Goal: Task Accomplishment & Management: Complete application form

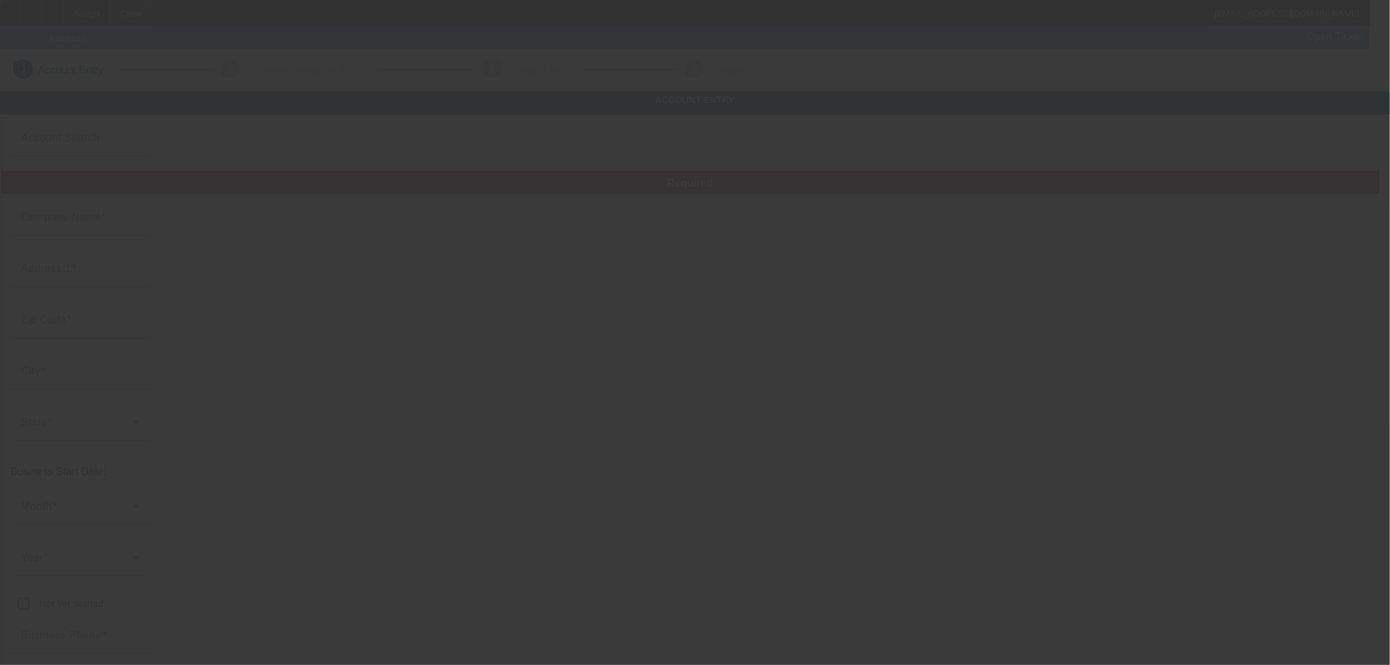
type input "Currency"
type input "[PERSON_NAME]"
type input "177 [PERSON_NAME] Dr"
type input "41255"
type input "Sitka"
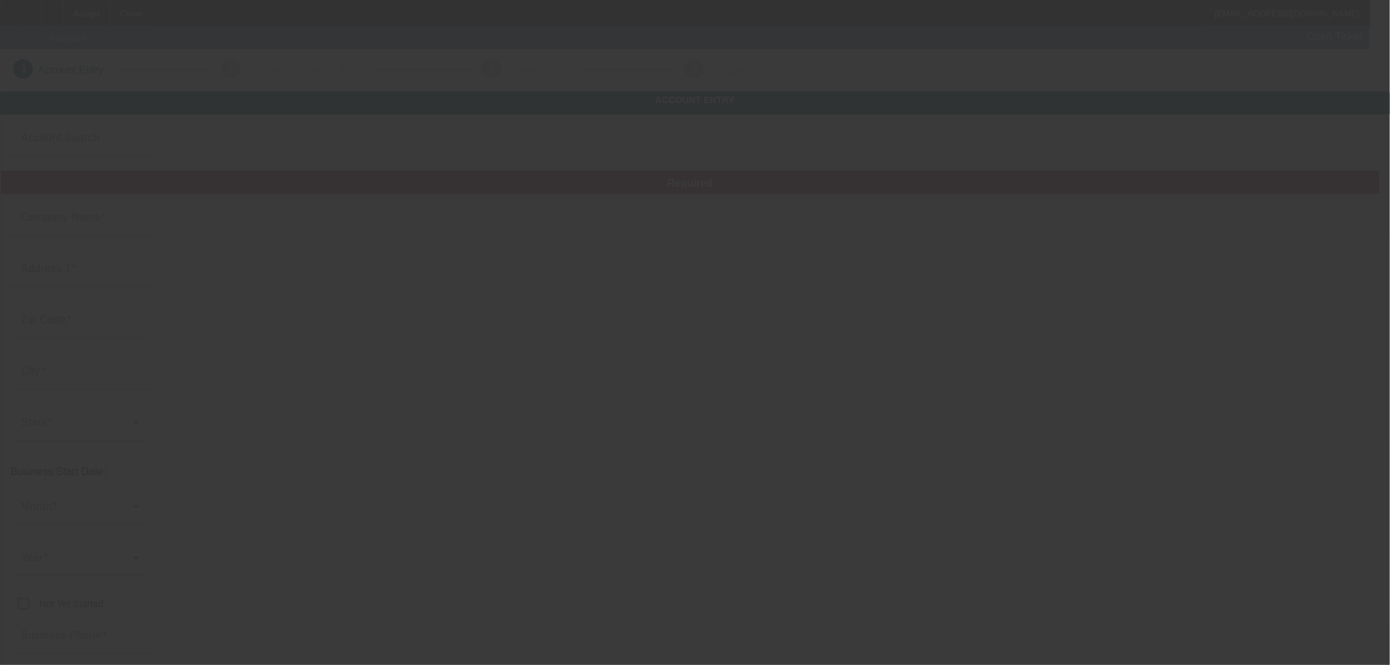
type input "[PHONE_NUMBER]"
type input "Triple S Construction"
type input "[EMAIL_ADDRESS][DOMAIN_NAME]"
type input "[PERSON_NAME]"
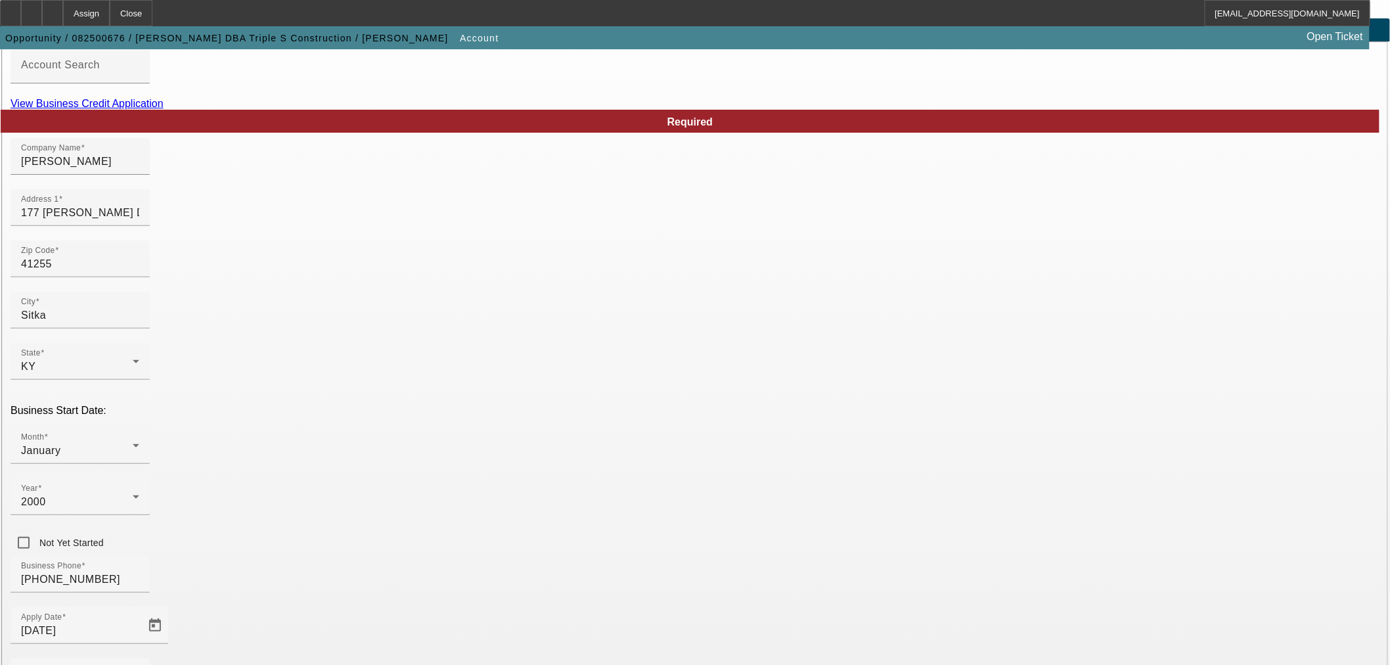
scroll to position [122, 0]
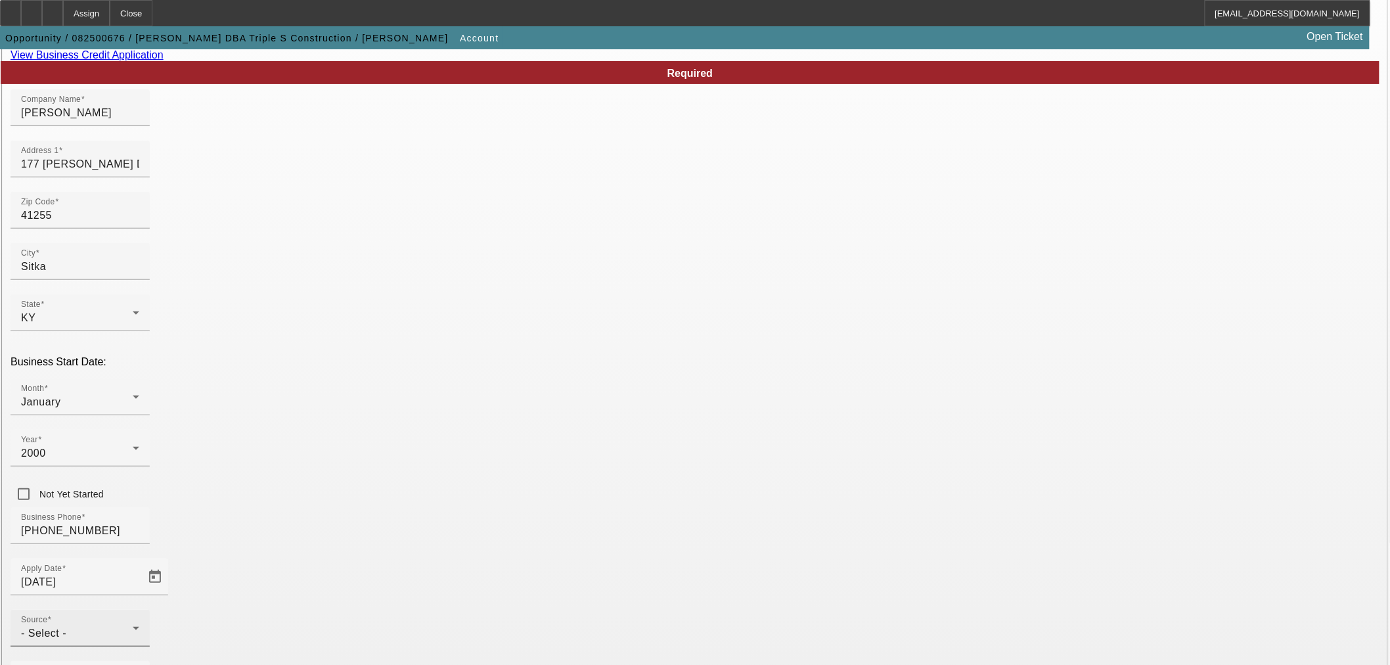
click at [139, 609] on div "Source - Select -" at bounding box center [80, 627] width 118 height 37
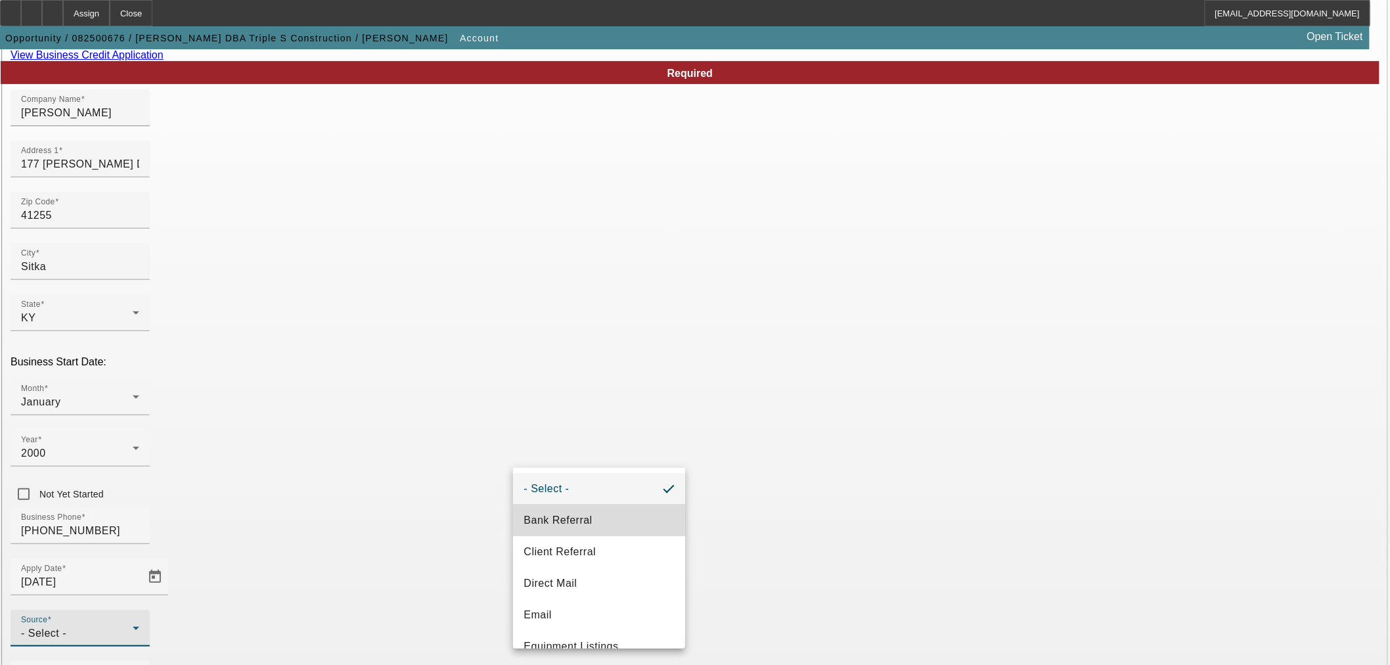
click at [615, 521] on mat-option "Bank Referral" at bounding box center [599, 520] width 172 height 32
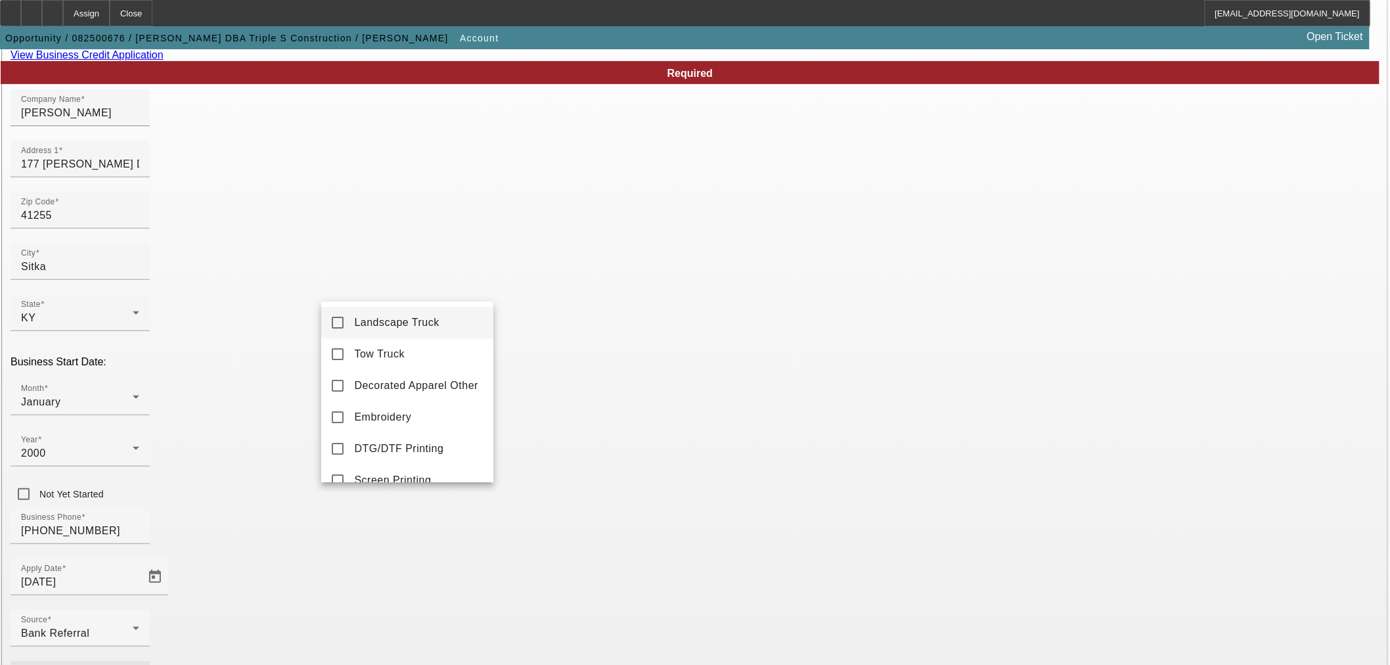
click at [790, 74] on div at bounding box center [695, 332] width 1390 height 665
click at [164, 60] on link "View Business Credit Application" at bounding box center [87, 54] width 153 height 11
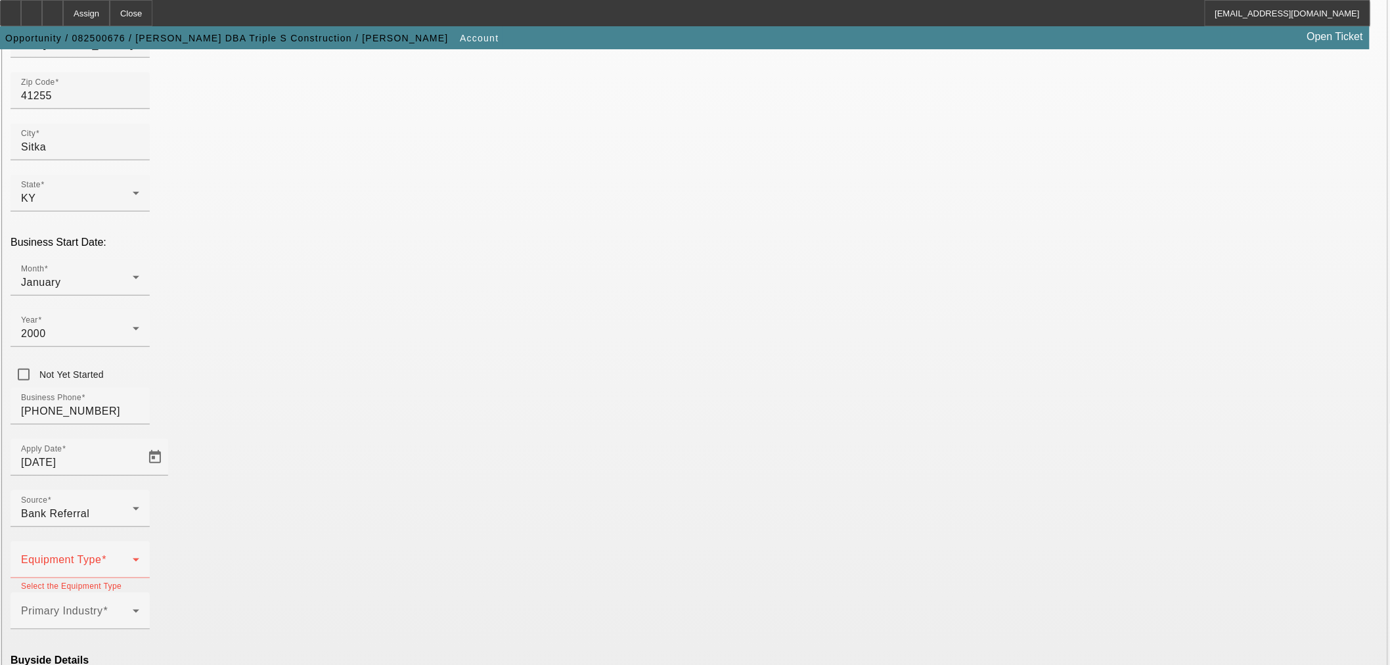
scroll to position [243, 0]
click at [133, 555] on span at bounding box center [77, 563] width 112 height 16
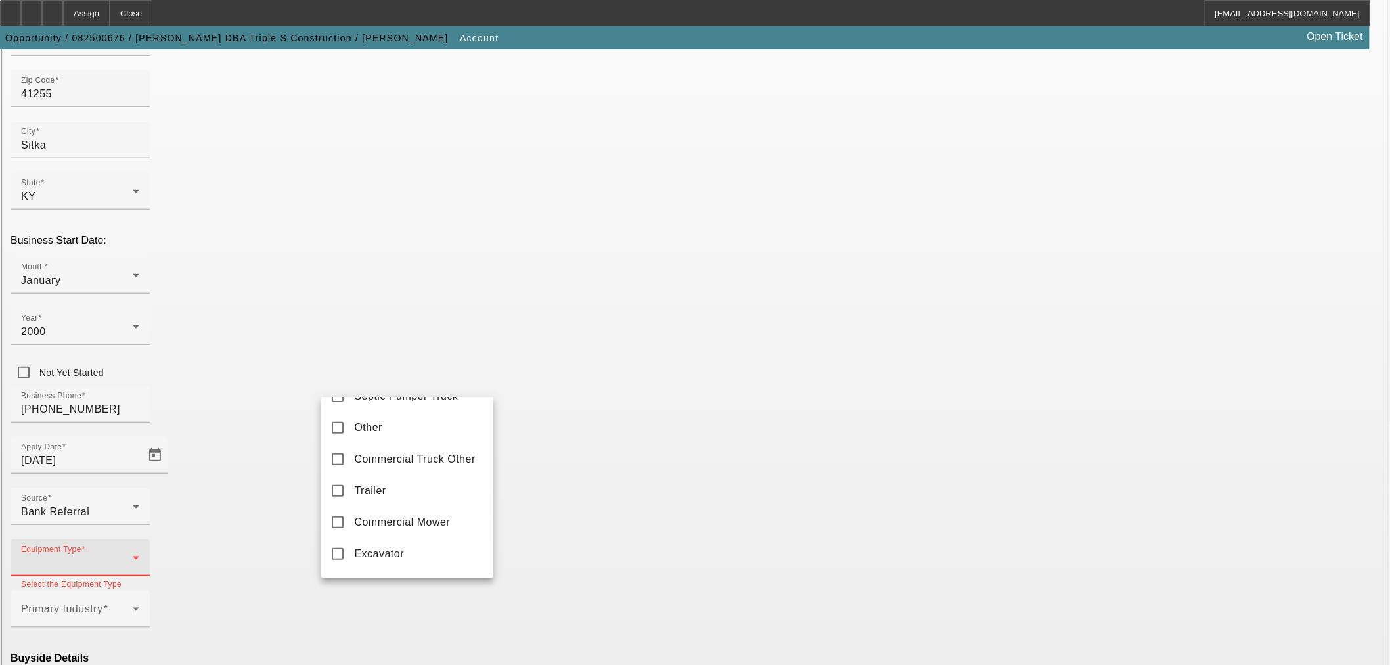
scroll to position [365, 0]
click at [378, 440] on span "Excavator" at bounding box center [379, 432] width 50 height 16
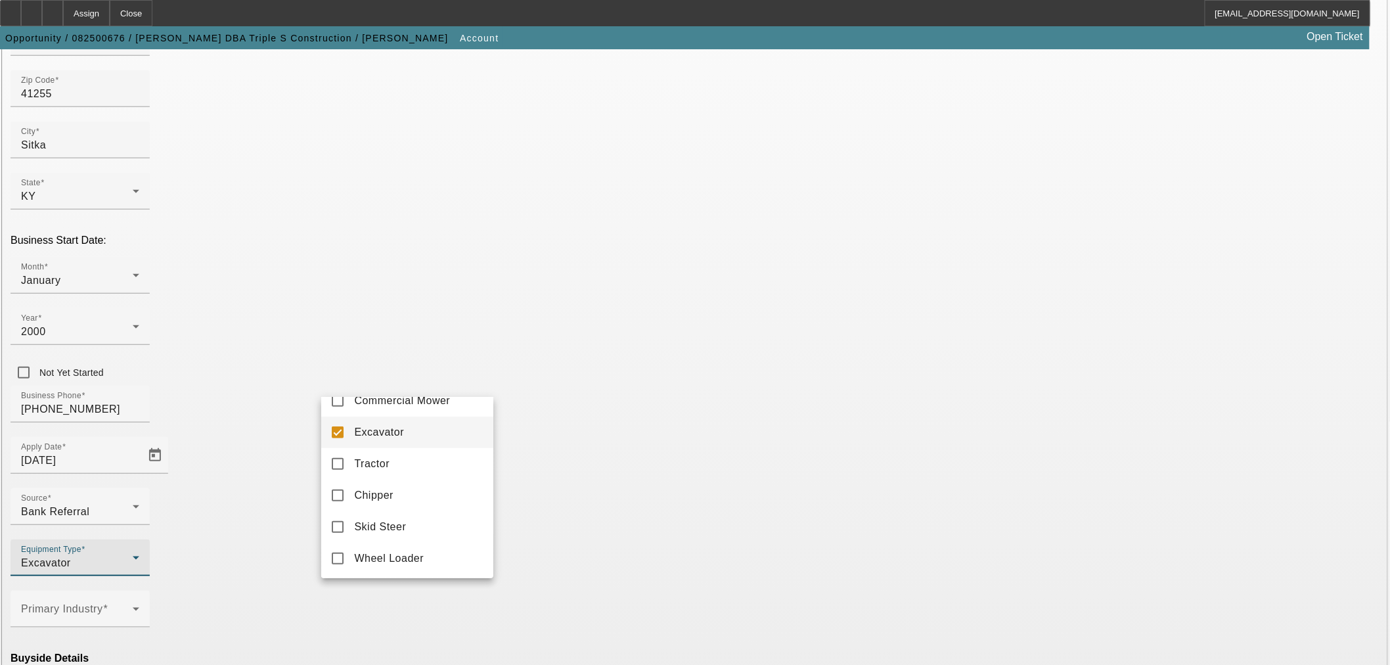
click at [559, 416] on div at bounding box center [695, 332] width 1390 height 665
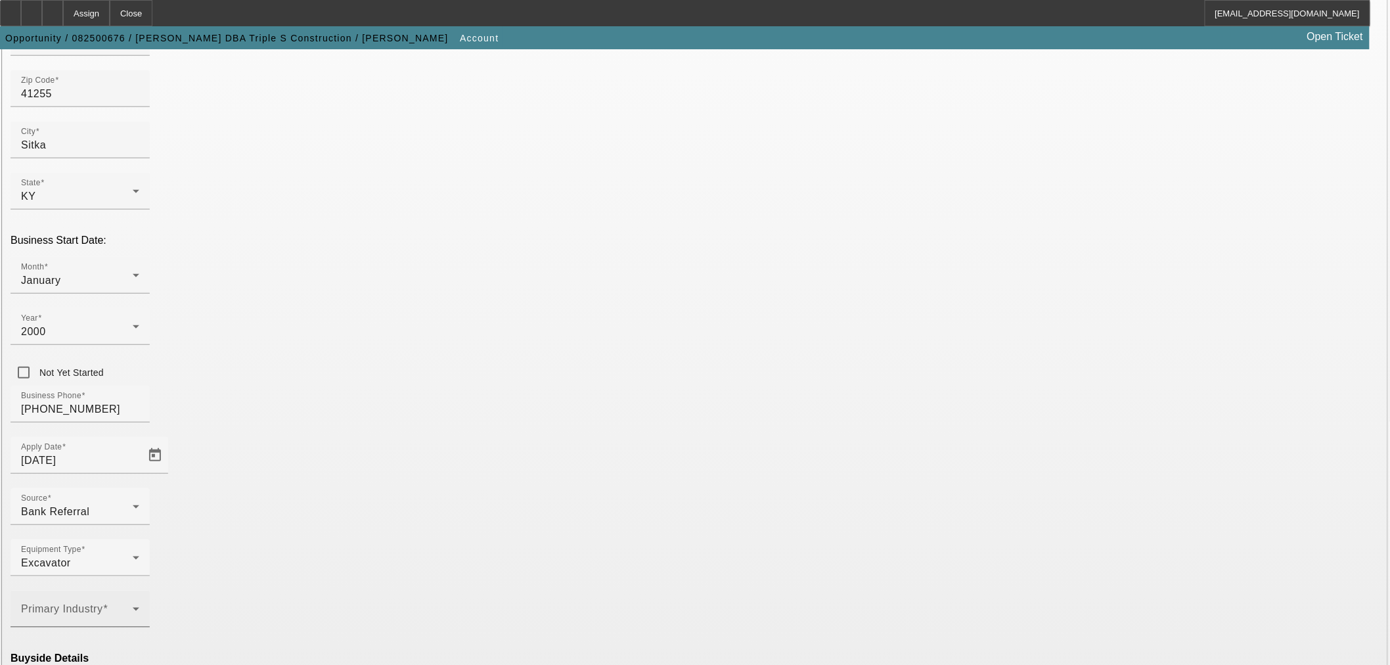
click at [133, 606] on span at bounding box center [77, 614] width 112 height 16
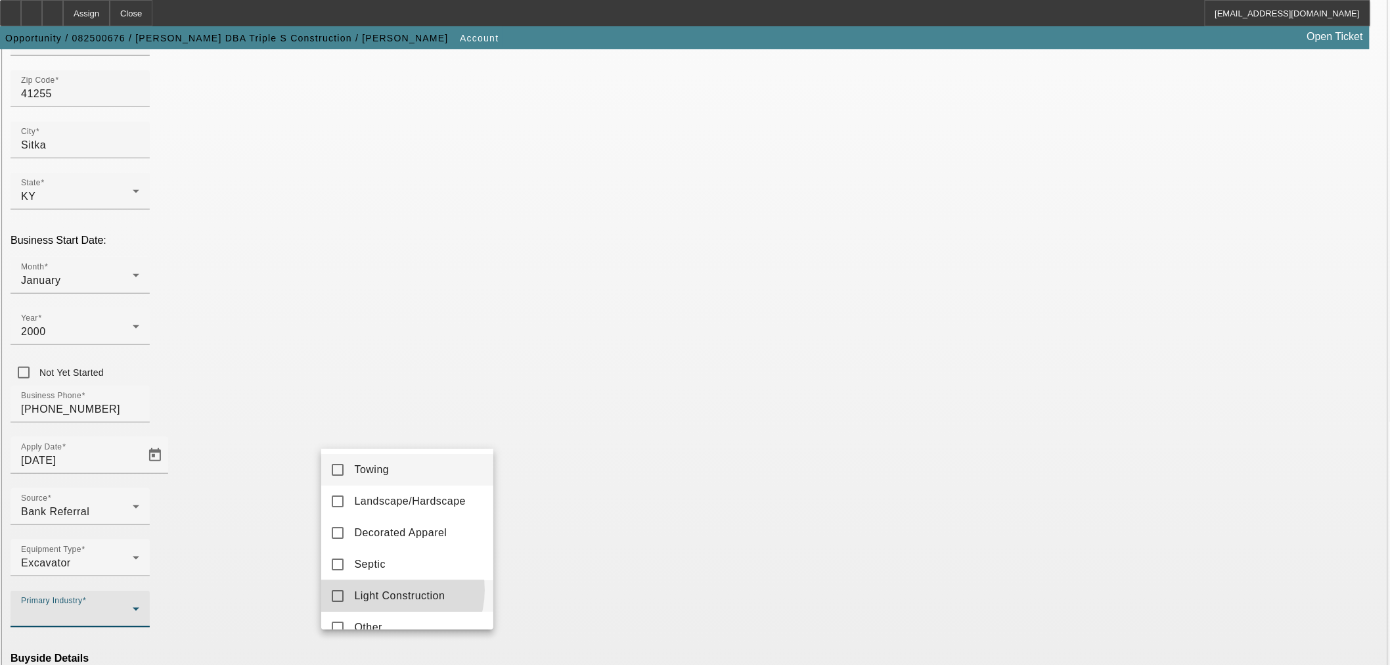
click at [389, 590] on span "Light Construction" at bounding box center [399, 596] width 91 height 16
click at [572, 422] on div at bounding box center [695, 332] width 1390 height 665
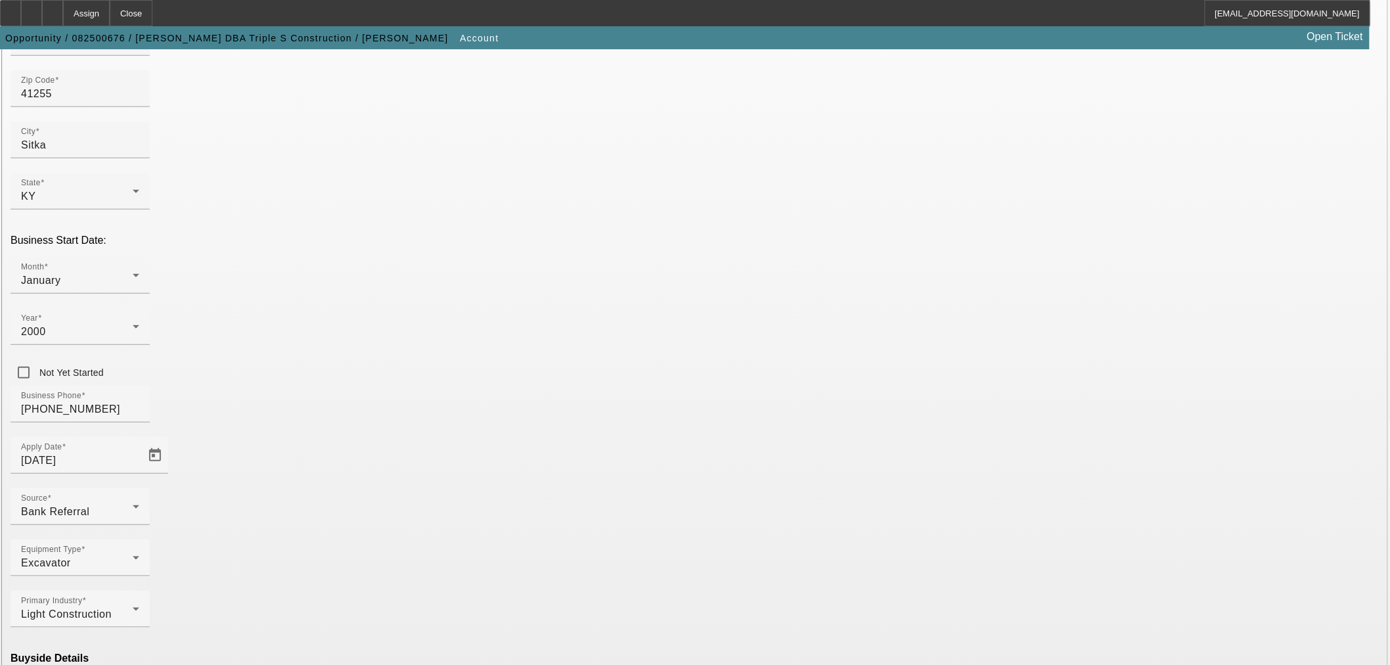
click at [401, 548] on mat-option "Ineligible" at bounding box center [407, 551] width 172 height 32
type input "Currency"
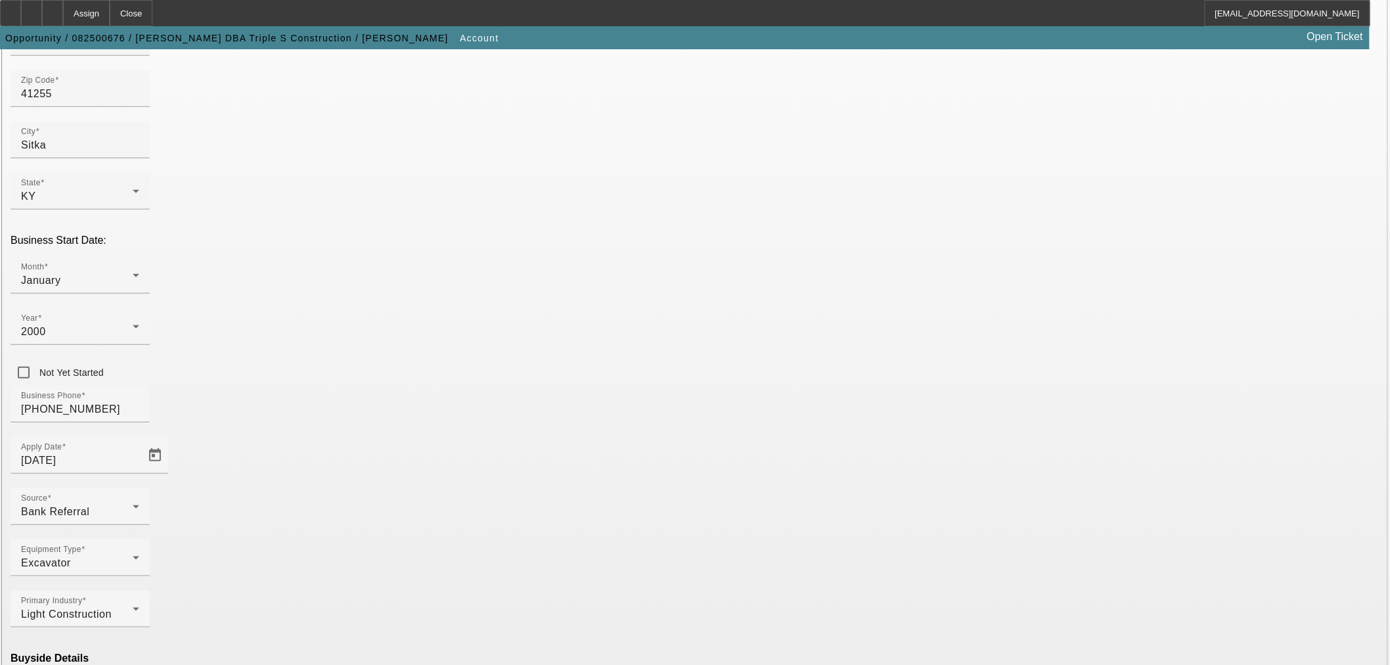
type input "000000000"
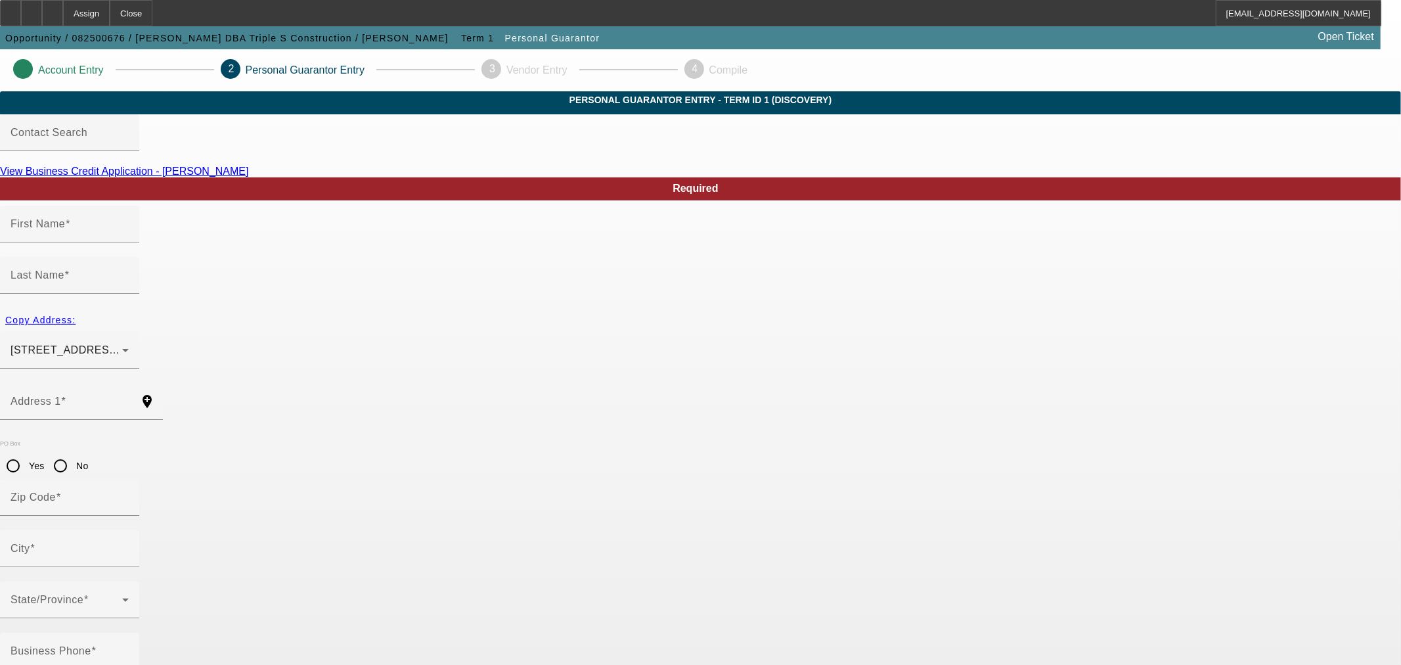
type input "Kandy"
type input "Smith"
type input "177 Buell Williams Dr"
radio input "true"
type input "41255"
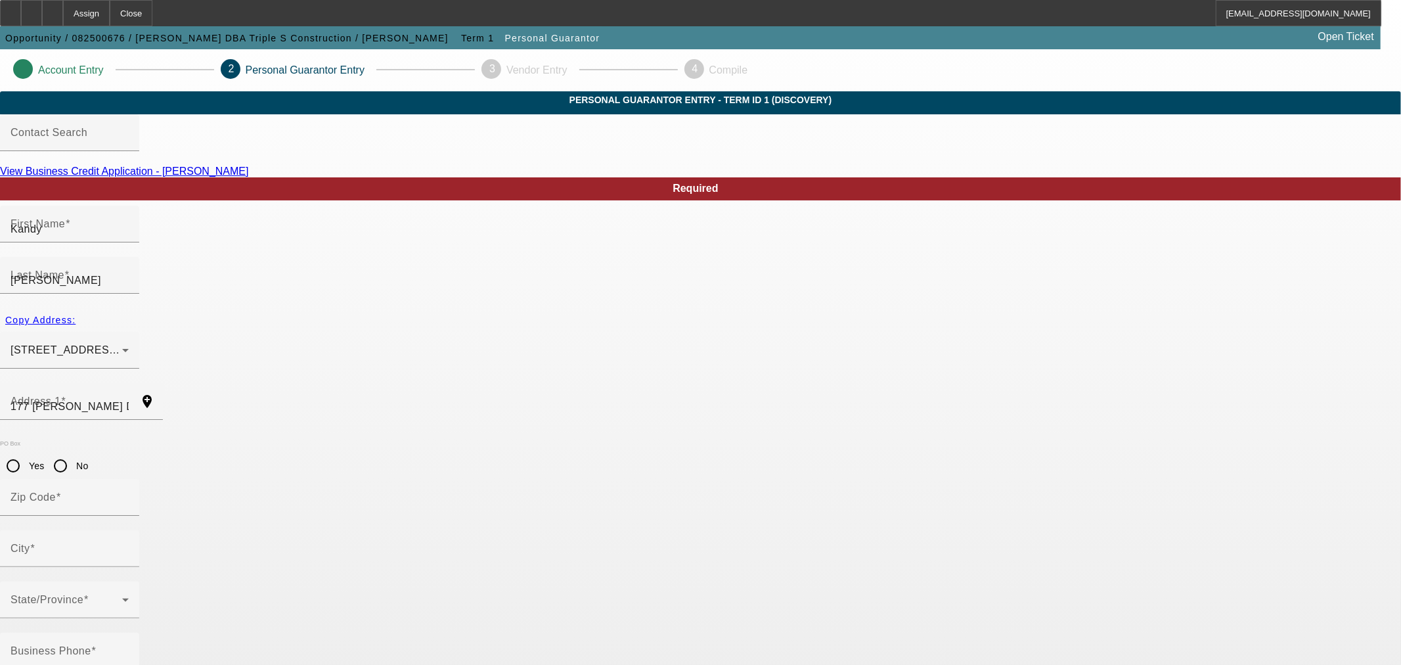
type input "Sitka"
type input "(606) 793-2876"
type input "100"
type input "404-96-4802"
type input "kandysmith15@yahoo.com"
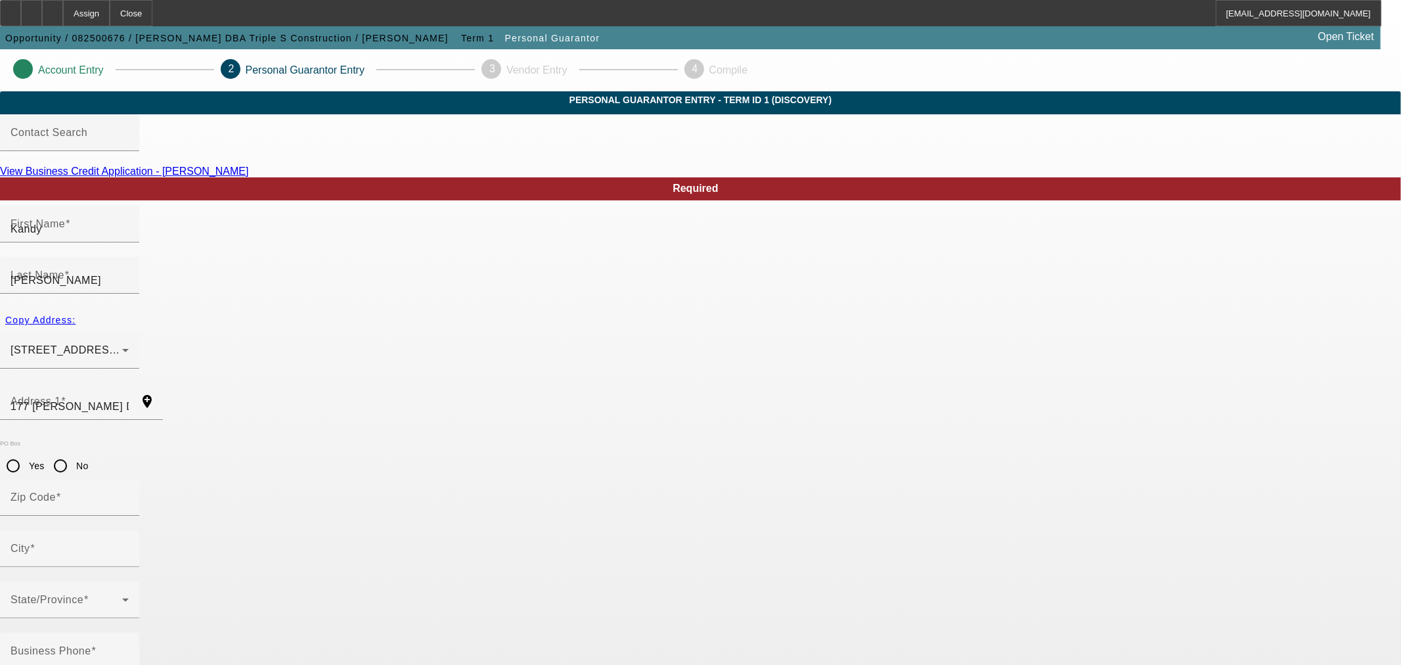
type input "(606) 793-2876"
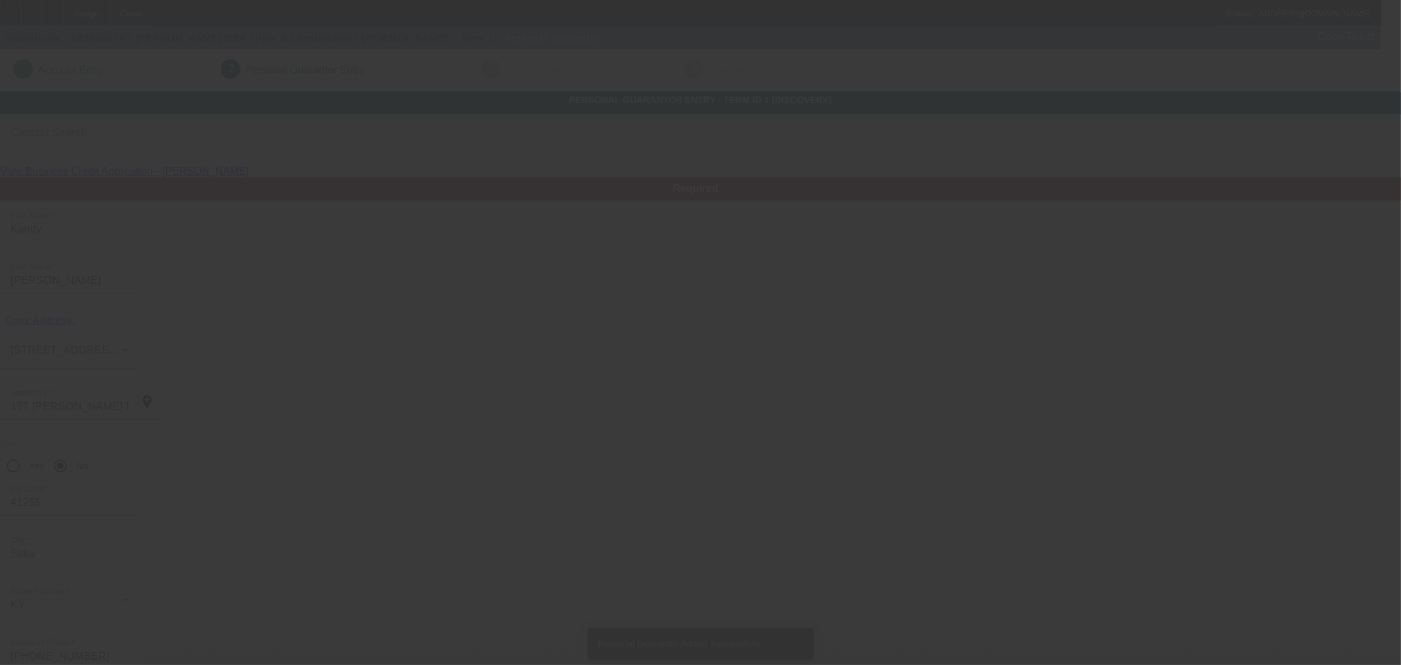
type input "Kenneth"
type input "Smith"
type input "177 Buell Williams Dr."
type input "41255"
type input "Sitka"
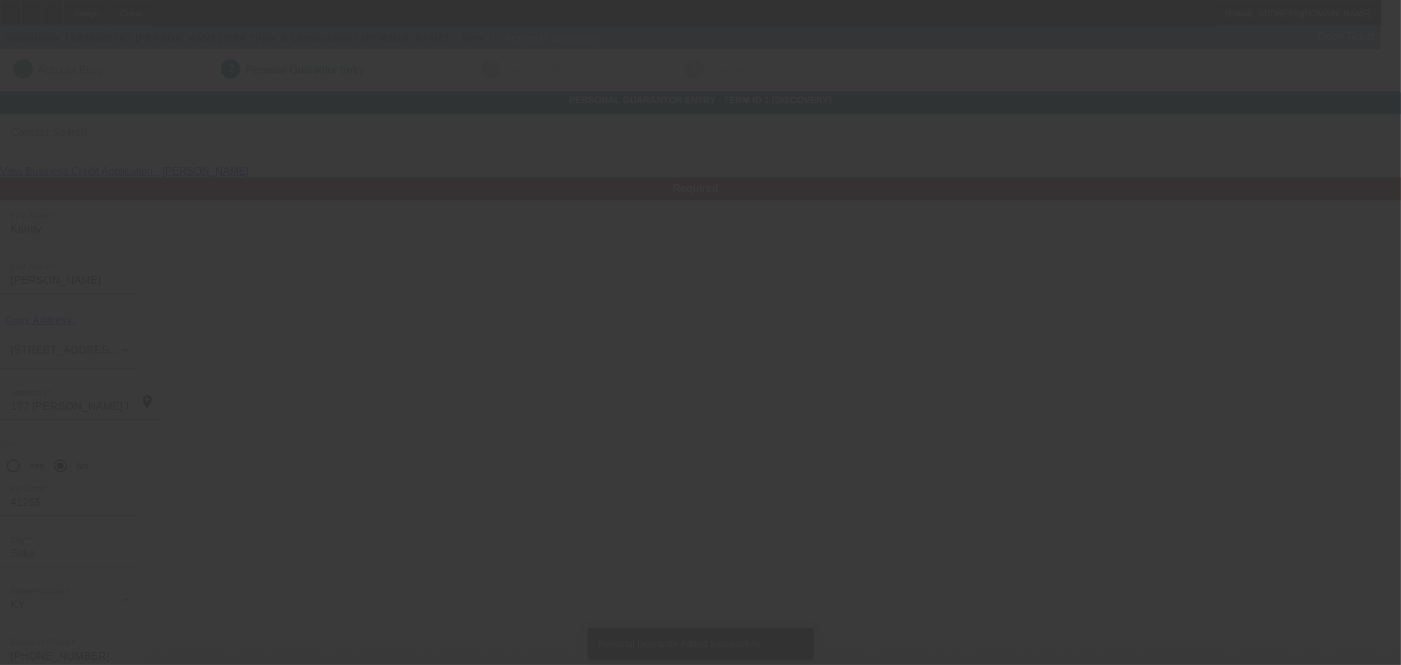
type input "(606) 793-2876"
type input "100"
type input "400-25-1472"
type input "keneye3@yahoo.com"
type input "(606) 792-8449"
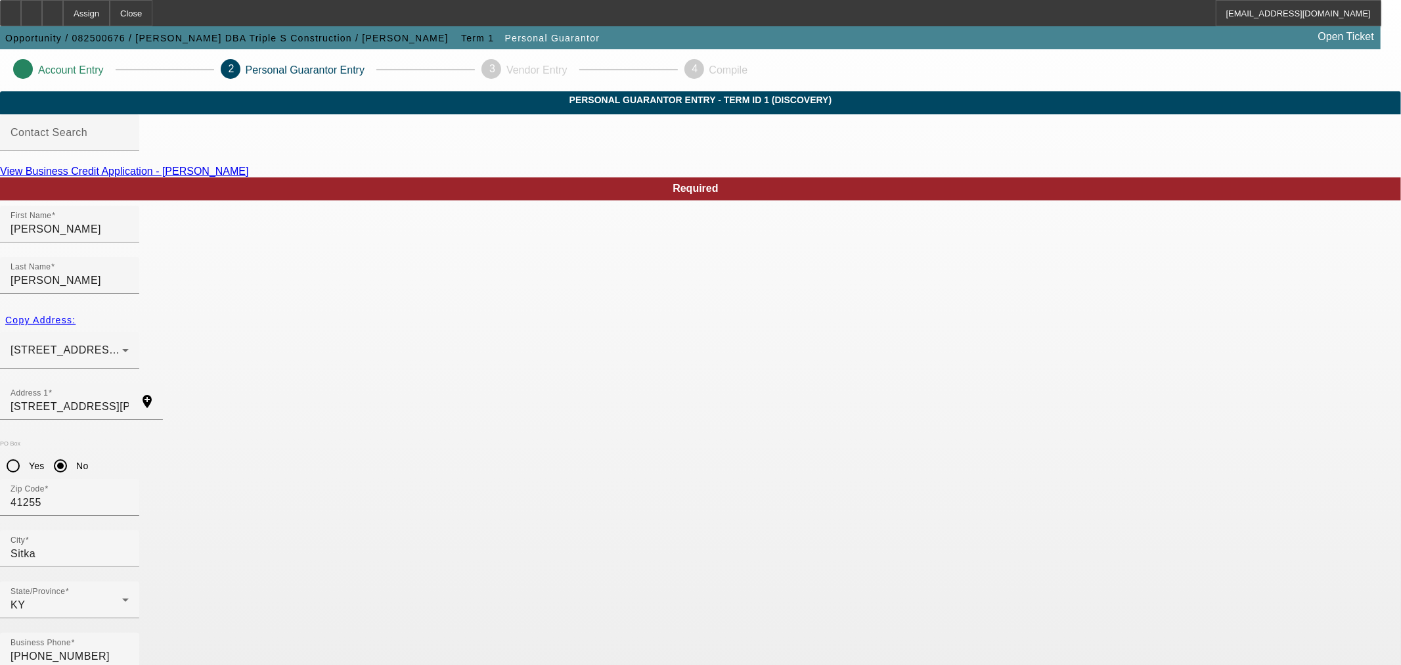
type input "50"
drag, startPoint x: 81, startPoint y: 18, endPoint x: 244, endPoint y: 100, distance: 182.1
click at [63, 18] on div at bounding box center [52, 13] width 21 height 26
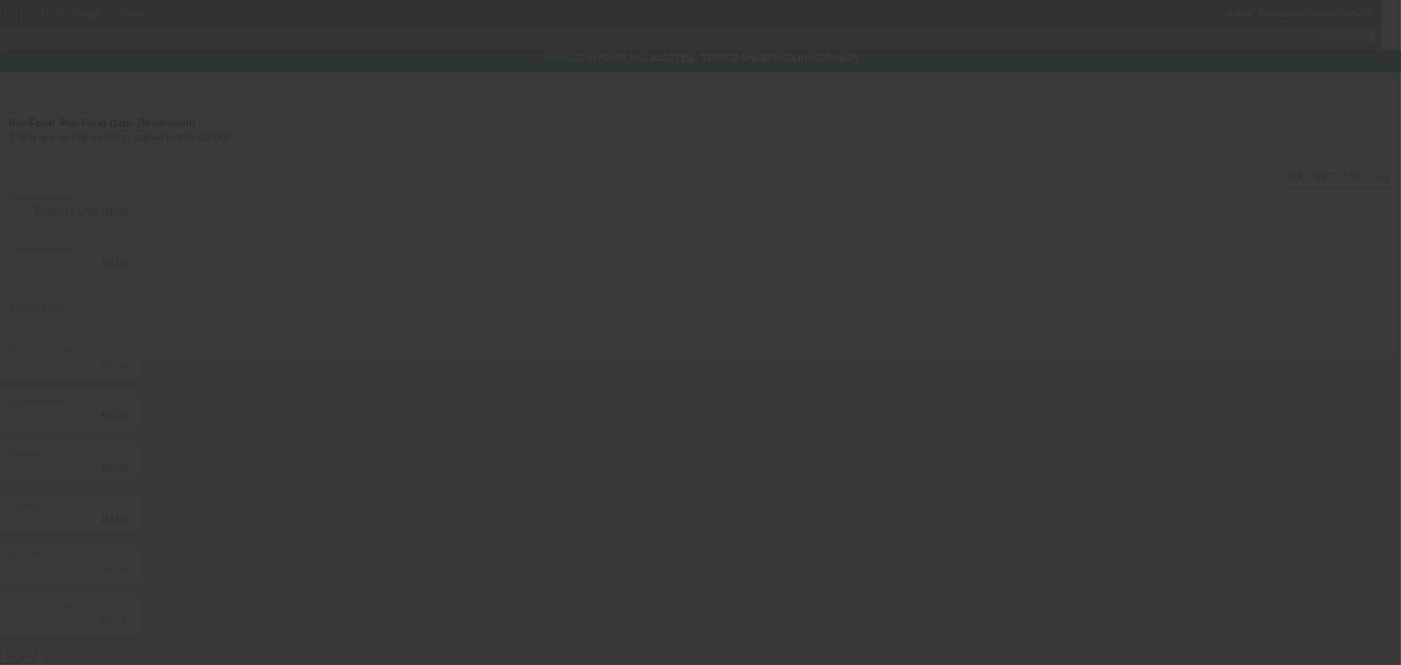
type input "$26,000.00"
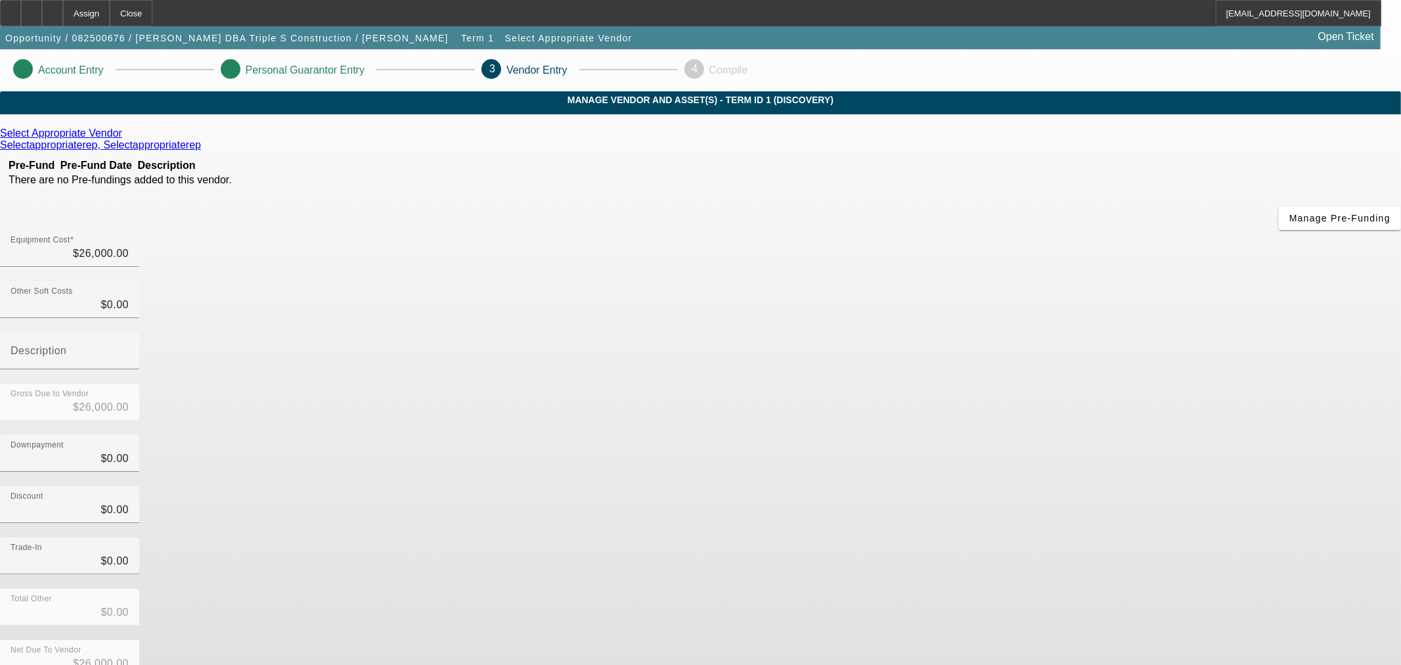
click at [125, 139] on icon at bounding box center [125, 132] width 0 height 11
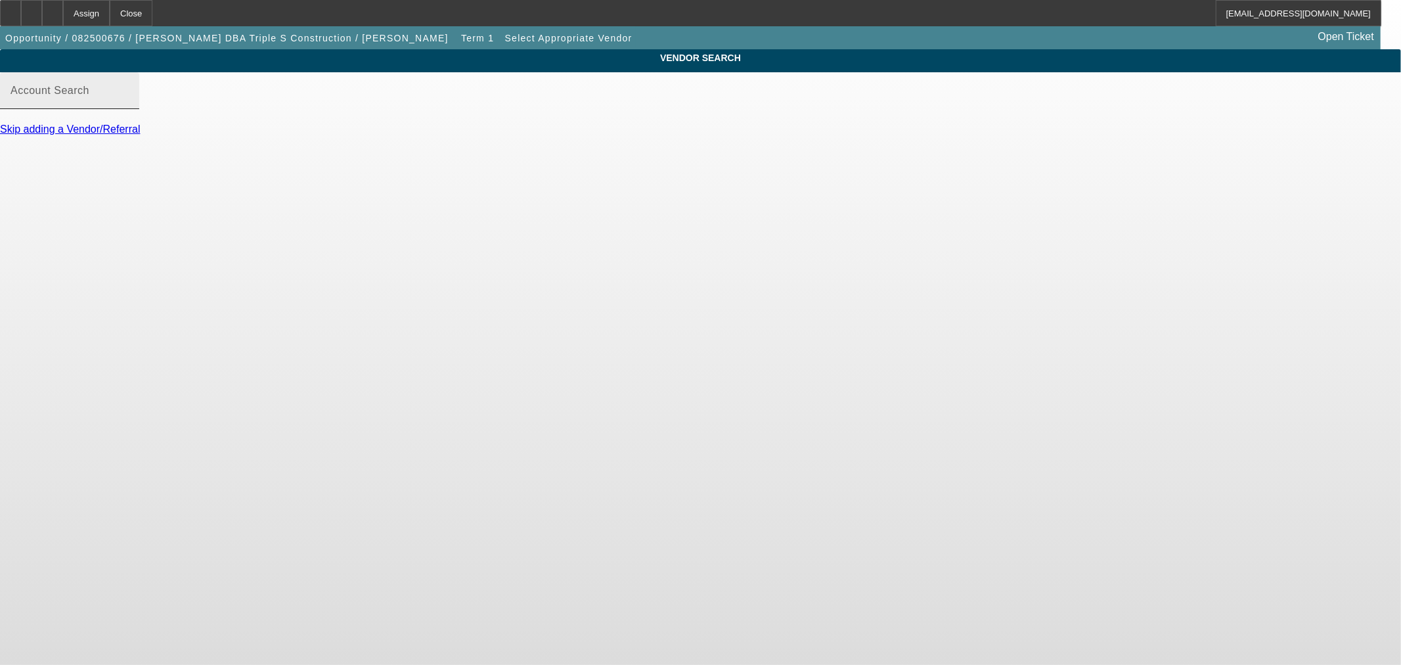
click at [129, 104] on input "Account Search" at bounding box center [70, 96] width 118 height 16
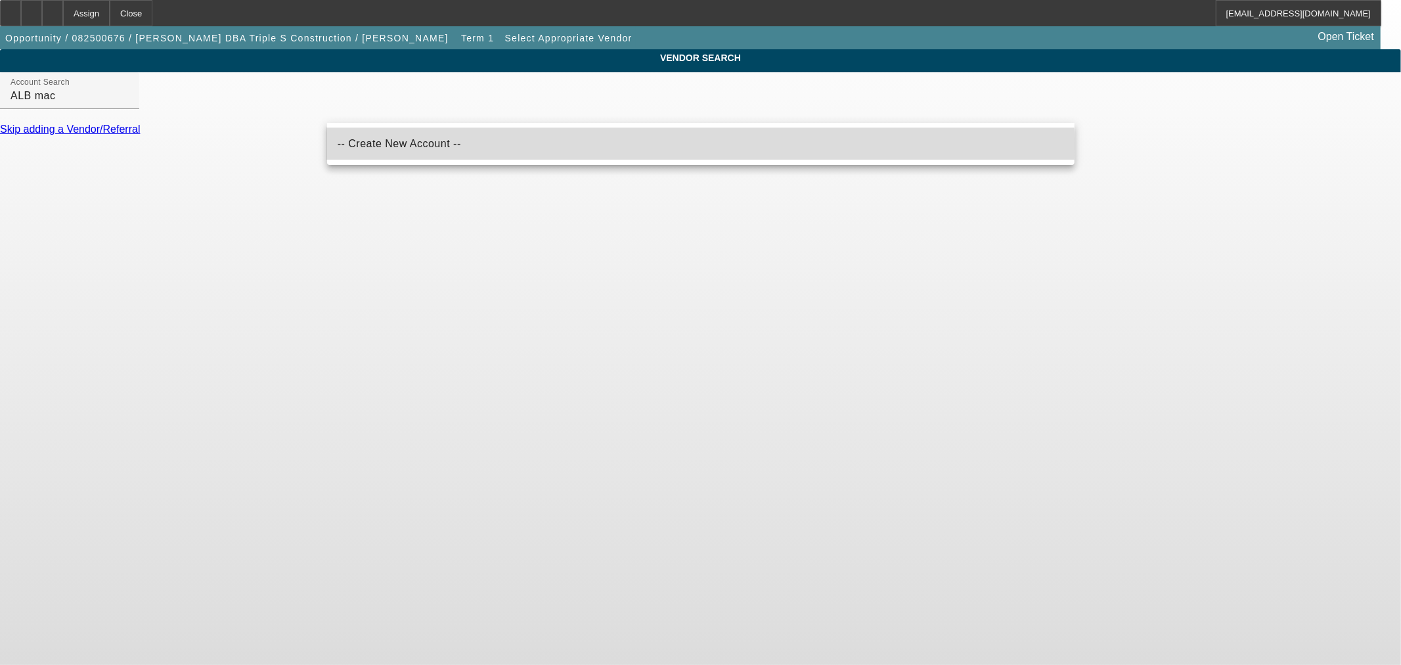
click at [397, 146] on span "-- Create New Account --" at bounding box center [399, 143] width 123 height 11
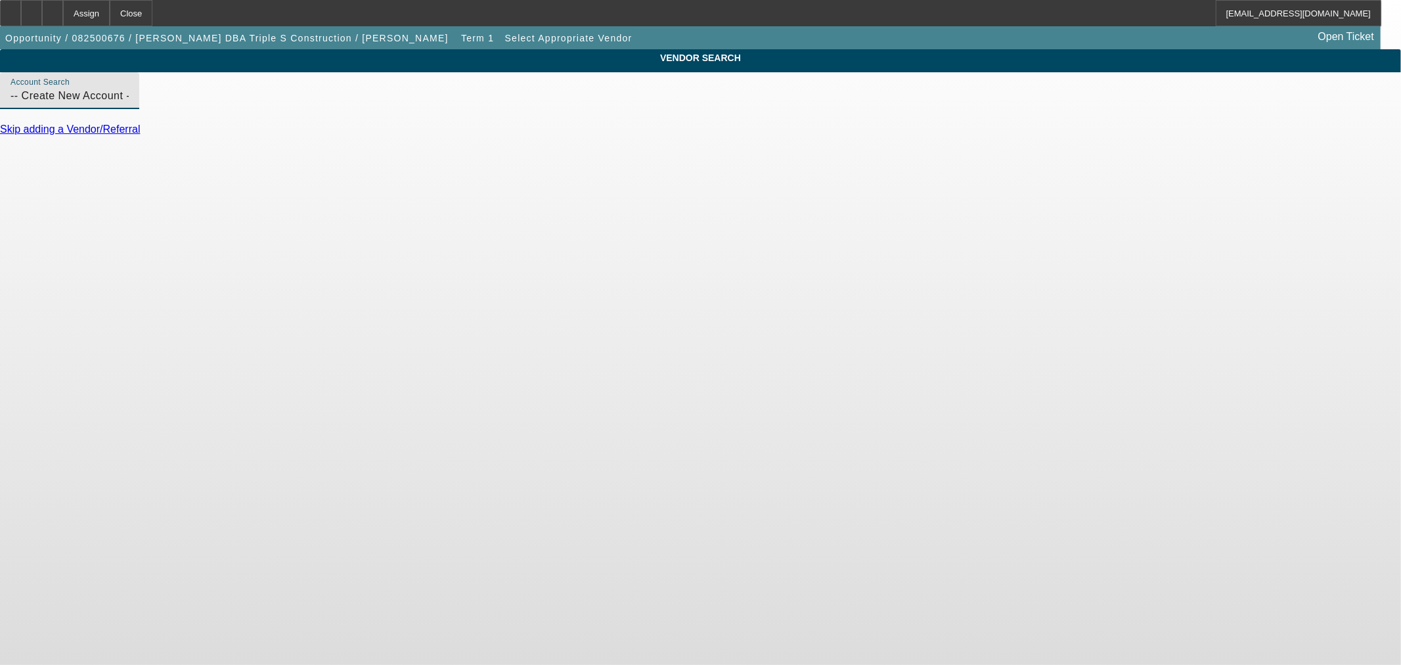
click at [129, 104] on input "-- Create New Account --" at bounding box center [70, 96] width 118 height 16
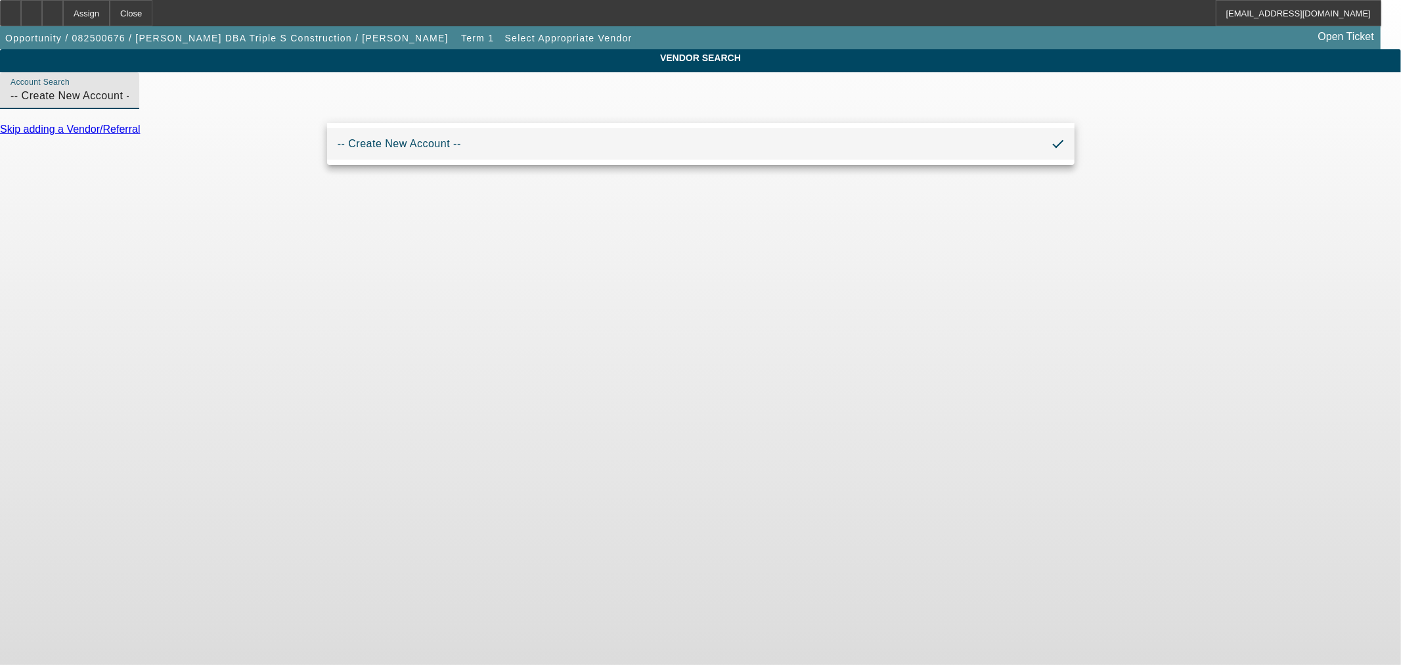
click at [129, 104] on input "-- Create New Account --" at bounding box center [70, 96] width 118 height 16
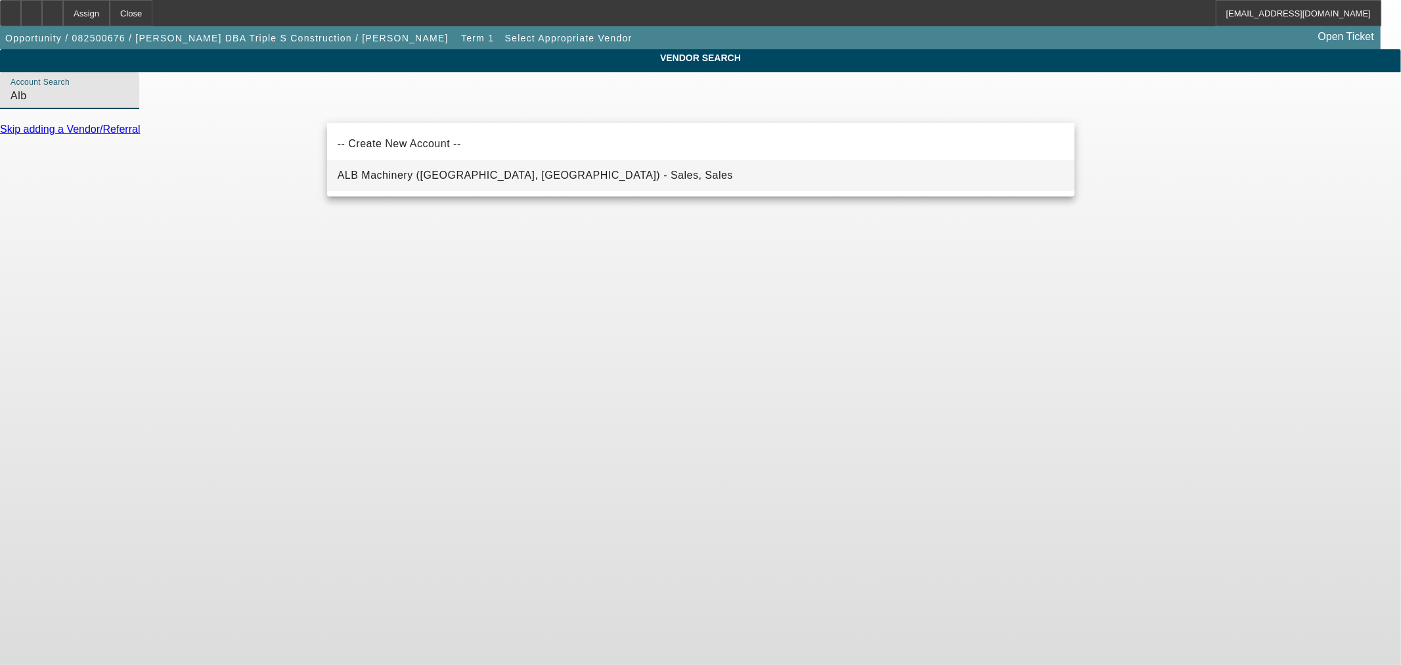
click at [533, 172] on mat-option "ALB Machinery (Missoula, MT) - Sales, Sales" at bounding box center [700, 176] width 747 height 32
type input "ALB Machinery (Missoula, MT) - Sales, Sales"
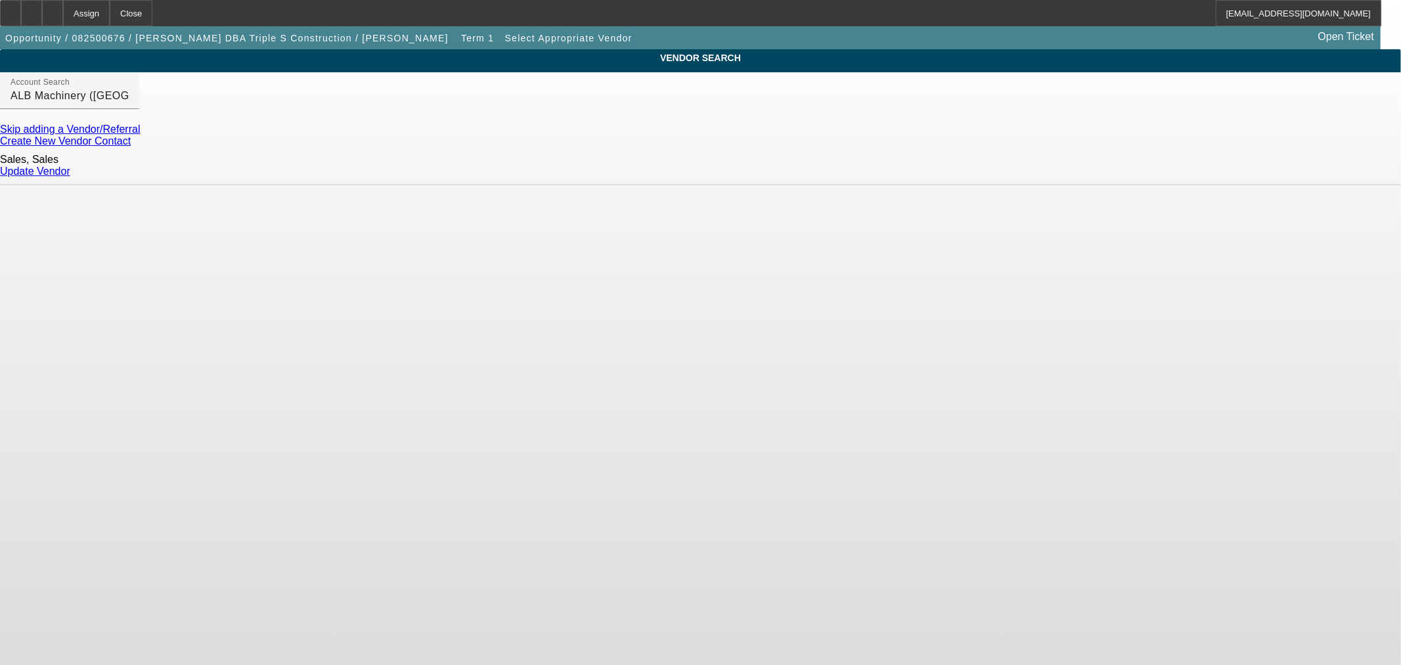
click at [70, 167] on link "Update Vendor" at bounding box center [35, 171] width 70 height 11
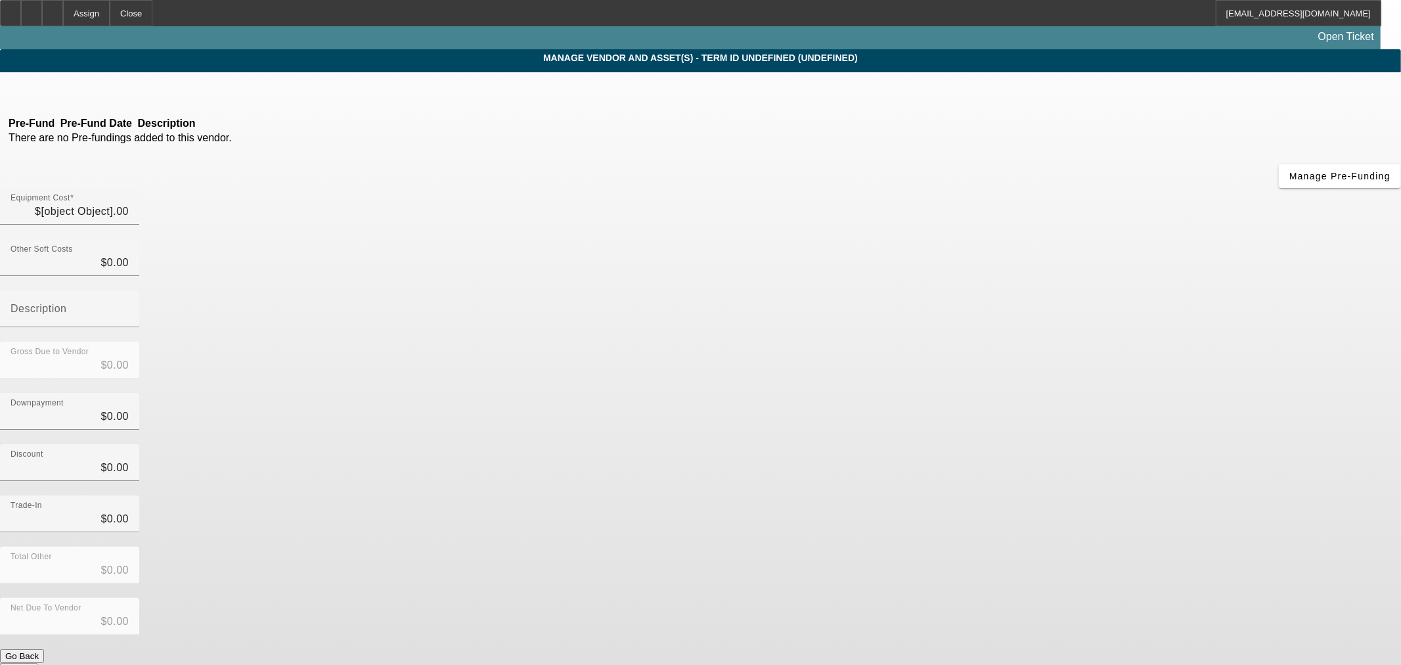
type input "$26,000.00"
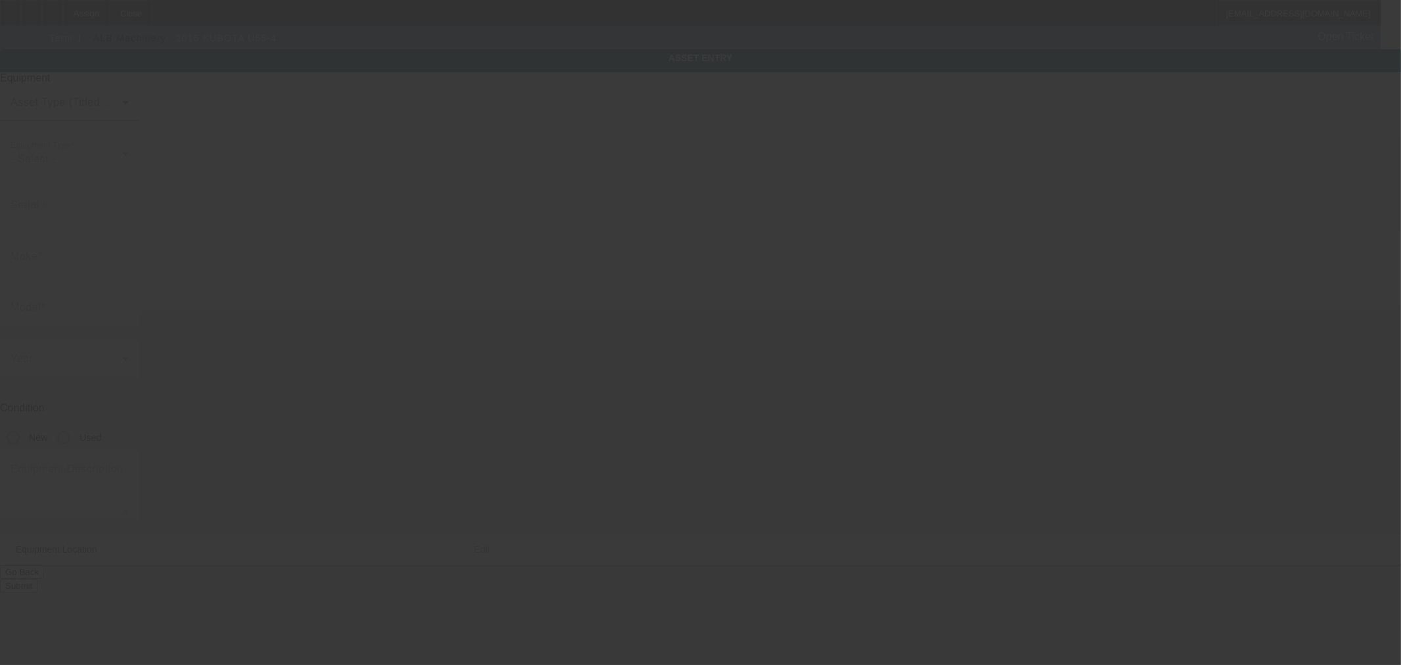
type input "KUBOTA"
type input "U55-4"
type textarea "Category: Mini (up to 12,000 lbs) URL: https://albmachinery.com/equipments/2016…"
type input "11751 CR 12"
type input "Middlebury"
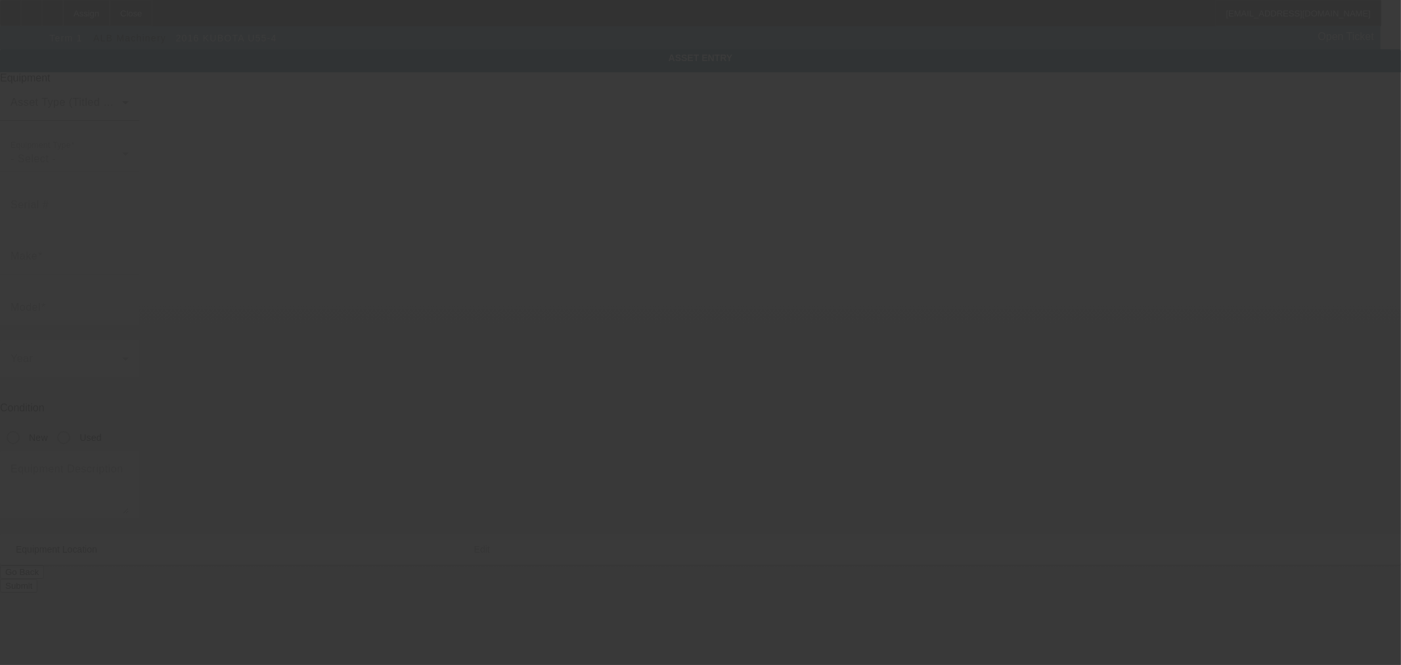
type input "46540"
type input "Elkhart"
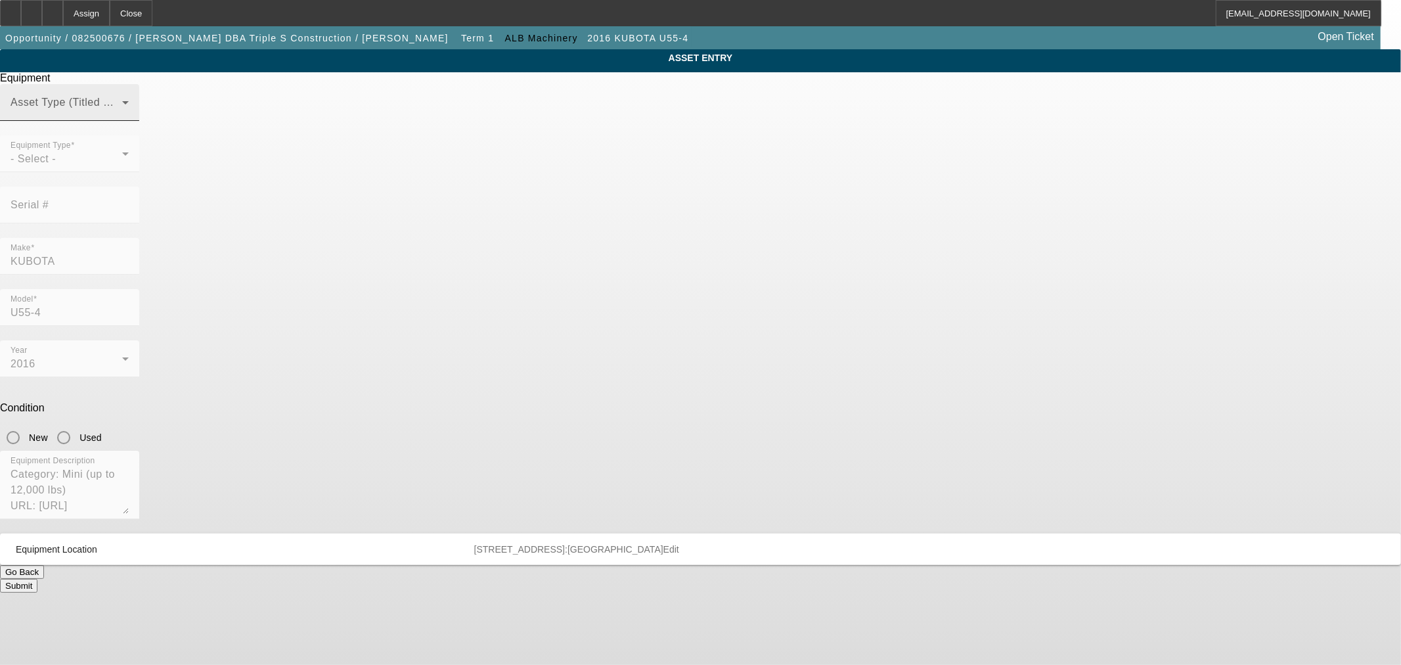
click at [129, 116] on div "Asset Type (Titled or Non-Titled)" at bounding box center [70, 102] width 118 height 37
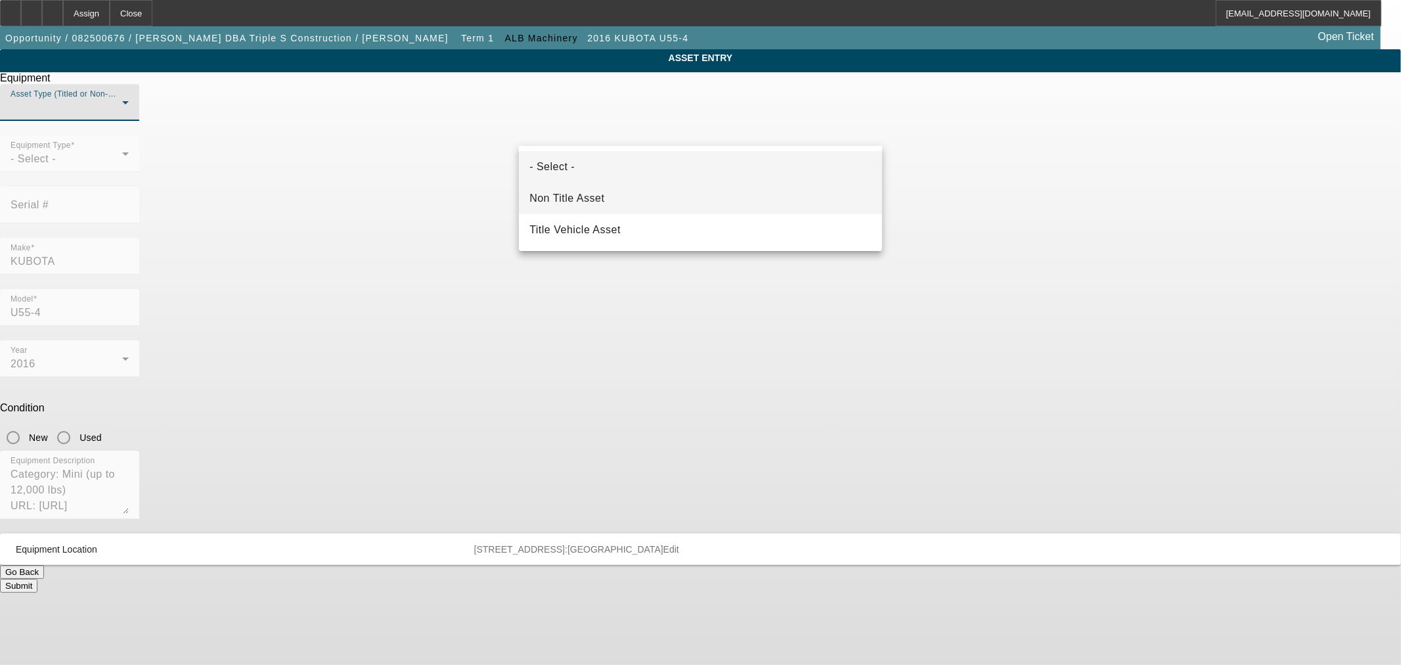
click at [621, 201] on mat-option "Non Title Asset" at bounding box center [700, 199] width 363 height 32
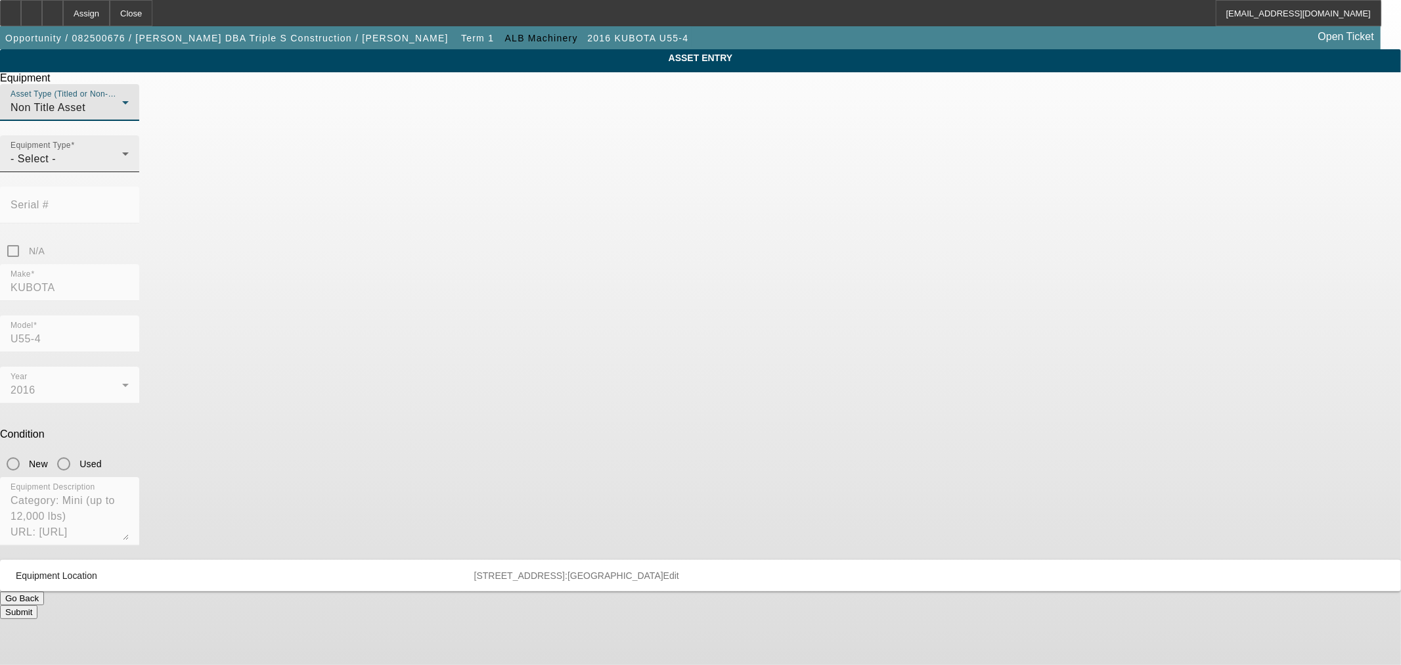
click at [129, 172] on div "Equipment Type - Select -" at bounding box center [70, 153] width 118 height 37
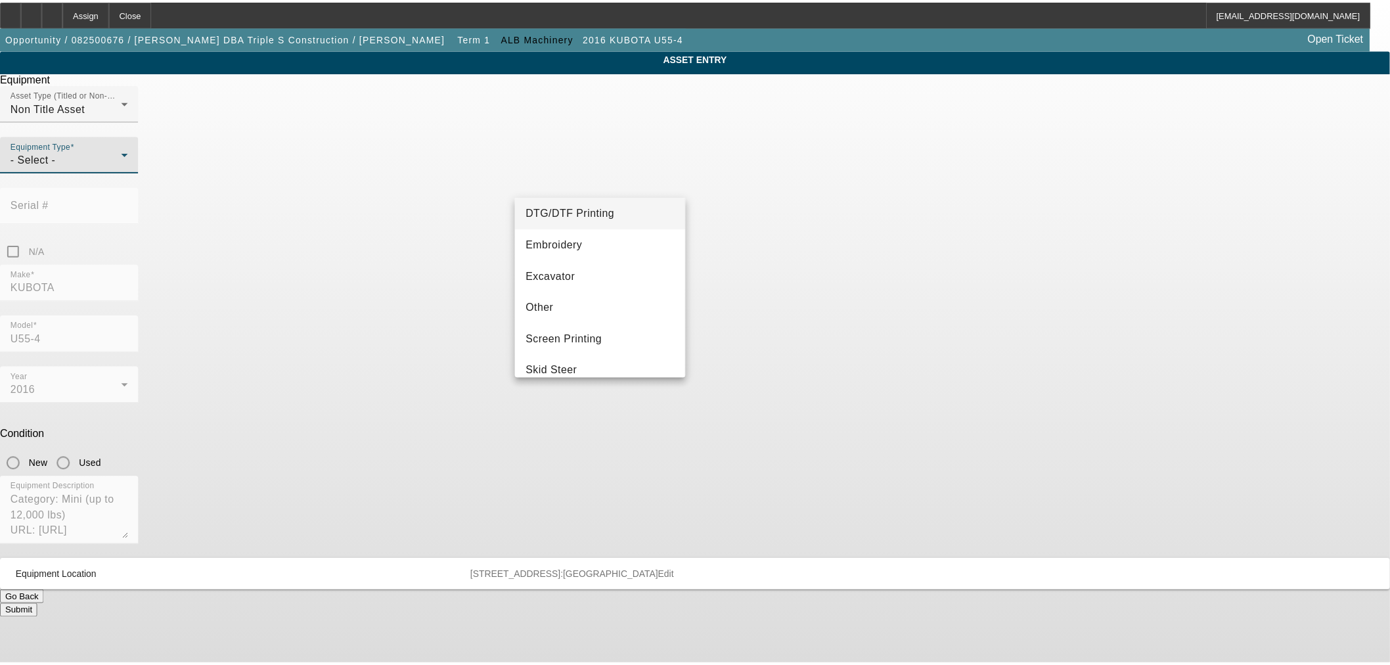
scroll to position [243, 0]
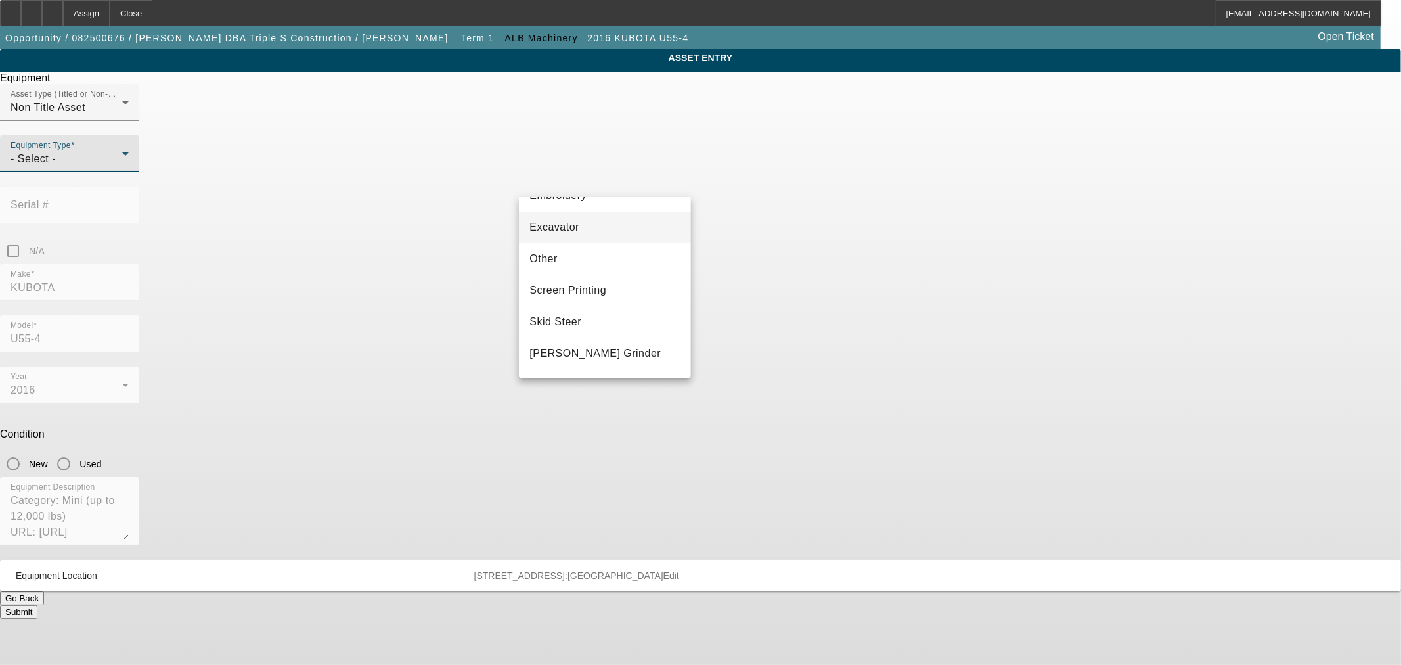
click at [588, 234] on mat-option "Excavator" at bounding box center [604, 227] width 171 height 32
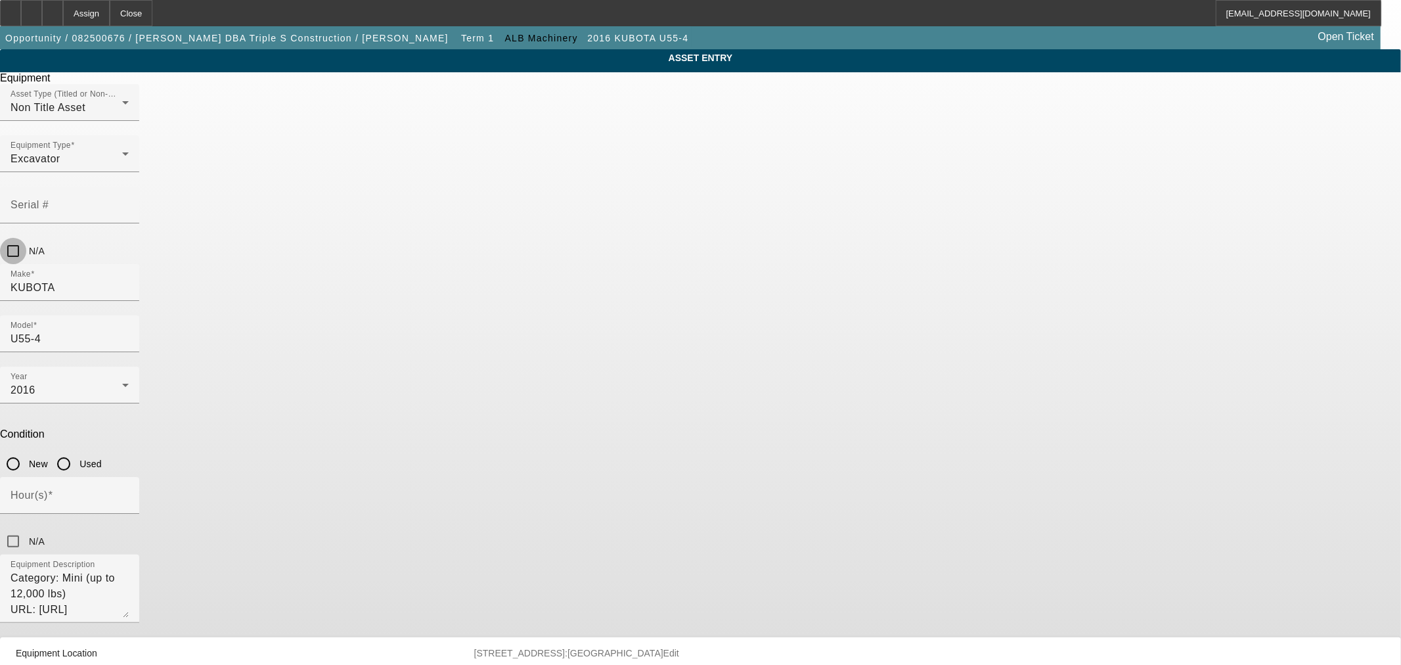
click at [26, 238] on input "N/A" at bounding box center [13, 251] width 26 height 26
checkbox input "true"
click at [77, 451] on input "Used" at bounding box center [64, 464] width 26 height 26
radio input "true"
click at [129, 493] on input "Hour(s)" at bounding box center [70, 501] width 118 height 16
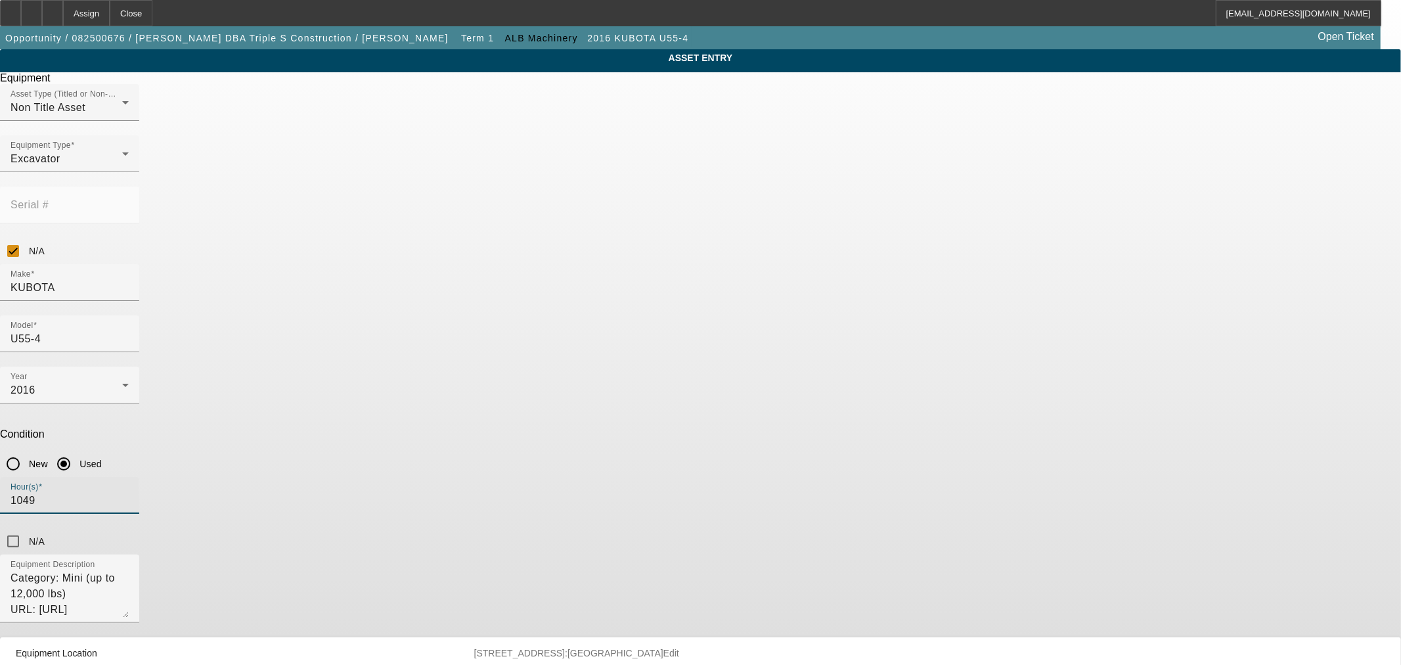
type input "1049"
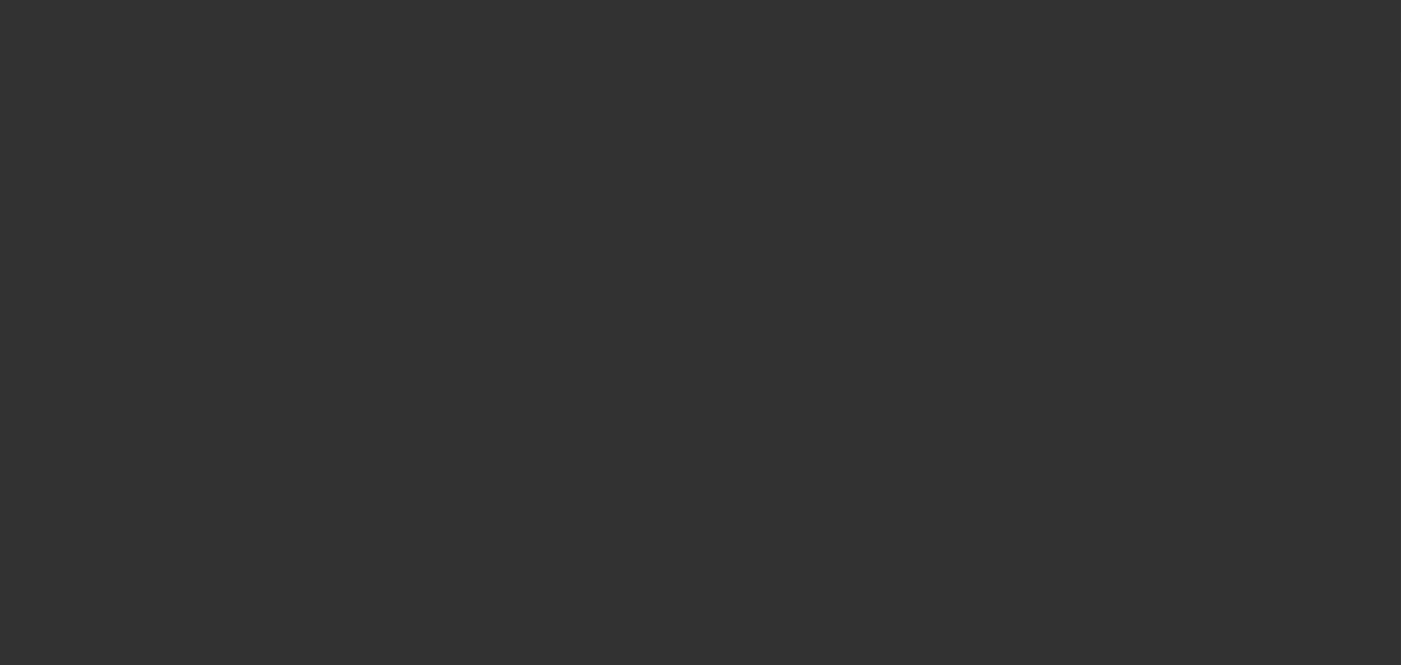
type input "$26,000.00"
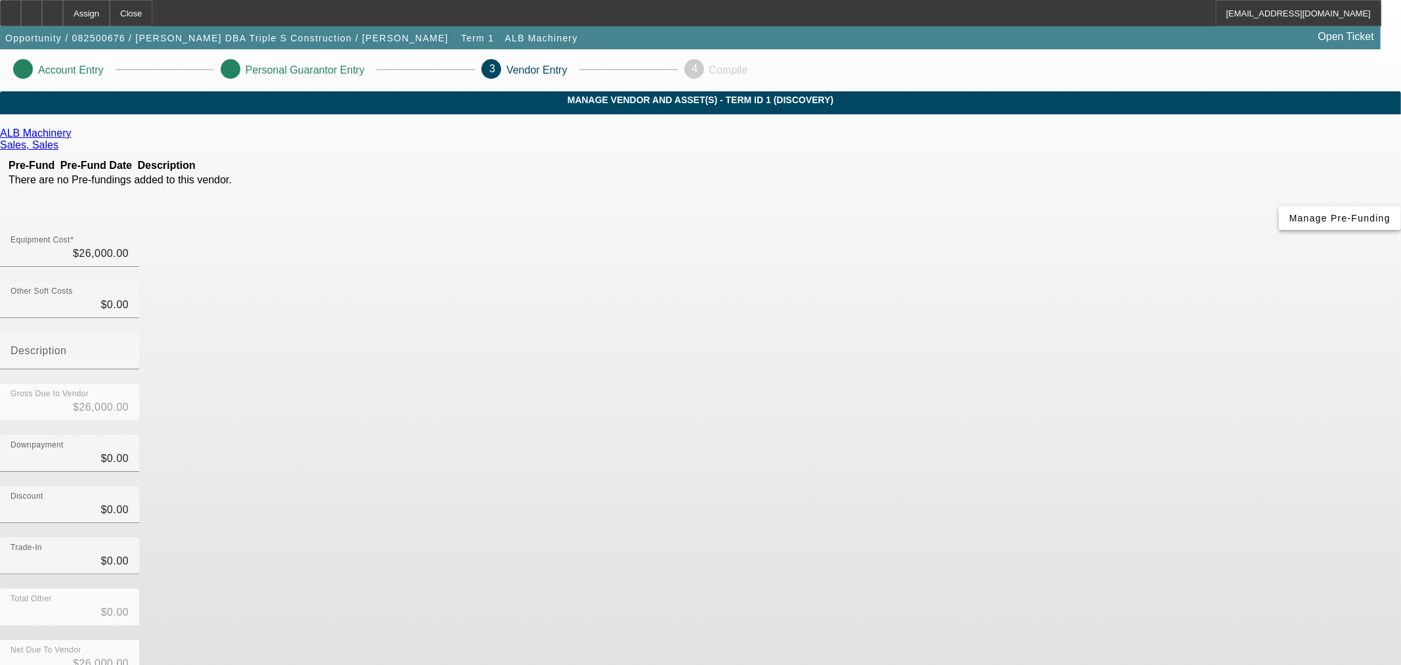
click at [1279, 234] on span "button" at bounding box center [1340, 218] width 122 height 32
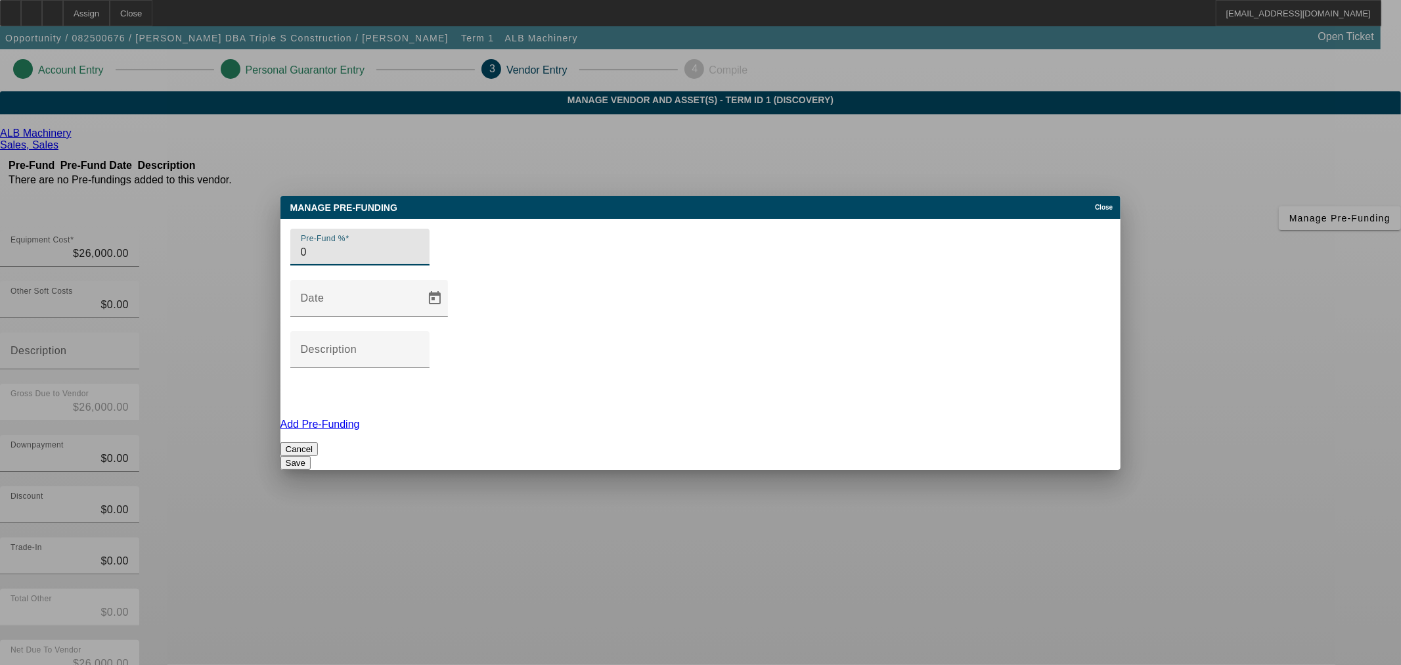
type input "0"
click at [311, 456] on button "Save" at bounding box center [295, 463] width 30 height 14
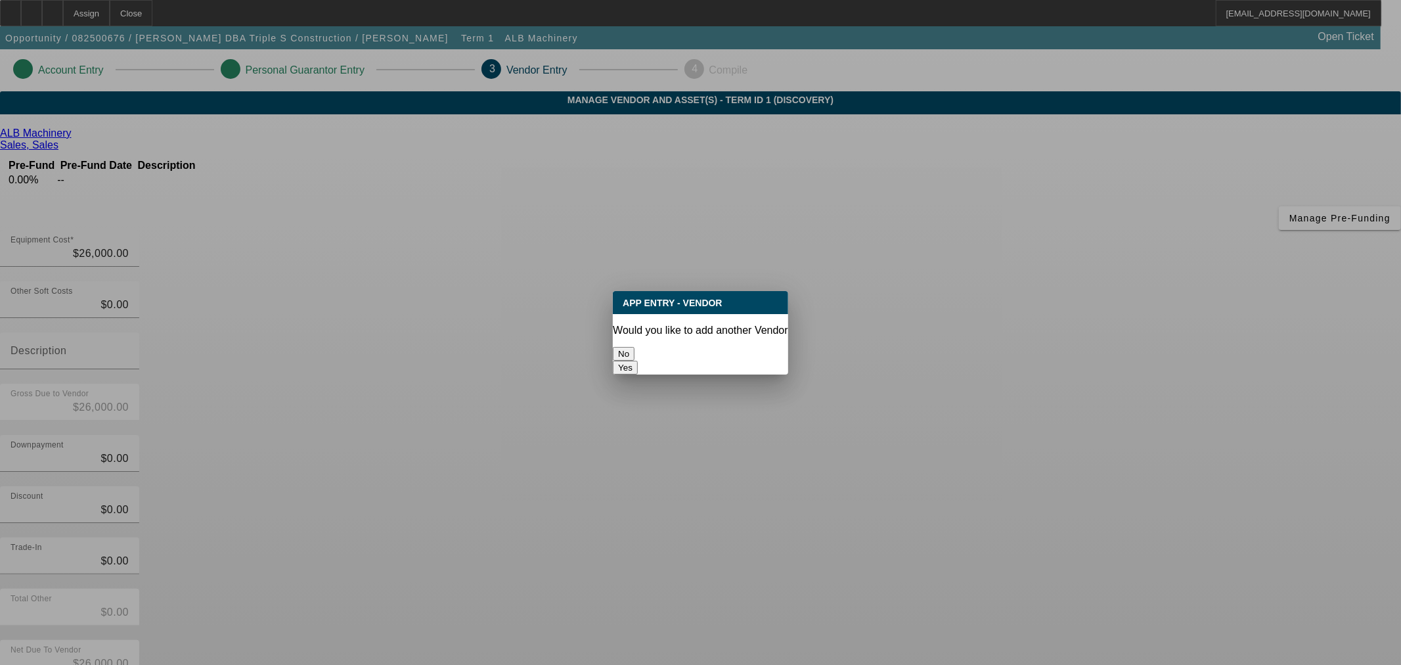
click at [634, 351] on button "No" at bounding box center [624, 354] width 22 height 14
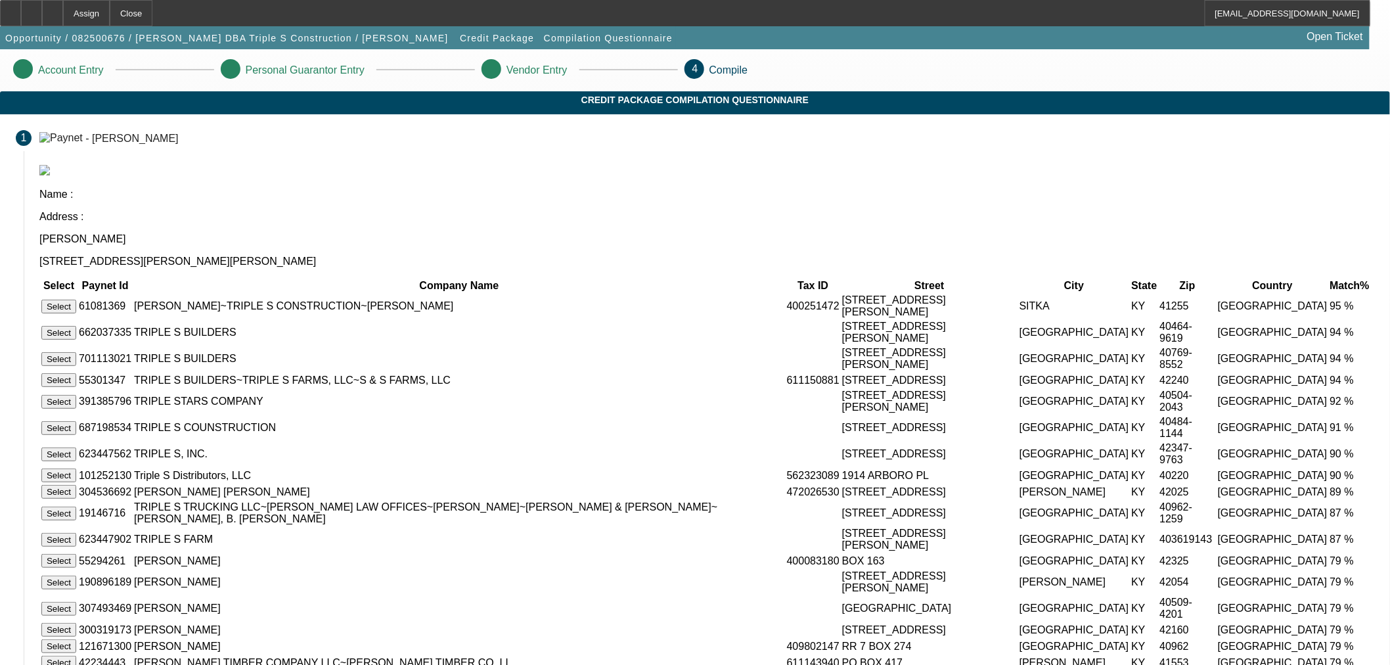
click at [76, 299] on button "Select" at bounding box center [58, 306] width 35 height 14
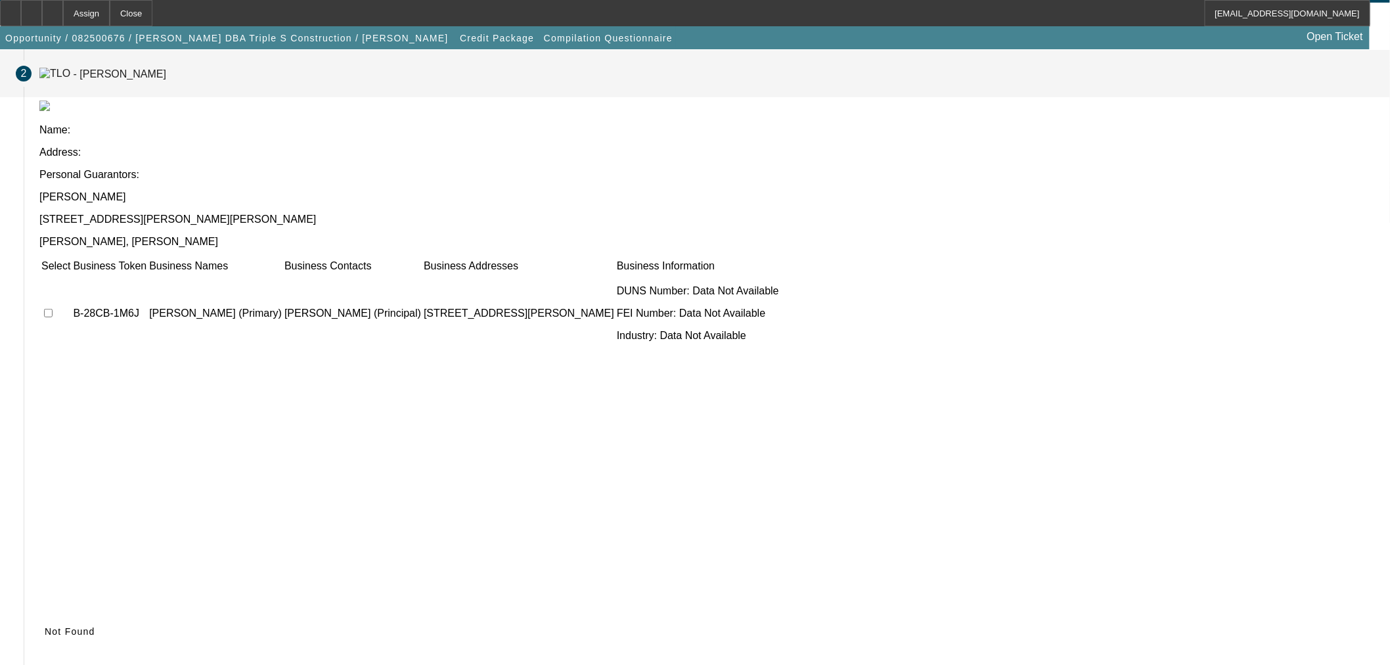
scroll to position [60, 0]
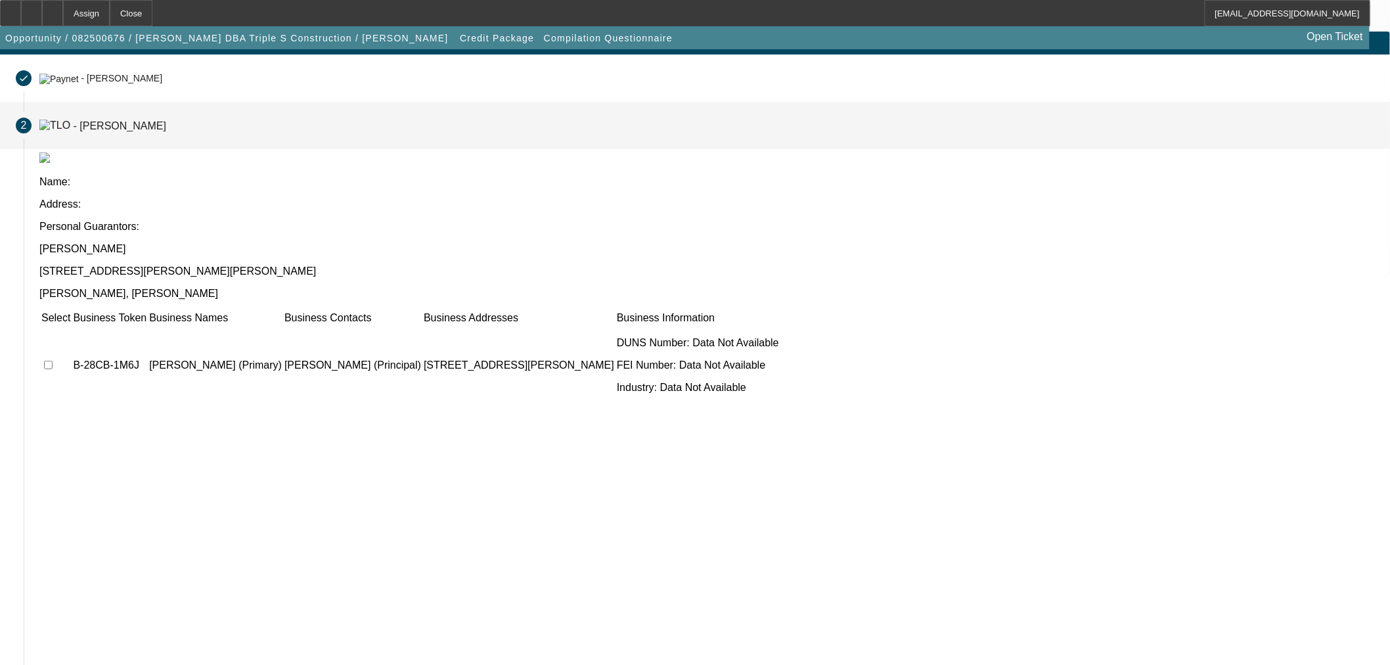
click at [53, 361] on input "checkbox" at bounding box center [48, 365] width 9 height 9
checkbox input "true"
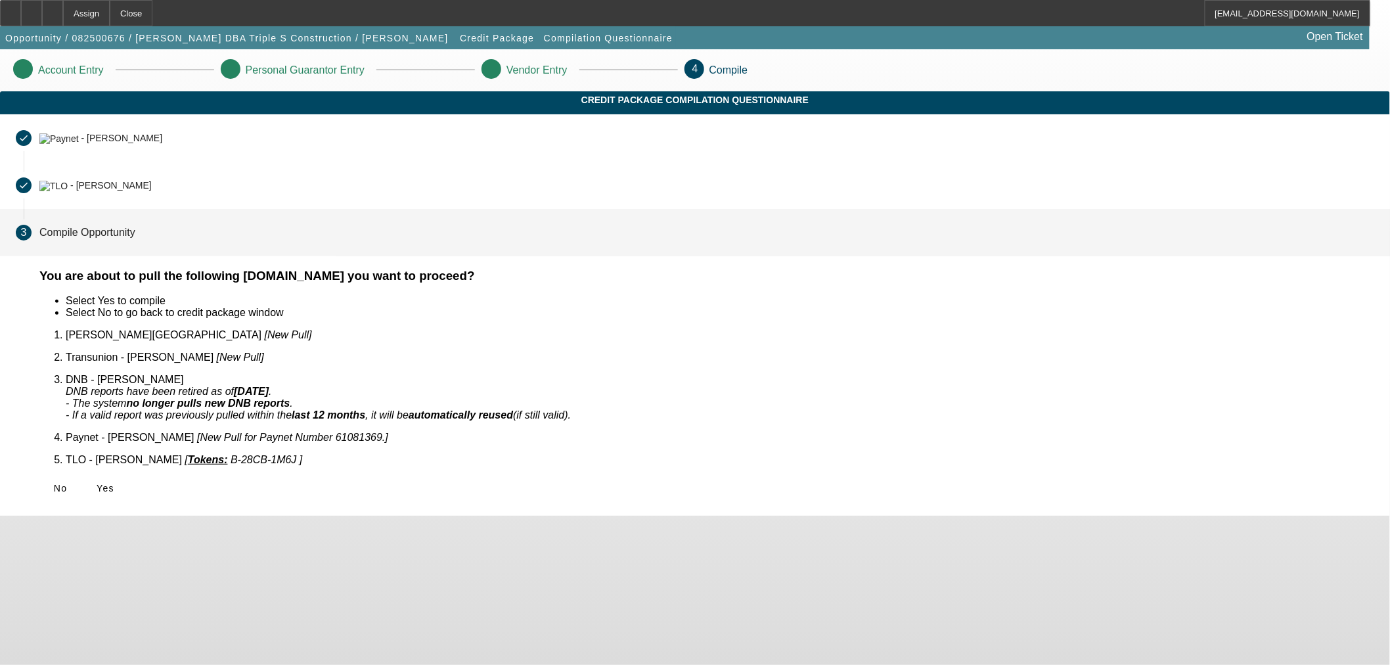
scroll to position [0, 0]
click at [114, 483] on span "Yes" at bounding box center [106, 488] width 18 height 11
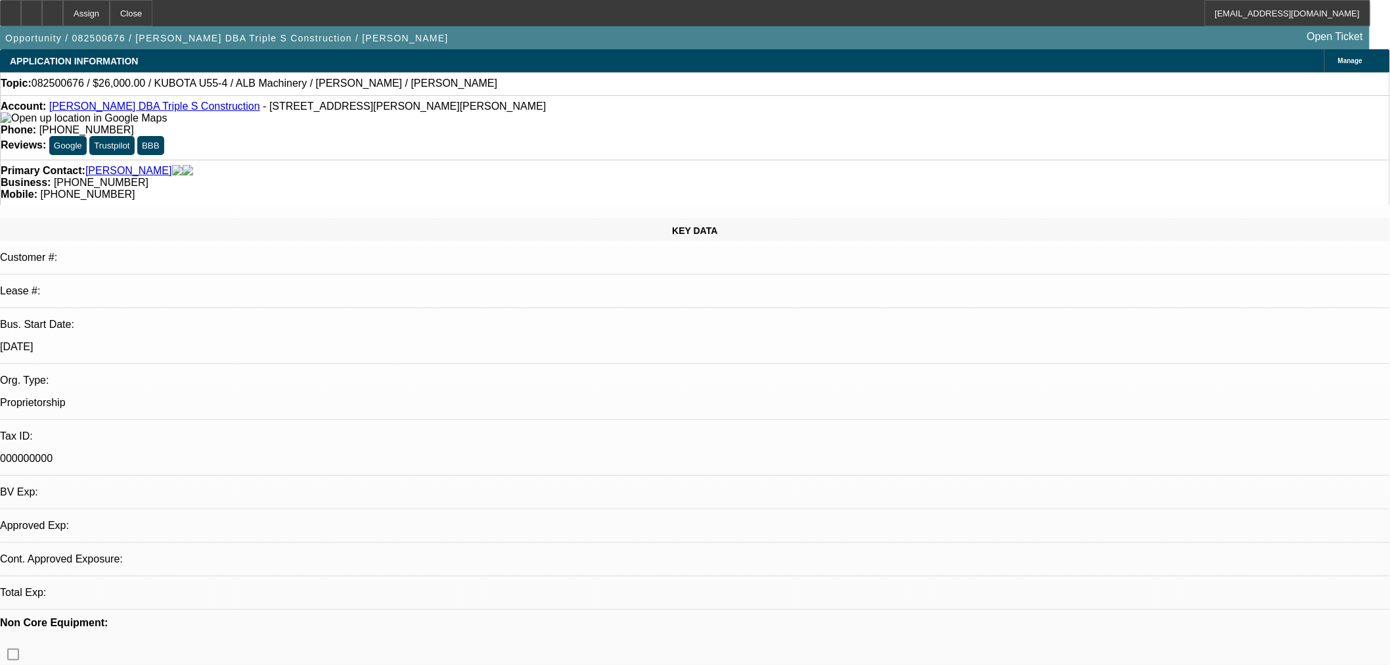
select select "0"
select select "2"
select select "0"
select select "6"
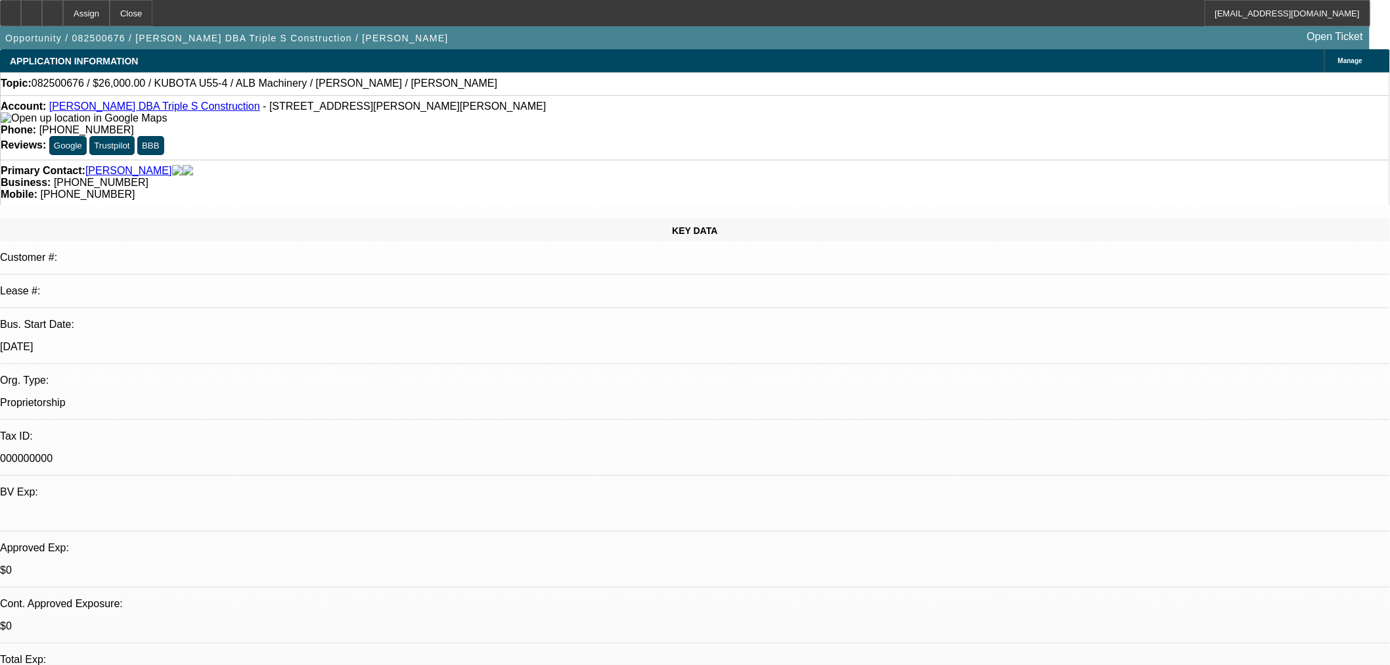
drag, startPoint x: 878, startPoint y: 32, endPoint x: 875, endPoint y: 42, distance: 10.8
click at [878, 32] on div "Opportunity / 082500676 / Kandy Smith DBA Triple S Construction / Smith, Kandy …" at bounding box center [684, 37] width 1369 height 23
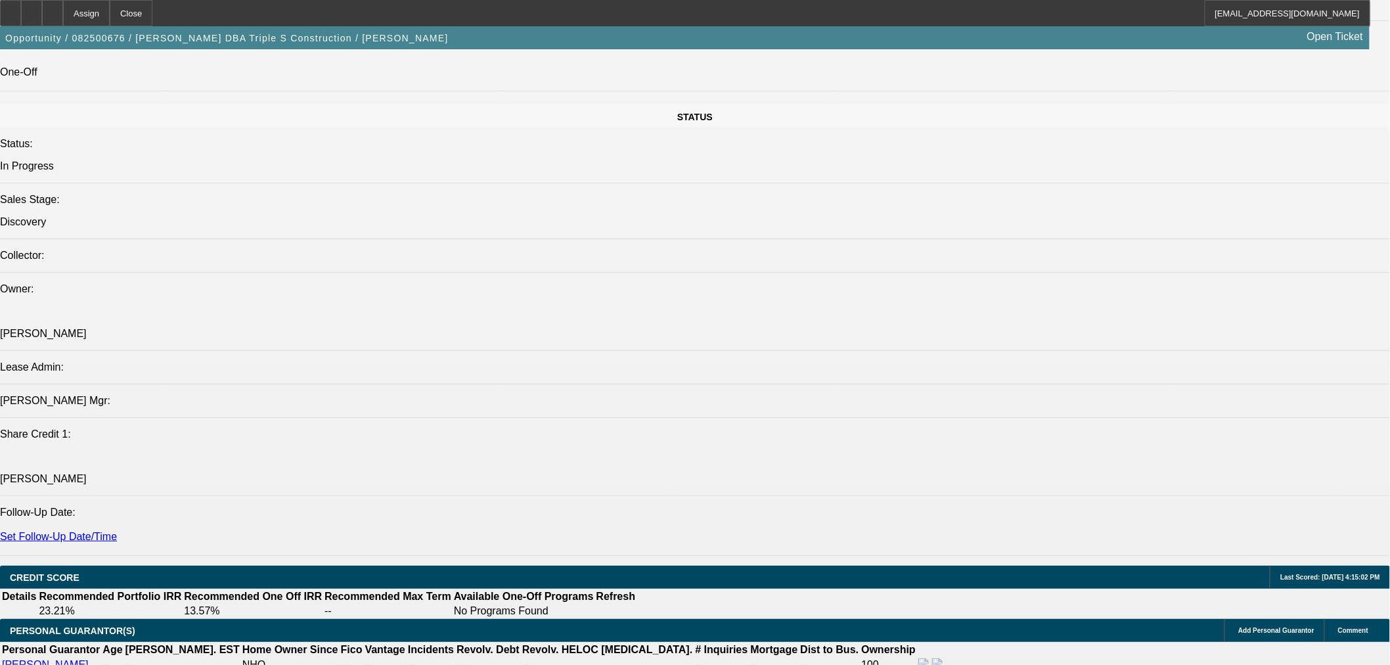
scroll to position [1459, 0]
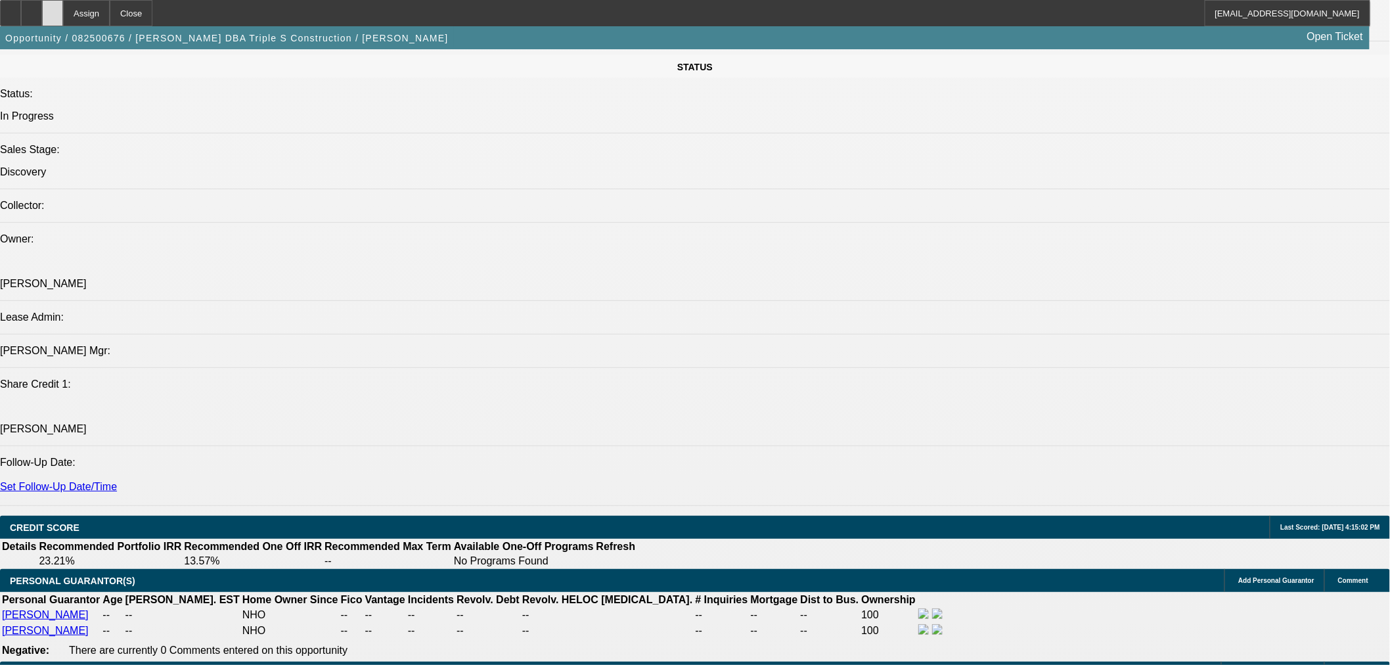
drag, startPoint x: 85, startPoint y: 13, endPoint x: 379, endPoint y: 110, distance: 309.0
click at [53, 9] on icon at bounding box center [53, 9] width 0 height 0
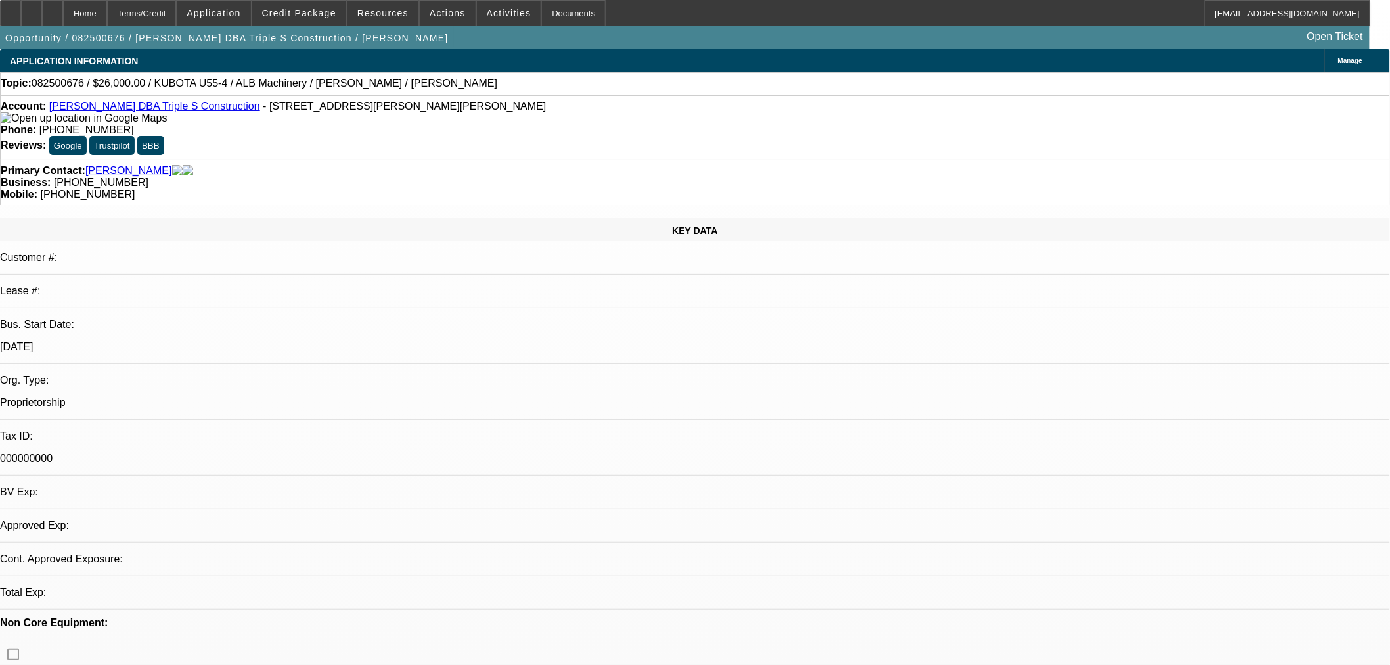
select select "0"
select select "2"
select select "0"
select select "6"
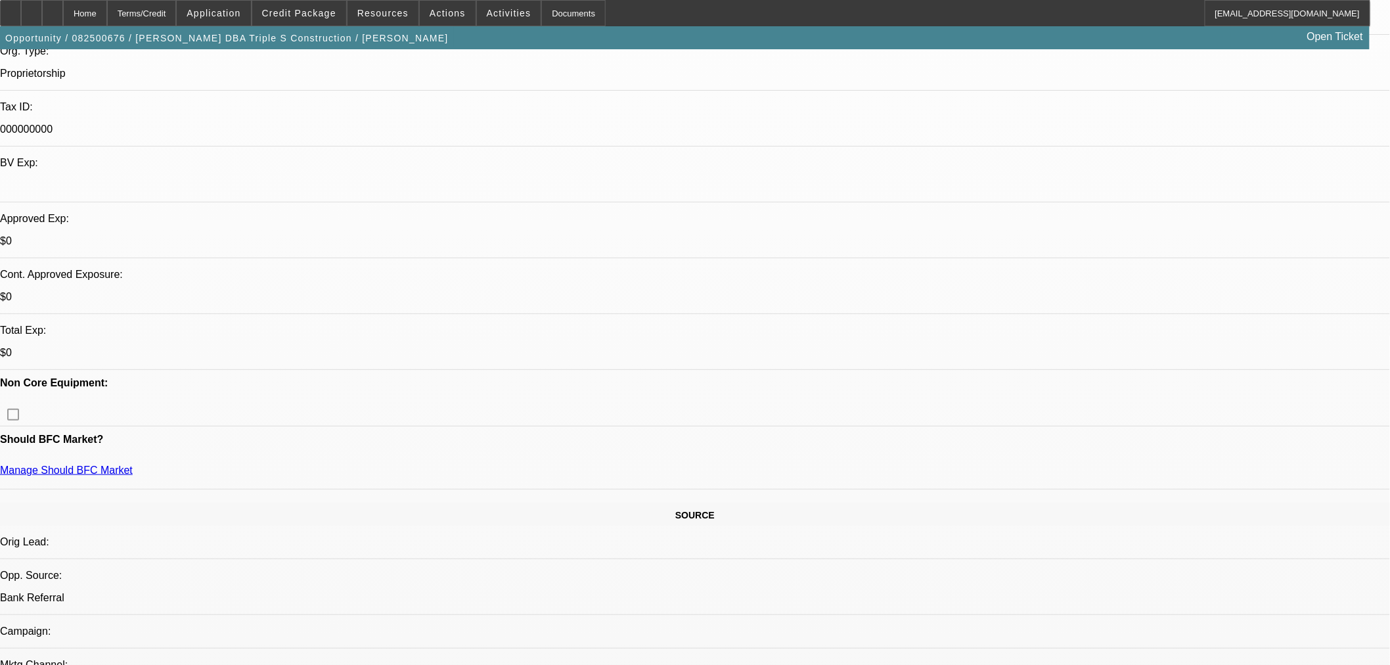
scroll to position [365, 0]
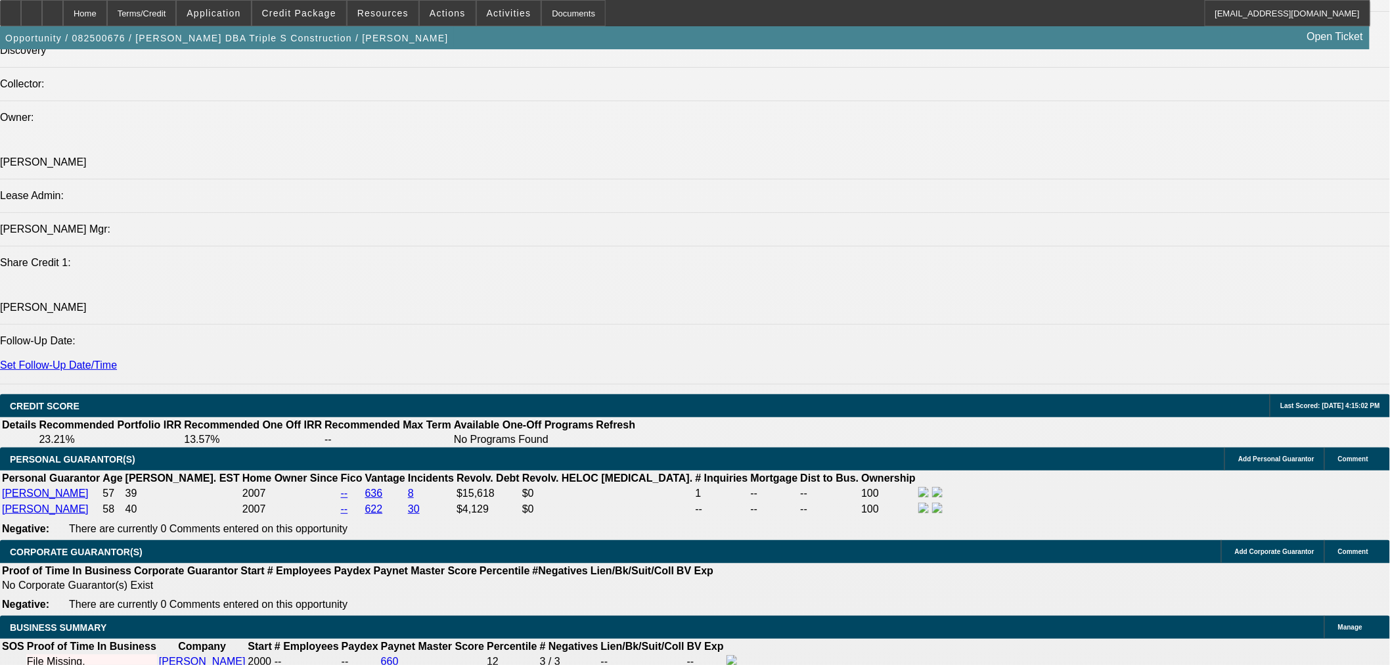
scroll to position [1702, 0]
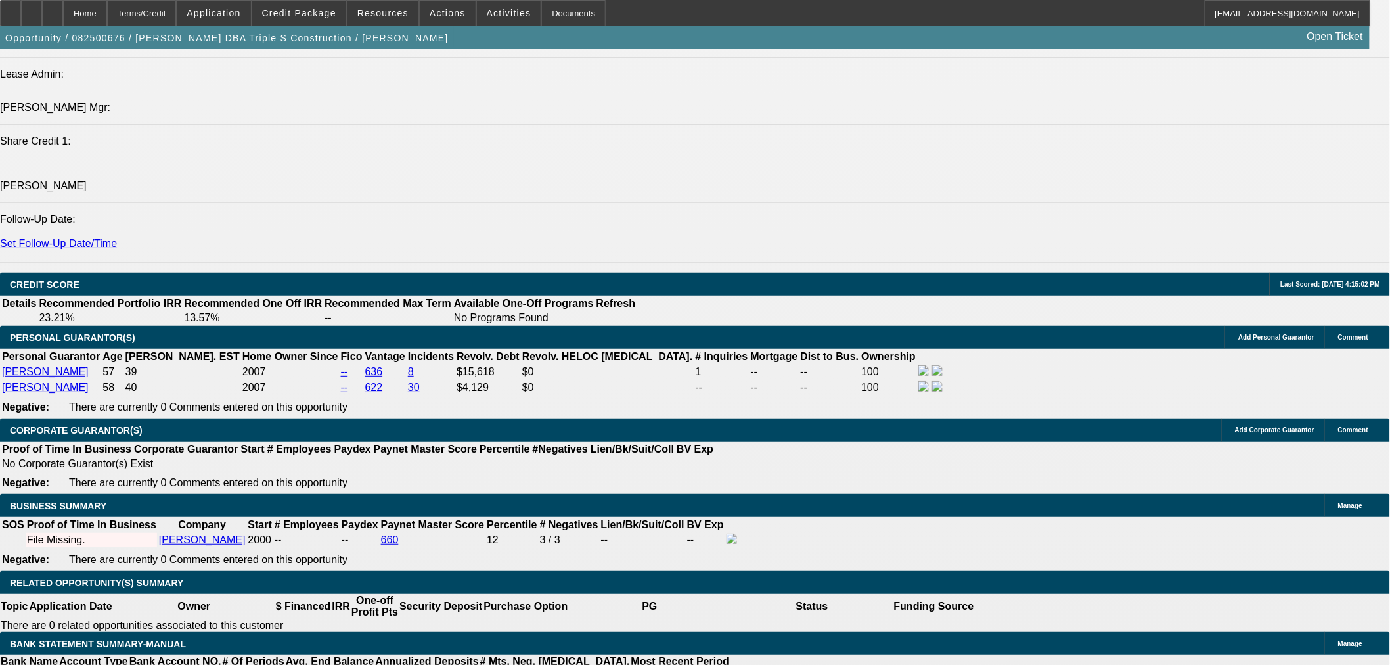
type input "$0.00"
type input "UNKNOWN"
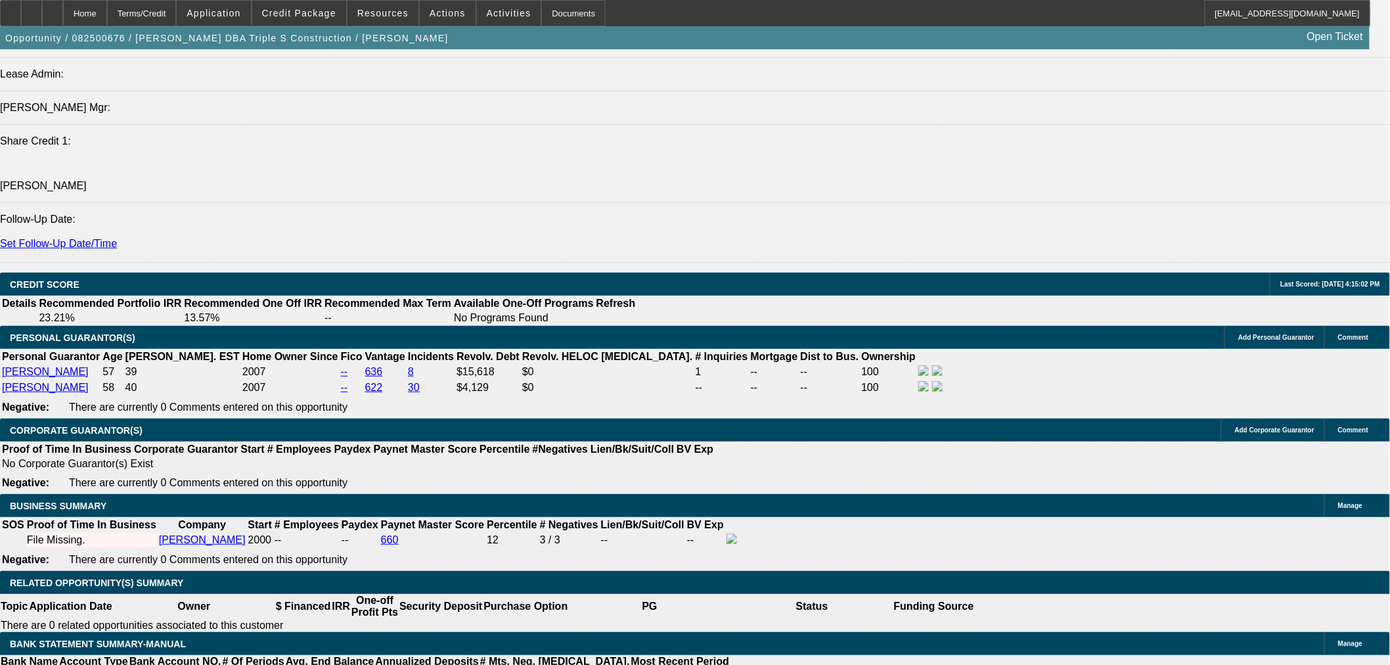
type input "48"
drag, startPoint x: 454, startPoint y: 470, endPoint x: 429, endPoint y: 500, distance: 38.7
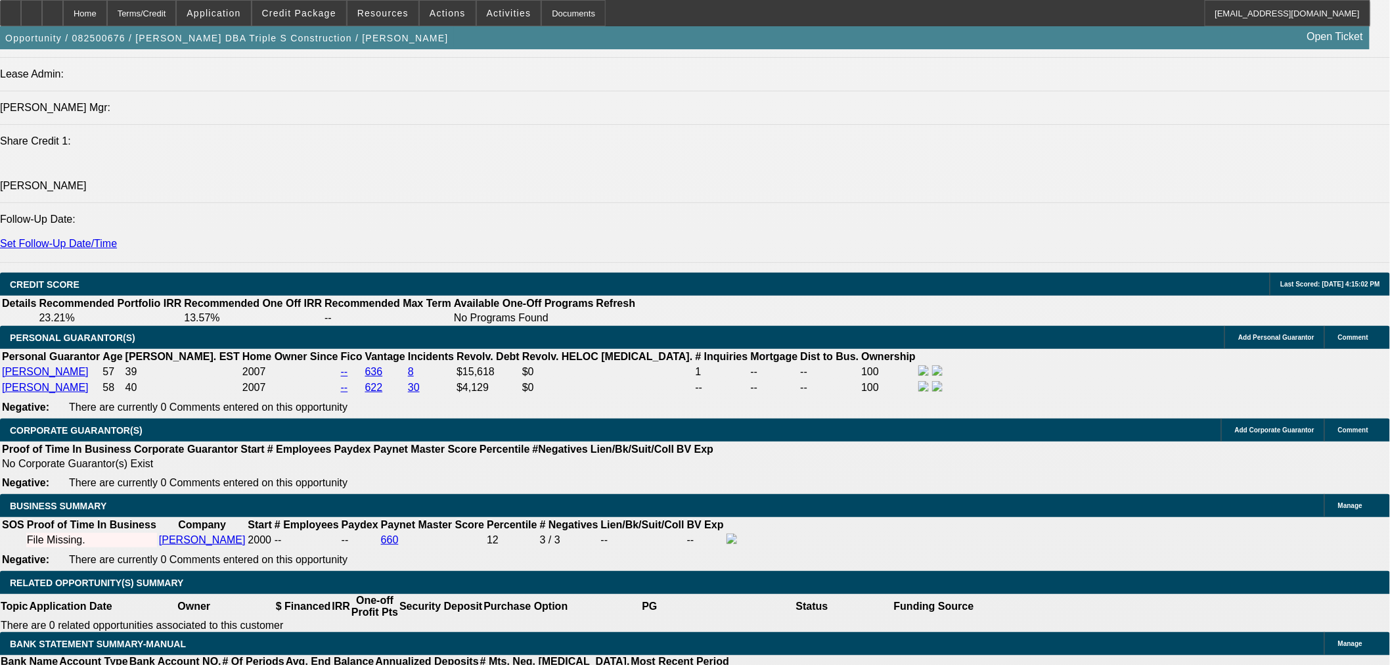
type input "23"
type input "$1,128.14"
type input "$564.07"
type input "$1,666.68"
type input "$833.34"
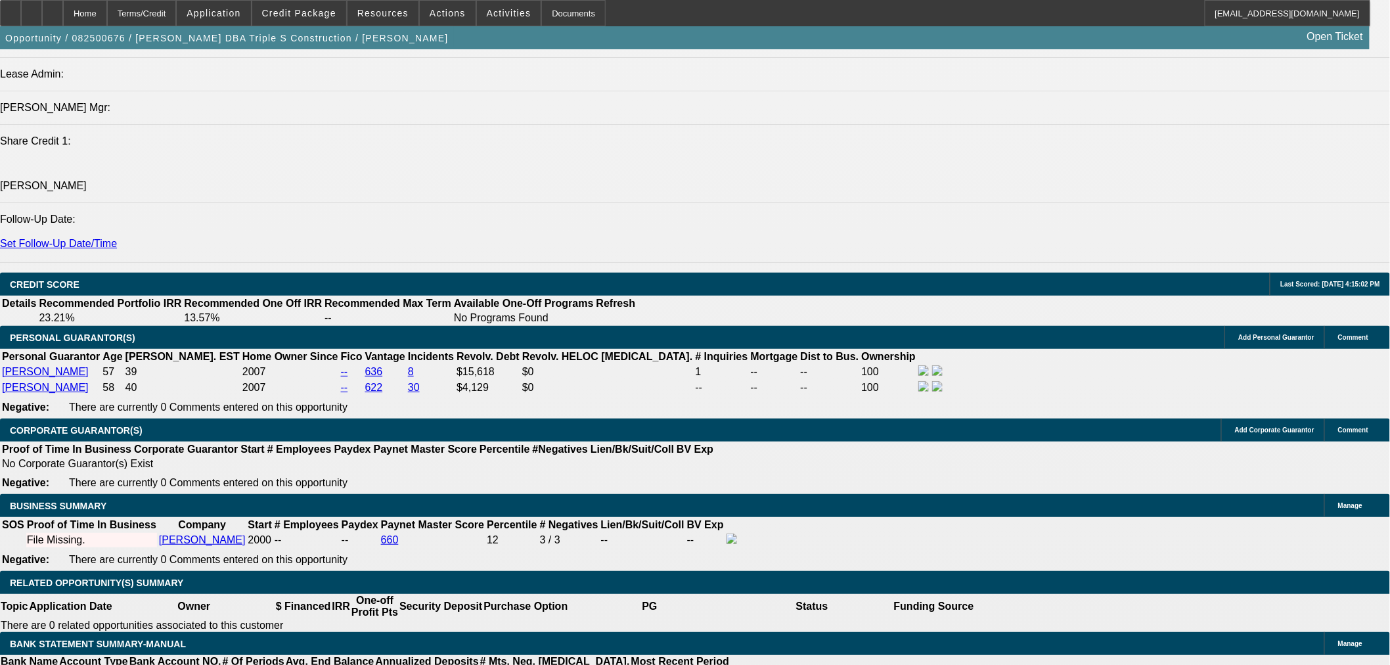
type input "23"
drag, startPoint x: 236, startPoint y: 502, endPoint x: 288, endPoint y: 506, distance: 51.4
type input "825"
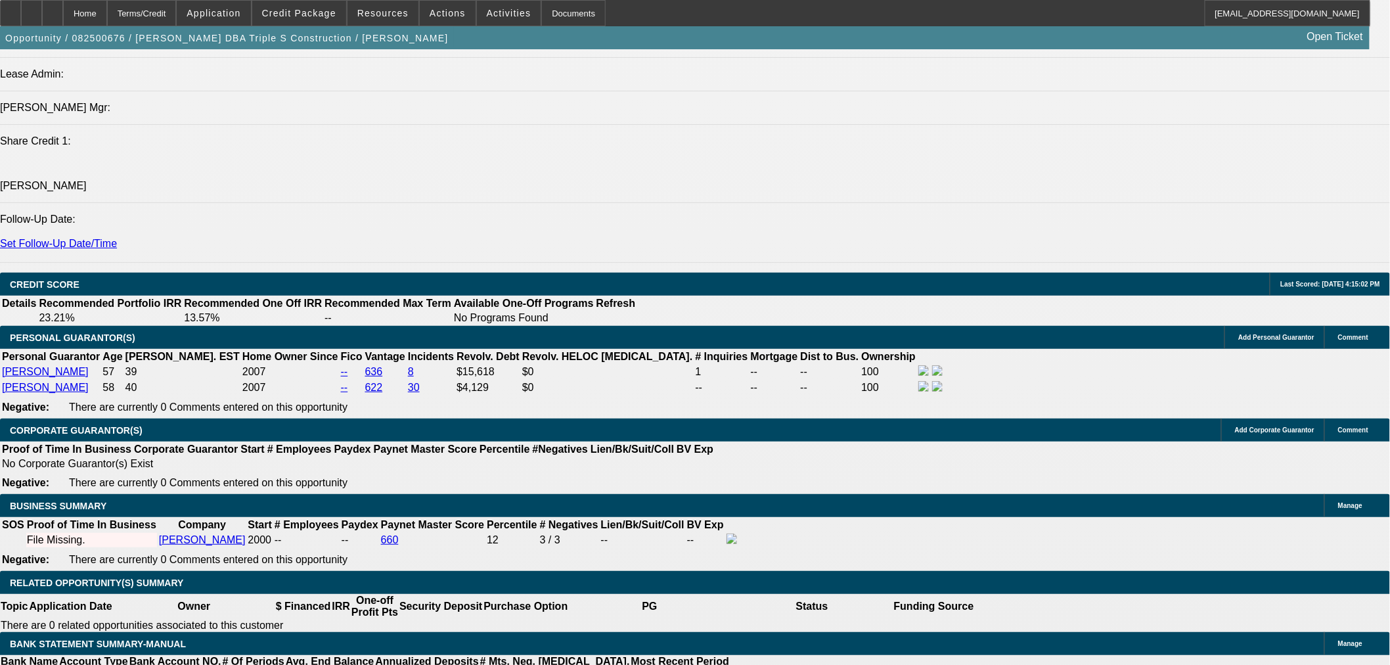
type input "$1,650.00"
type input "22.4"
type input "$825.00"
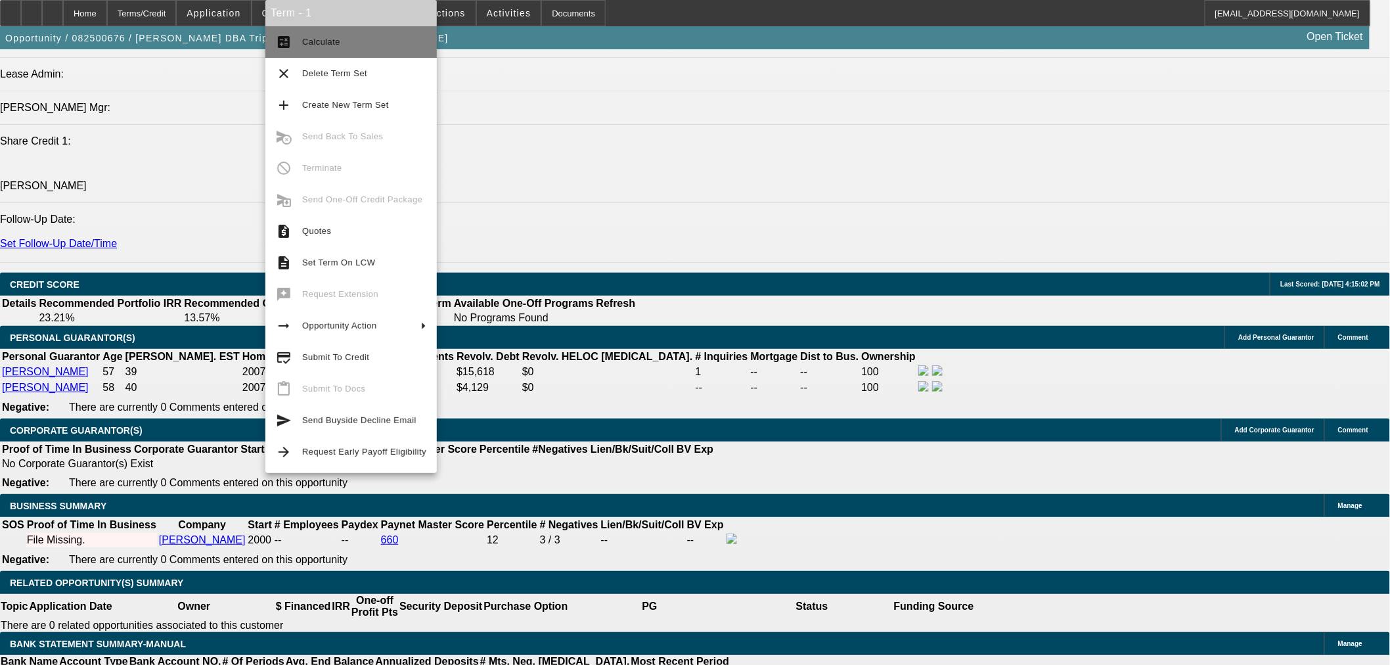
drag, startPoint x: 355, startPoint y: 41, endPoint x: 474, endPoint y: 225, distance: 219.0
click at [355, 41] on span "Calculate" at bounding box center [364, 42] width 124 height 16
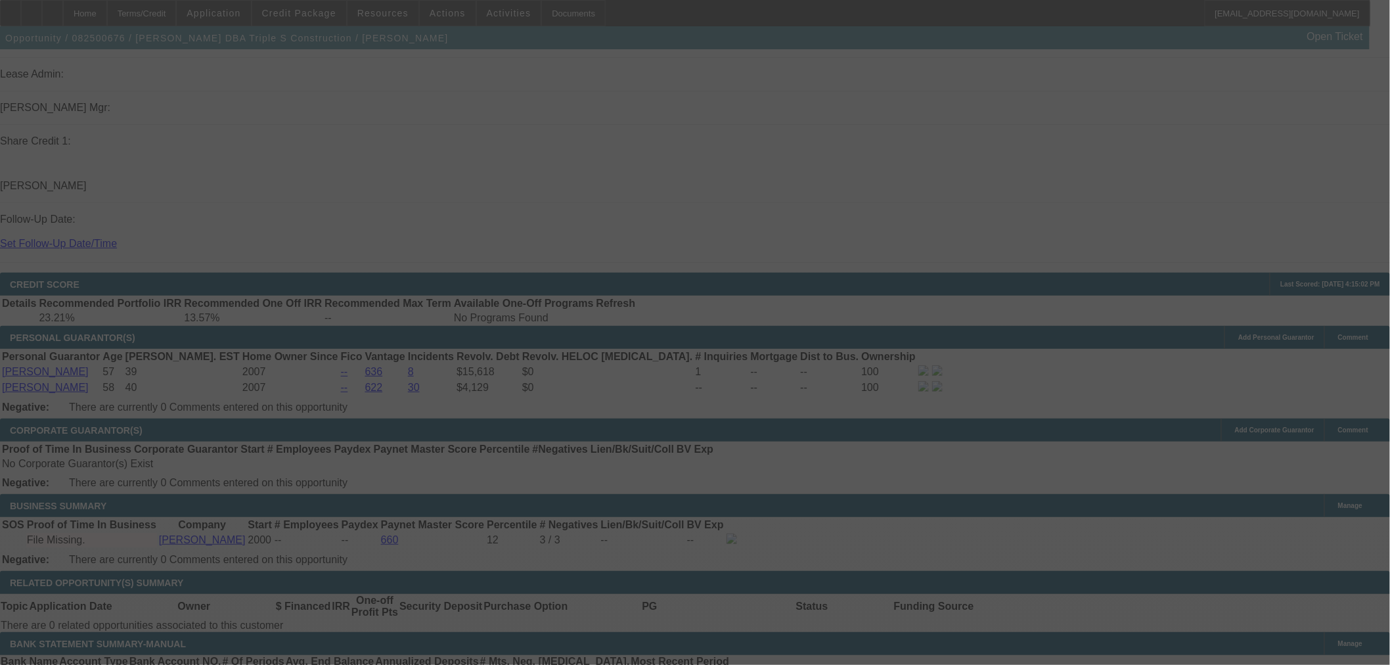
select select "0"
select select "2"
select select "0"
select select "6"
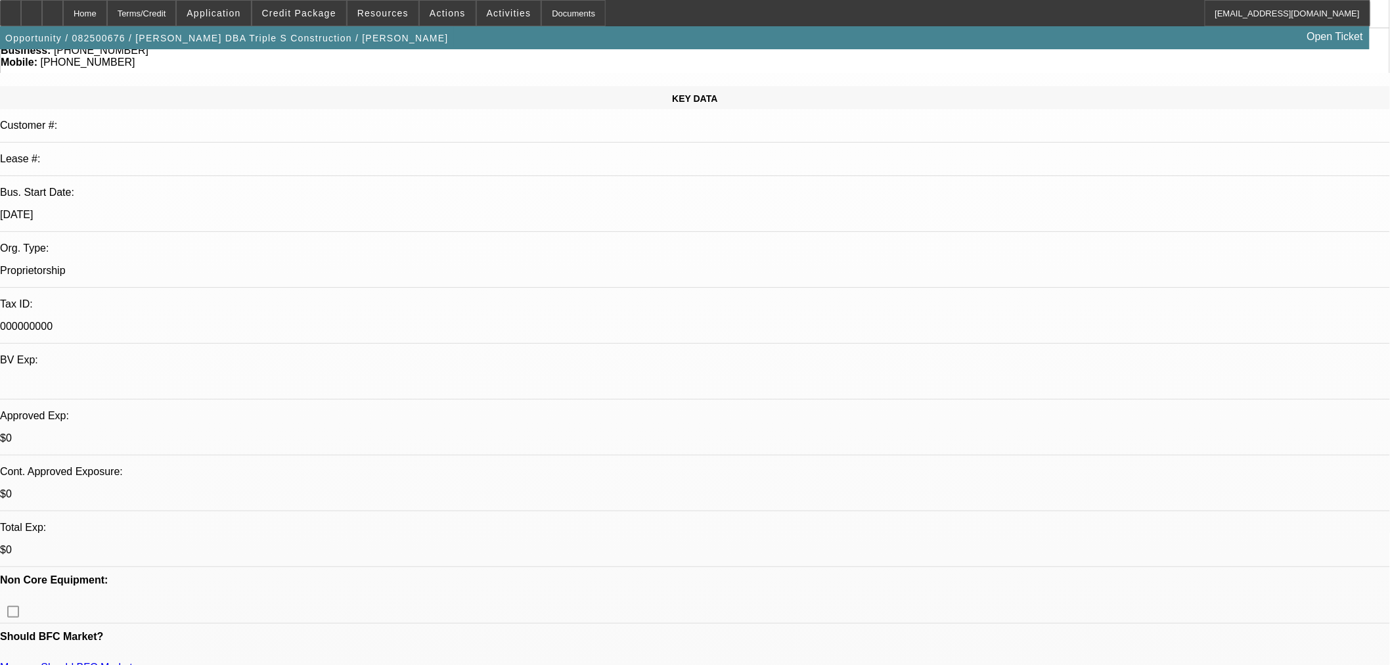
scroll to position [0, 0]
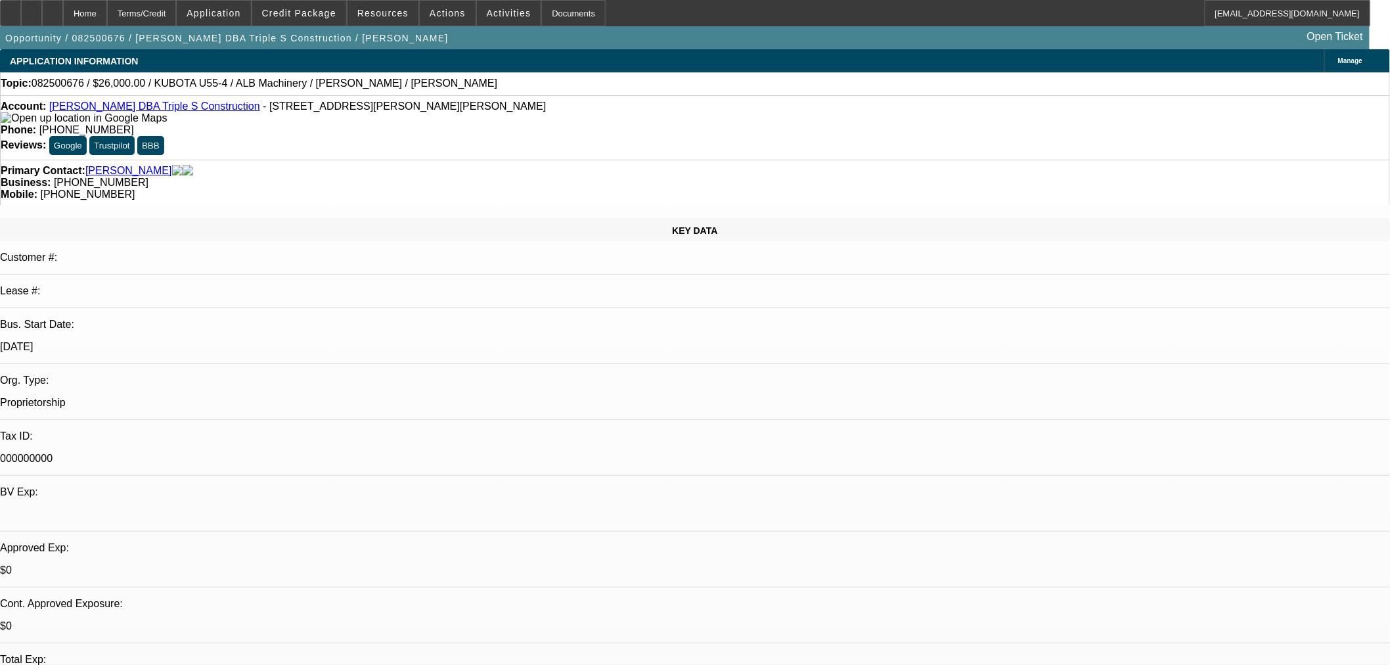
click at [110, 110] on link "Kandy Smith DBA Triple S Construction" at bounding box center [154, 105] width 211 height 11
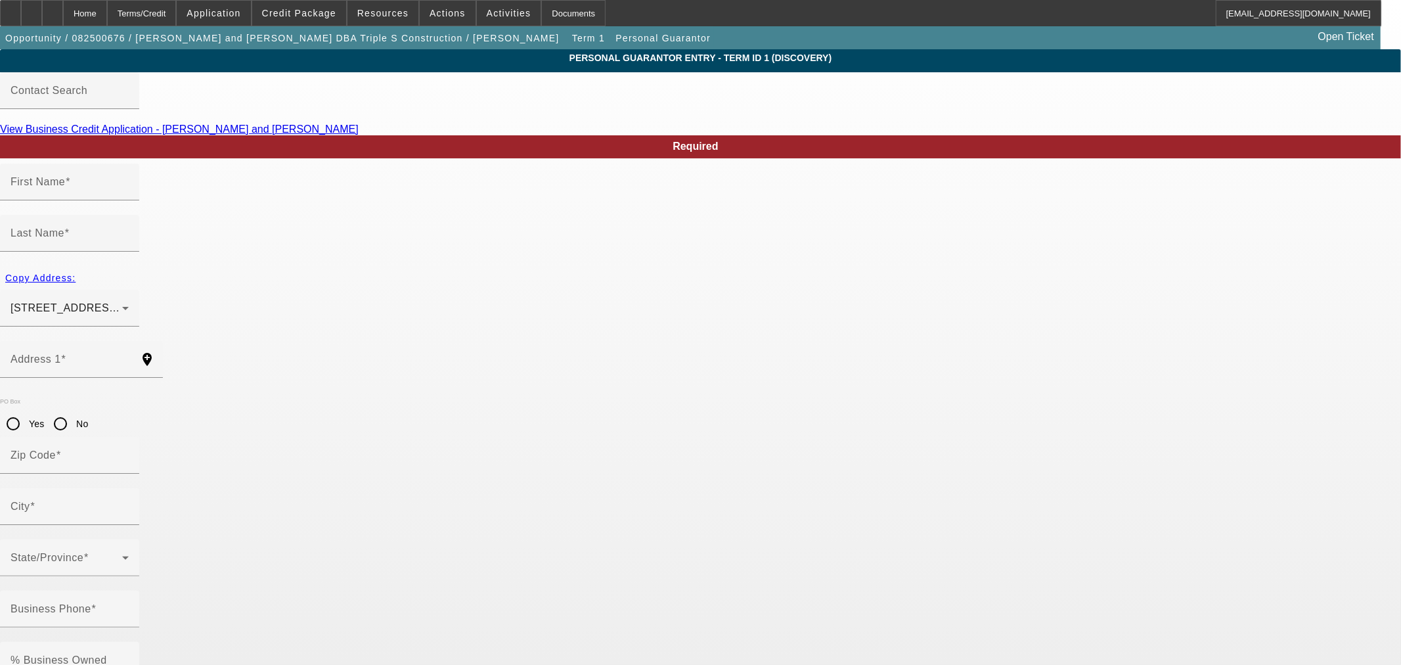
type input "Kandy"
type input "Smith"
type input "177 Buell Williams Dr"
radio input "true"
type input "41255"
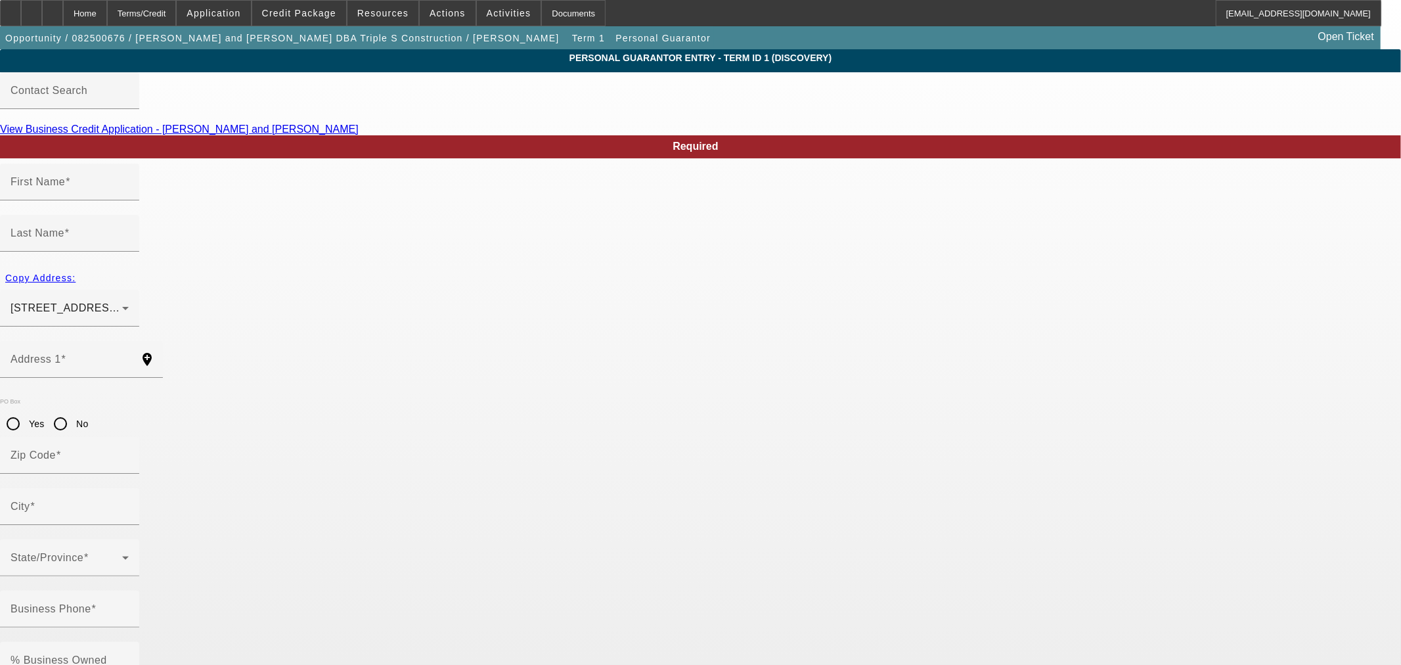
type input "Sitka"
type input "(606) 793-2876"
type input "100"
type input "404-96-4802"
type input "kandysmith15@yahoo.com"
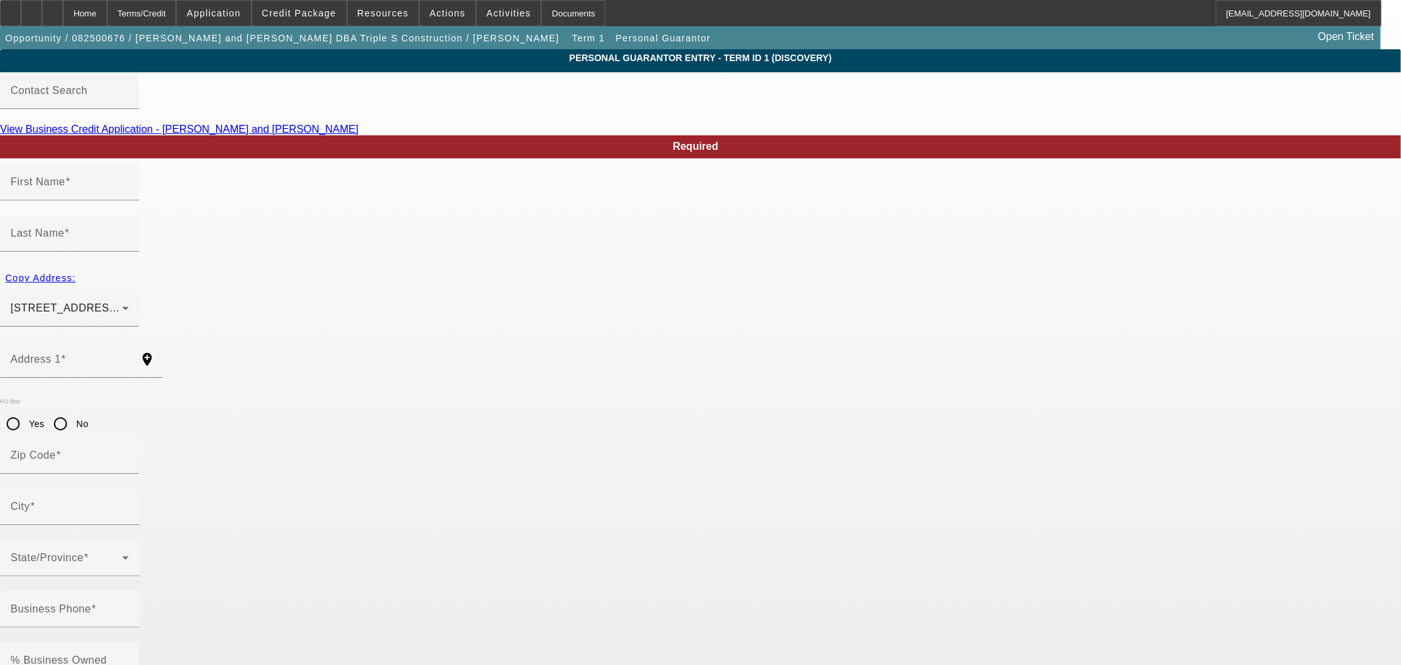
type input "(606) 793-2876"
click at [129, 657] on input "100" at bounding box center [70, 665] width 118 height 16
type input "50"
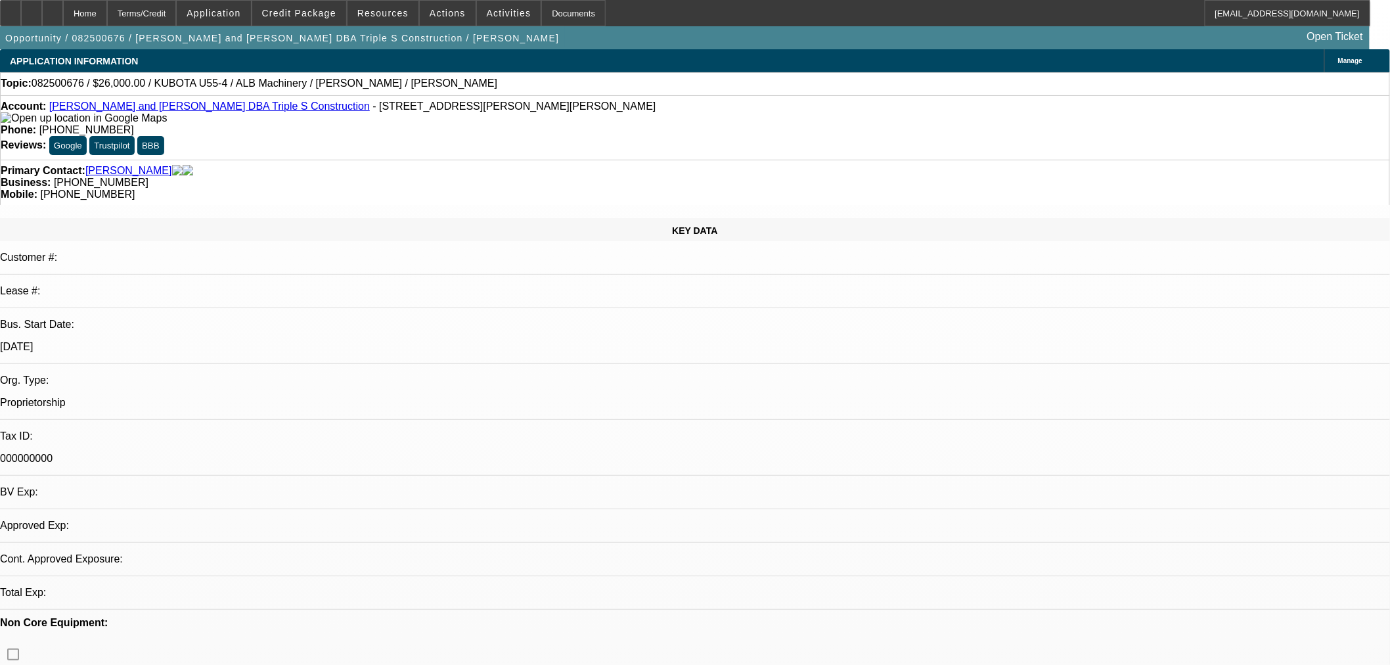
select select "0"
select select "2"
select select "0"
select select "6"
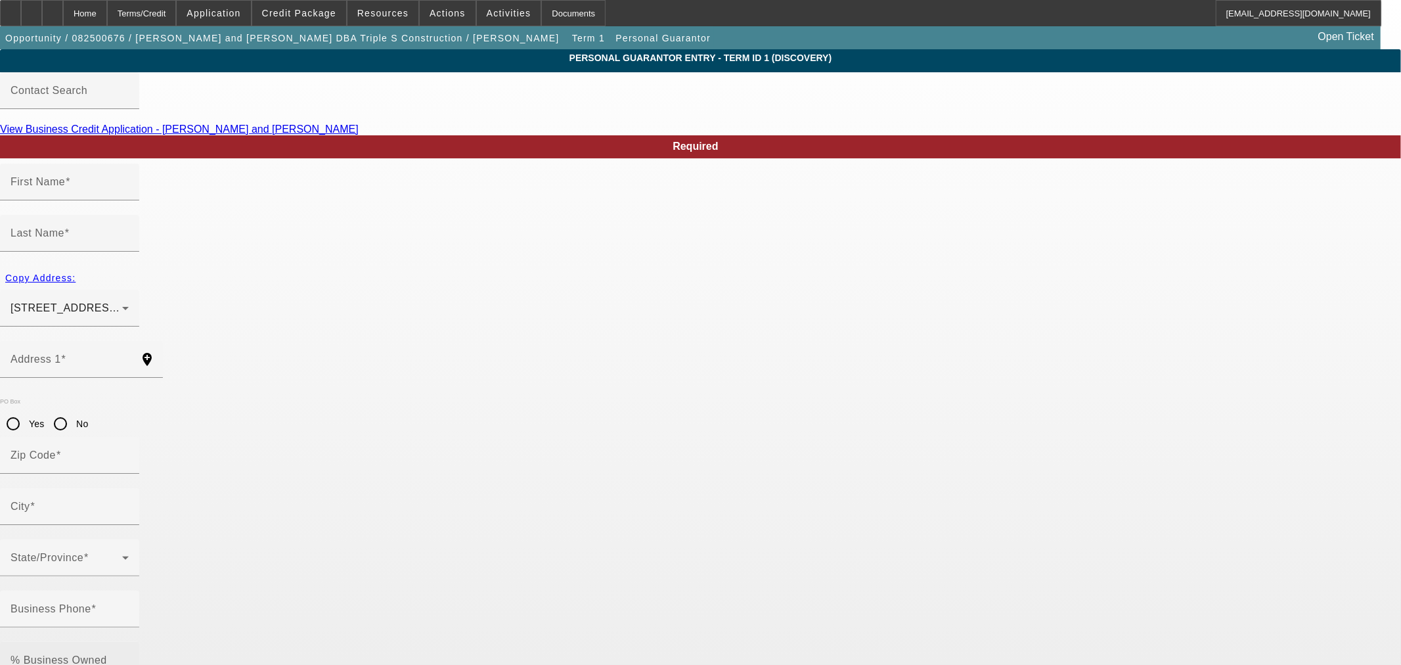
type input "Kenneth"
type input "Smith"
type input "177 Buell Williams Dr."
radio input "true"
type input "41255"
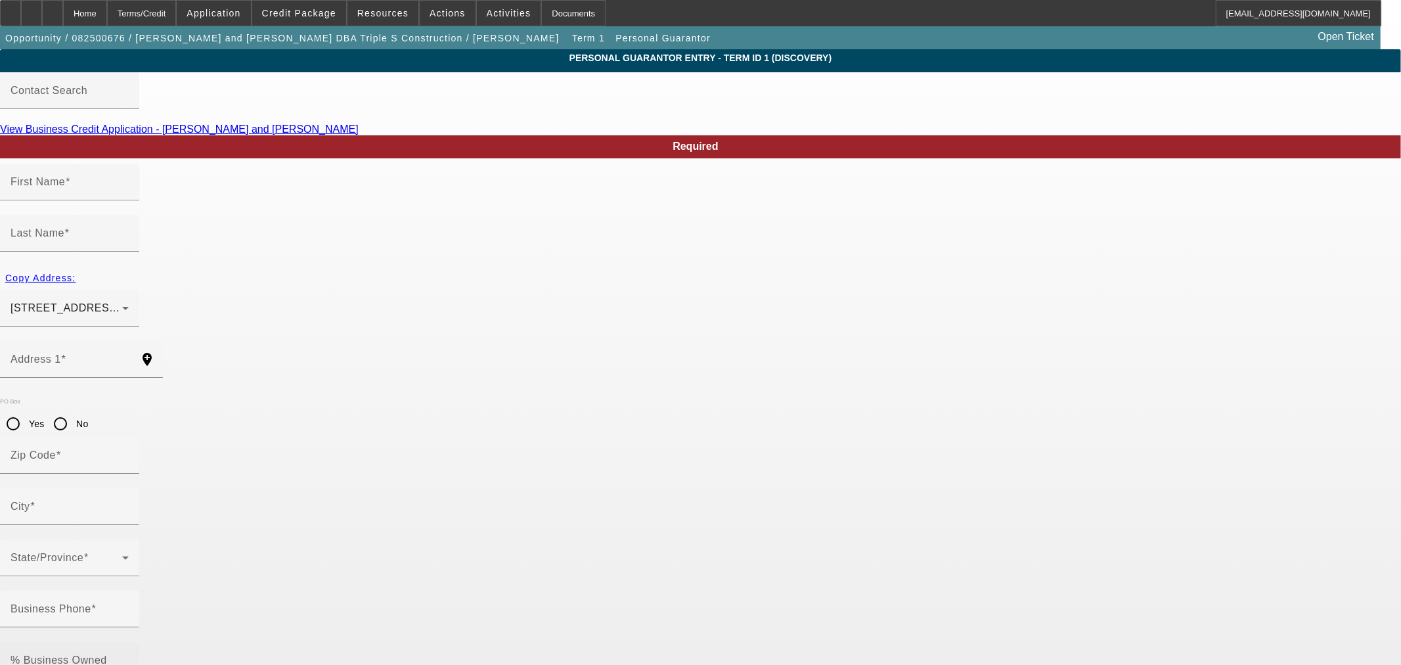
type input "Sitka"
type input "(606) 793-2876"
type input "100"
type input "400-25-1472"
type input "keneye3@yahoo.com"
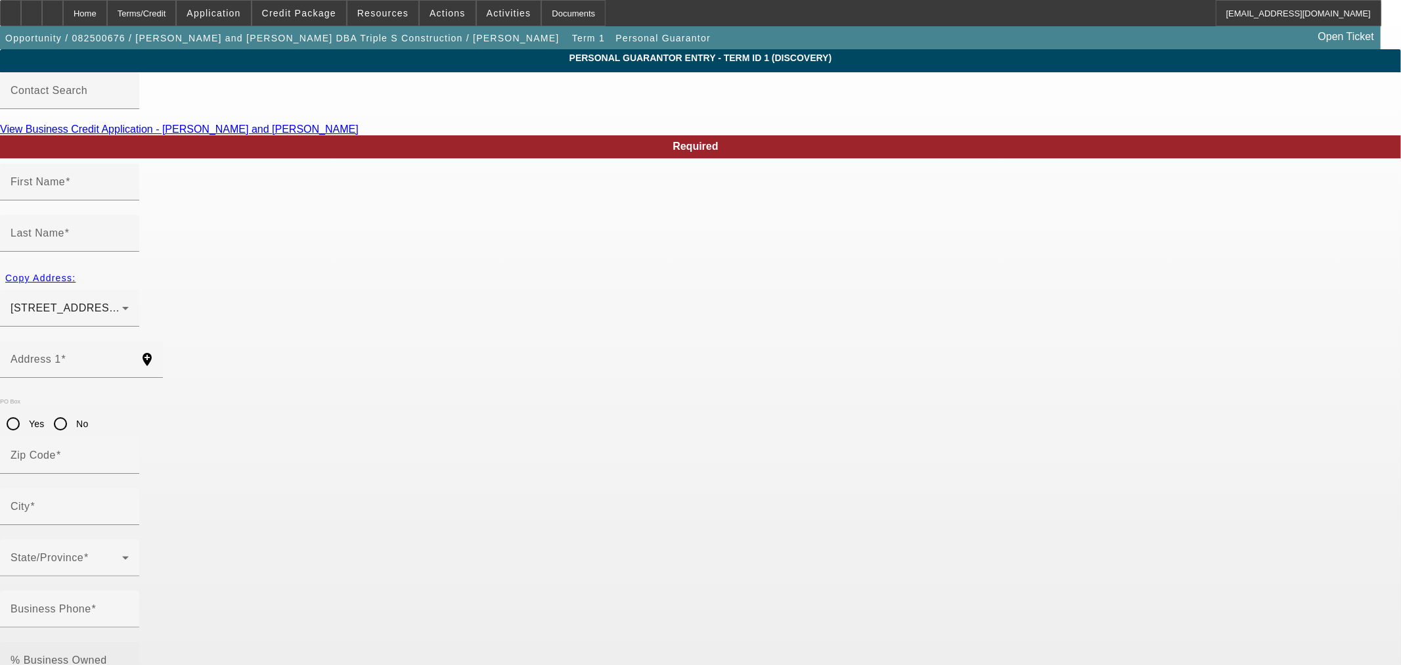
type input "(606) 792-8449"
click at [129, 657] on input "100" at bounding box center [70, 665] width 118 height 16
type input "50"
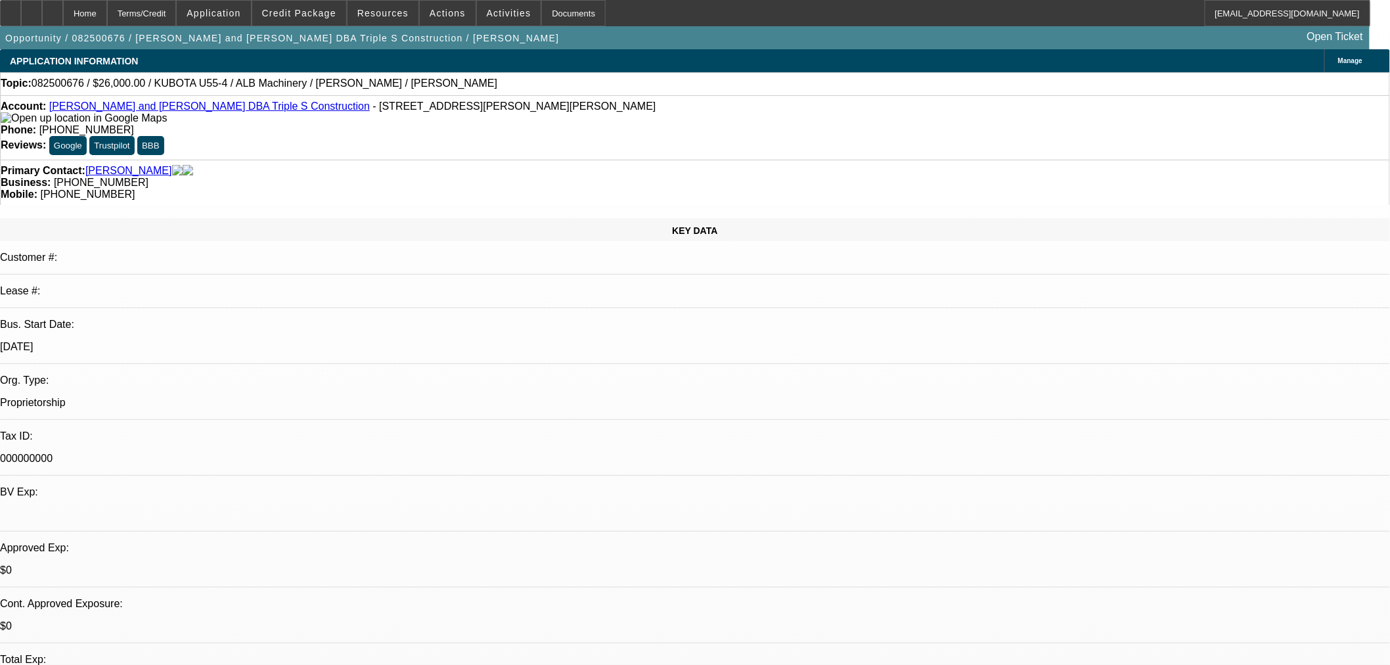
select select "0"
select select "2"
select select "0"
select select "6"
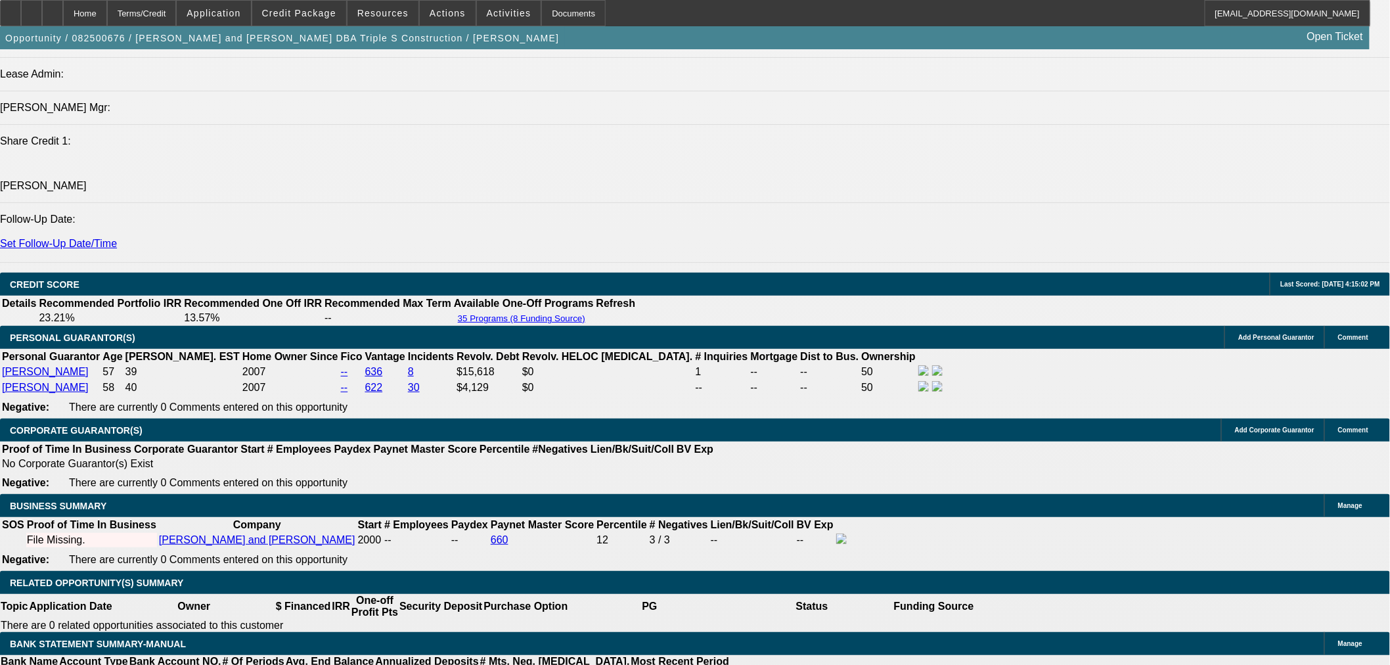
scroll to position [1824, 0]
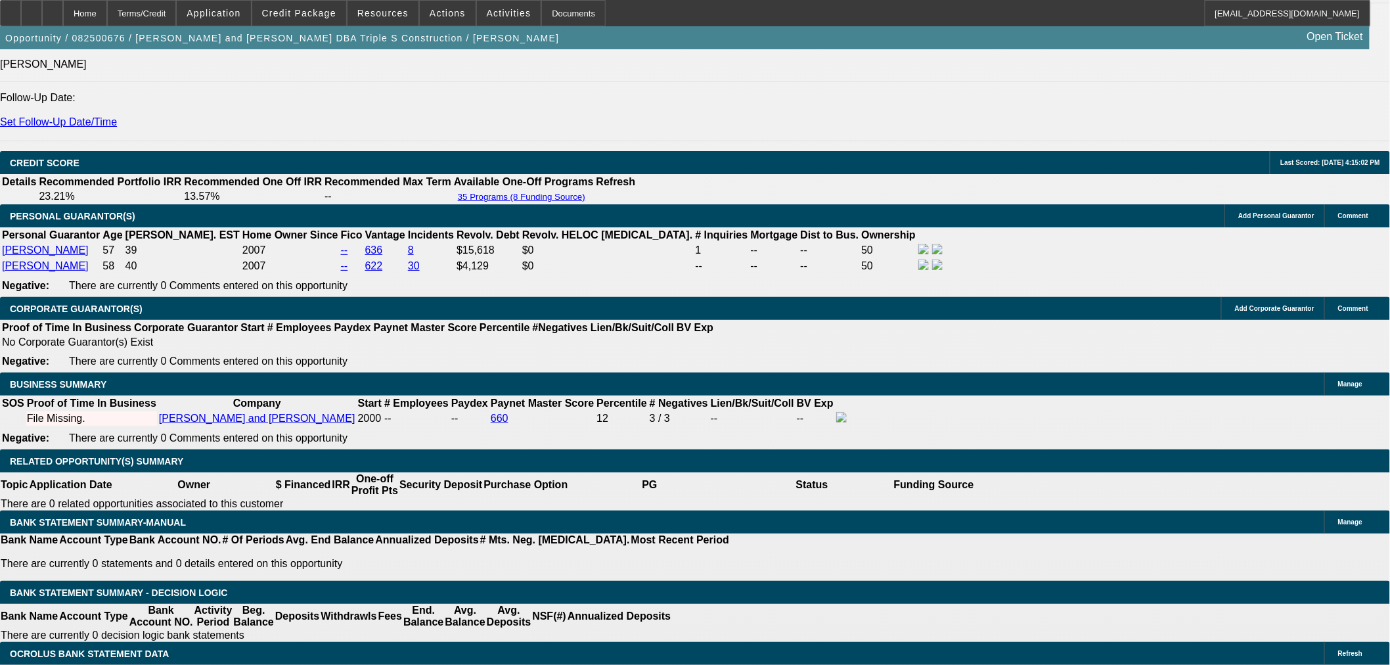
drag, startPoint x: 238, startPoint y: 382, endPoint x: 271, endPoint y: 379, distance: 33.6
type input "800"
type input "$1,600.00"
type input "UNKNOWN"
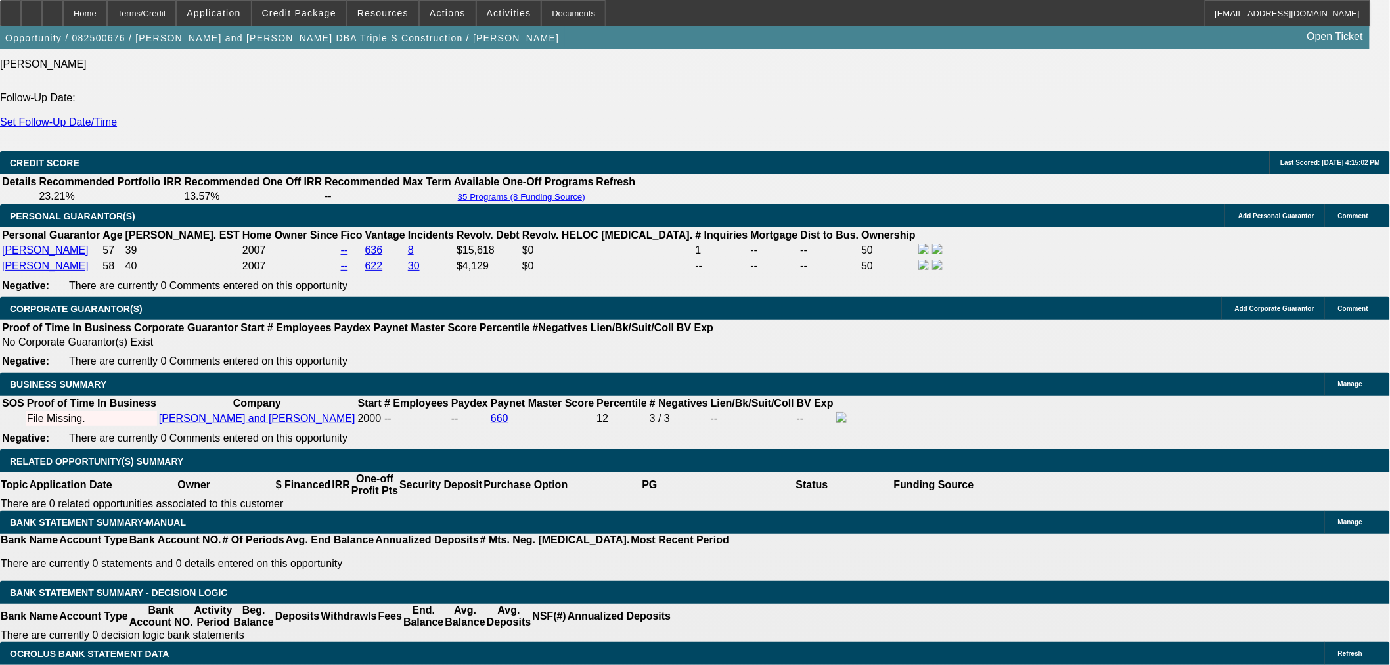
type input "20.6"
type input "$800.00"
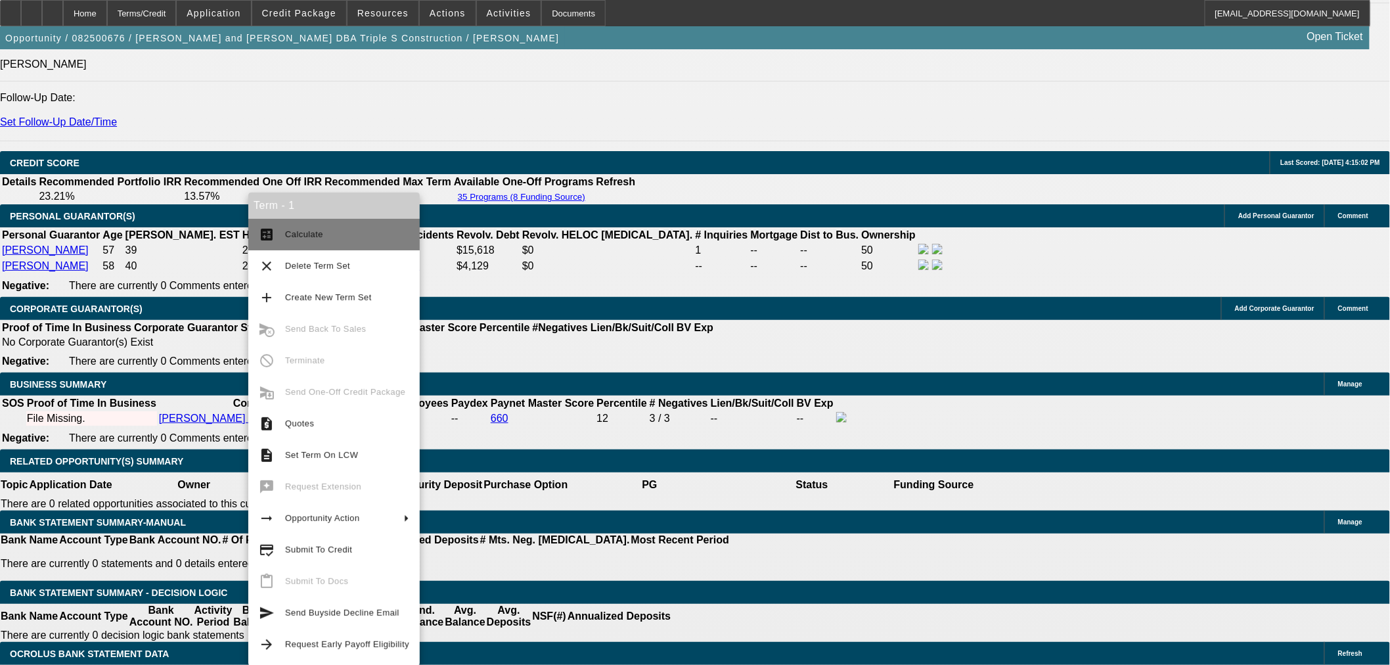
click at [300, 246] on button "calculate Calculate" at bounding box center [333, 235] width 171 height 32
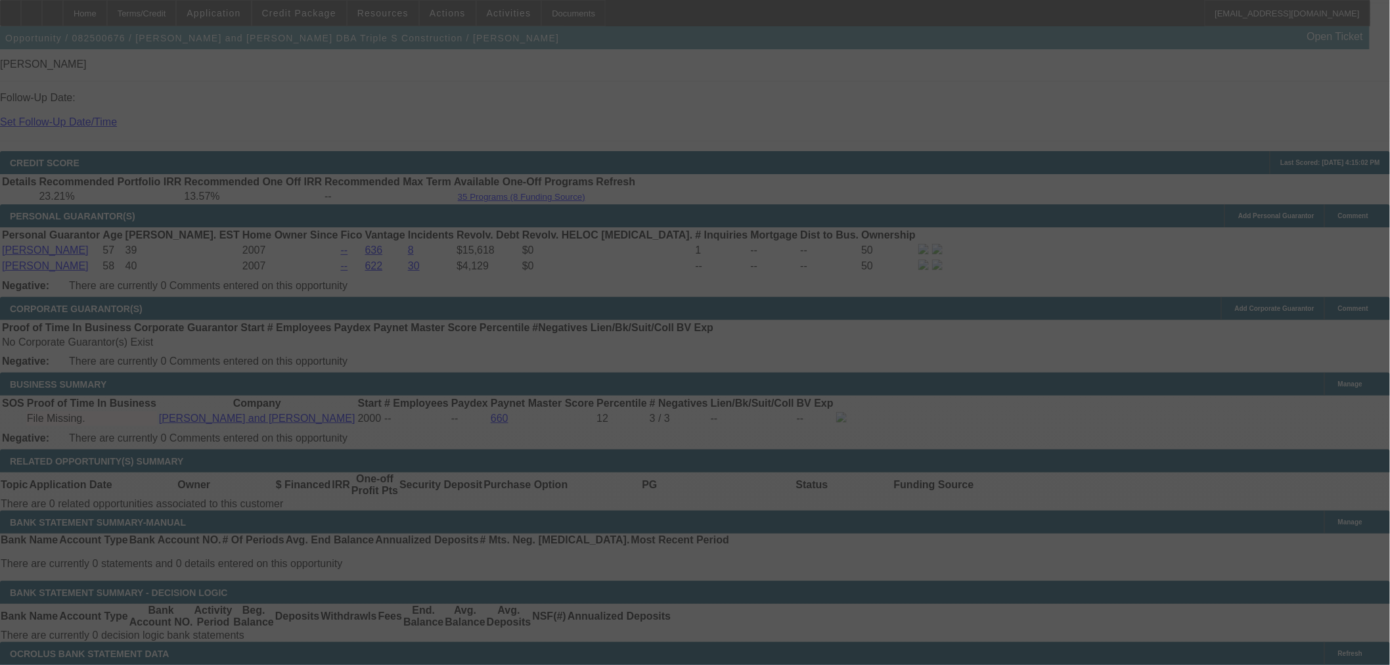
select select "0"
select select "2"
select select "0"
select select "6"
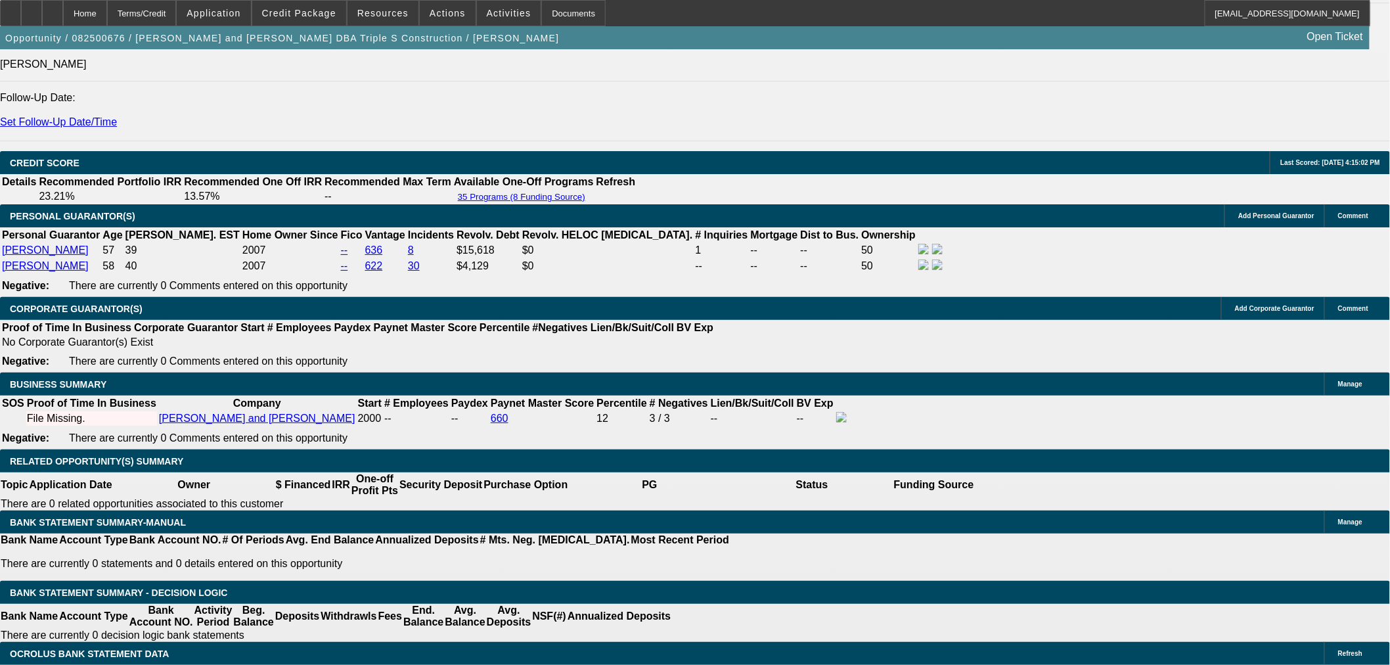
drag, startPoint x: 236, startPoint y: 382, endPoint x: 345, endPoint y: 391, distance: 109.5
type input "8"
type input "$16.00"
type input "UNKNOWN"
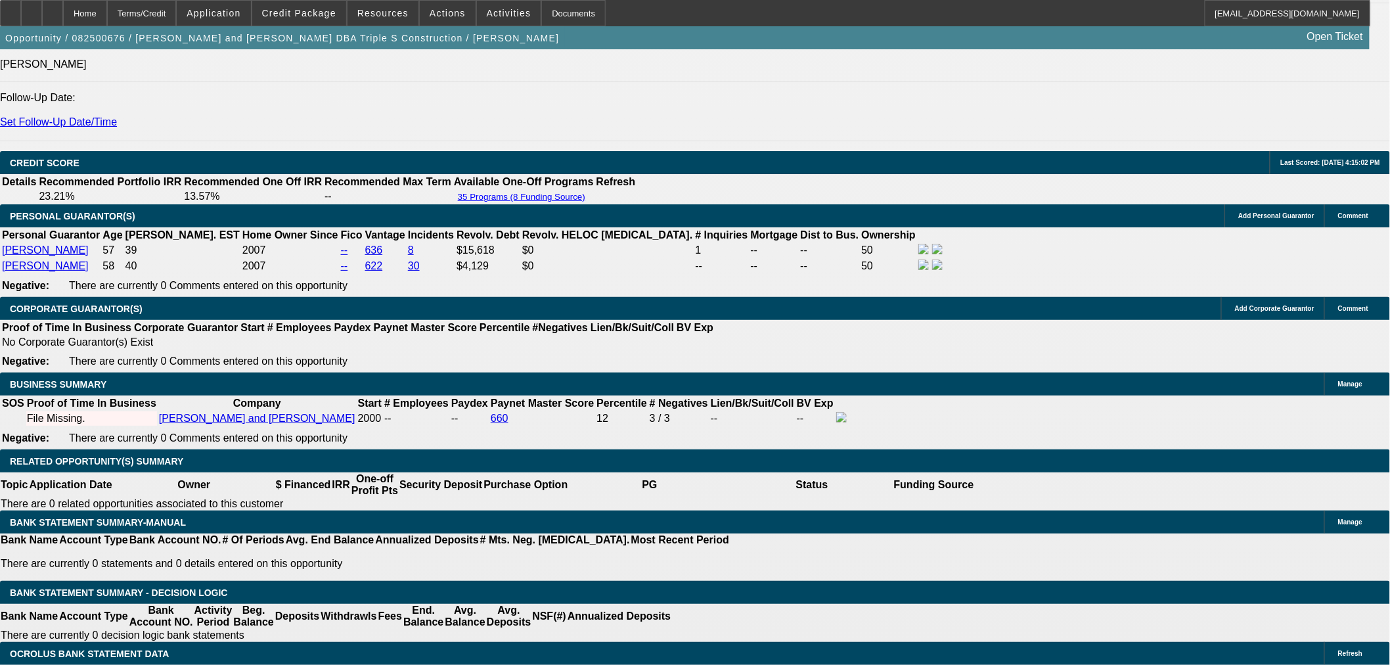
type input "815"
type input "$1,630.00"
type input "21.7"
type input "$815.00"
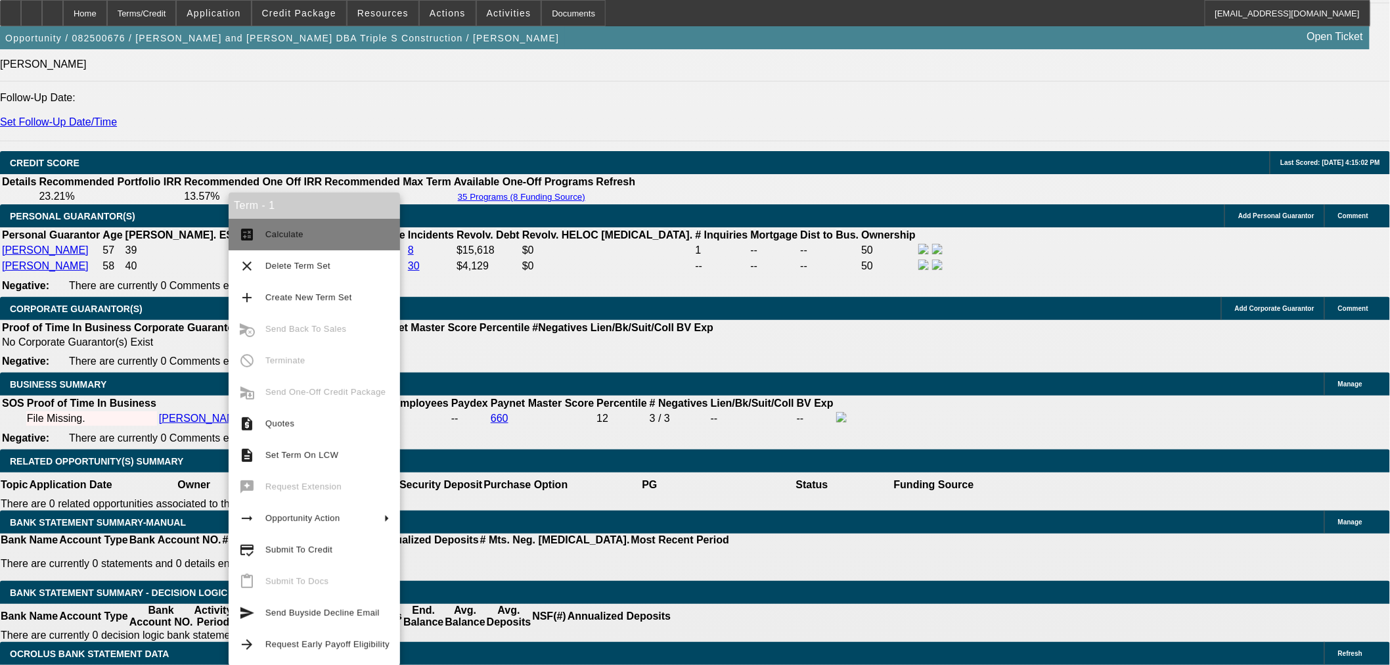
click at [274, 237] on span "Calculate" at bounding box center [284, 234] width 38 height 10
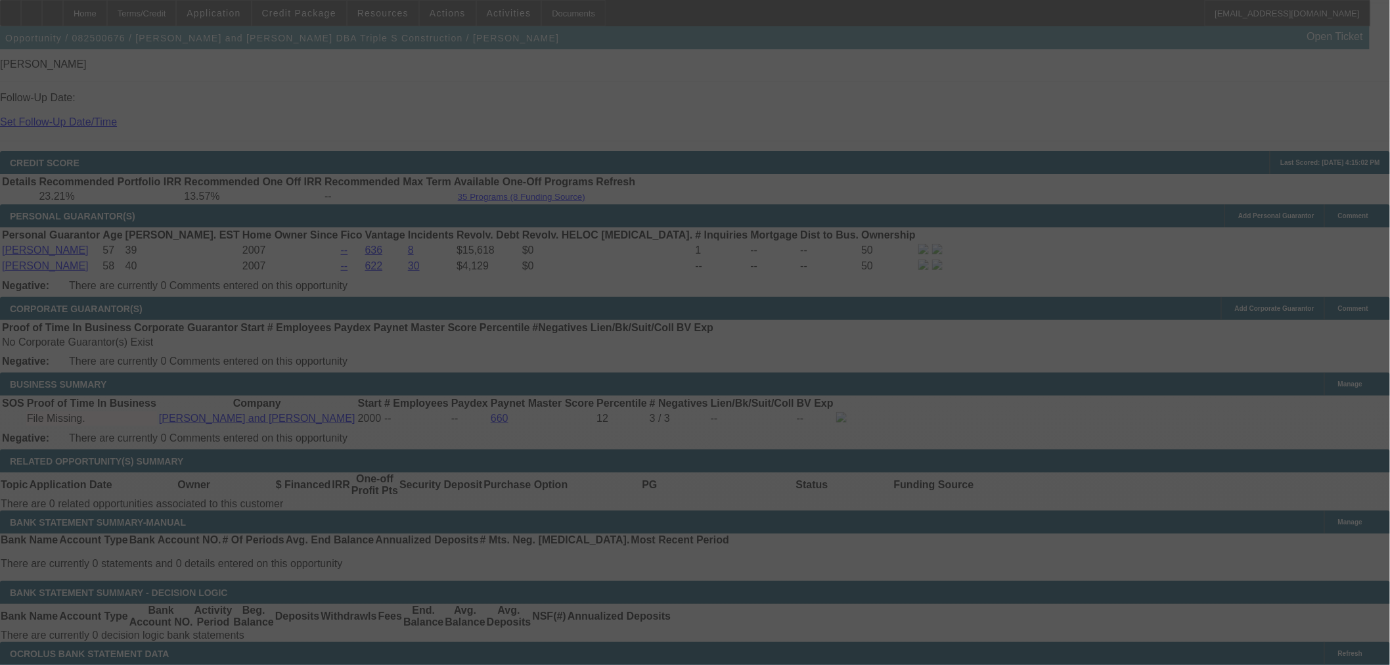
select select "0"
select select "2"
select select "0"
select select "6"
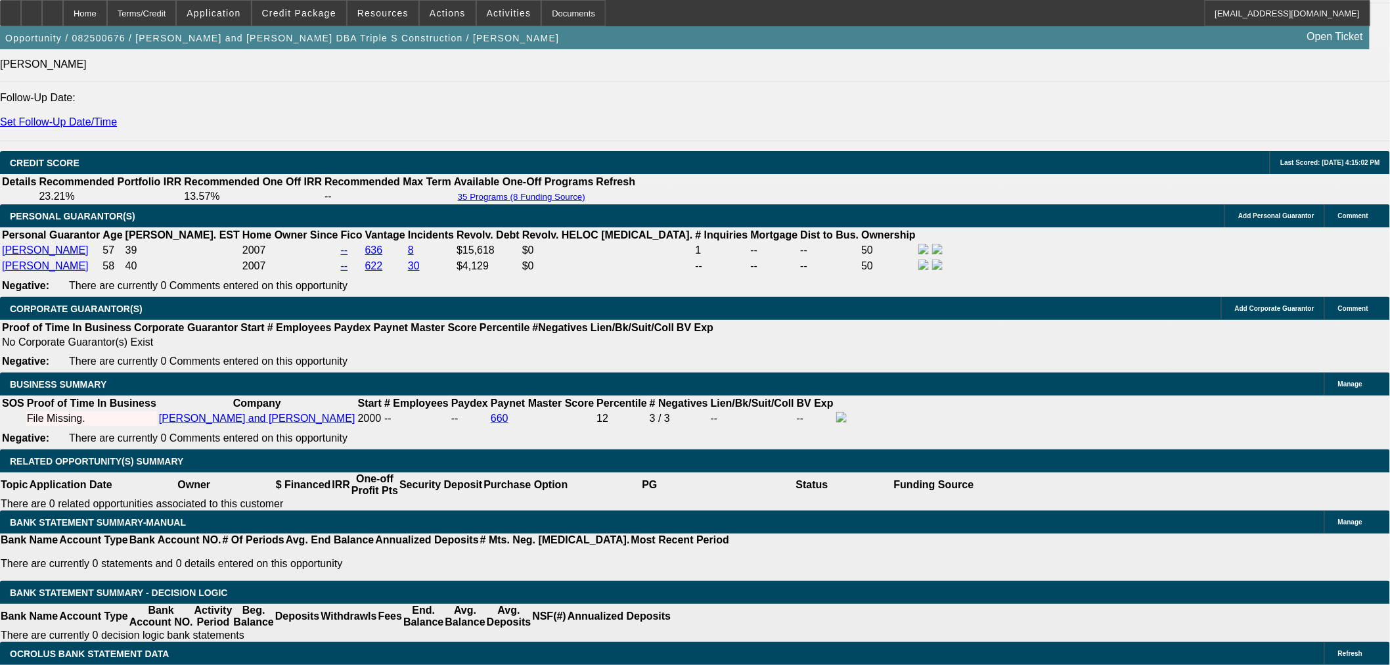
drag, startPoint x: 238, startPoint y: 378, endPoint x: 340, endPoint y: 382, distance: 102.5
type input "8"
type input "$16.00"
type input "UNKNOWN"
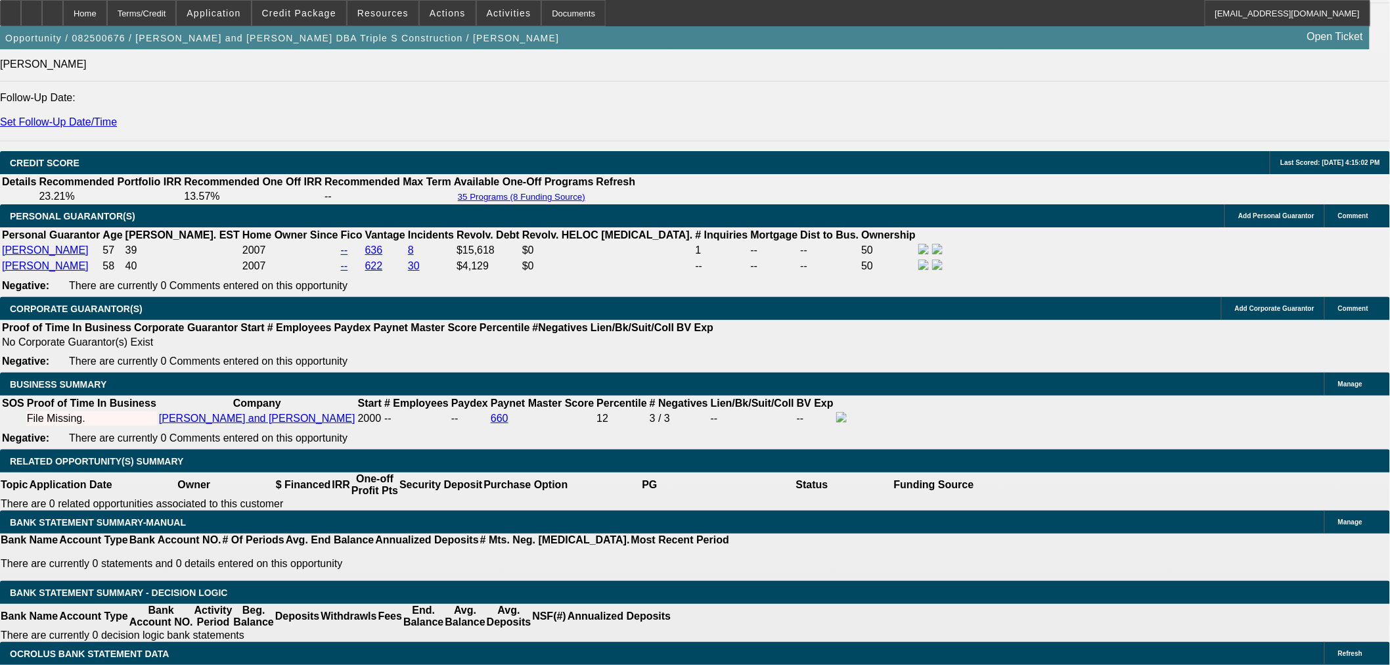
type input "820"
type input "$1,640.00"
type input "22.1"
type input "$820.00"
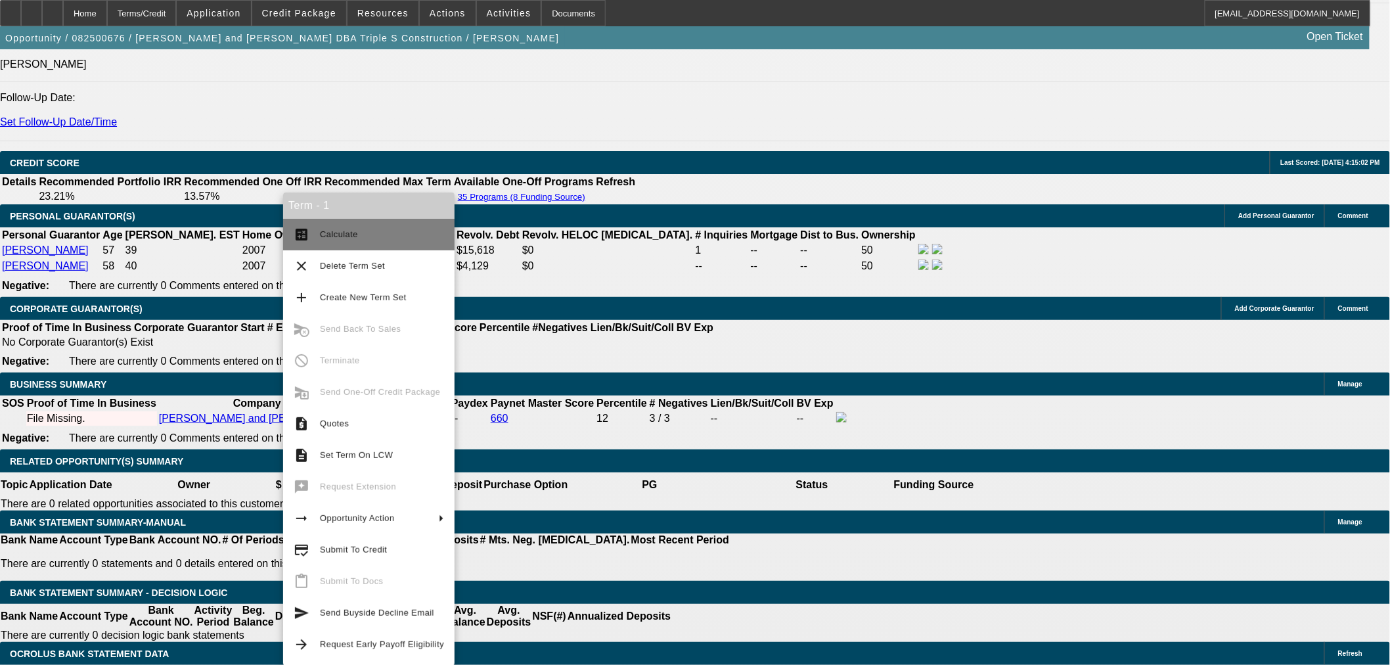
click at [299, 231] on mat-icon "calculate" at bounding box center [302, 235] width 16 height 16
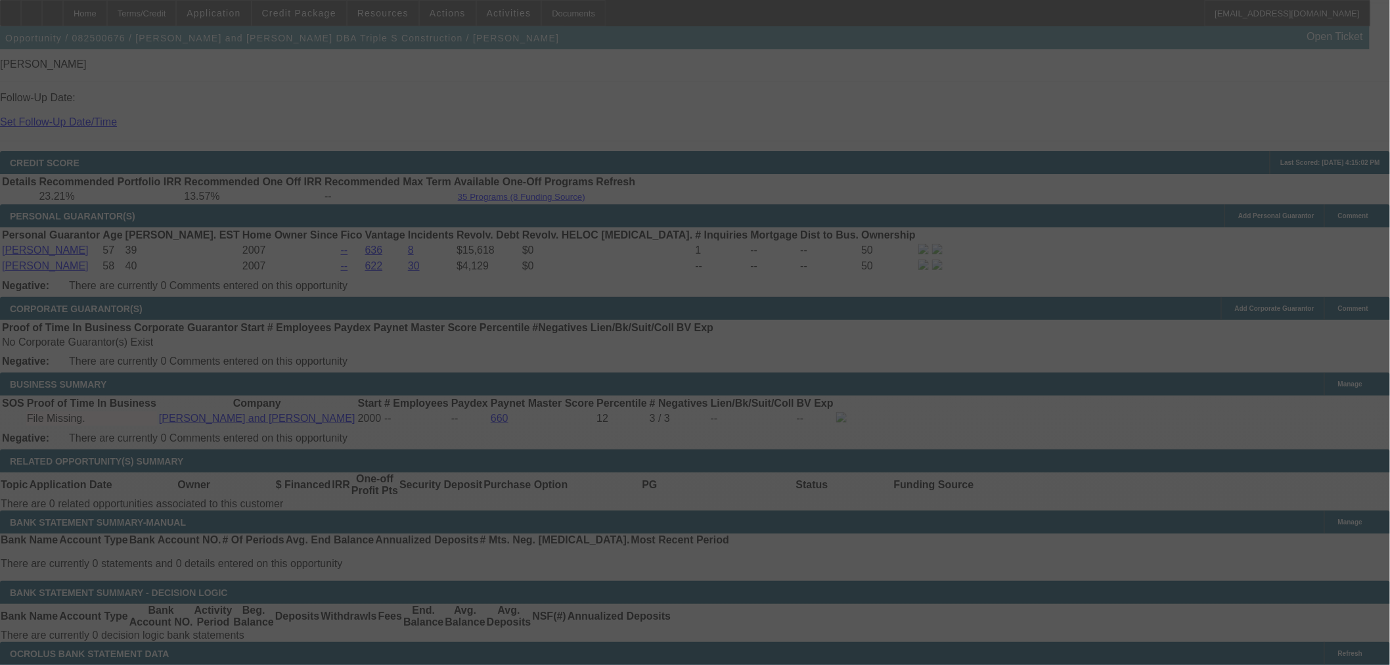
select select "0"
select select "2"
select select "0"
select select "6"
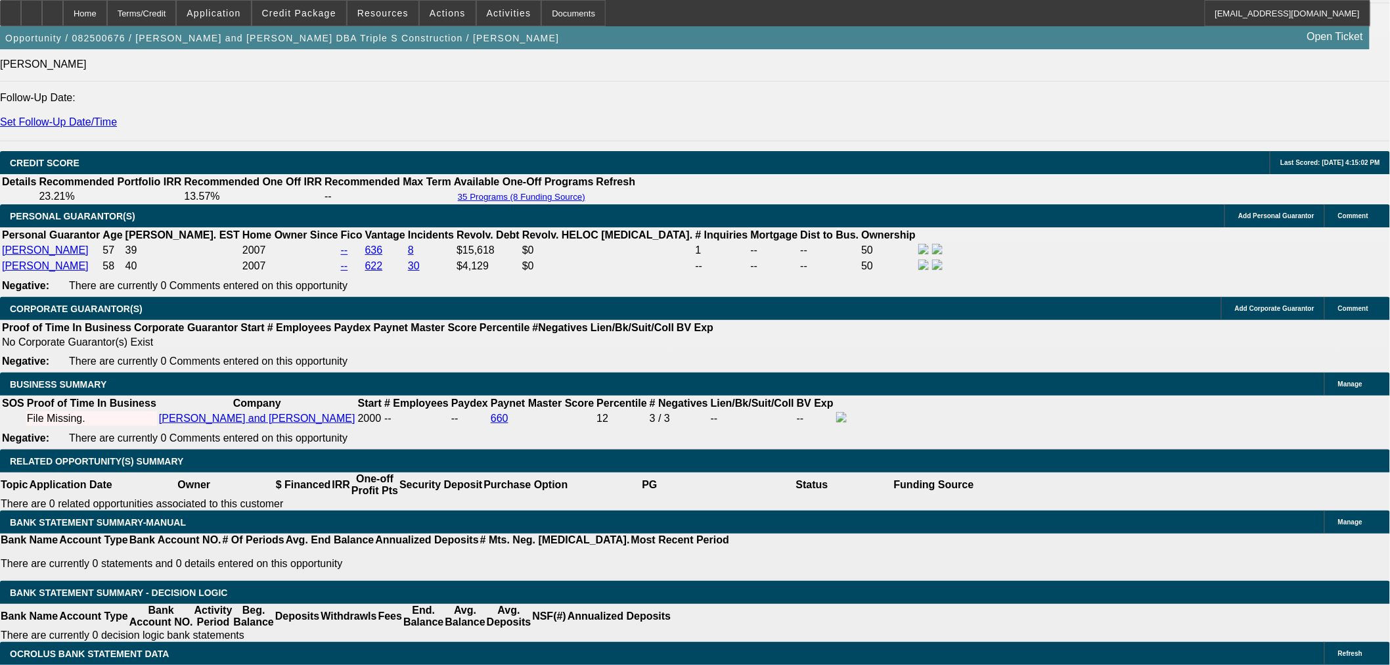
drag, startPoint x: 1137, startPoint y: 372, endPoint x: 1046, endPoint y: 307, distance: 111.9
copy td "Kenny is a general contractor, and has been for 20+ years. Kandy is the brains …"
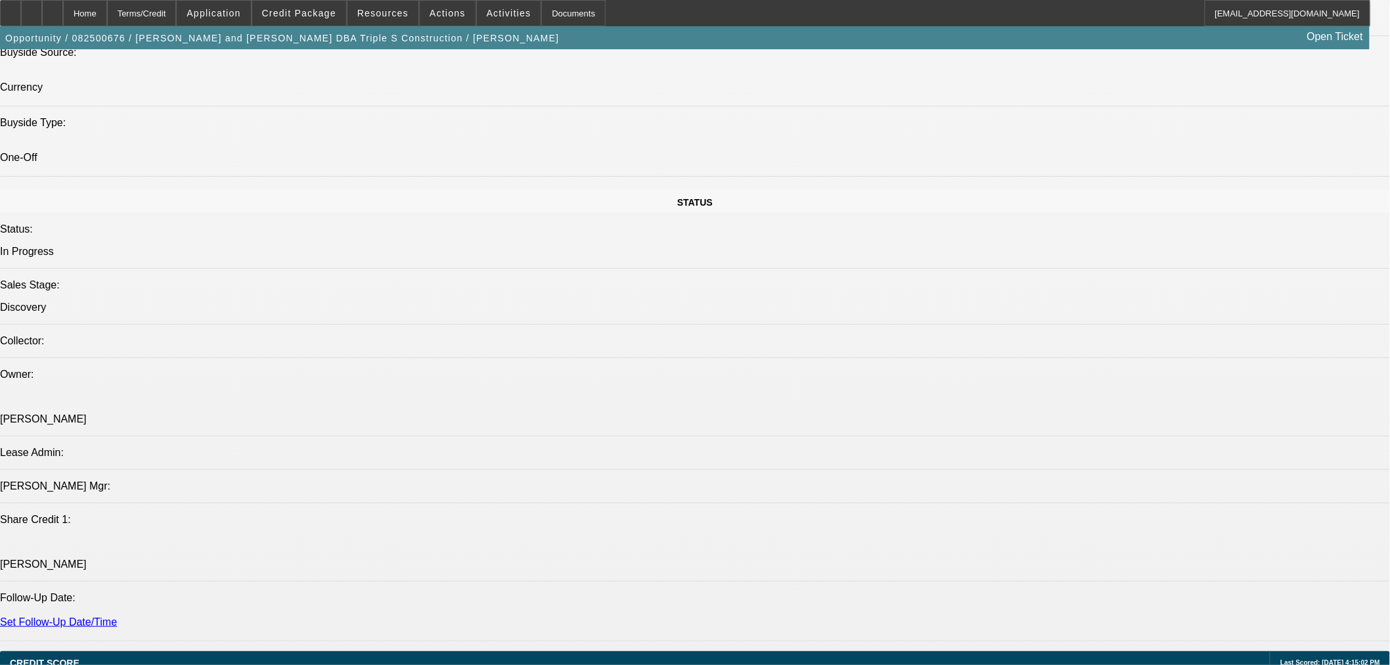
scroll to position [1216, 0]
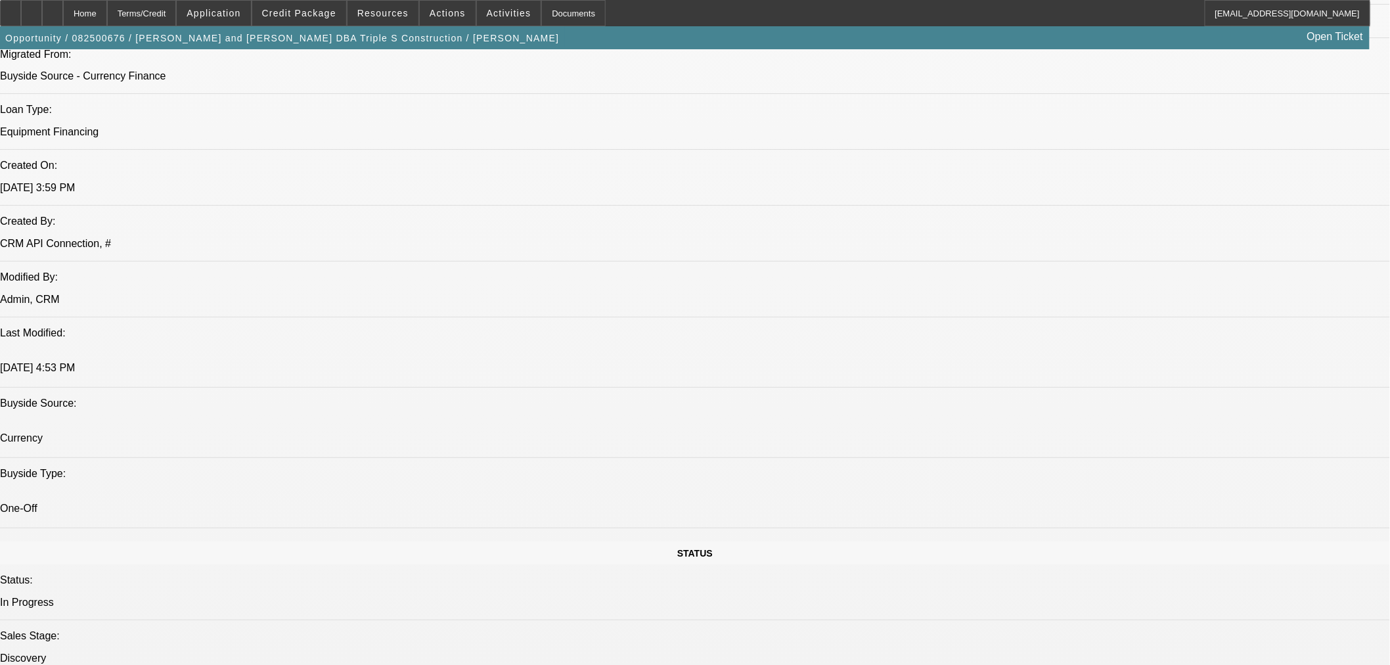
scroll to position [122, 0]
drag, startPoint x: 1115, startPoint y: 296, endPoint x: 1044, endPoint y: 290, distance: 71.1
copy td "(402) 413-9030"
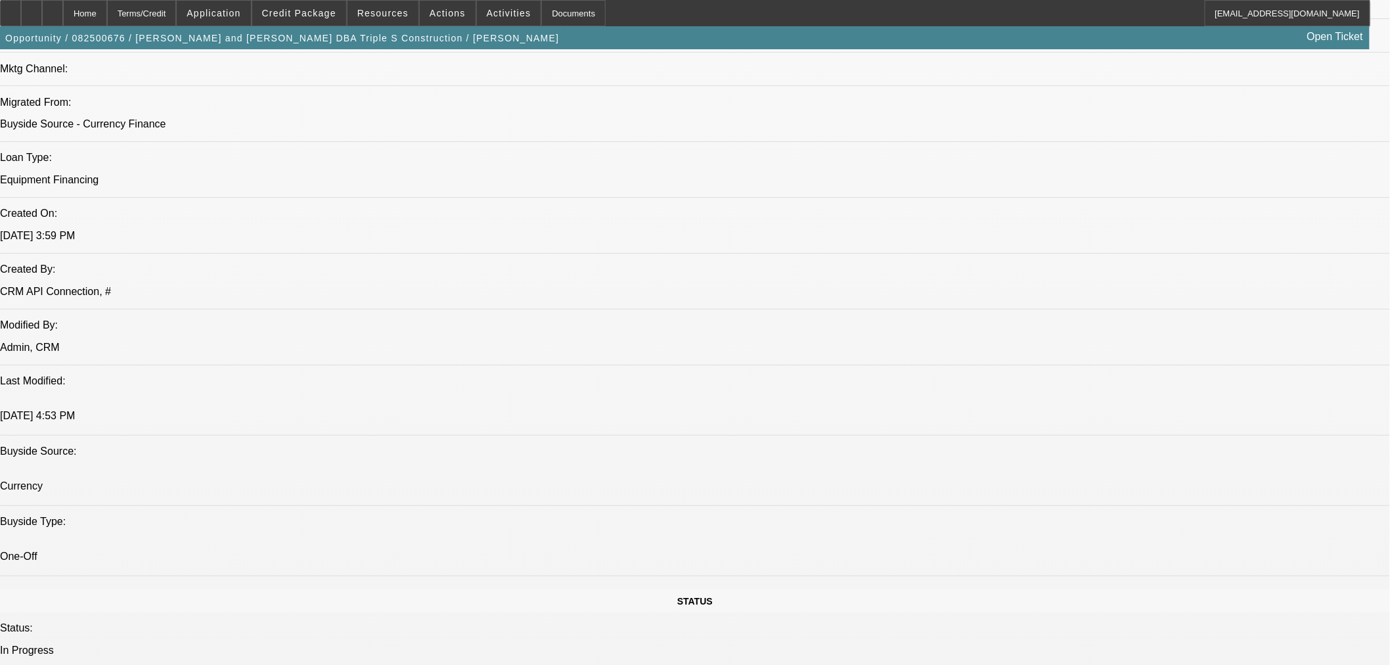
scroll to position [973, 0]
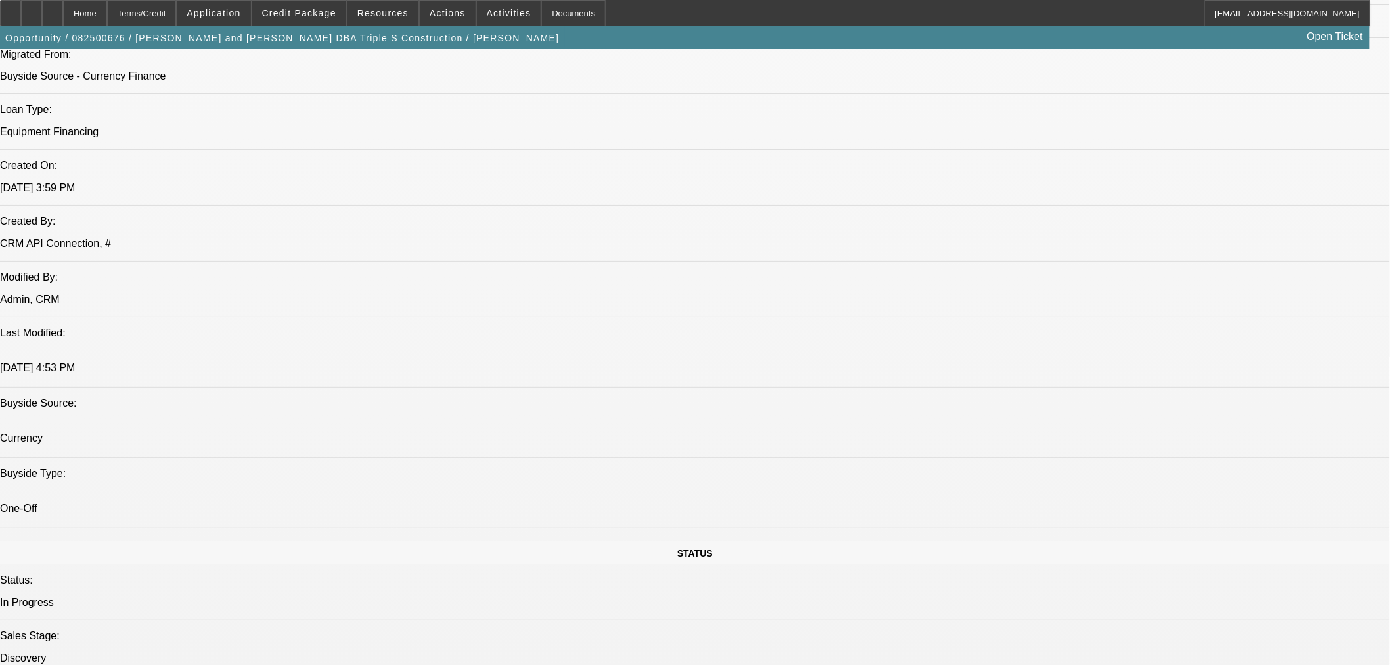
drag, startPoint x: 1215, startPoint y: 280, endPoint x: 1044, endPoint y: 277, distance: 170.8
copy td "matthew-johnson@gocurrency.com"
drag, startPoint x: 382, startPoint y: 32, endPoint x: 192, endPoint y: 30, distance: 190.5
click at [192, 30] on div "Opportunity / 082500676 / Kandy and Kenneth Smith DBA Triple S Construction / S…" at bounding box center [684, 37] width 1369 height 23
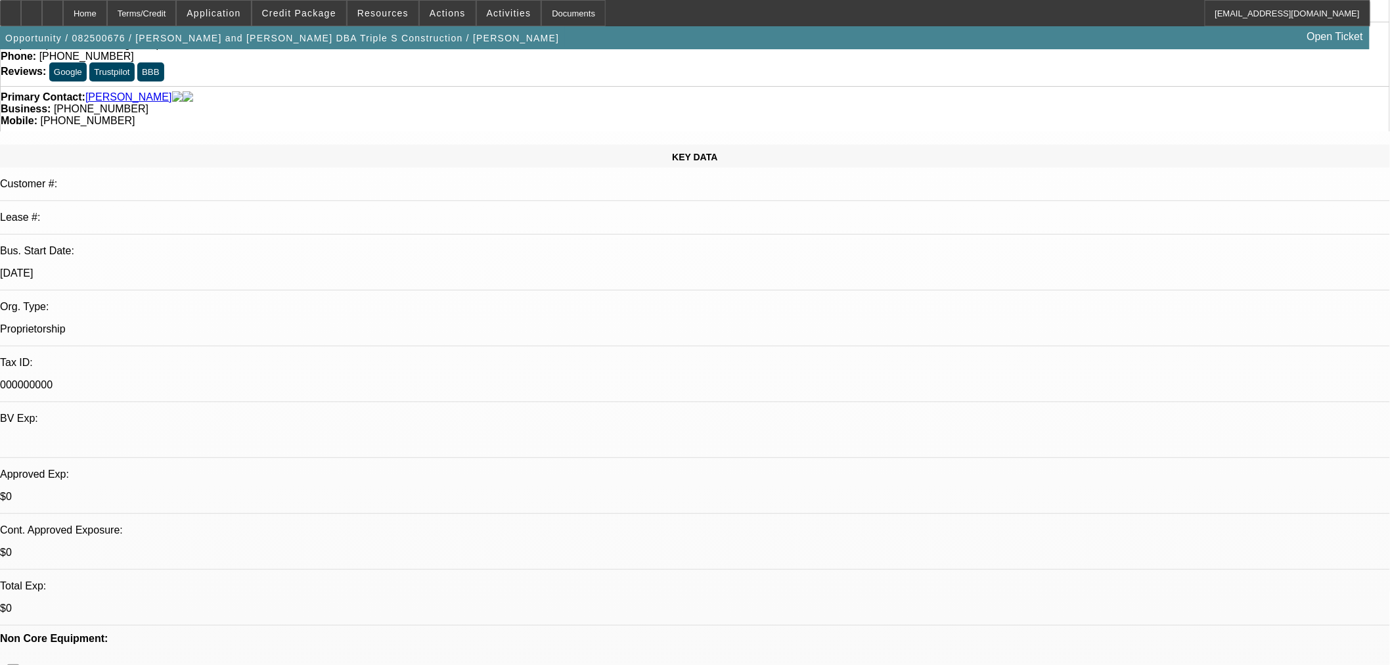
scroll to position [0, 0]
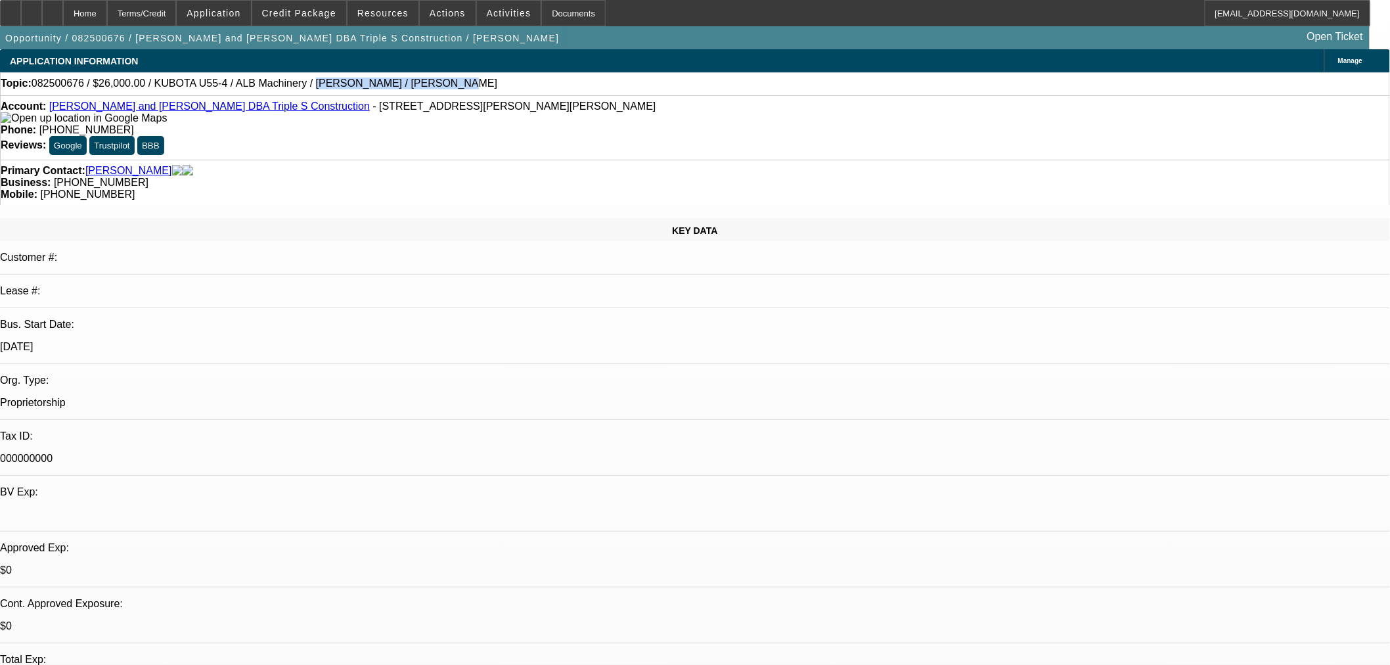
drag, startPoint x: 391, startPoint y: 86, endPoint x: 278, endPoint y: 83, distance: 113.0
click at [278, 83] on div "Topic: 082500676 / $26,000.00 / KUBOTA U55-4 / ALB Machinery / Kandy Smith / Sm…" at bounding box center [695, 83] width 1388 height 12
click at [53, 9] on icon at bounding box center [53, 9] width 0 height 0
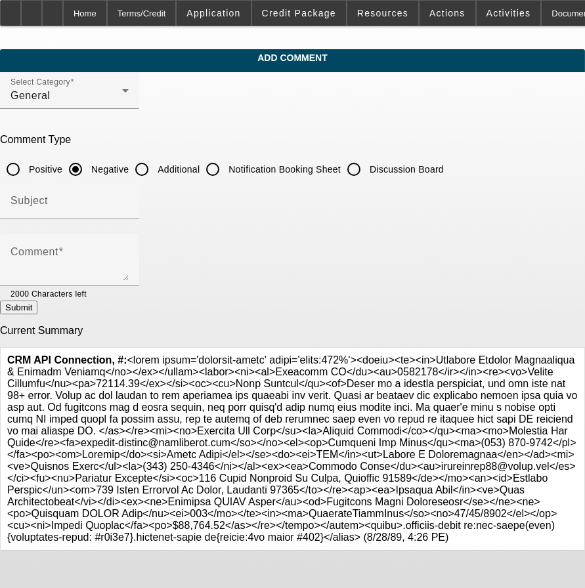
click at [155, 166] on input "Additional" at bounding box center [142, 169] width 26 height 26
radio input "true"
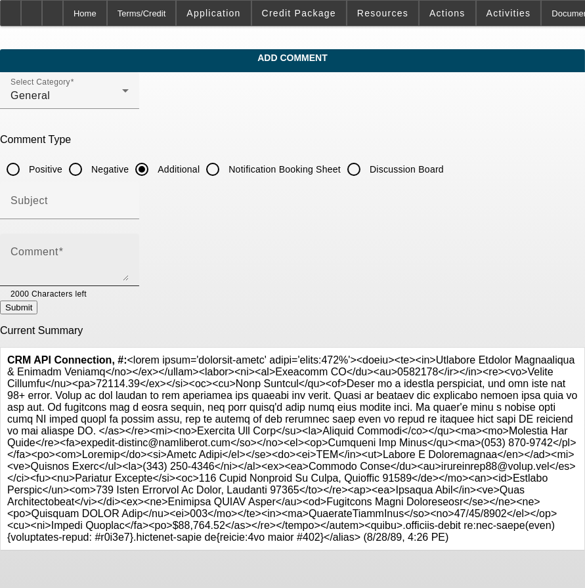
click at [129, 244] on div "Comment" at bounding box center [70, 260] width 118 height 53
paste textarea "Kenny is a general contractor, and has been for 20+ years. Kandy is the brains …"
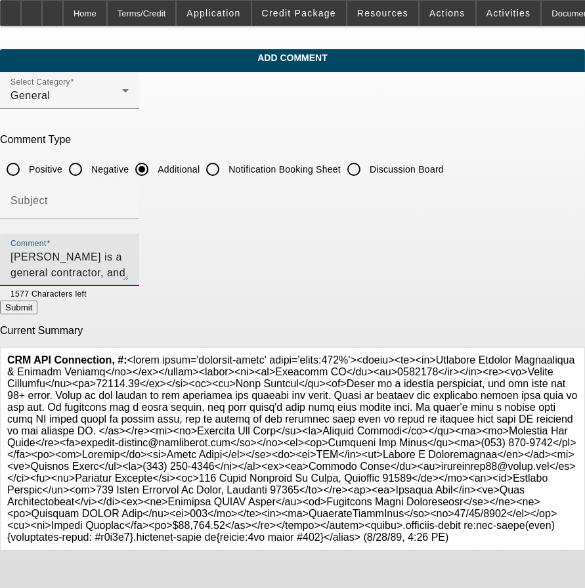
scroll to position [28, 0]
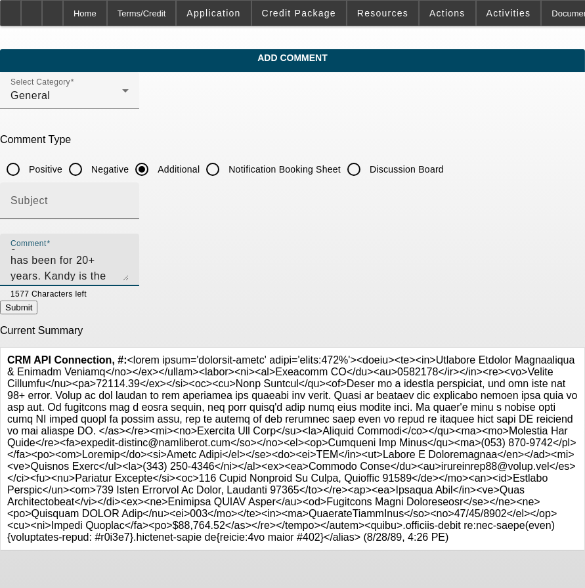
type textarea "Kenny is a general contractor, and has been for 20+ years. Kandy is the brains …"
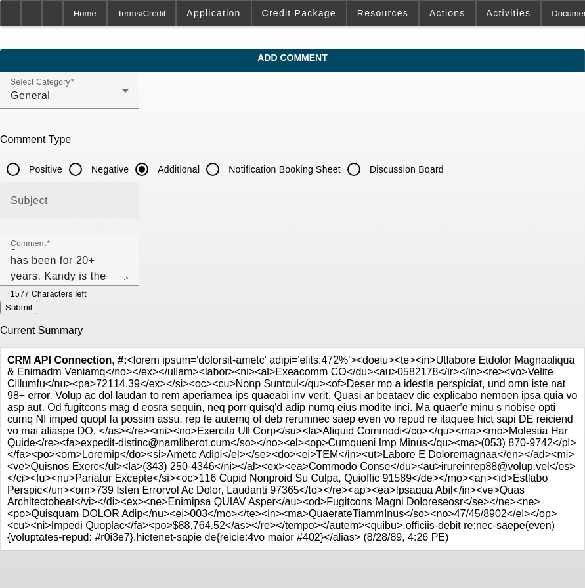
click at [129, 194] on div "Subject" at bounding box center [70, 201] width 118 height 37
type input "Reps Write up"
click at [37, 305] on button "Submit" at bounding box center [18, 308] width 37 height 14
radio input "true"
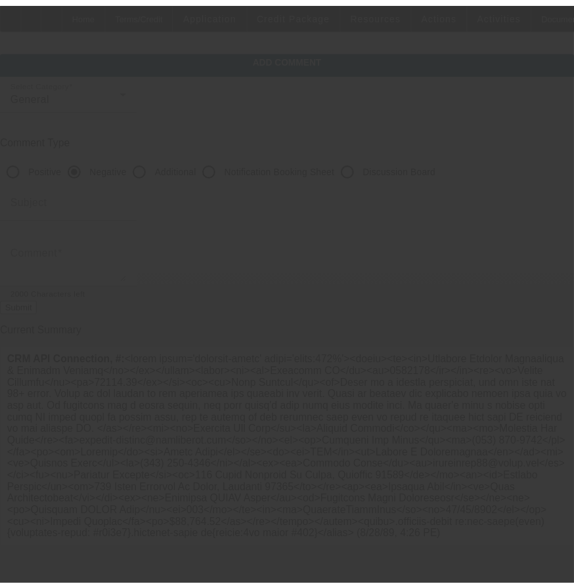
scroll to position [0, 0]
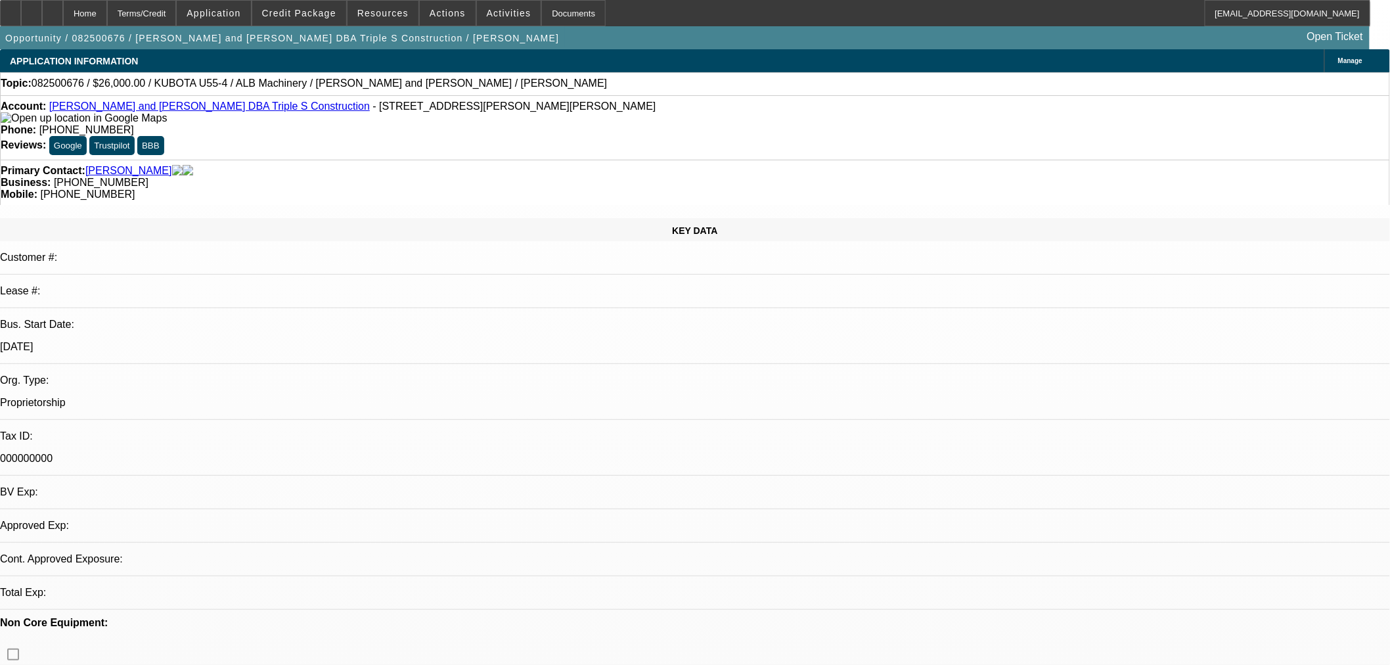
select select "0"
select select "2"
select select "0"
select select "6"
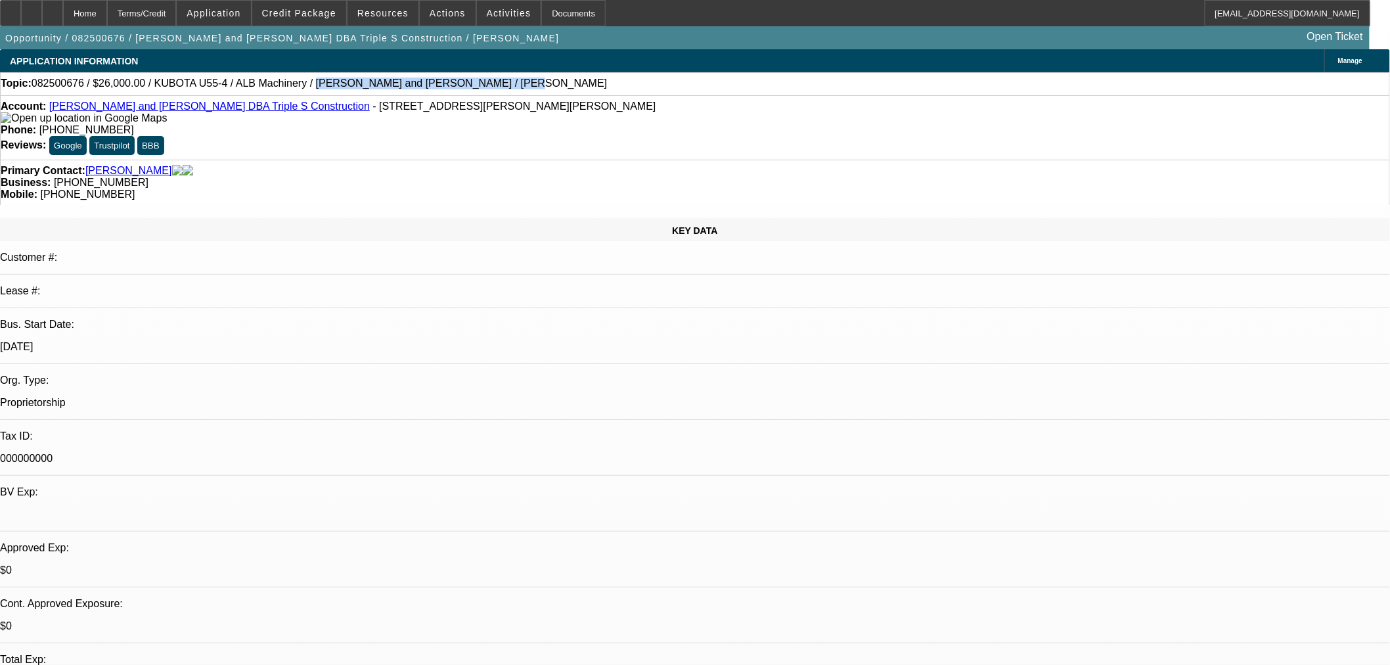
drag, startPoint x: 435, startPoint y: 86, endPoint x: 278, endPoint y: 88, distance: 157.6
click at [278, 88] on div "Topic: 082500676 / $26,000.00 / KUBOTA U55-4 / ALB Machinery / Kandy and Kennet…" at bounding box center [695, 83] width 1388 height 12
copy span "Kandy and Kenneth Smith / Smith, Kandy"
drag, startPoint x: 260, startPoint y: 112, endPoint x: 60, endPoint y: 113, distance: 200.3
click at [60, 113] on div "Account: Kandy and Kenneth Smith DBA Triple S Construction - 177 Buell Williams…" at bounding box center [695, 112] width 1388 height 24
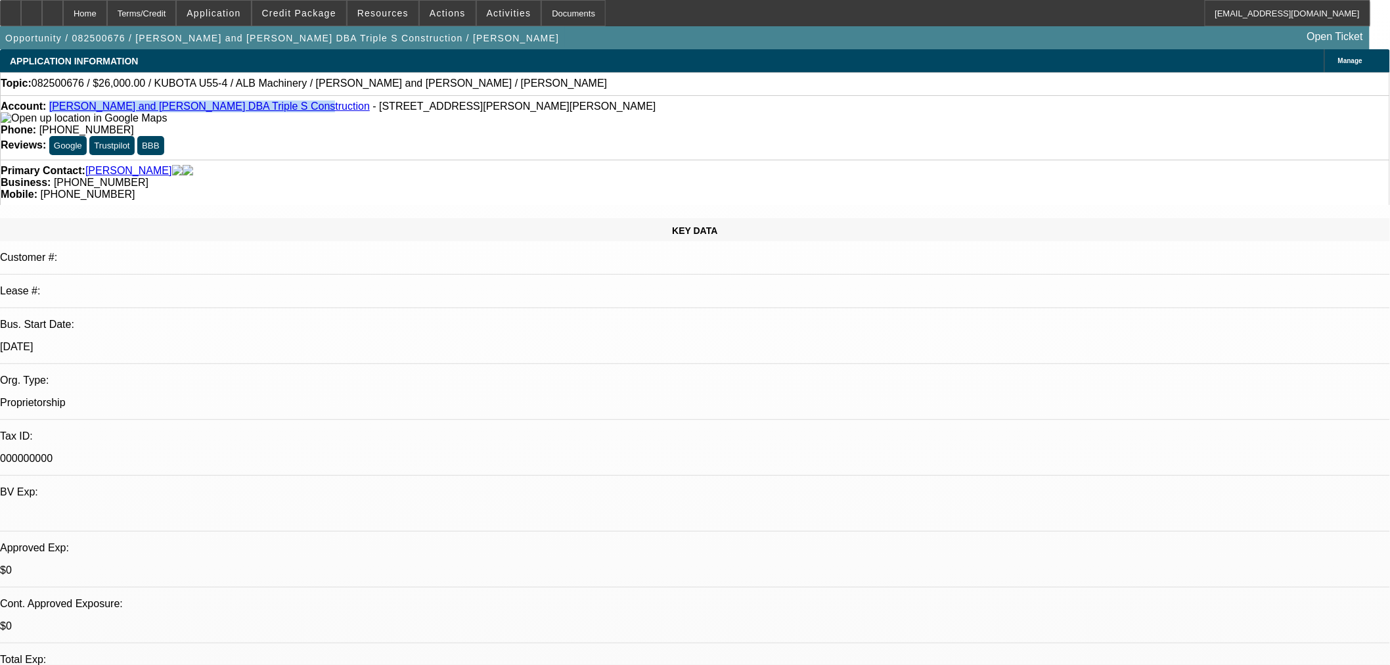
copy link "Kandy and Kenneth Smith DBA Triple S Construction"
click at [324, 16] on span "Credit Package" at bounding box center [299, 13] width 74 height 11
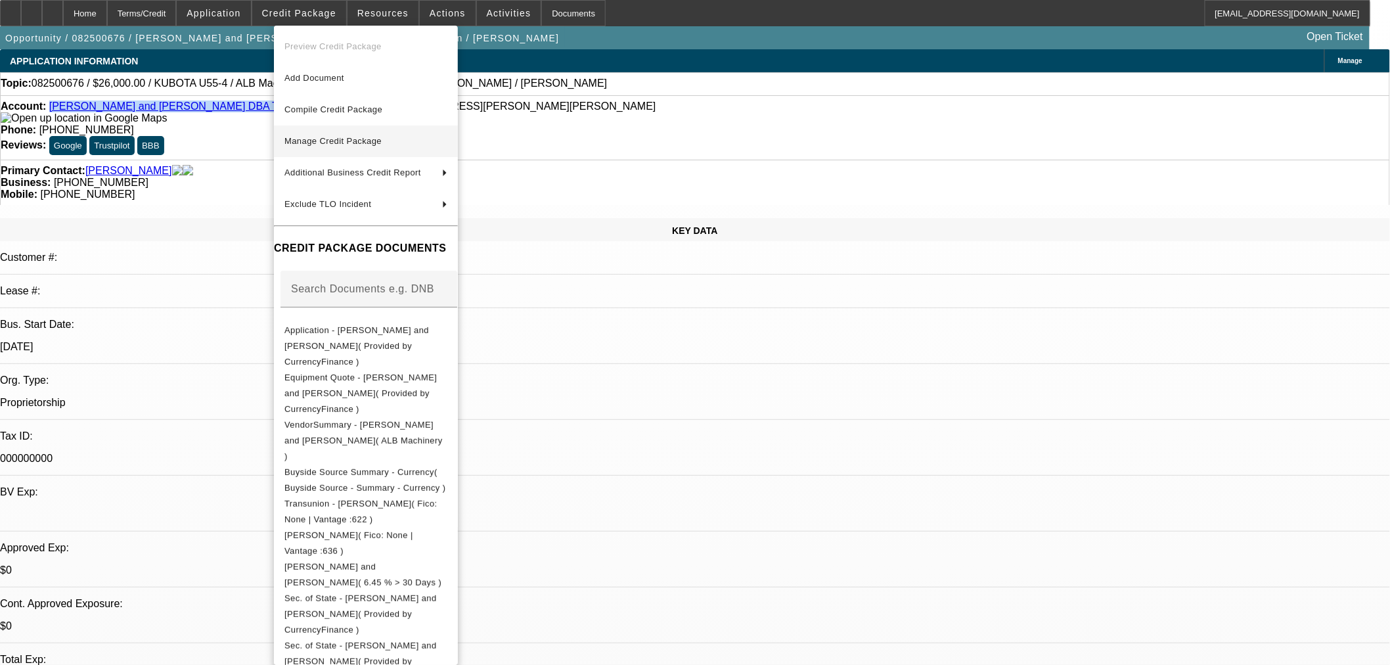
click at [370, 151] on button "Manage Credit Package" at bounding box center [366, 141] width 184 height 32
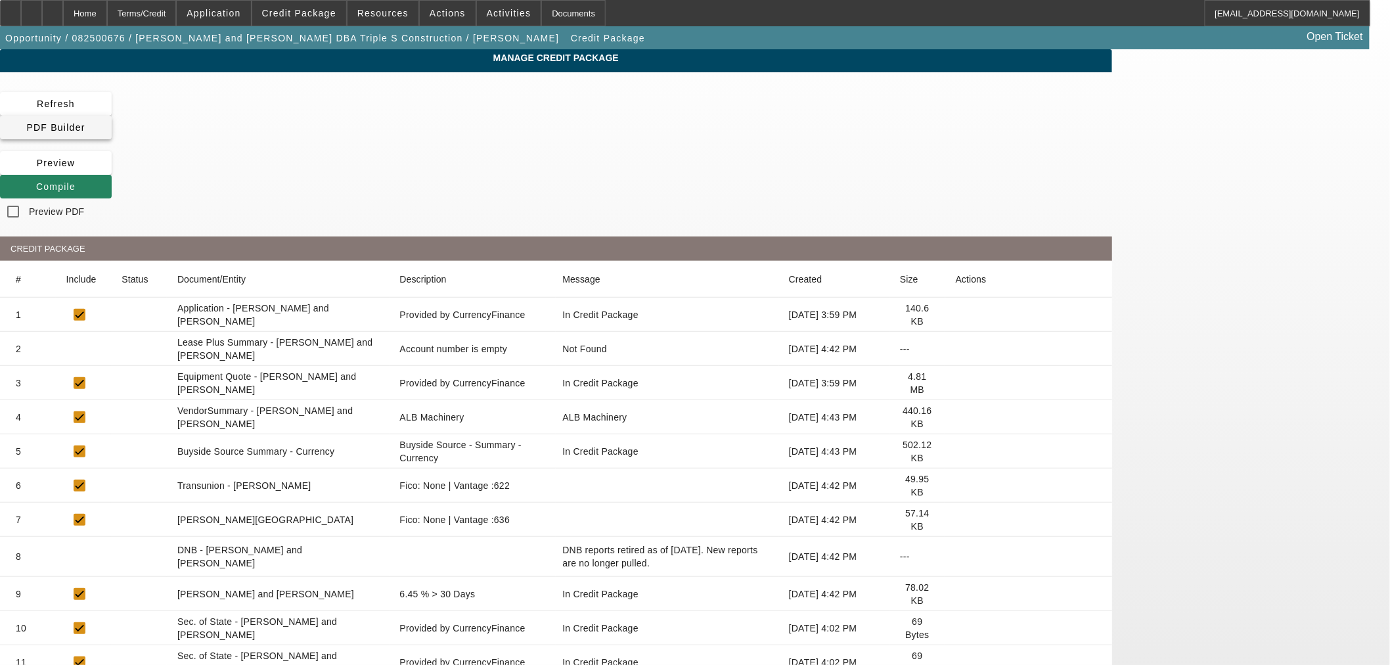
click at [112, 113] on span at bounding box center [56, 128] width 112 height 32
click at [76, 158] on span "Preview" at bounding box center [56, 163] width 39 height 11
click at [306, 17] on span "Credit Package" at bounding box center [299, 13] width 74 height 11
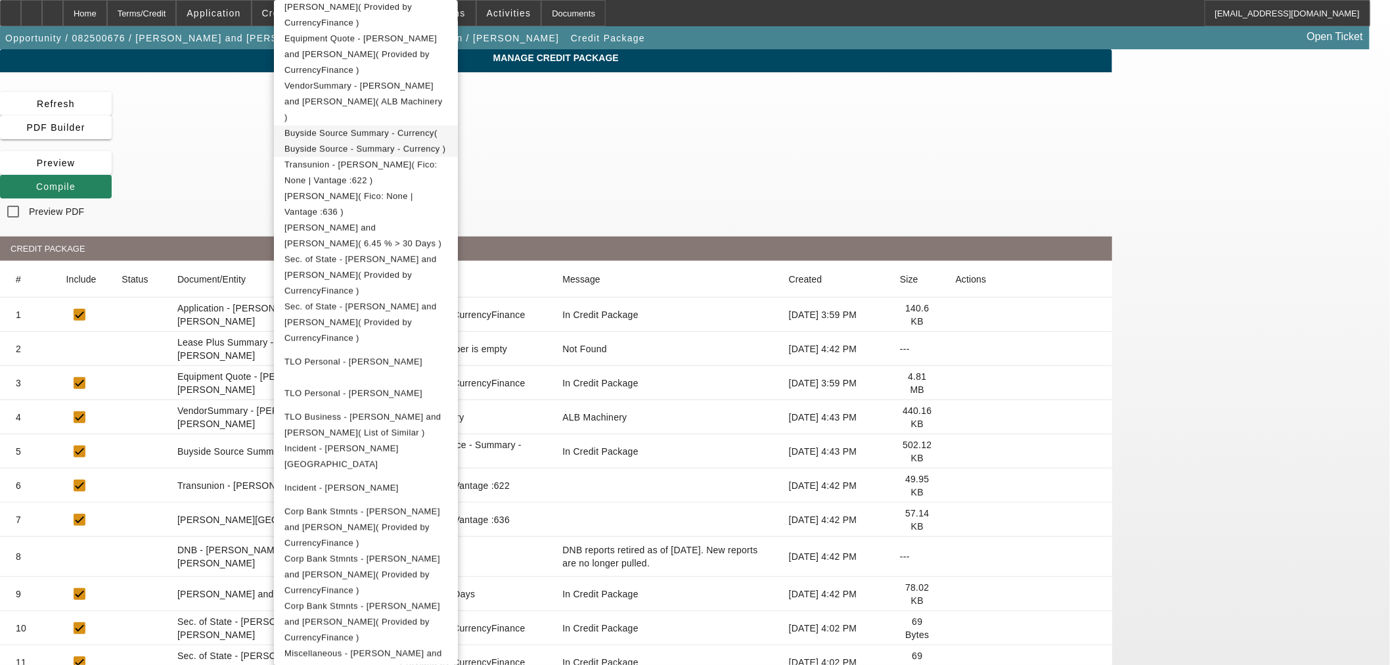
scroll to position [357, 0]
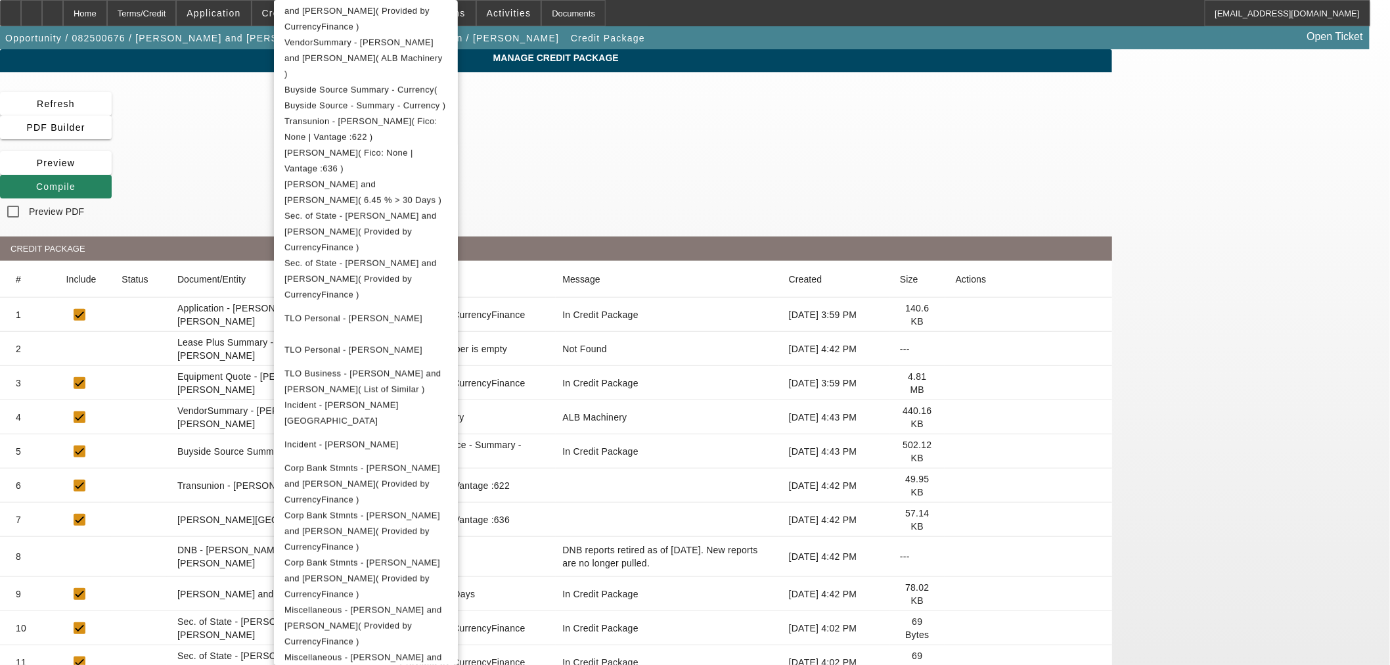
click at [1325, 351] on div at bounding box center [695, 332] width 1390 height 665
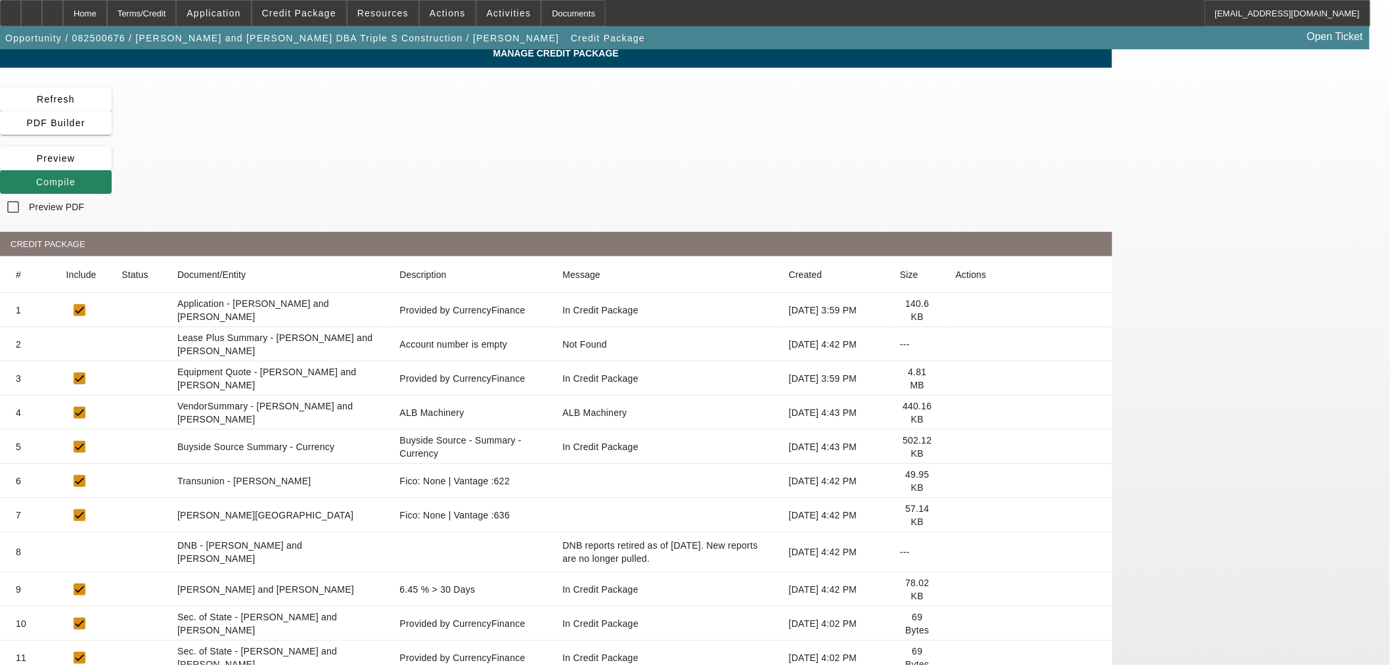
scroll to position [0, 0]
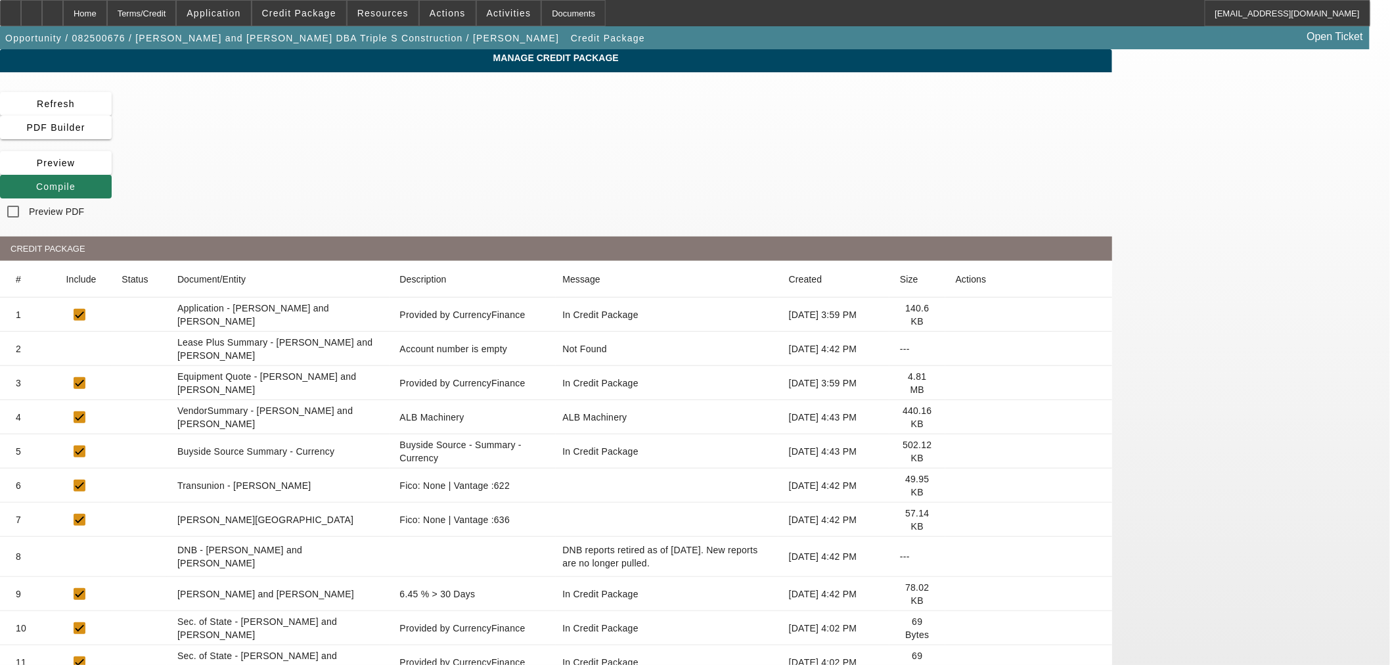
click at [36, 181] on icon at bounding box center [36, 186] width 0 height 11
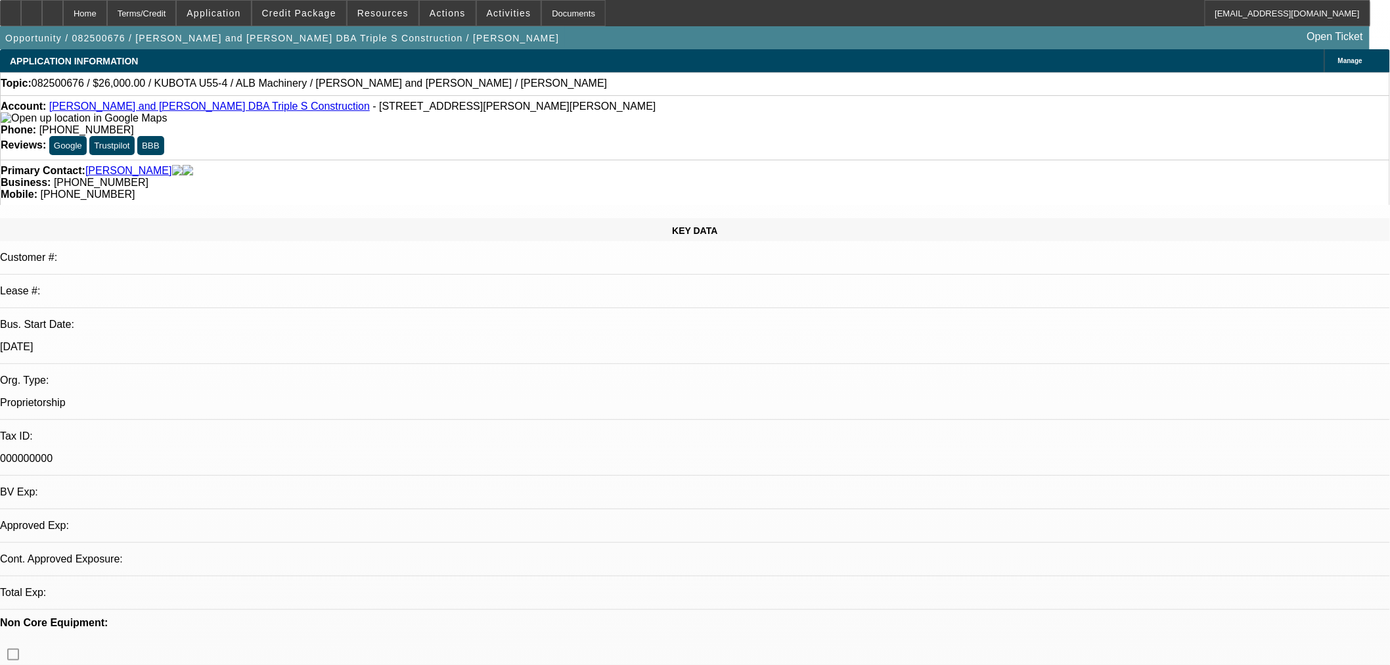
select select "0"
select select "2"
select select "0"
select select "6"
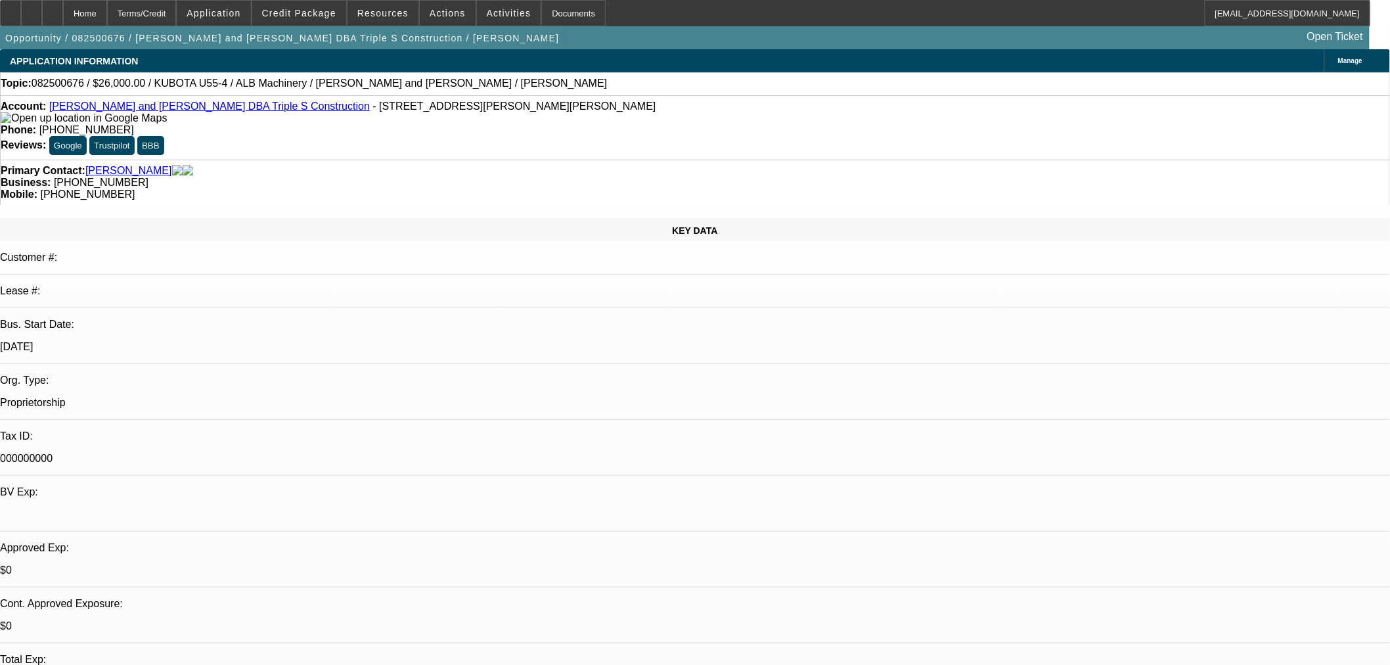
click at [1358, 38] on link "Open Ticket" at bounding box center [1335, 37] width 66 height 22
click at [319, 18] on span at bounding box center [299, 13] width 94 height 32
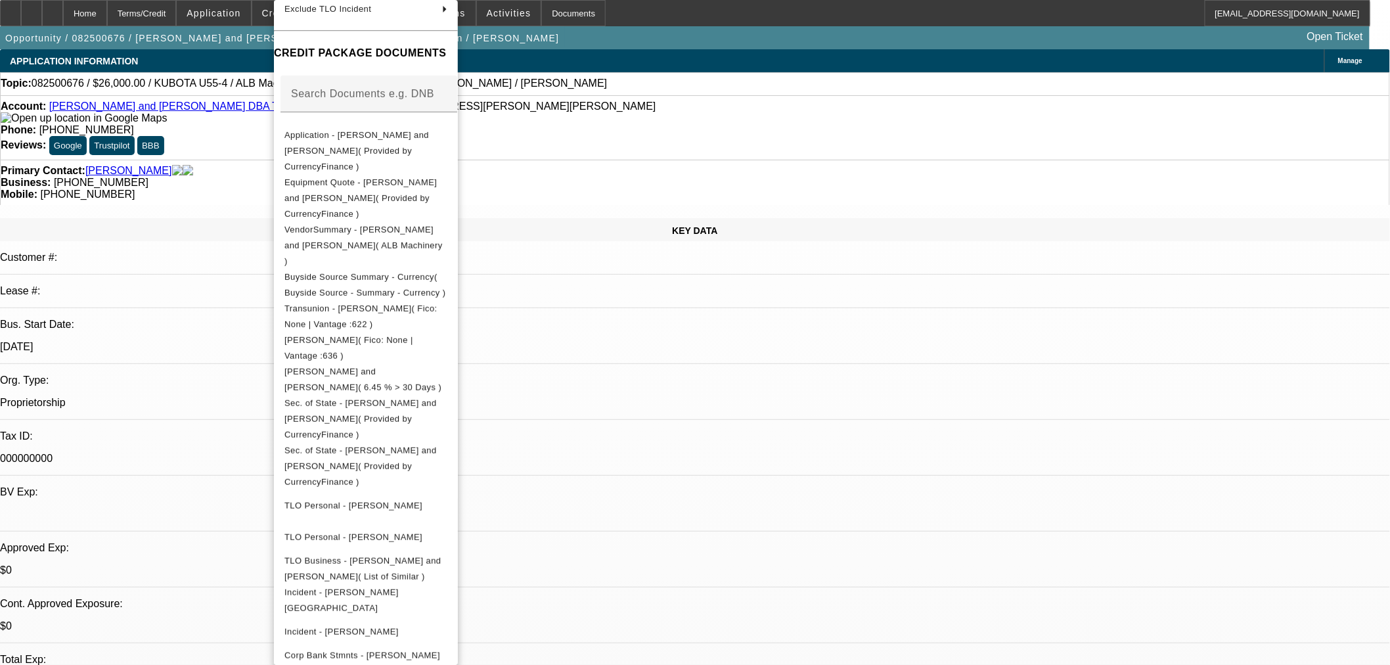
scroll to position [243, 0]
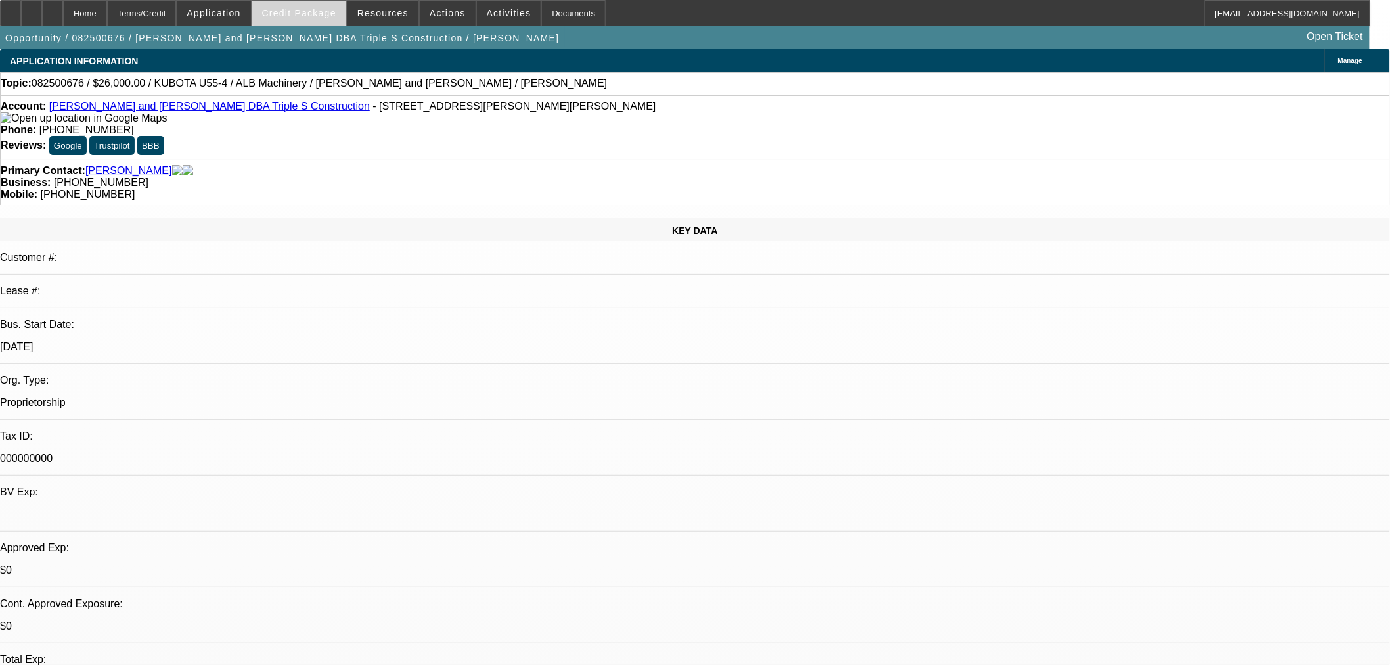
click at [303, 15] on span "Credit Package" at bounding box center [299, 13] width 74 height 11
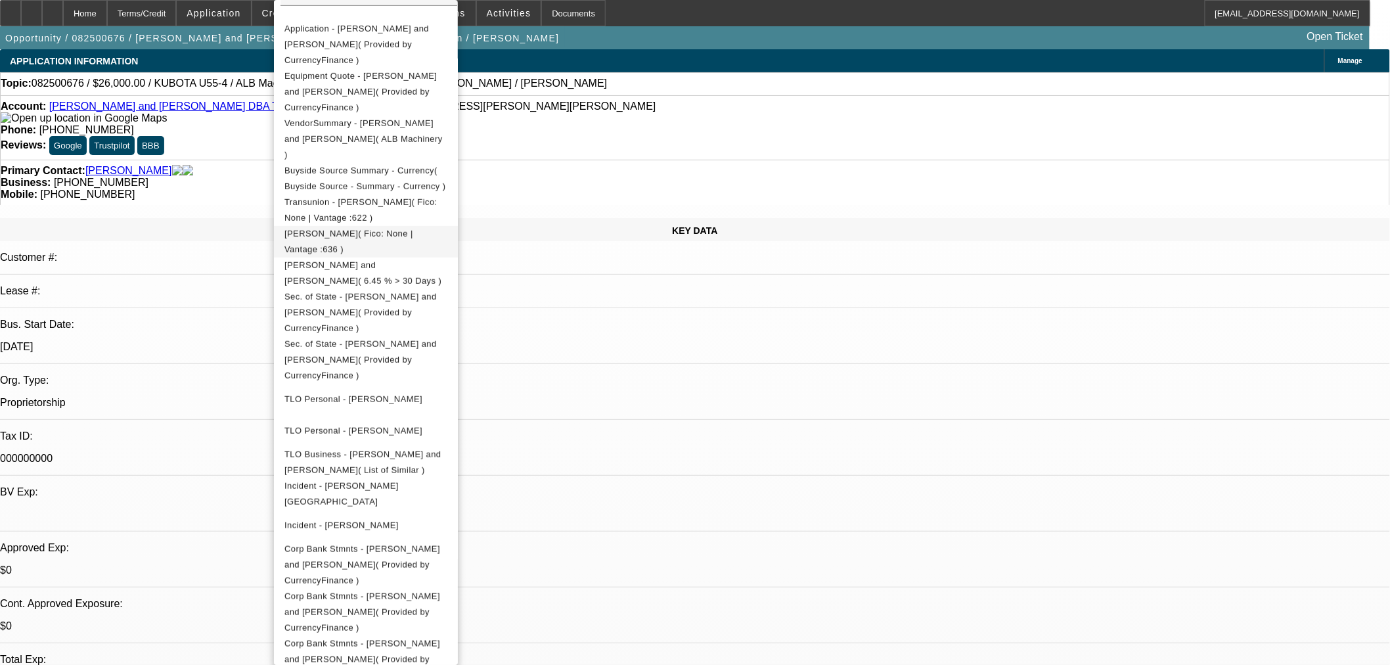
scroll to position [357, 0]
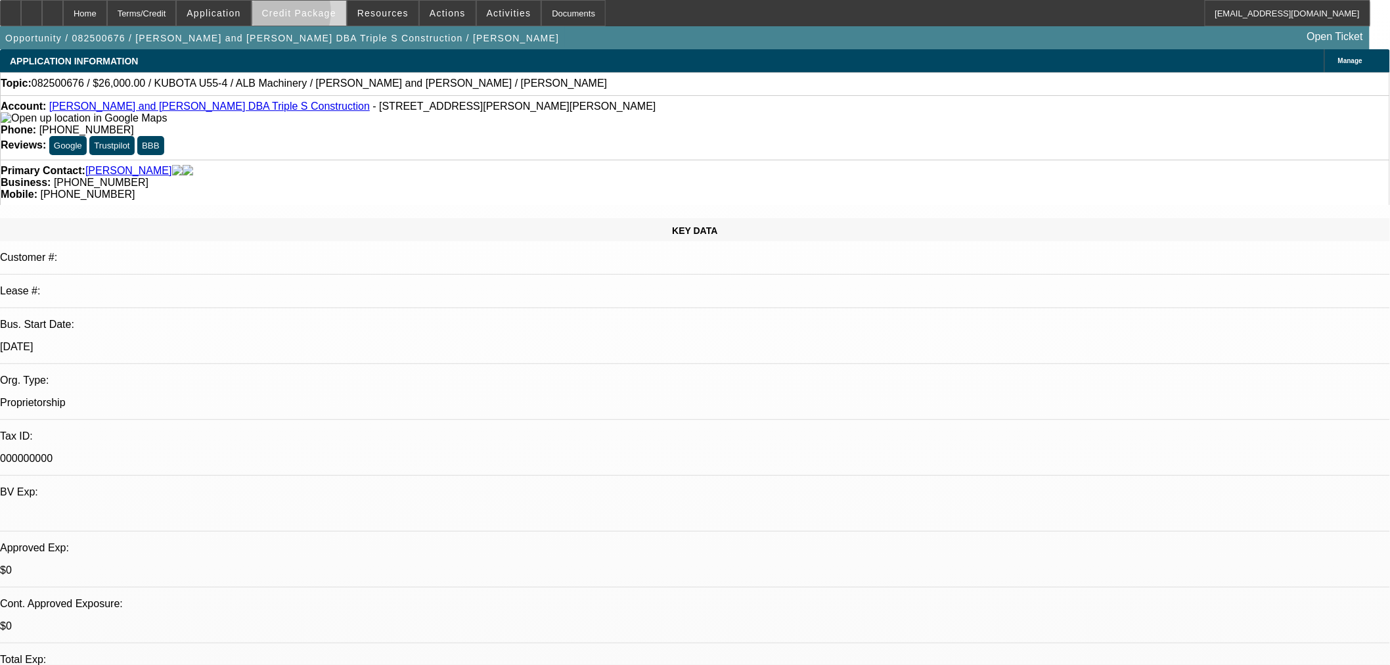
click at [297, 15] on span "Credit Package" at bounding box center [299, 13] width 74 height 11
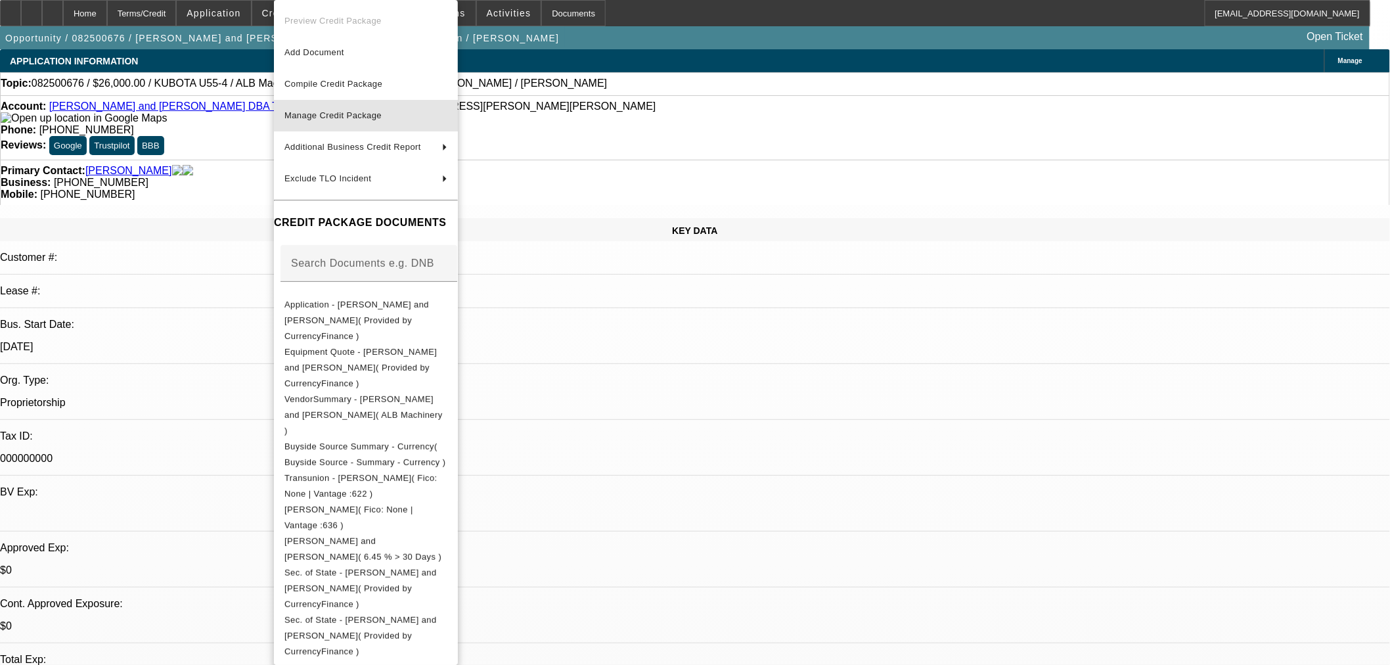
drag, startPoint x: 361, startPoint y: 113, endPoint x: 728, endPoint y: 244, distance: 389.1
click at [361, 113] on span "Manage Credit Package" at bounding box center [332, 115] width 97 height 10
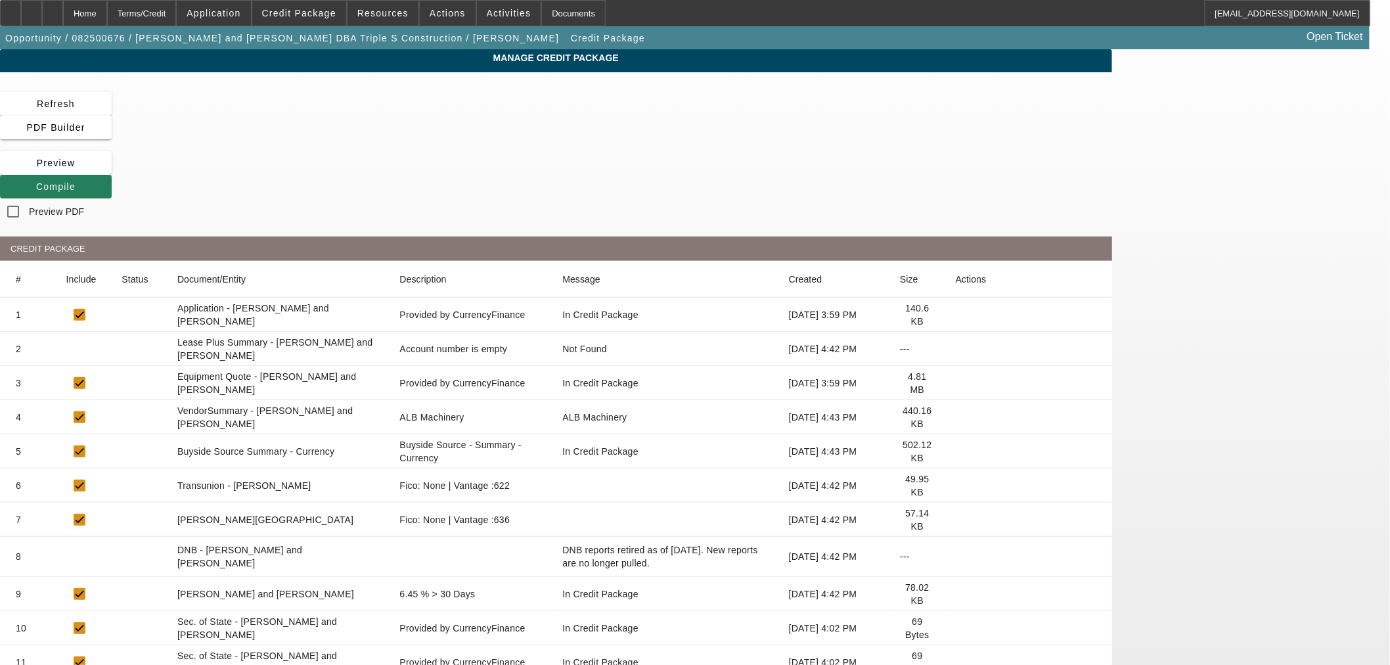
click at [112, 171] on span at bounding box center [56, 187] width 112 height 32
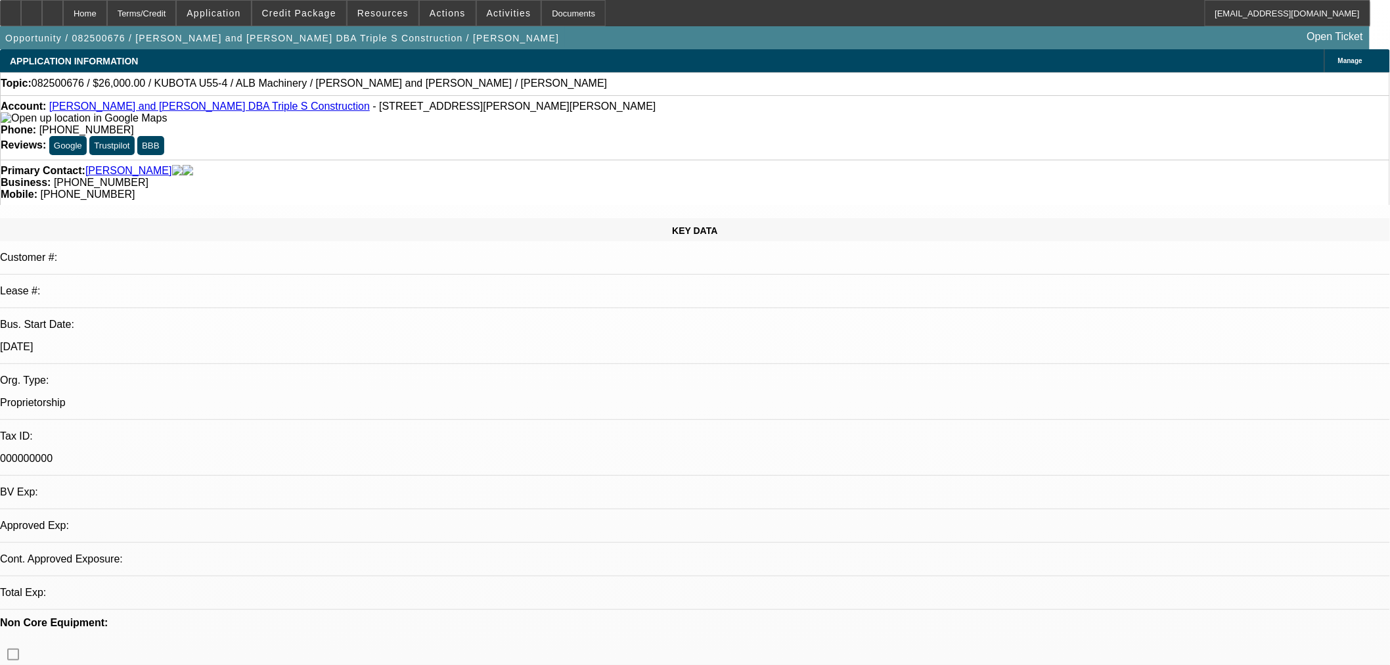
select select "0"
select select "2"
select select "0"
select select "6"
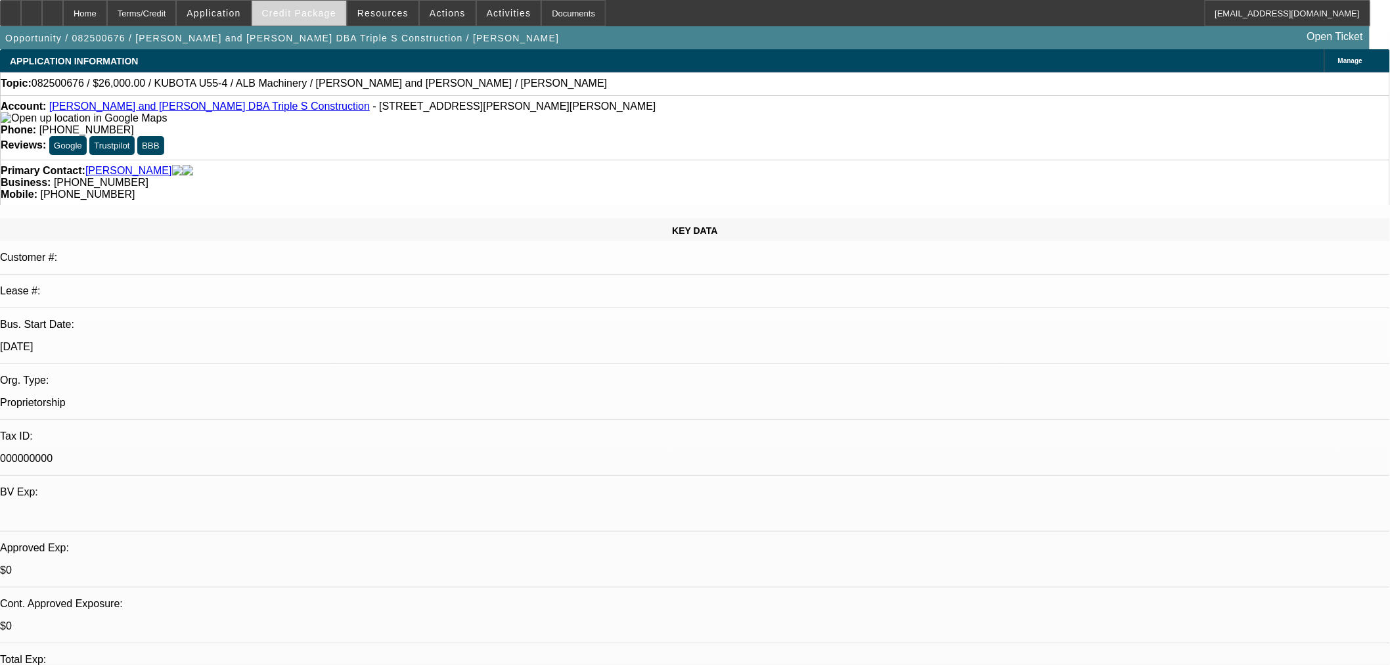
click at [314, 18] on span at bounding box center [299, 13] width 94 height 32
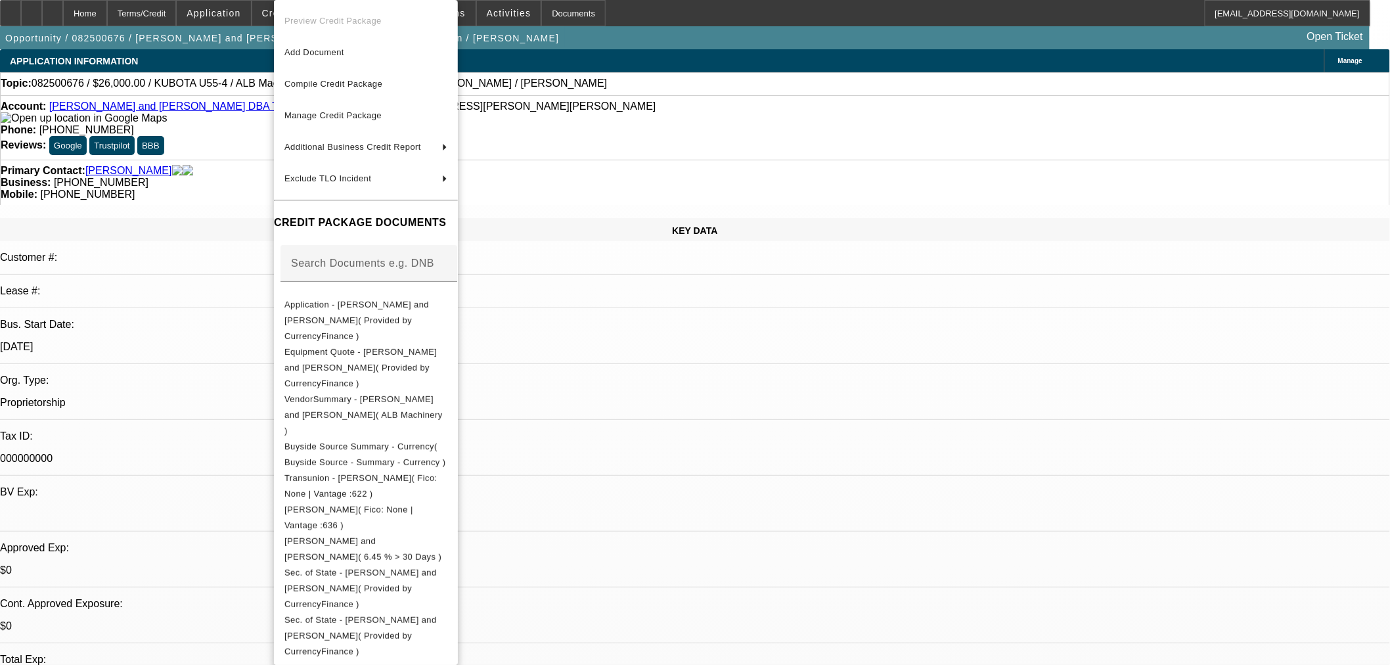
click at [658, 418] on div at bounding box center [695, 332] width 1390 height 665
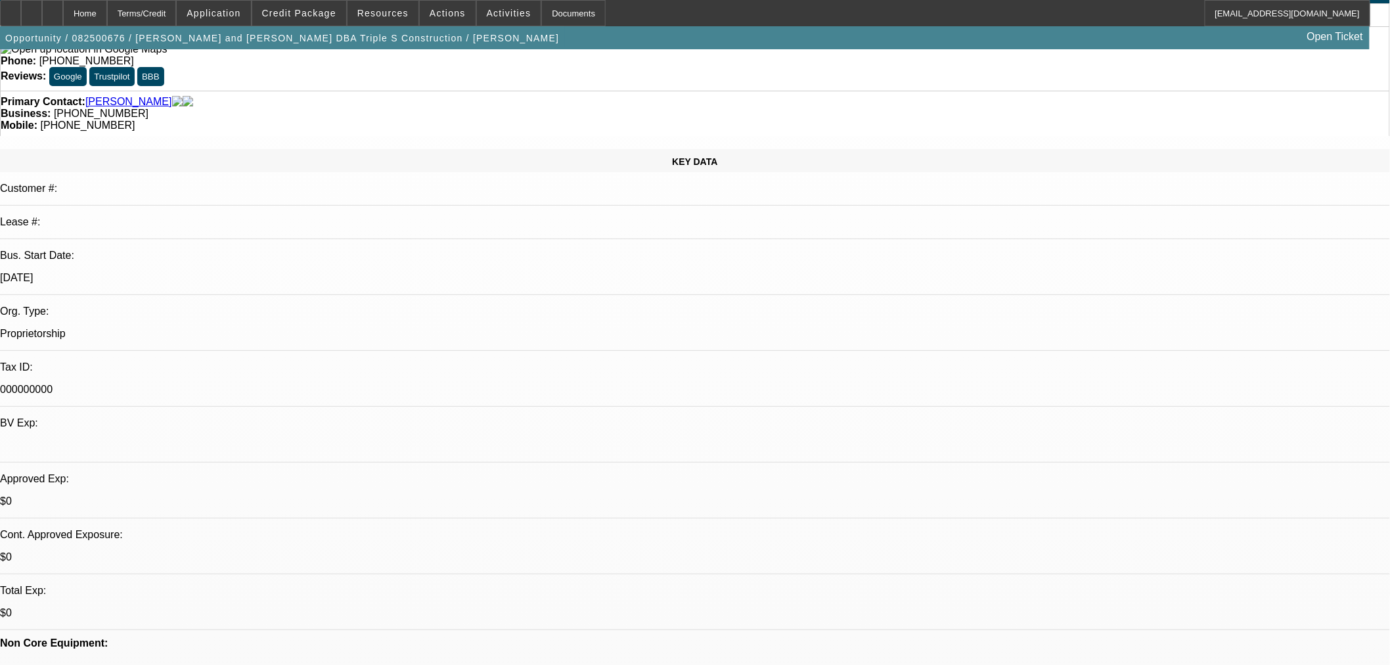
scroll to position [122, 0]
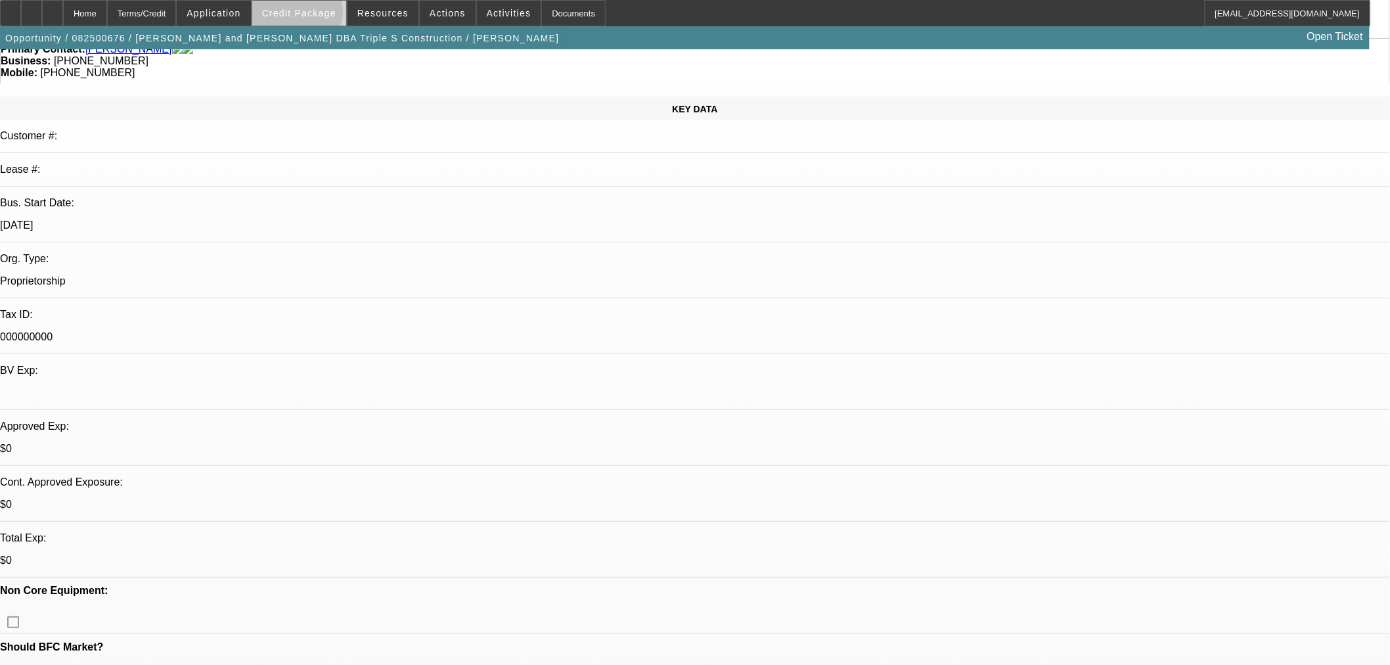
click at [319, 14] on span "Credit Package" at bounding box center [299, 13] width 74 height 11
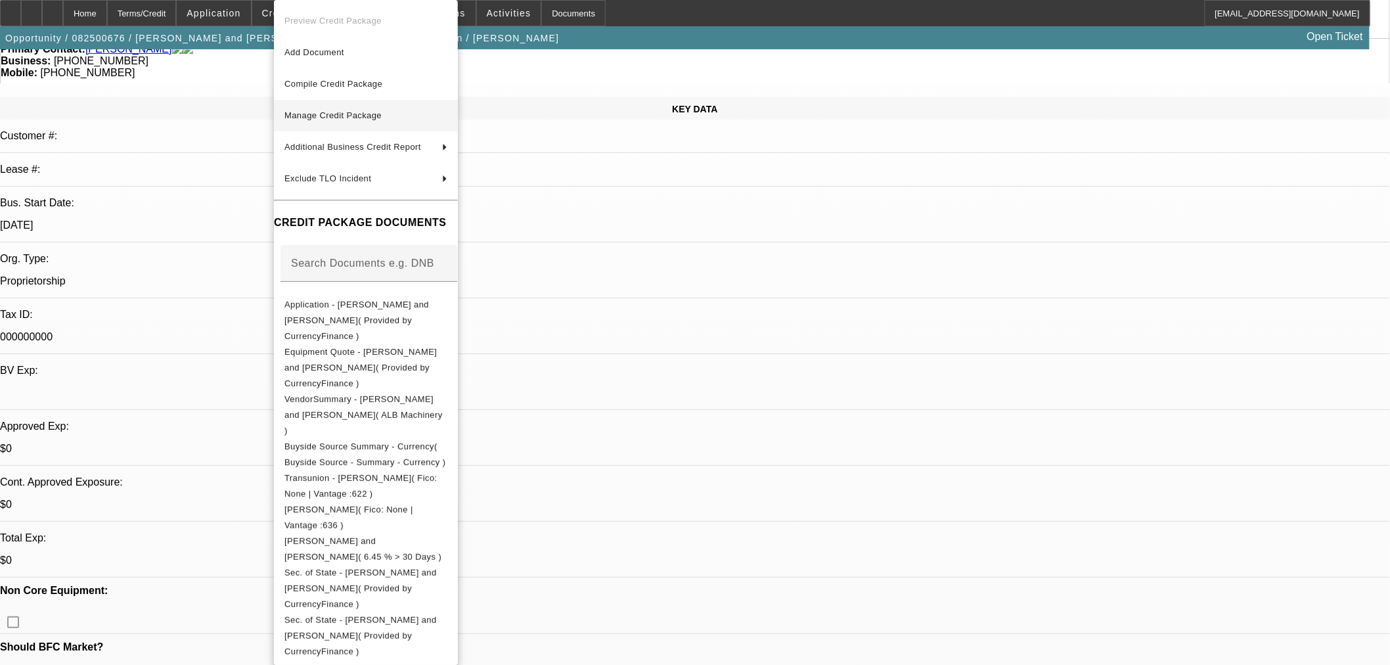
click at [447, 113] on span "Manage Credit Package" at bounding box center [365, 116] width 163 height 16
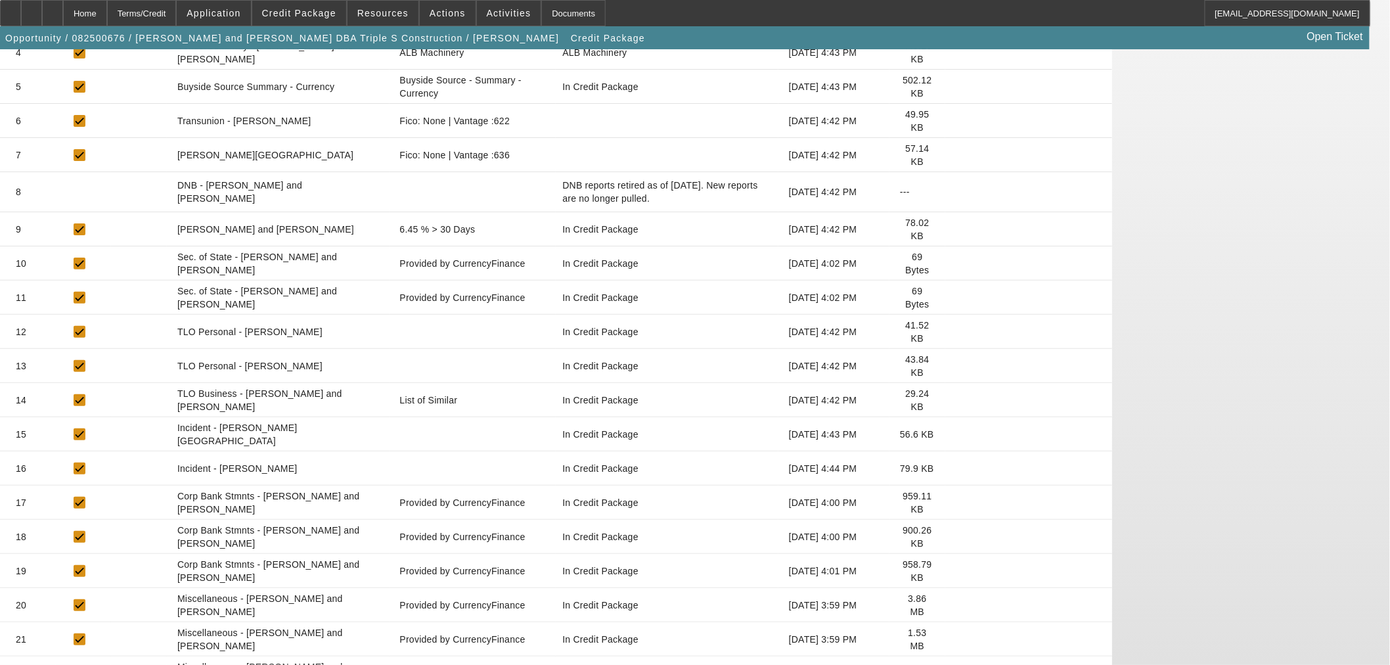
scroll to position [453, 0]
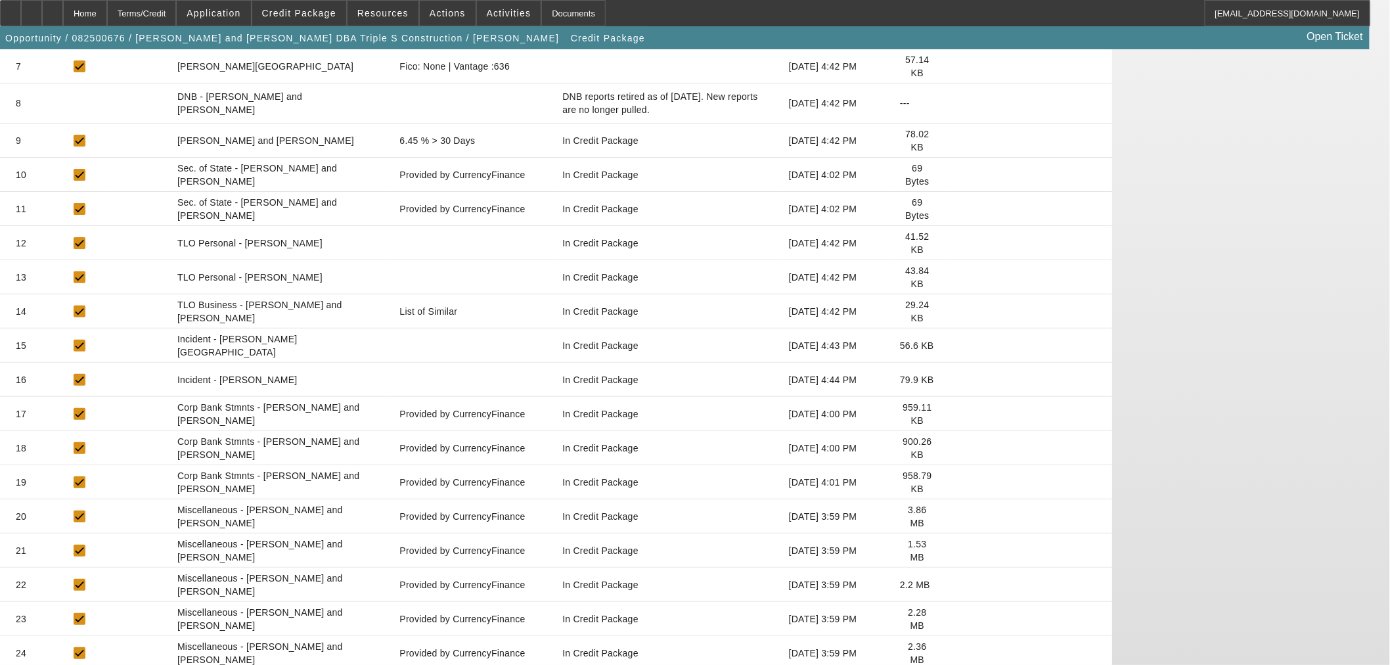
click at [956, 585] on icon at bounding box center [956, 585] width 0 height 0
click at [956, 653] on icon at bounding box center [956, 653] width 0 height 0
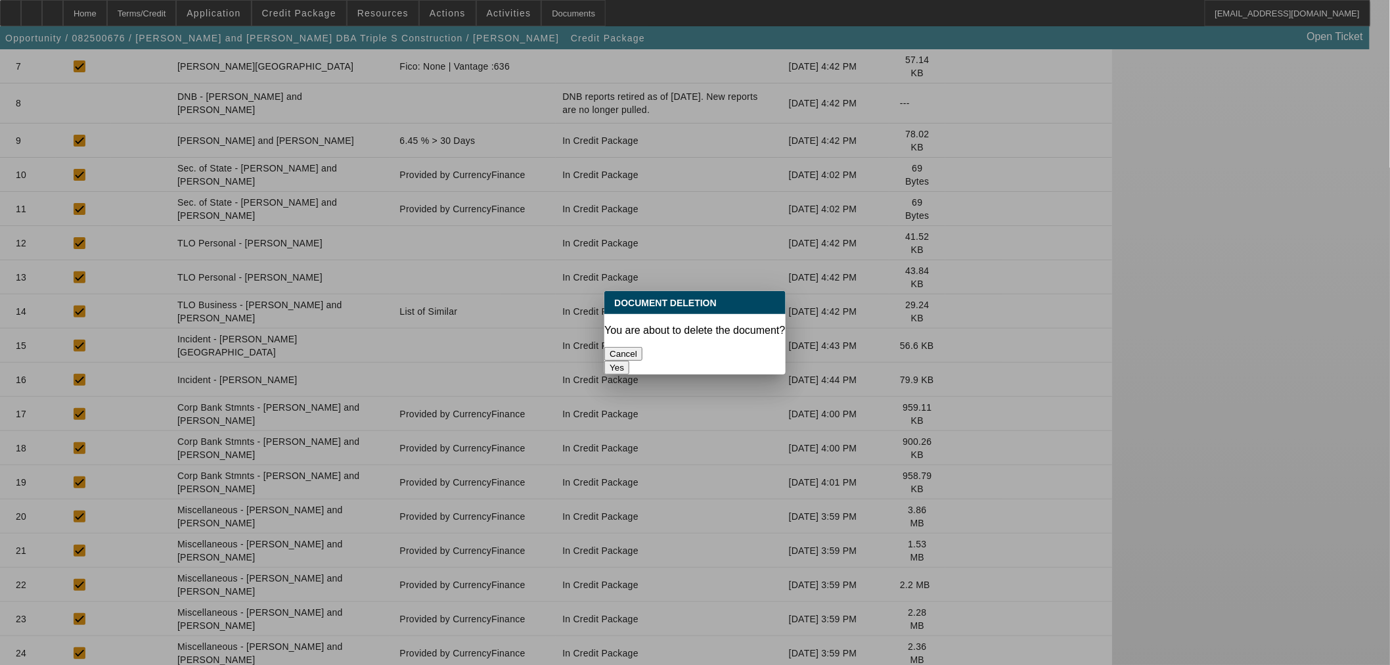
click at [642, 347] on button "Cancel" at bounding box center [623, 354] width 38 height 14
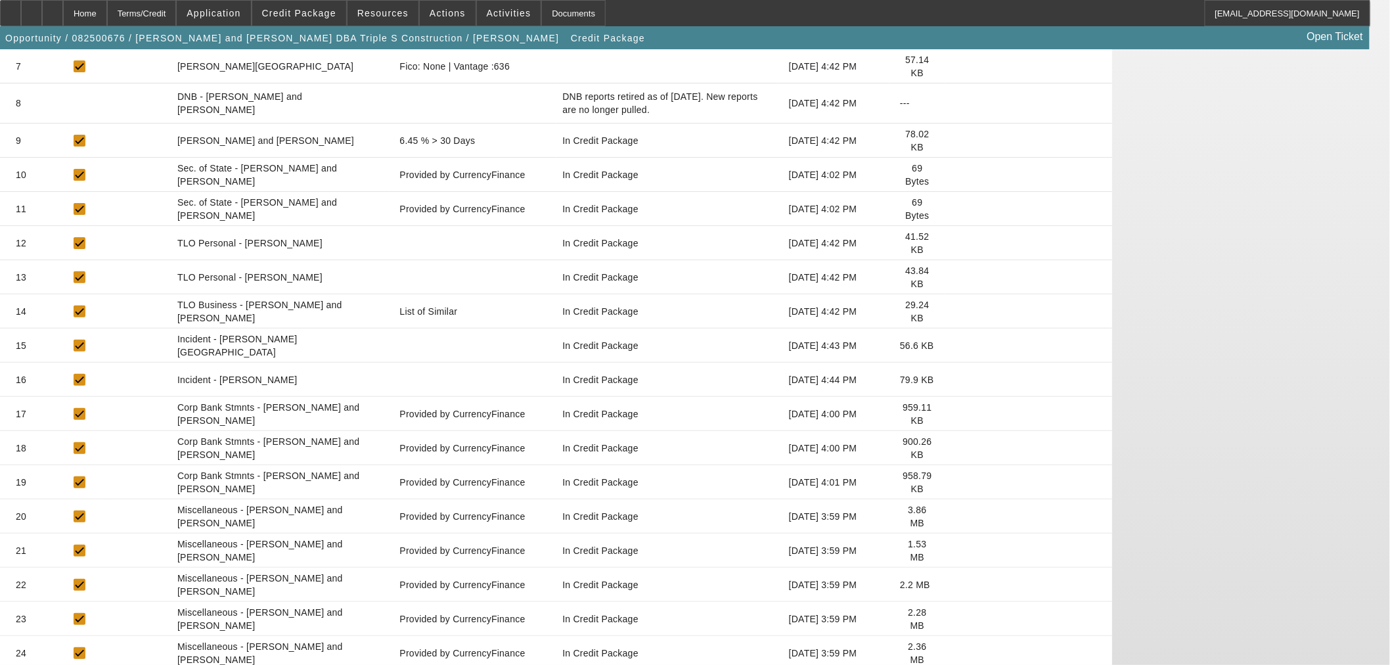
scroll to position [453, 0]
click at [956, 653] on icon at bounding box center [956, 653] width 0 height 0
click at [956, 619] on icon at bounding box center [956, 619] width 0 height 0
click at [956, 585] on icon at bounding box center [956, 585] width 0 height 0
click at [956, 550] on icon at bounding box center [956, 550] width 0 height 0
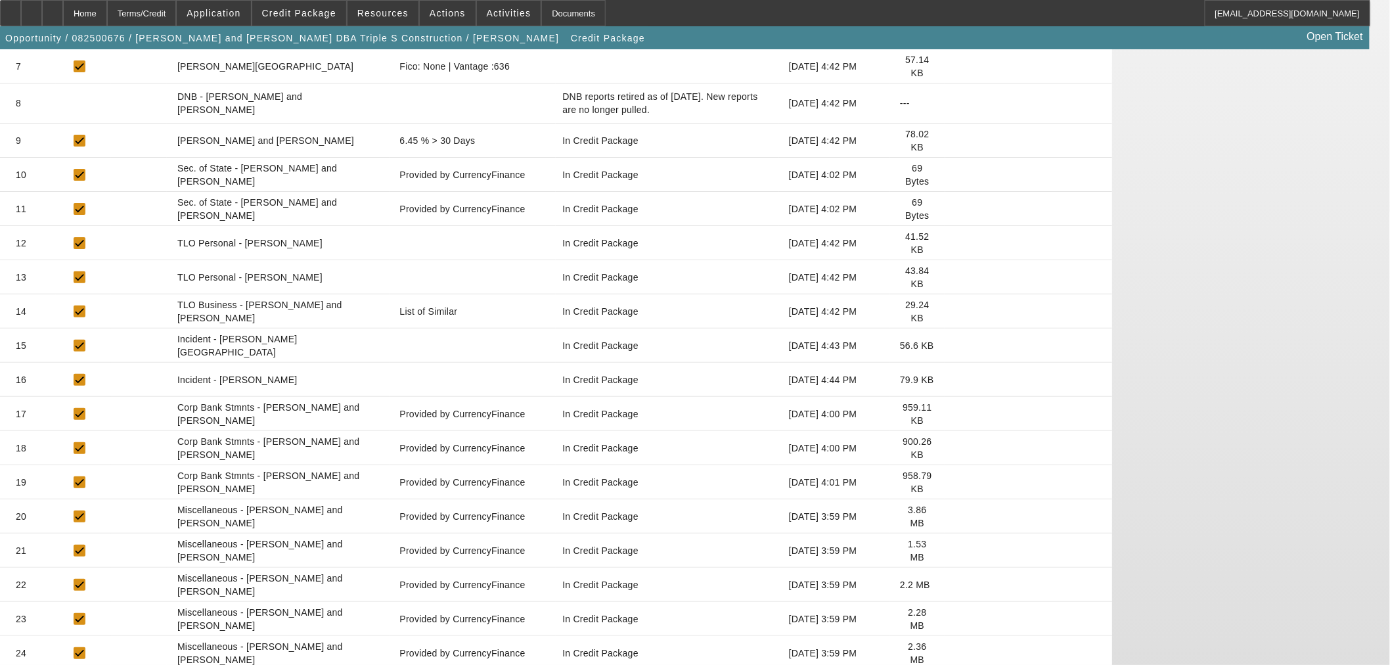
click at [956, 516] on icon at bounding box center [956, 516] width 0 height 0
click at [956, 482] on icon at bounding box center [956, 482] width 0 height 0
click at [956, 448] on icon at bounding box center [956, 448] width 0 height 0
click at [956, 414] on icon at bounding box center [956, 414] width 0 height 0
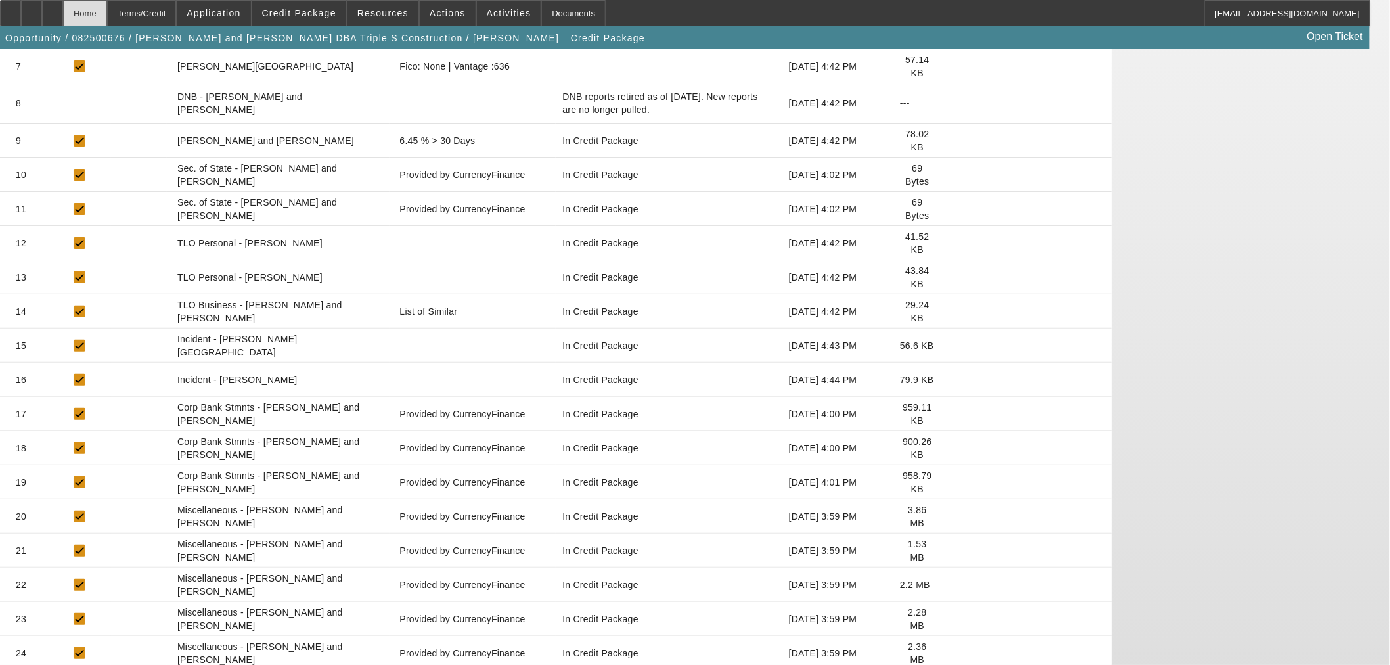
click at [107, 14] on div "Home" at bounding box center [85, 13] width 44 height 26
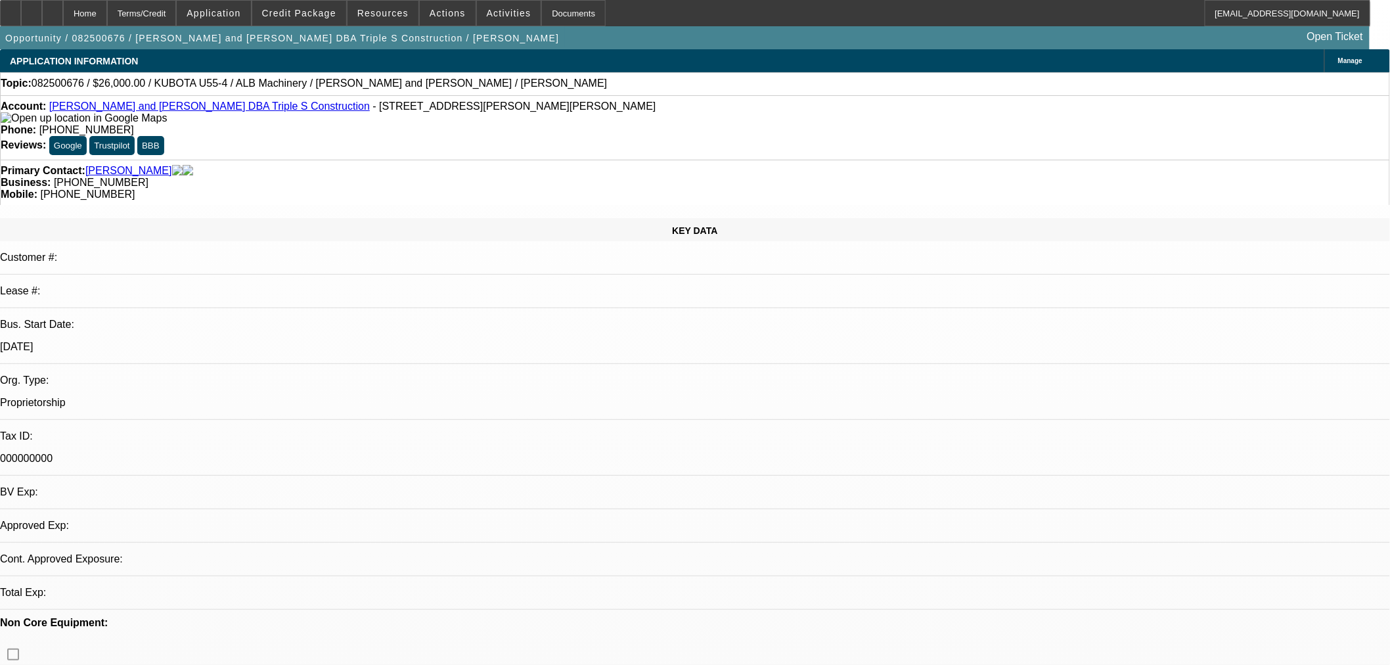
select select "0"
select select "2"
select select "0"
select select "6"
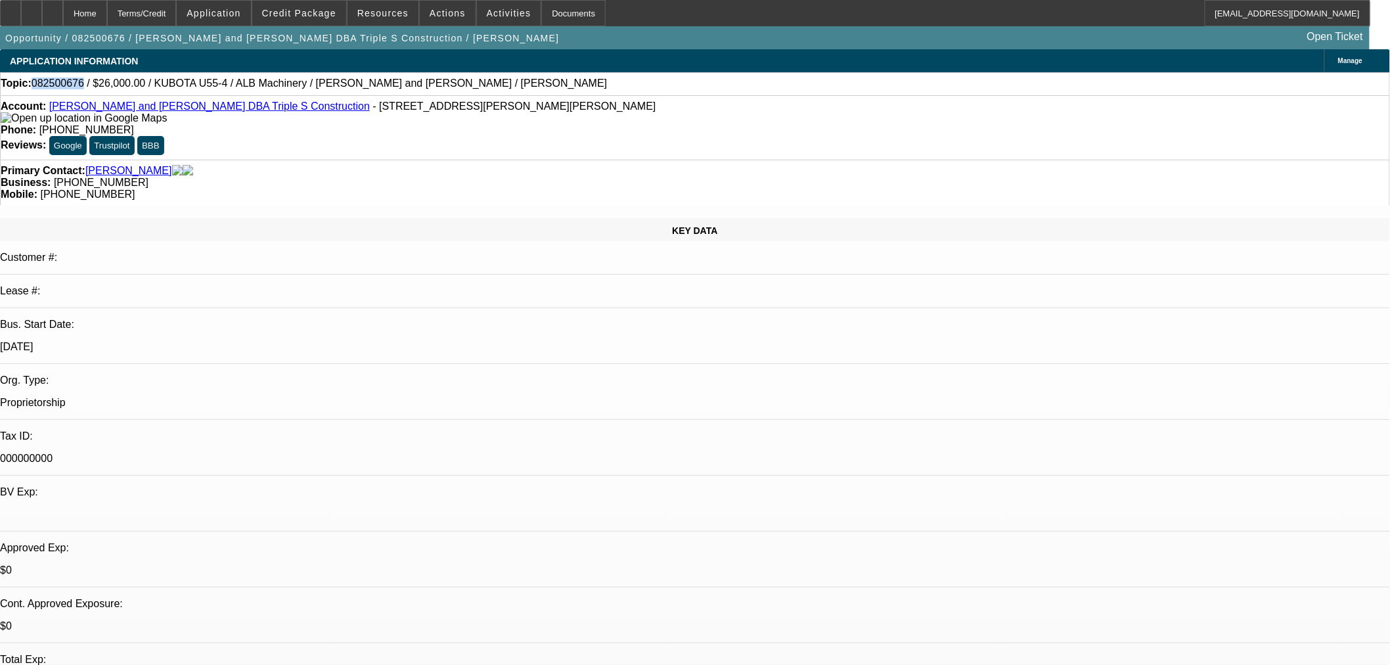
drag, startPoint x: 87, startPoint y: 87, endPoint x: 45, endPoint y: 84, distance: 42.1
click at [45, 84] on span "082500676 / $26,000.00 / KUBOTA U55-4 / ALB Machinery / Kandy and Kenneth Smith…" at bounding box center [320, 83] width 576 height 12
copy span "082500676"
click at [315, 20] on span at bounding box center [299, 13] width 94 height 32
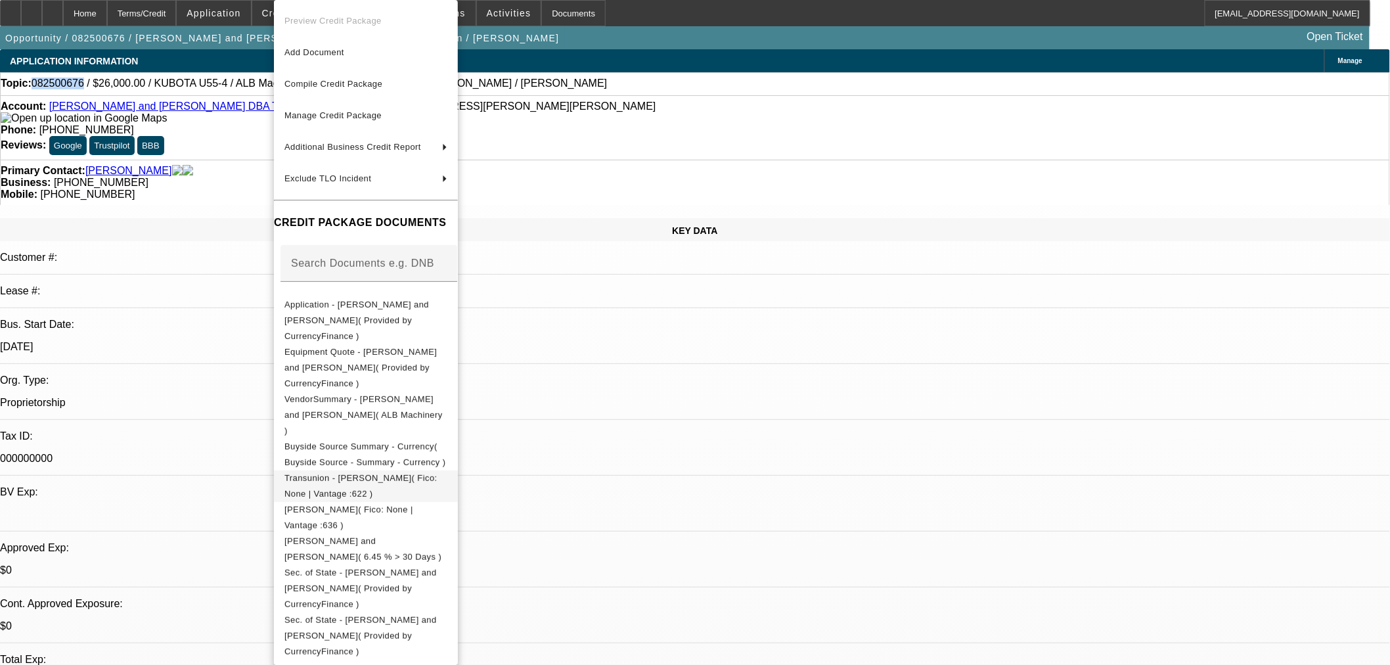
click at [447, 470] on span "Transunion - Smith, Kenneth( Fico: None | Vantage :622 )" at bounding box center [365, 486] width 163 height 32
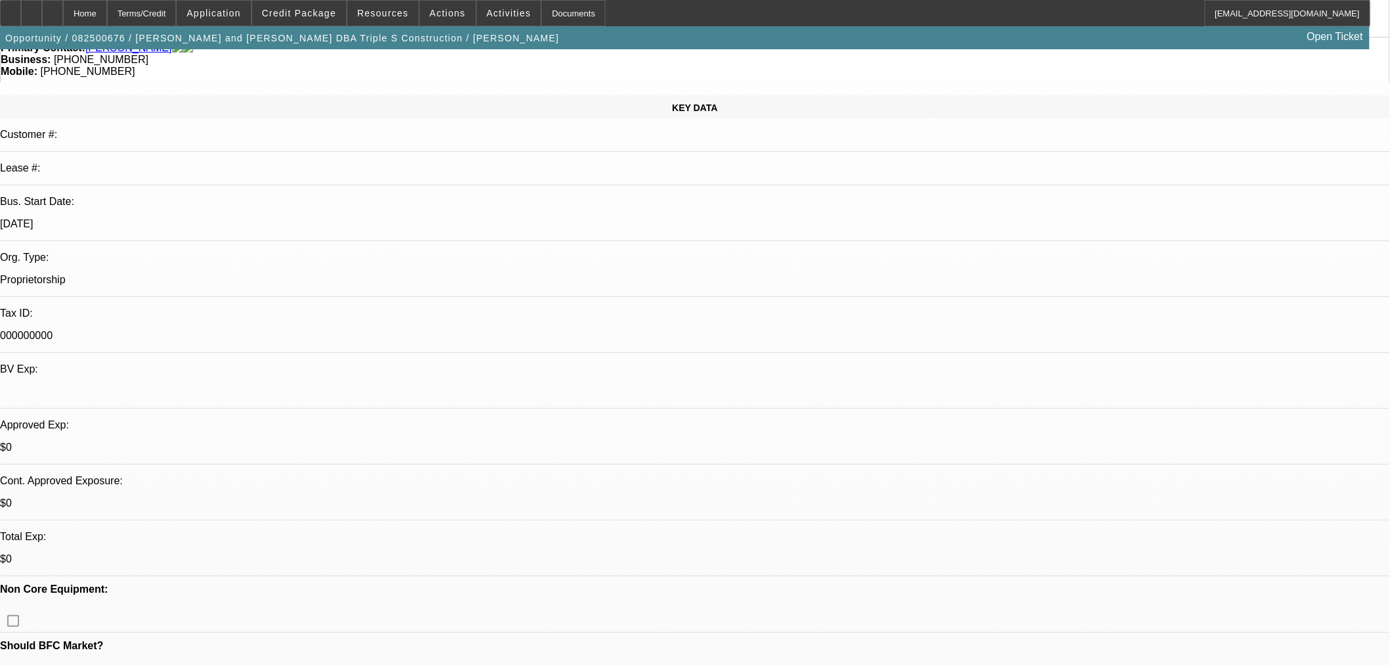
scroll to position [243, 0]
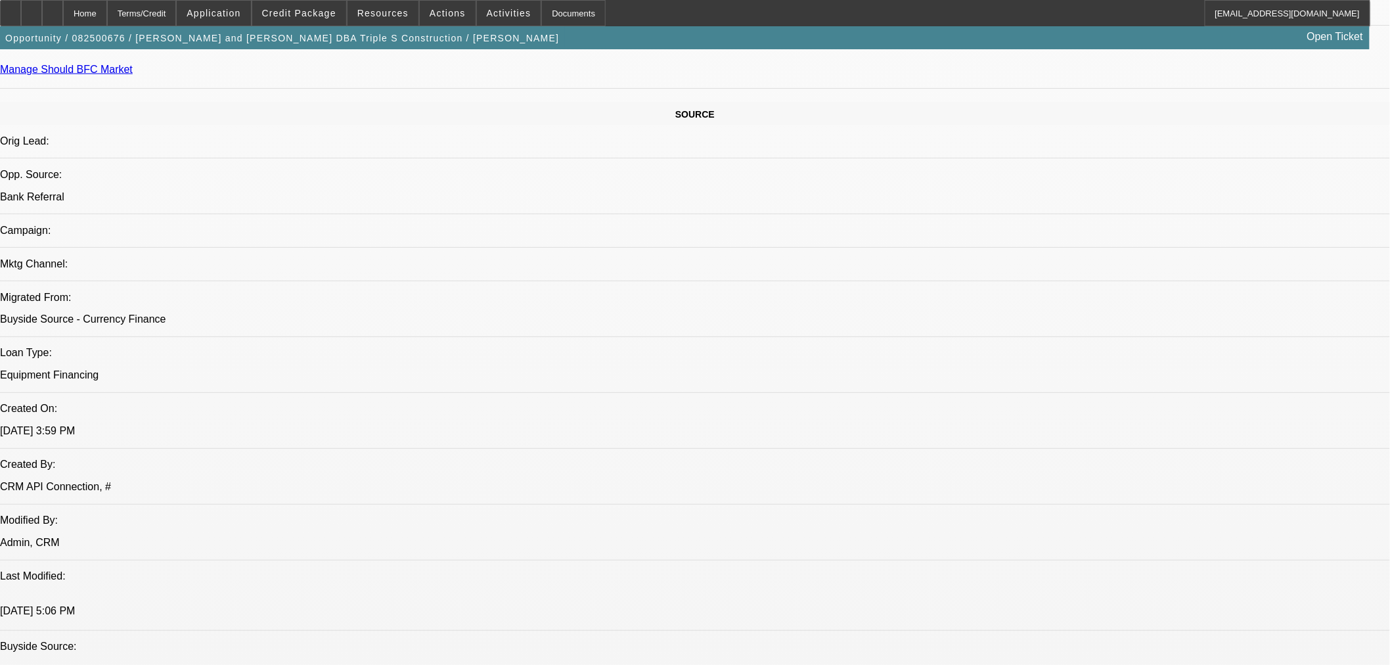
scroll to position [851, 0]
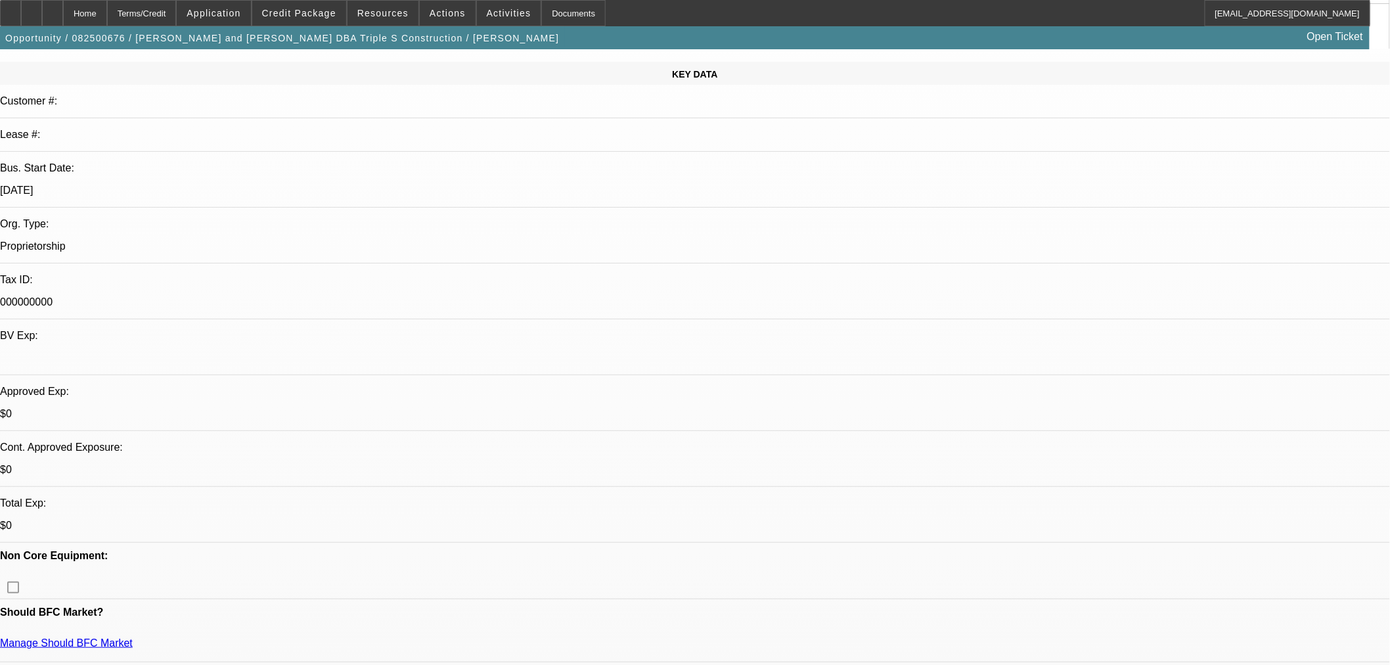
scroll to position [122, 0]
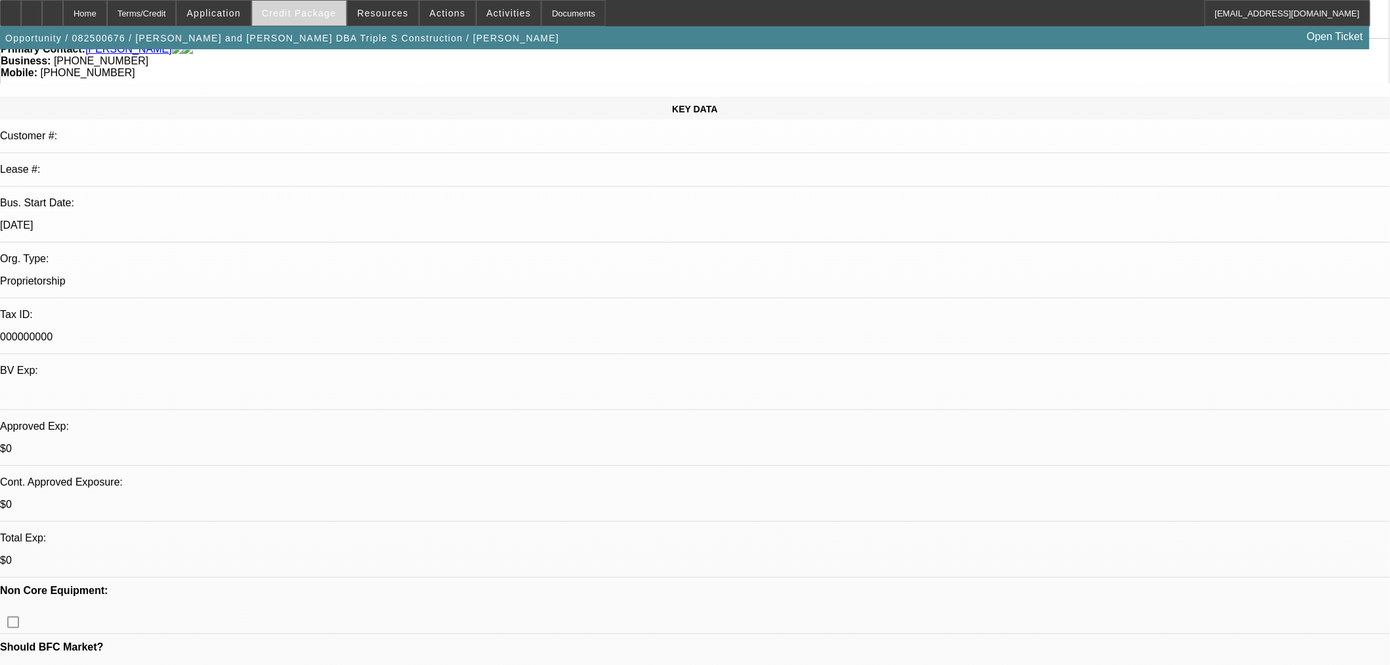
click at [315, 14] on span "Credit Package" at bounding box center [299, 13] width 74 height 11
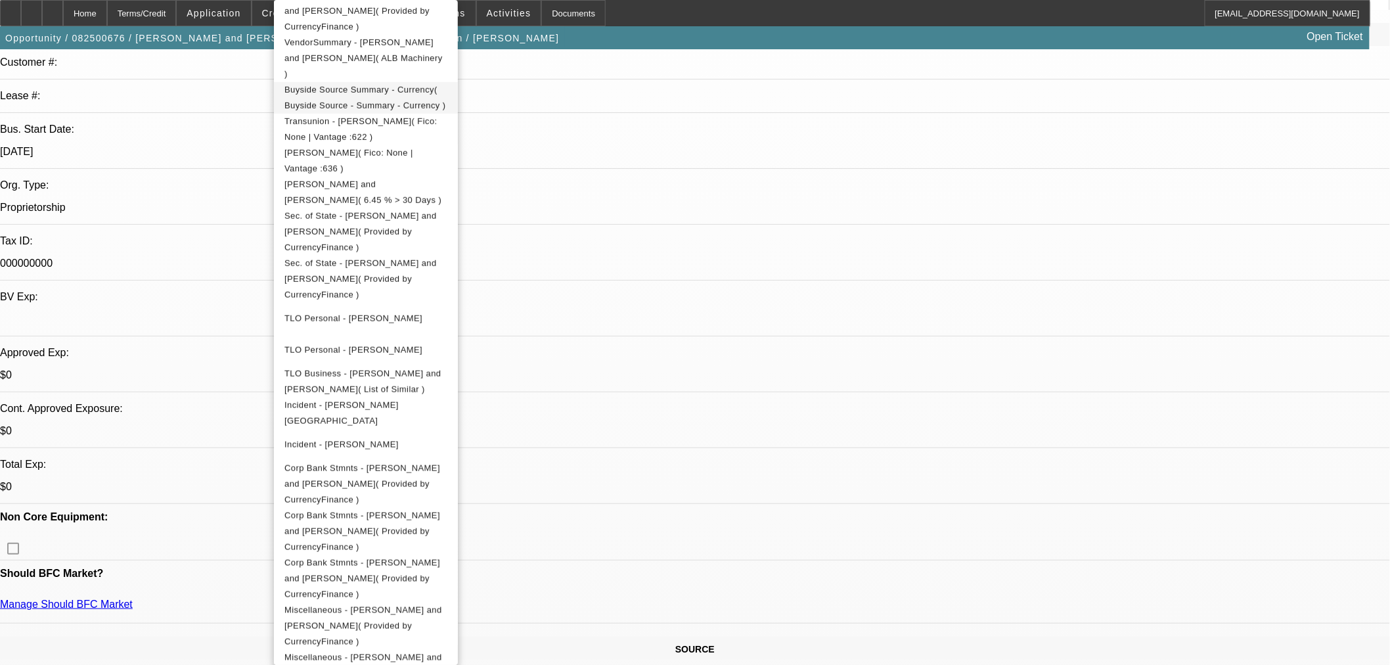
scroll to position [243, 0]
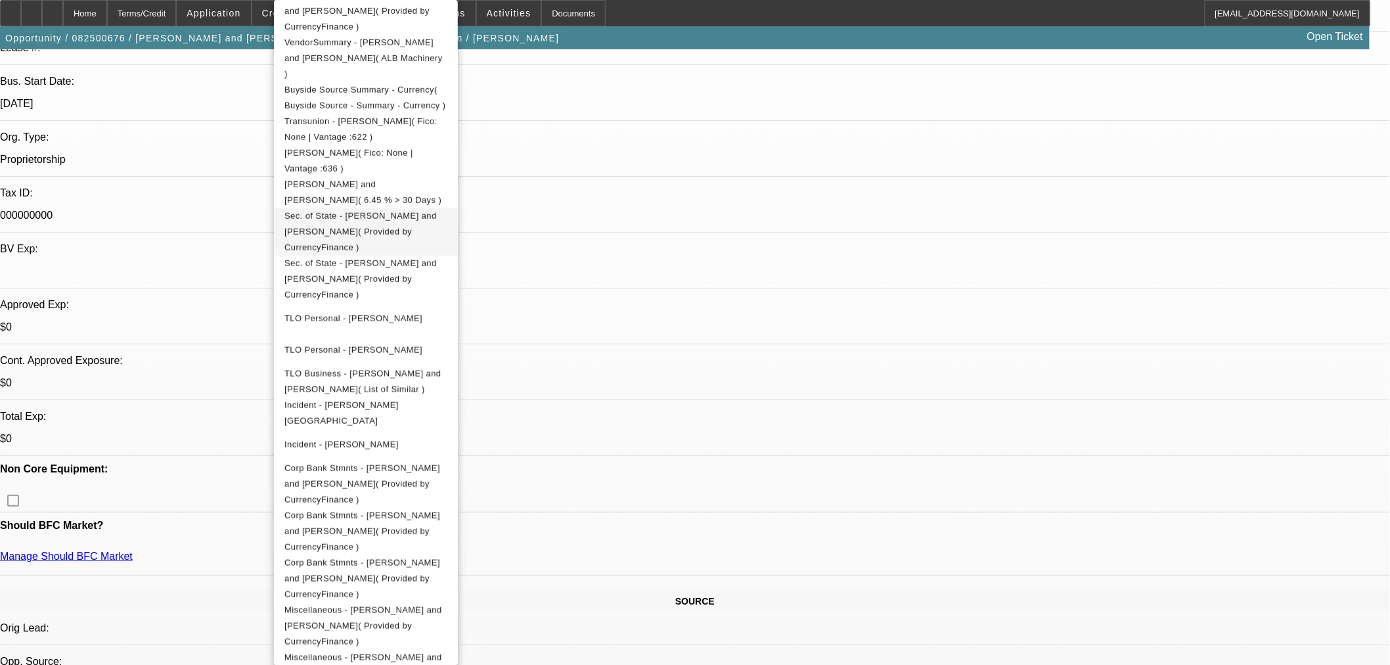
click at [437, 211] on span "Sec. of State - Kandy and Kenneth Smith( Provided by CurrencyFinance )" at bounding box center [360, 231] width 152 height 41
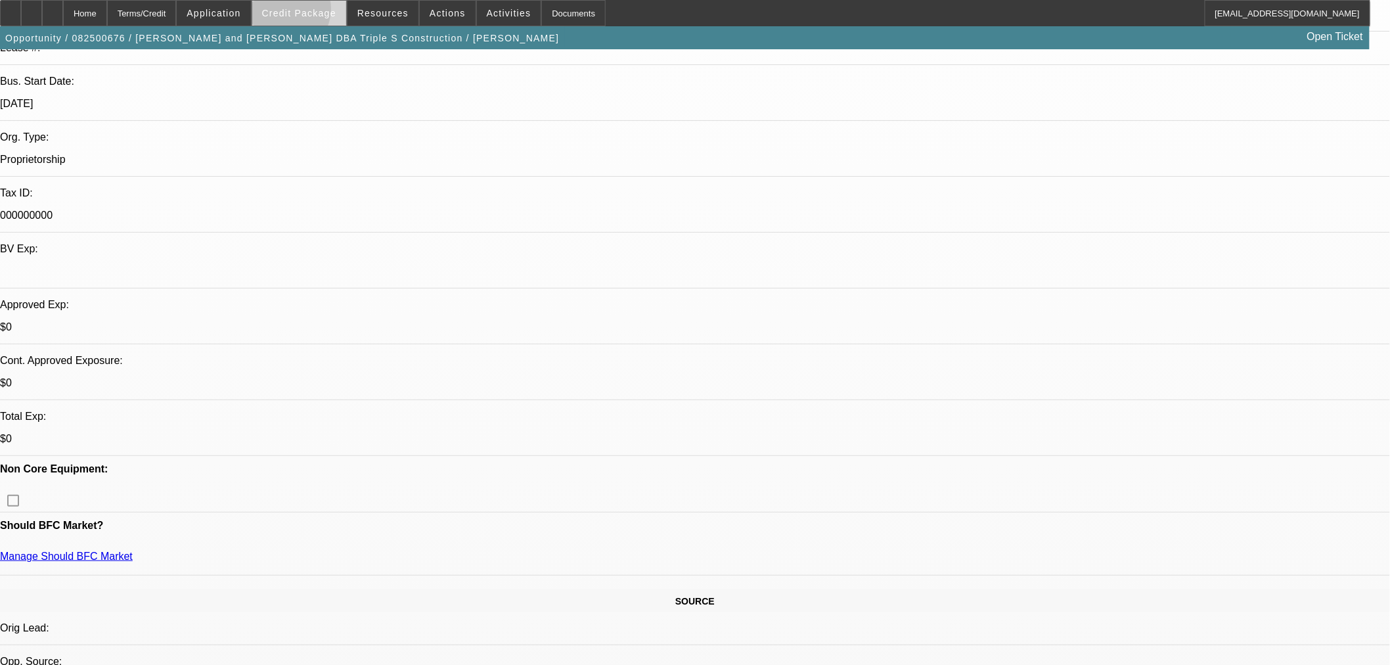
click at [303, 12] on span "Credit Package" at bounding box center [299, 13] width 74 height 11
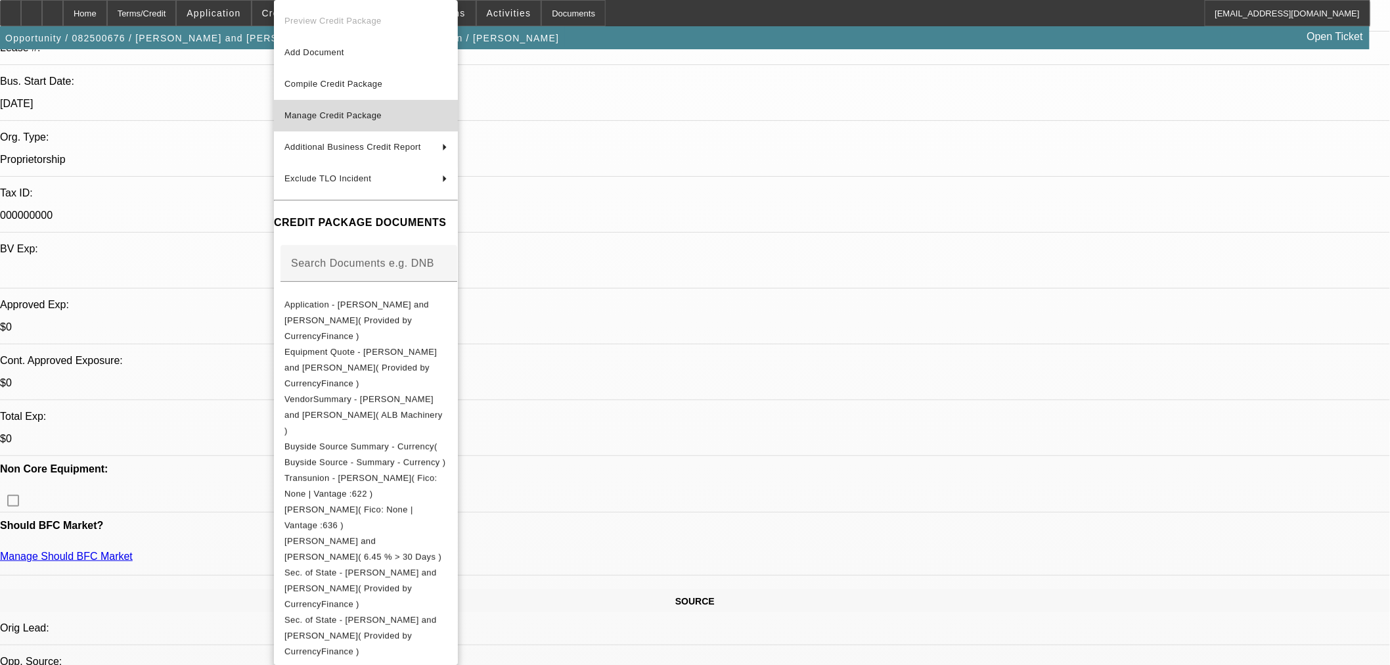
click at [447, 112] on span "Manage Credit Package" at bounding box center [365, 116] width 163 height 16
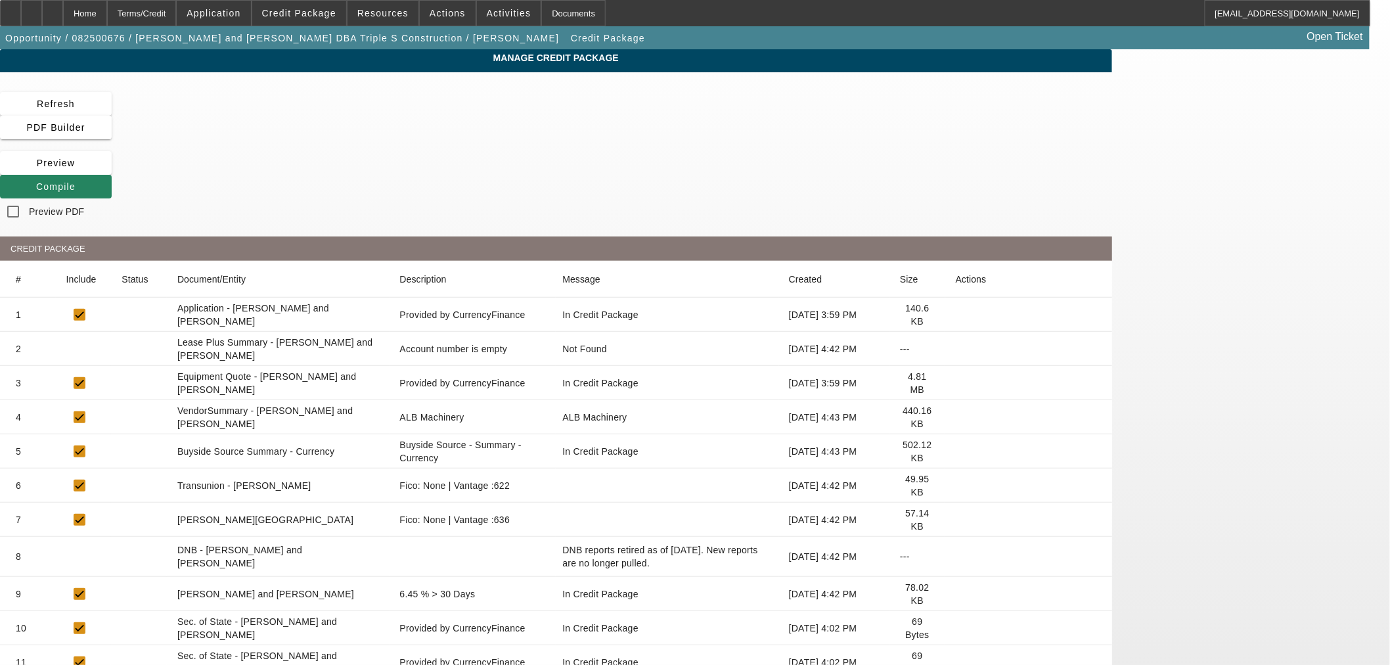
click at [956, 628] on icon at bounding box center [956, 628] width 0 height 0
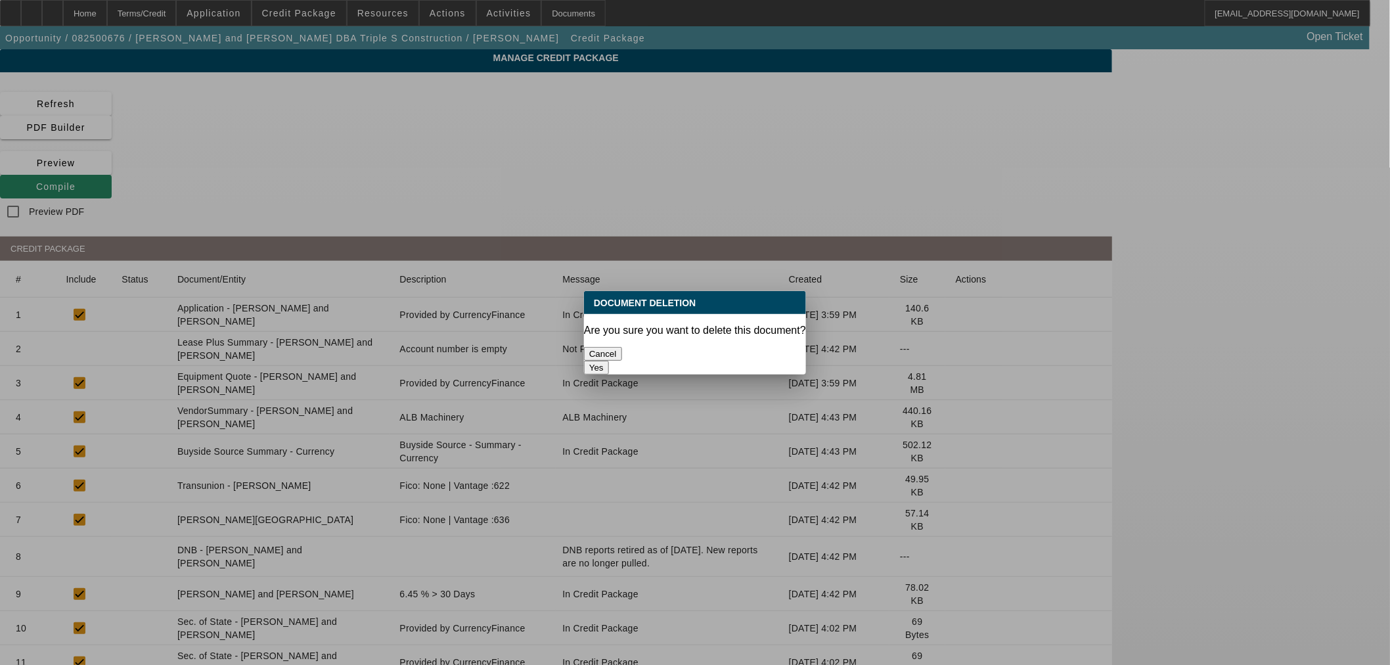
click at [609, 361] on button "Yes" at bounding box center [596, 368] width 25 height 14
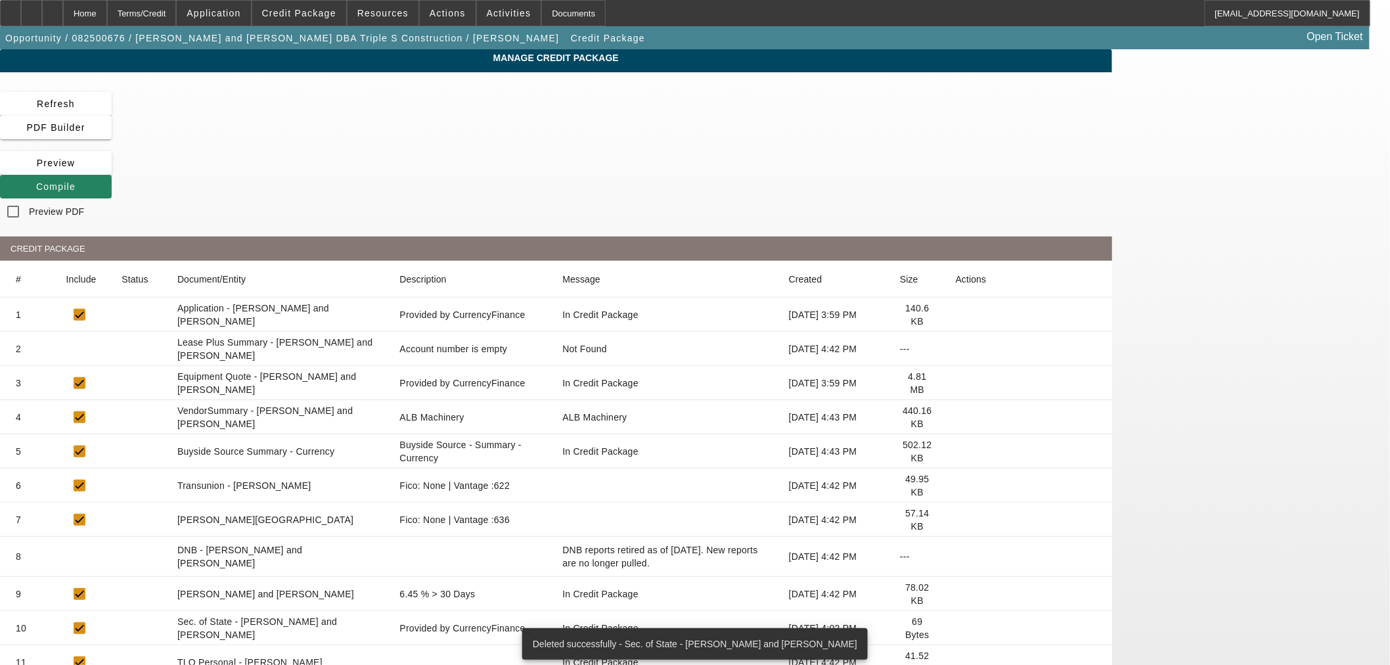
click at [956, 628] on icon at bounding box center [956, 628] width 0 height 0
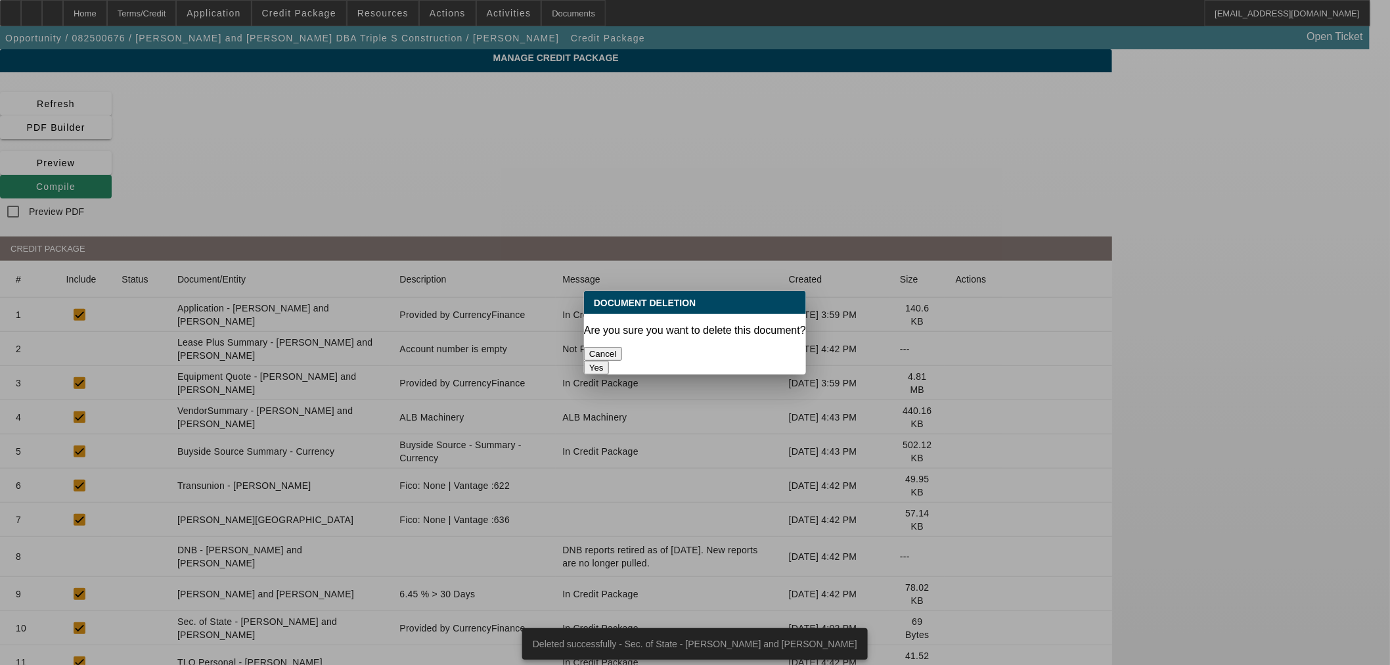
drag, startPoint x: 757, startPoint y: 344, endPoint x: 785, endPoint y: 346, distance: 29.0
click at [609, 361] on button "Yes" at bounding box center [596, 368] width 25 height 14
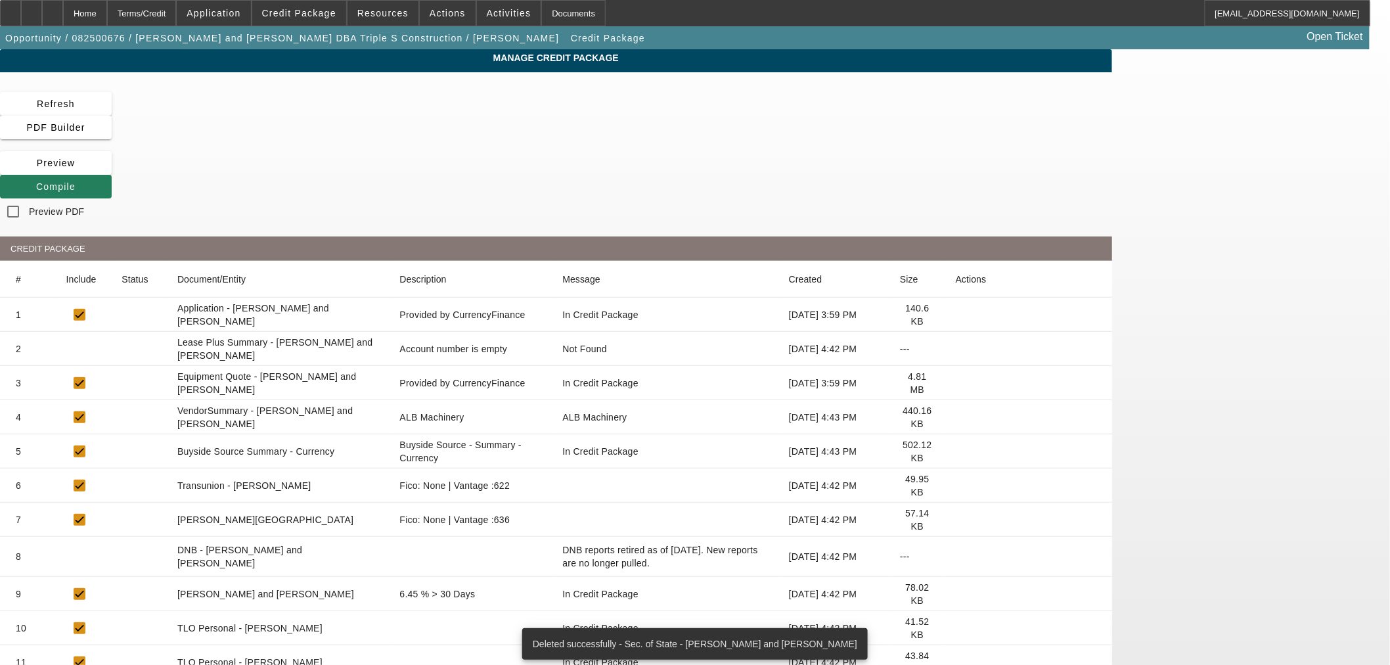
click at [76, 181] on span "Compile" at bounding box center [55, 186] width 39 height 11
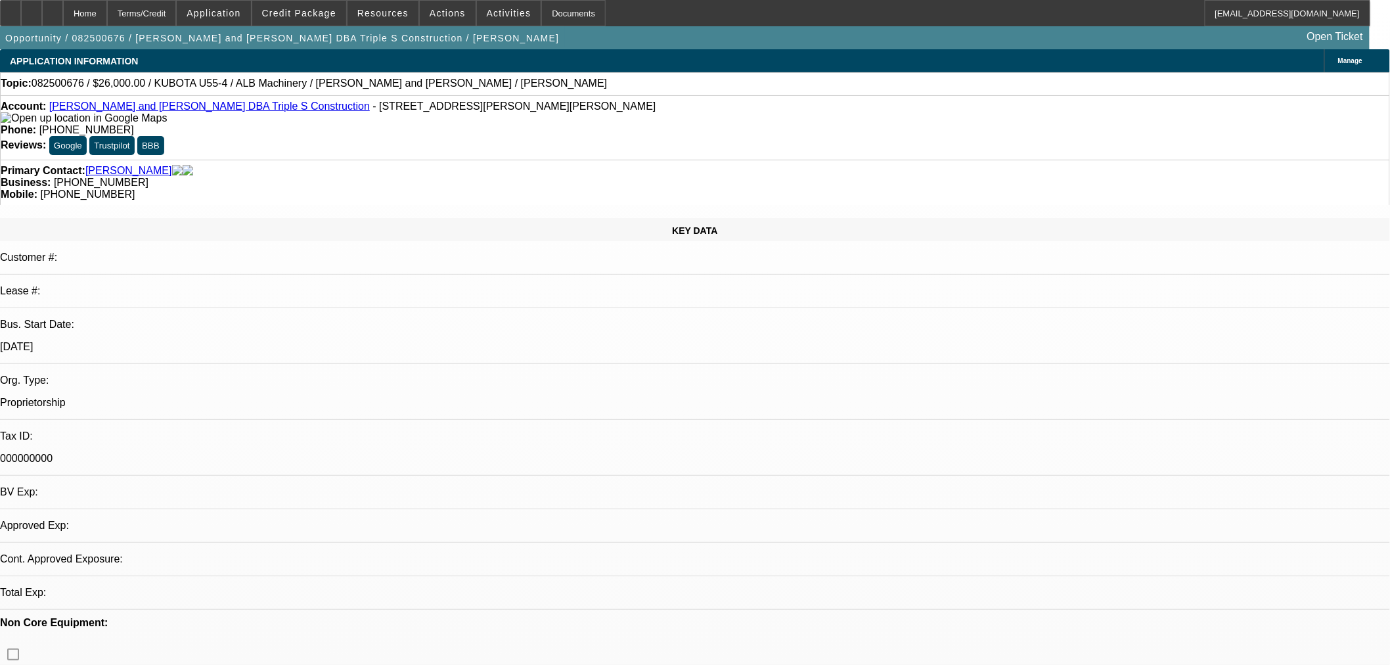
select select "0"
select select "2"
select select "0"
select select "6"
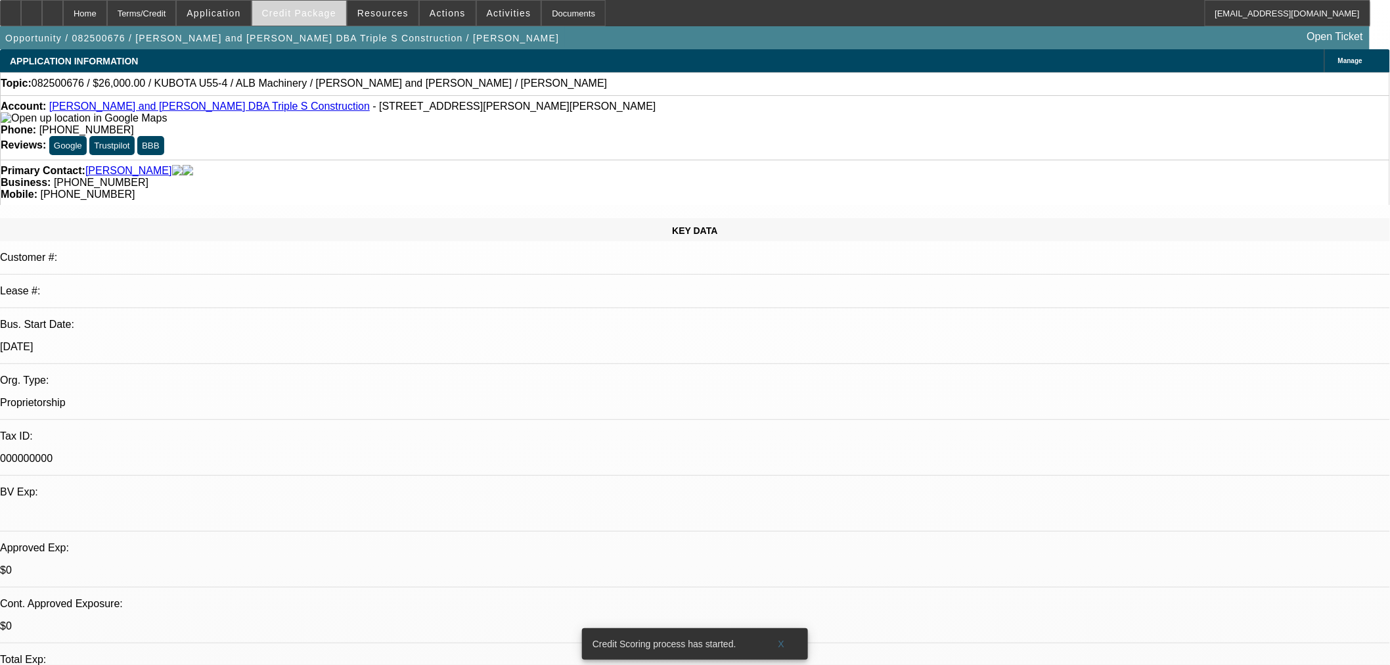
click at [299, 16] on span "Credit Package" at bounding box center [299, 13] width 74 height 11
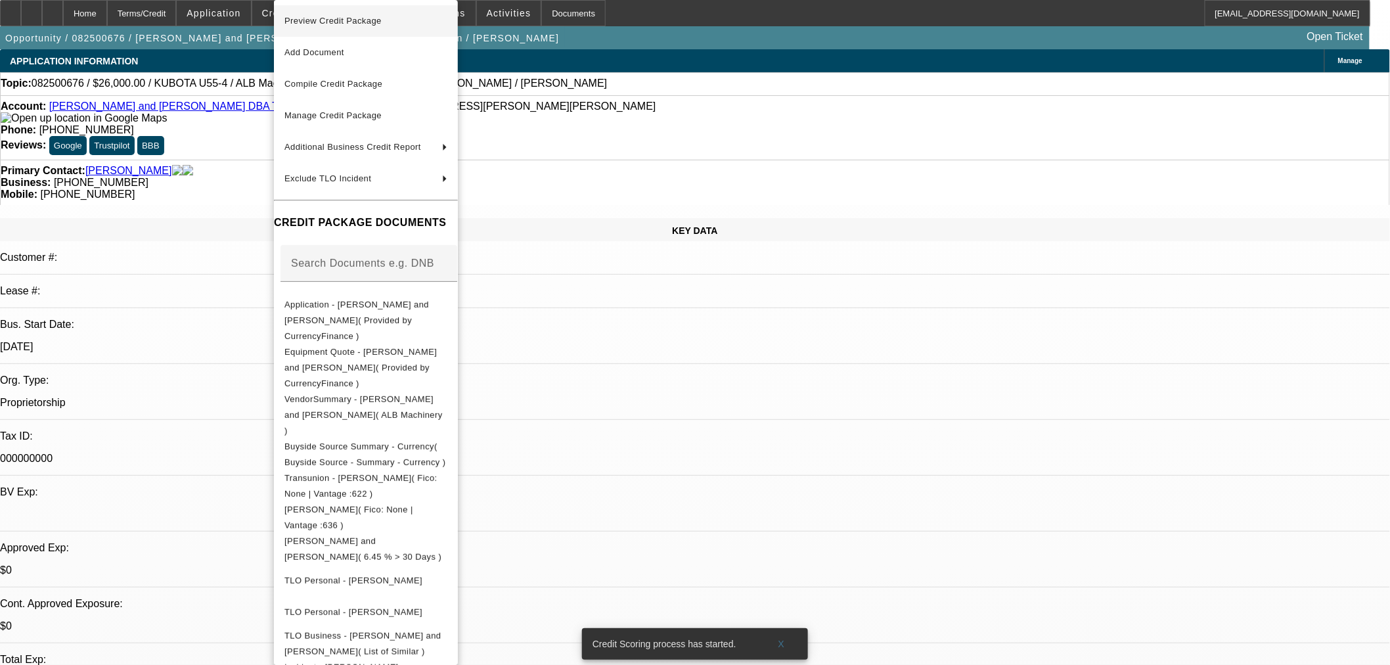
click at [371, 25] on span "Preview Credit Package" at bounding box center [365, 21] width 163 height 16
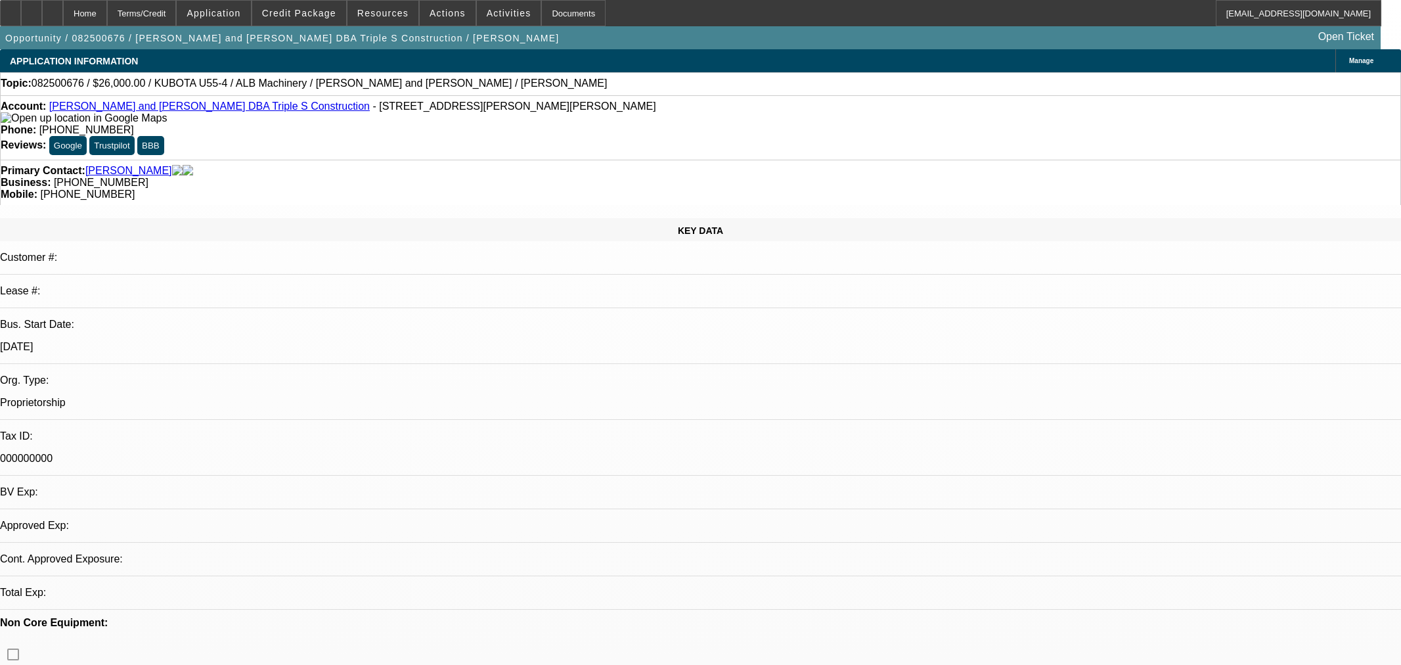
select select "0"
select select "2"
select select "0"
select select "6"
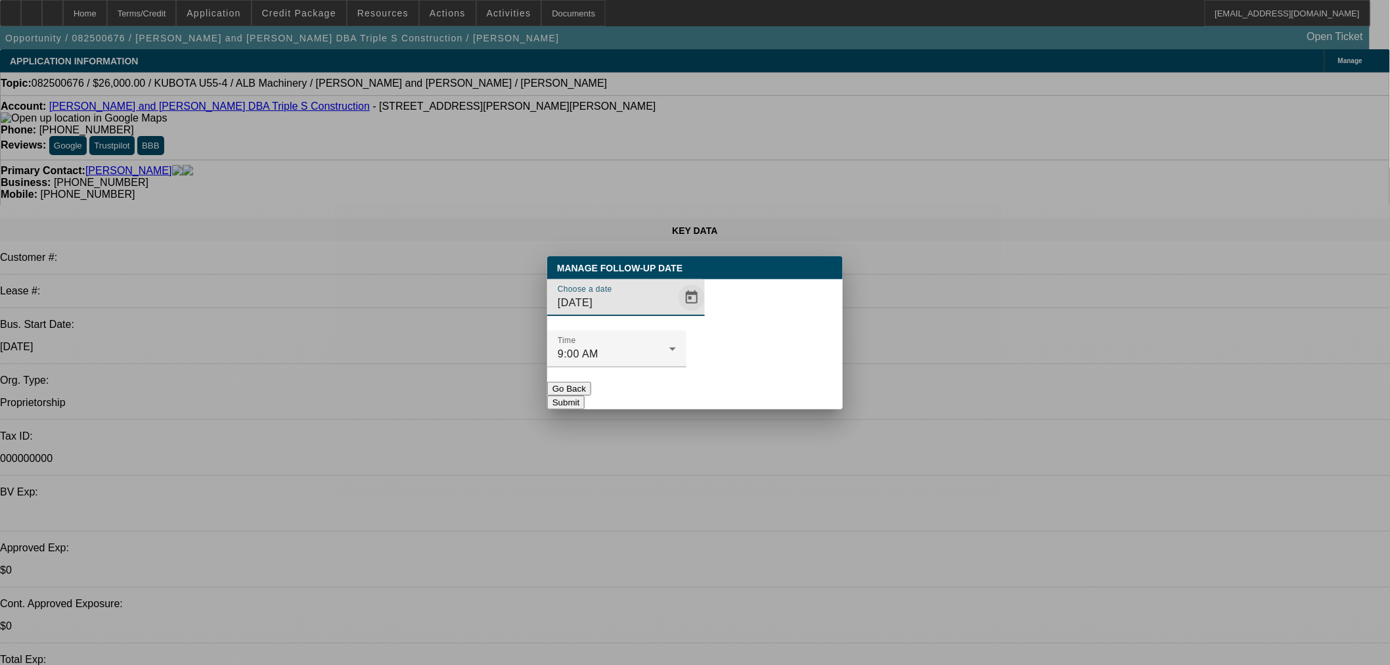
click at [676, 313] on span "Open calendar" at bounding box center [692, 298] width 32 height 32
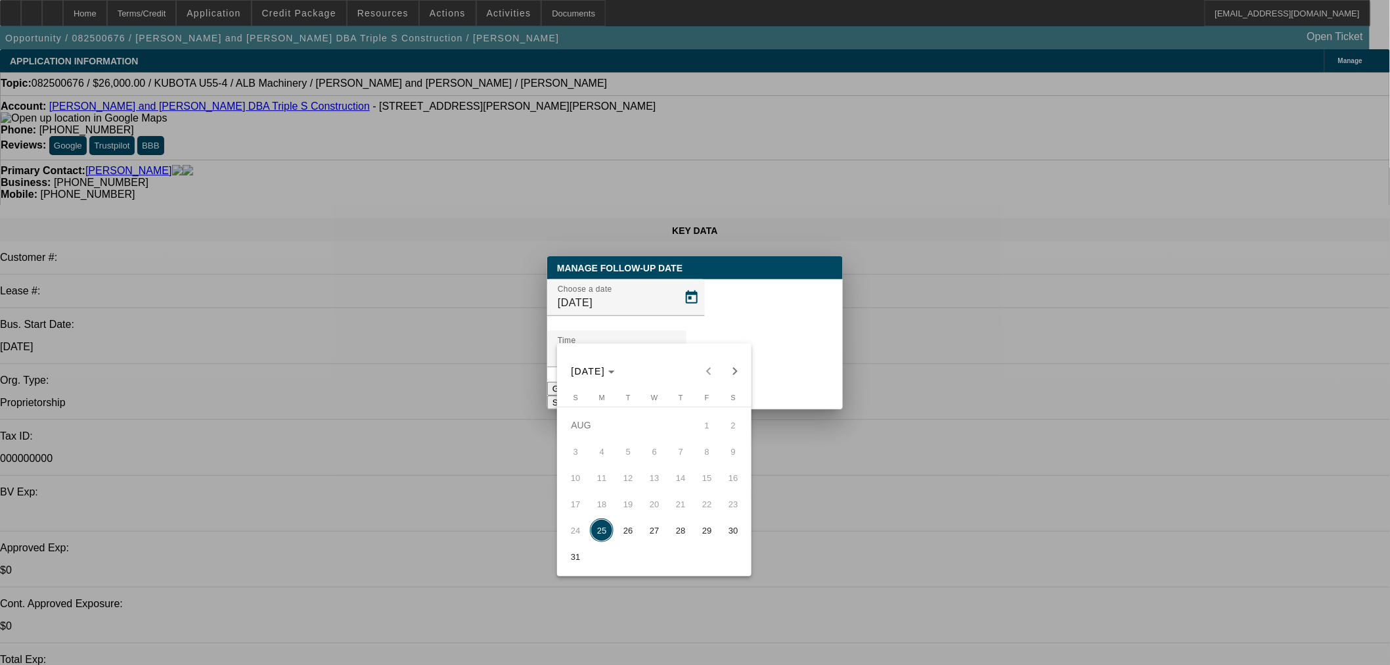
click at [625, 529] on span "26" at bounding box center [628, 530] width 24 height 24
type input "[DATE]"
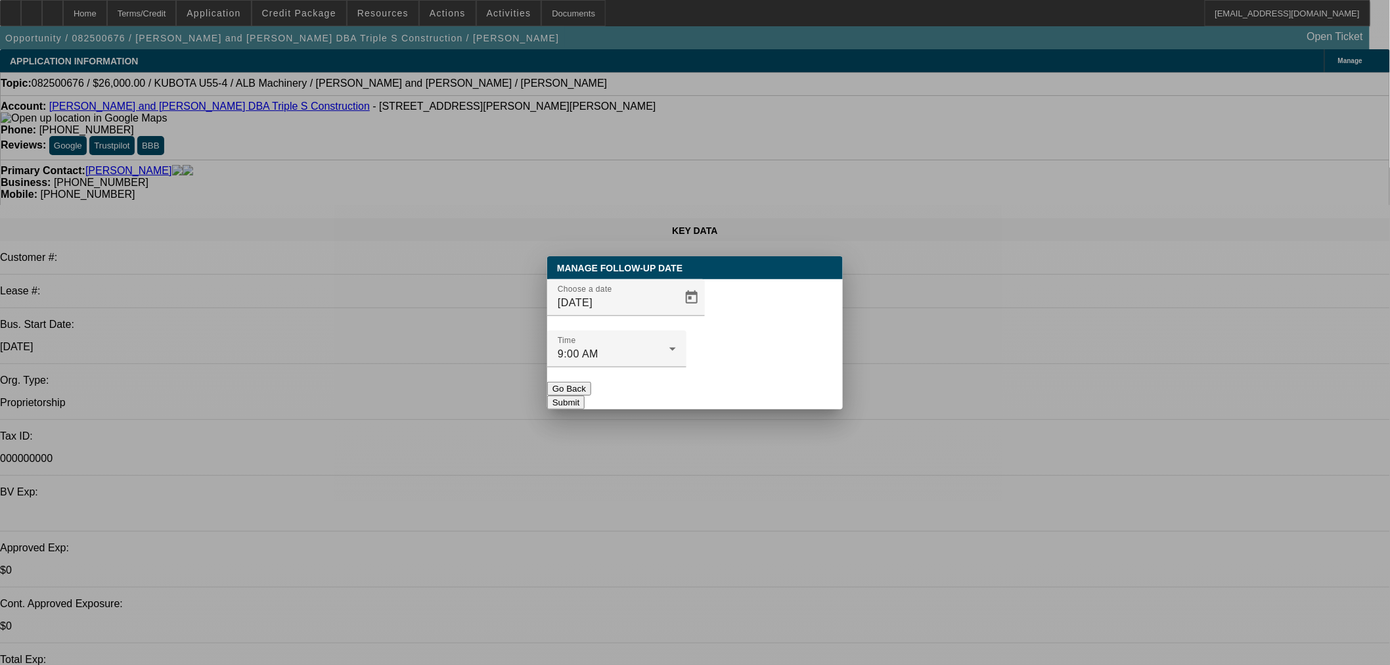
click at [585, 395] on button "Submit" at bounding box center [565, 402] width 37 height 14
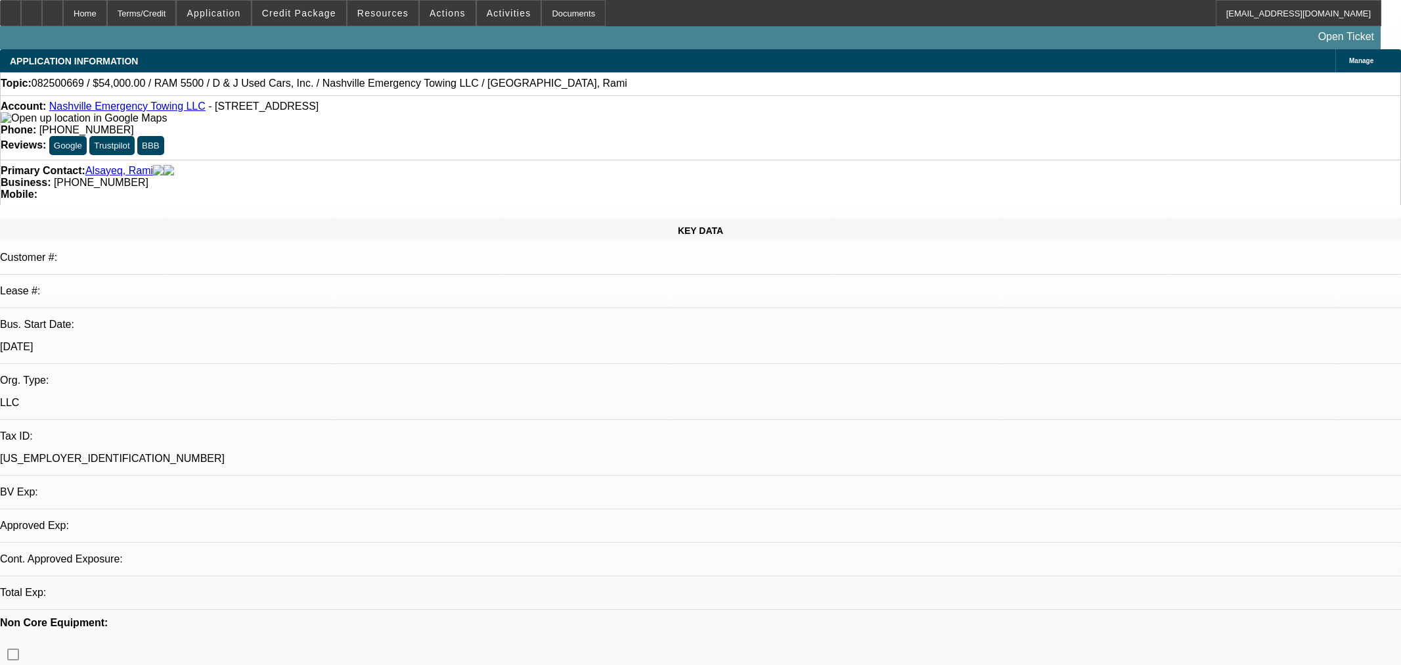
select select "0.1"
select select "2"
select select "0"
select select "1"
select select "2"
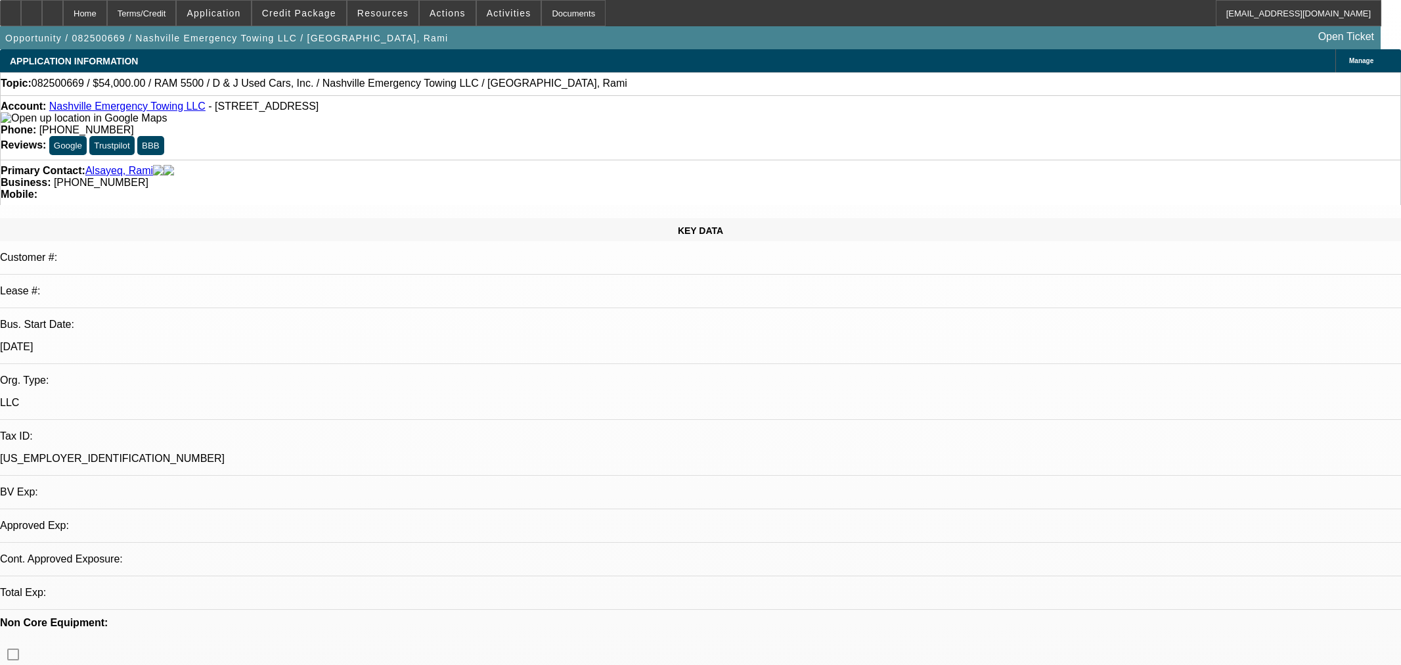
select select "6"
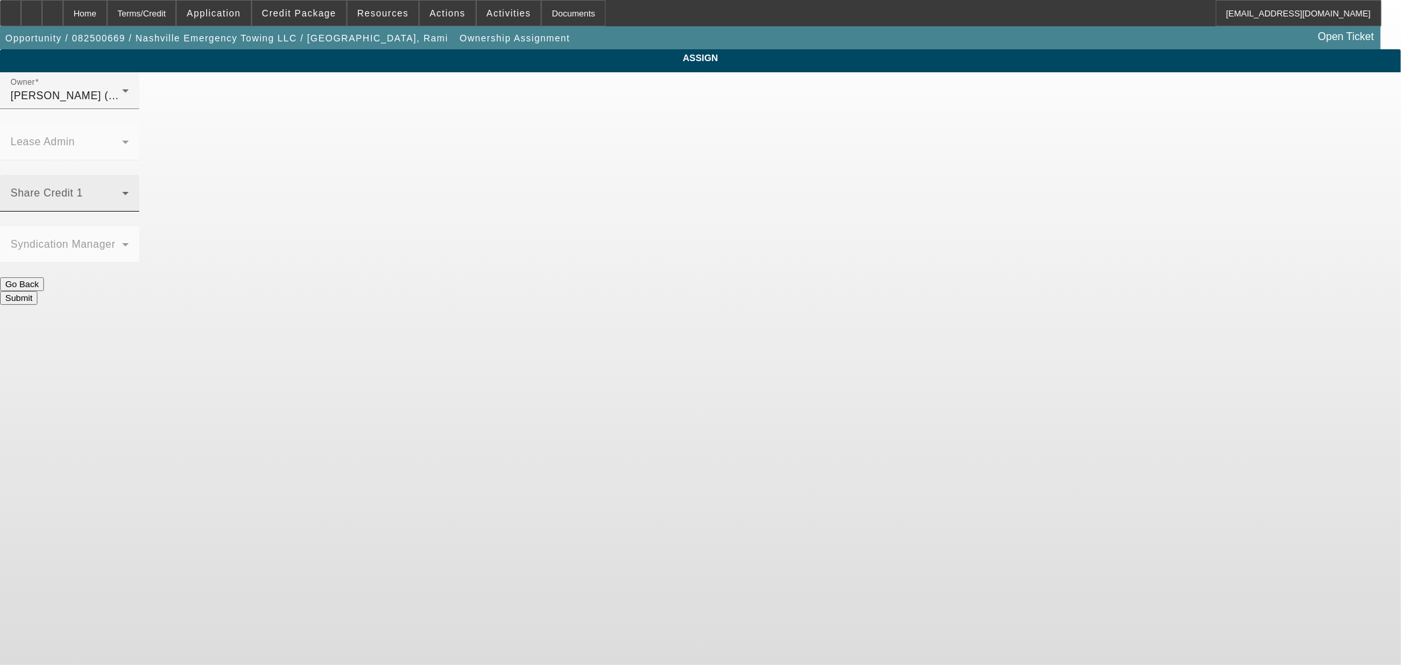
click at [122, 190] on span at bounding box center [67, 198] width 112 height 16
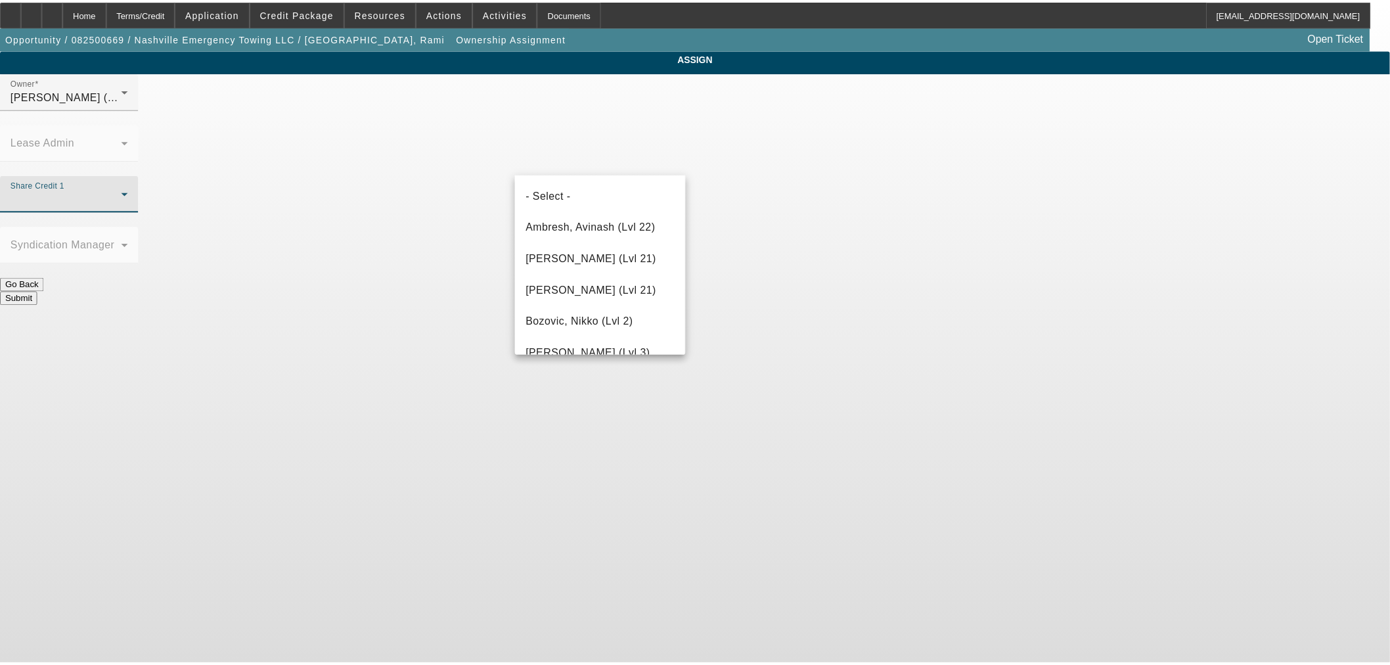
scroll to position [1085, 0]
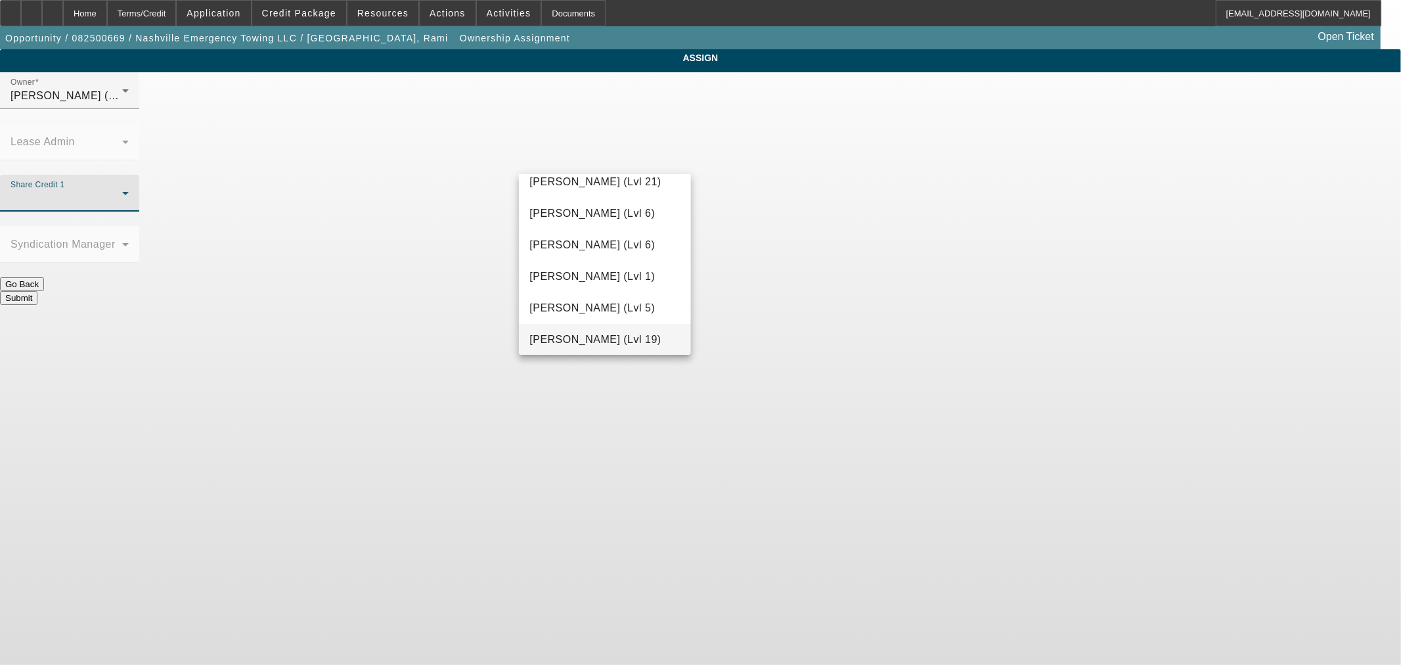
click at [590, 338] on span "[PERSON_NAME] (Lvl 19)" at bounding box center [594, 340] width 131 height 16
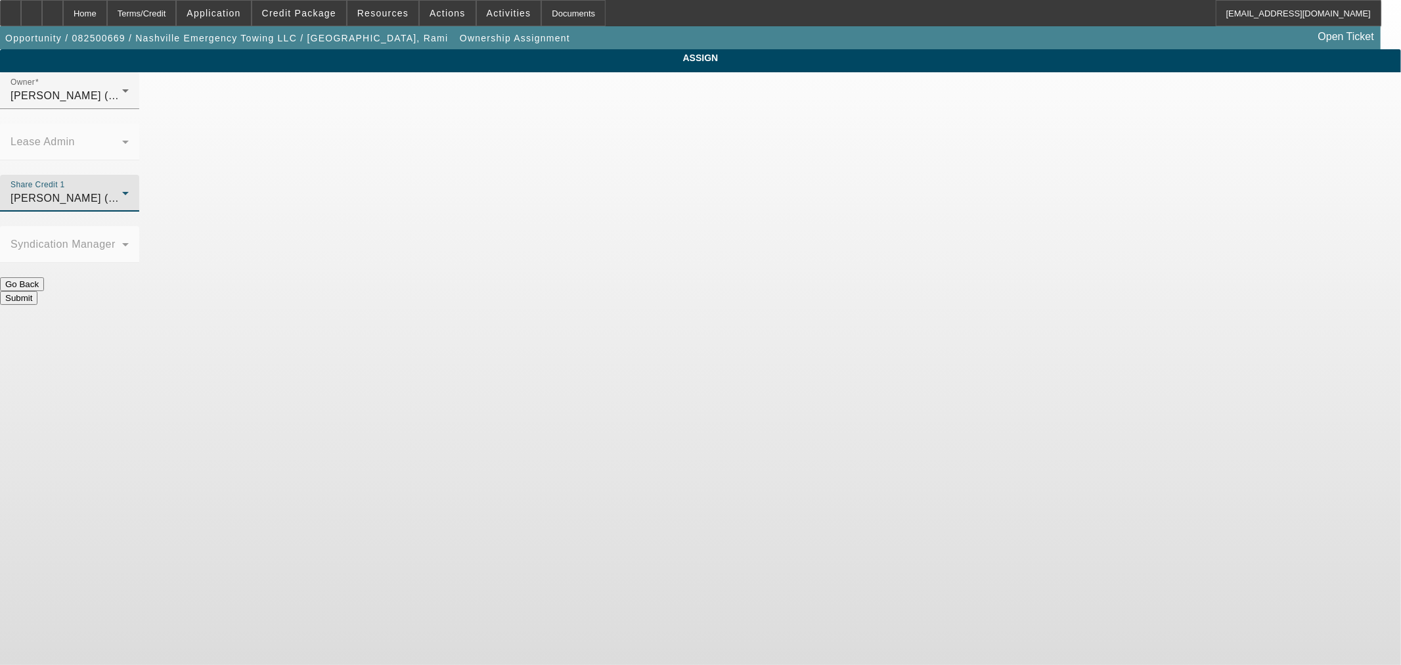
click at [37, 291] on button "Submit" at bounding box center [18, 298] width 37 height 14
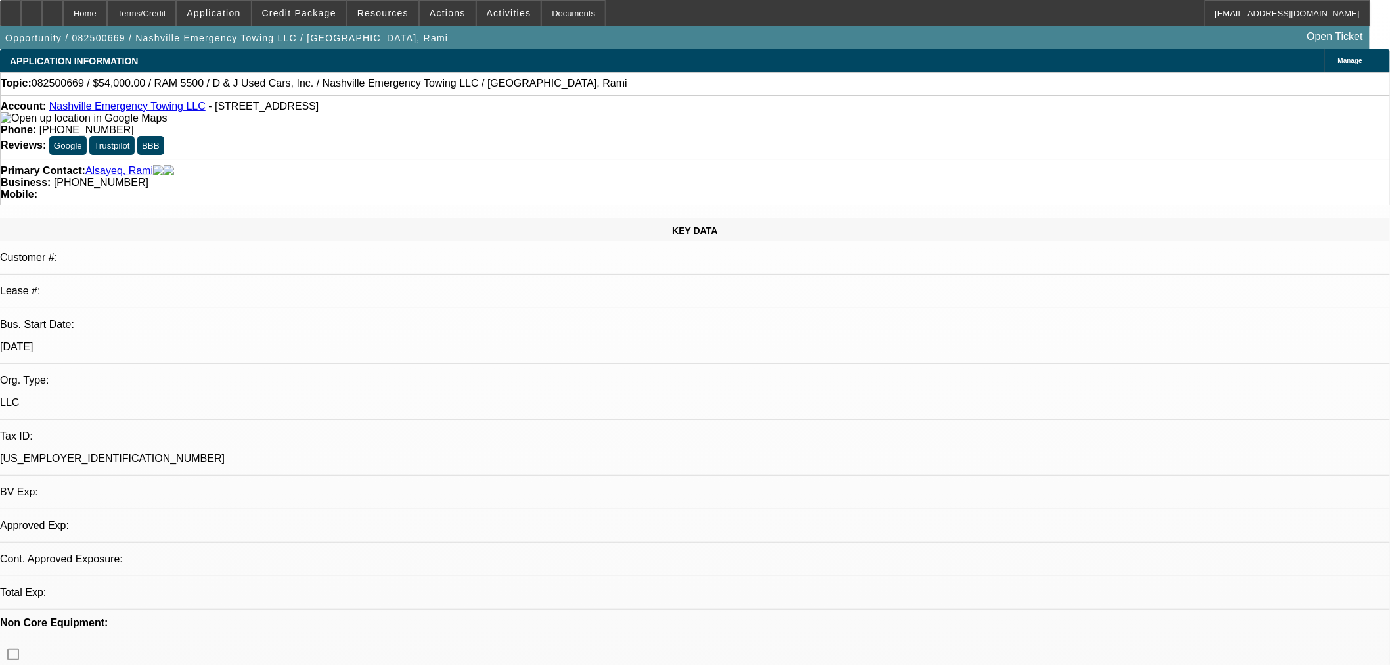
select select "0.1"
select select "2"
select select "0"
select select "6"
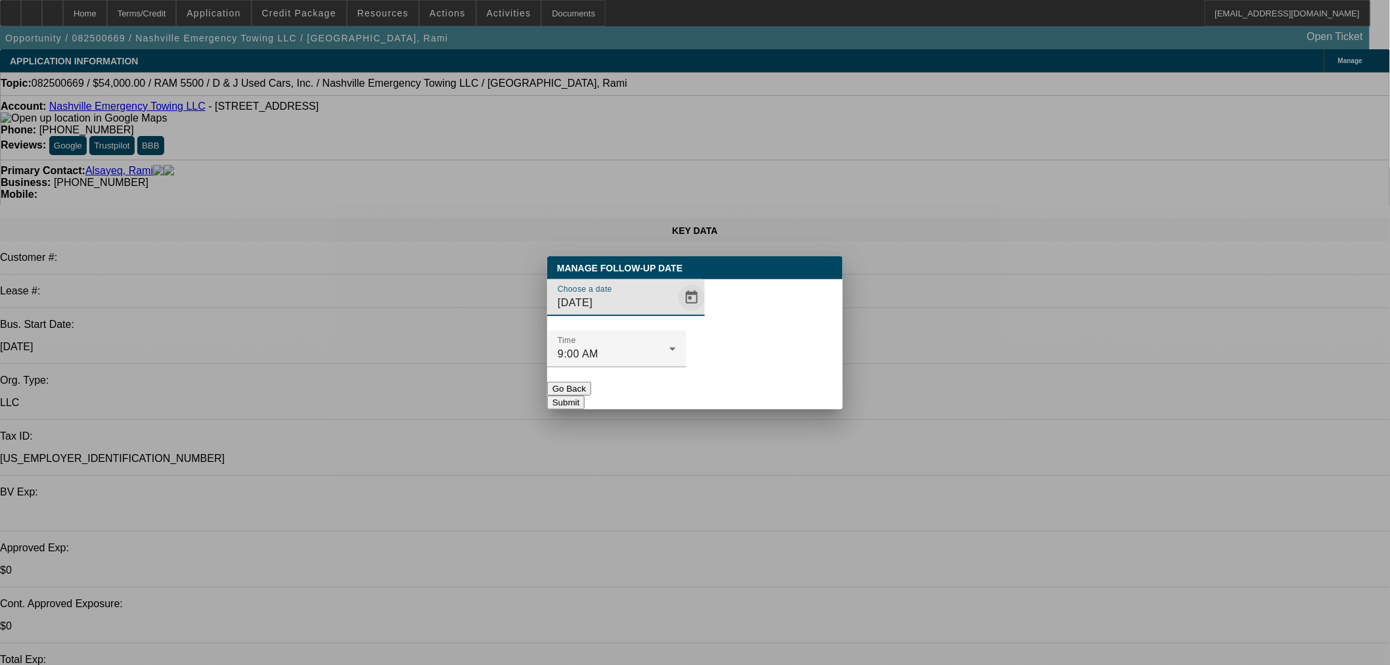
click at [676, 313] on span "Open calendar" at bounding box center [692, 298] width 32 height 32
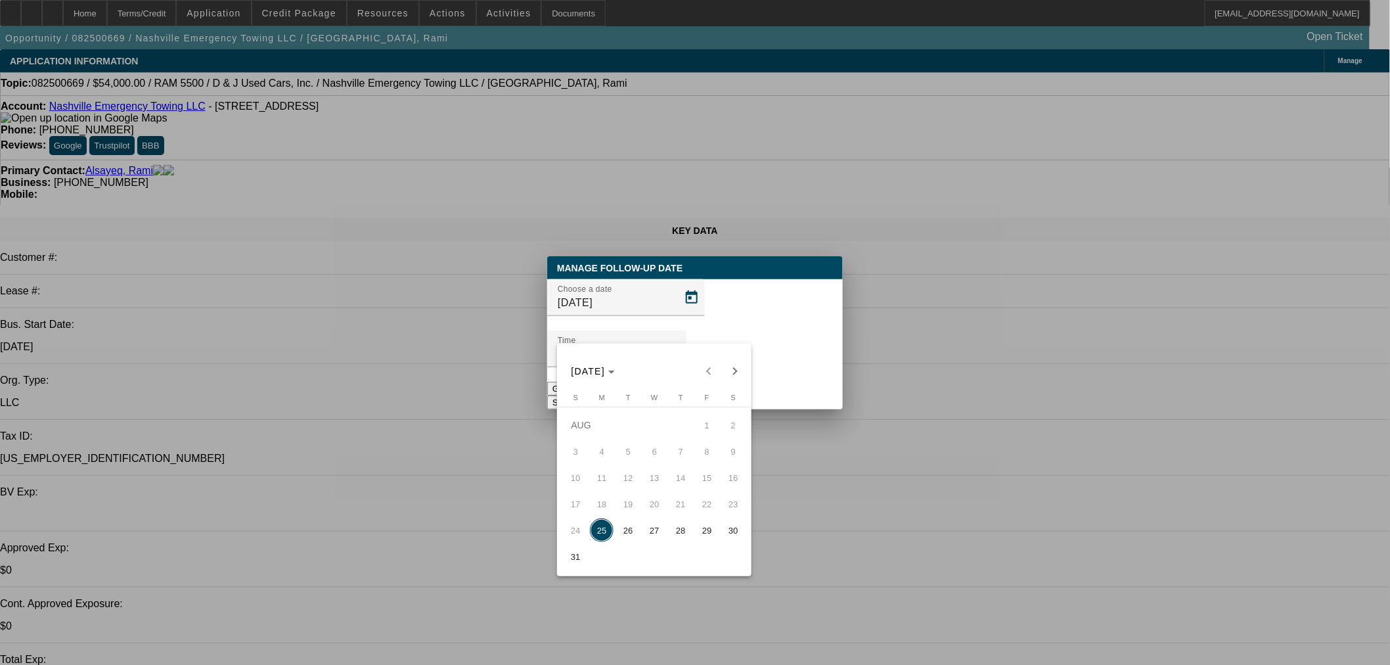
click at [621, 527] on span "26" at bounding box center [628, 530] width 24 height 24
type input "[DATE]"
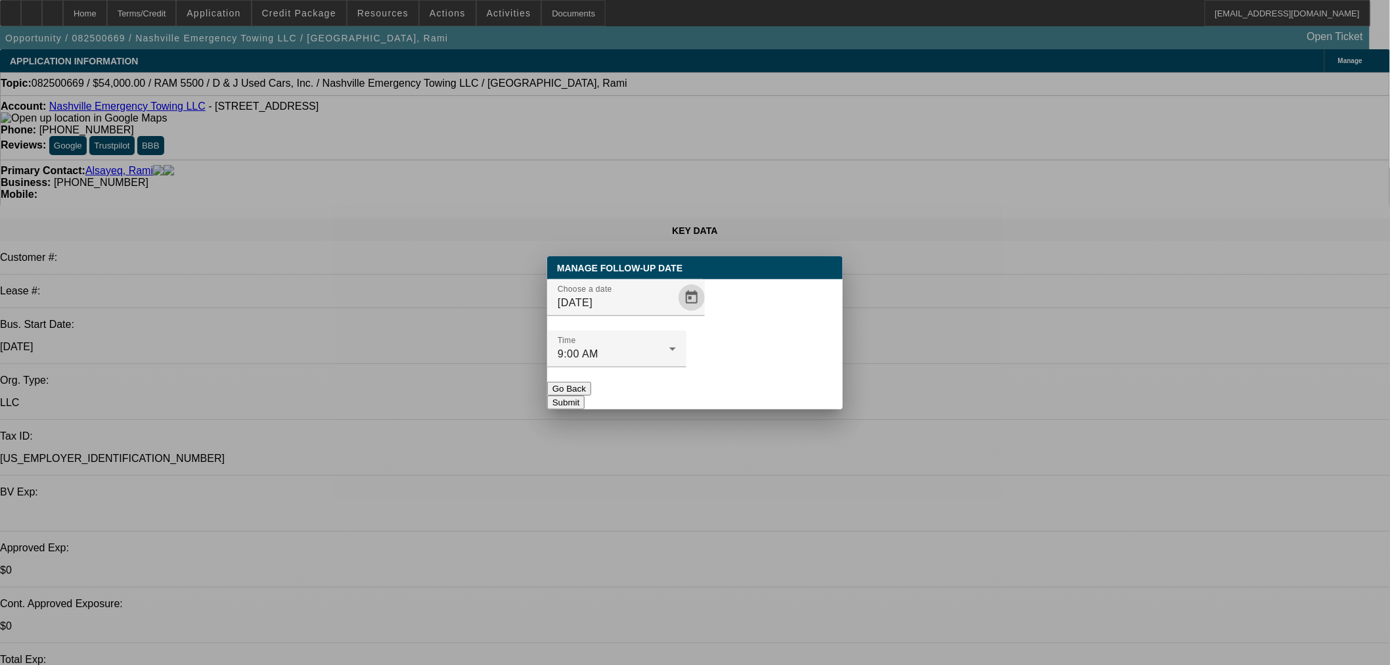
click at [585, 395] on button "Submit" at bounding box center [565, 402] width 37 height 14
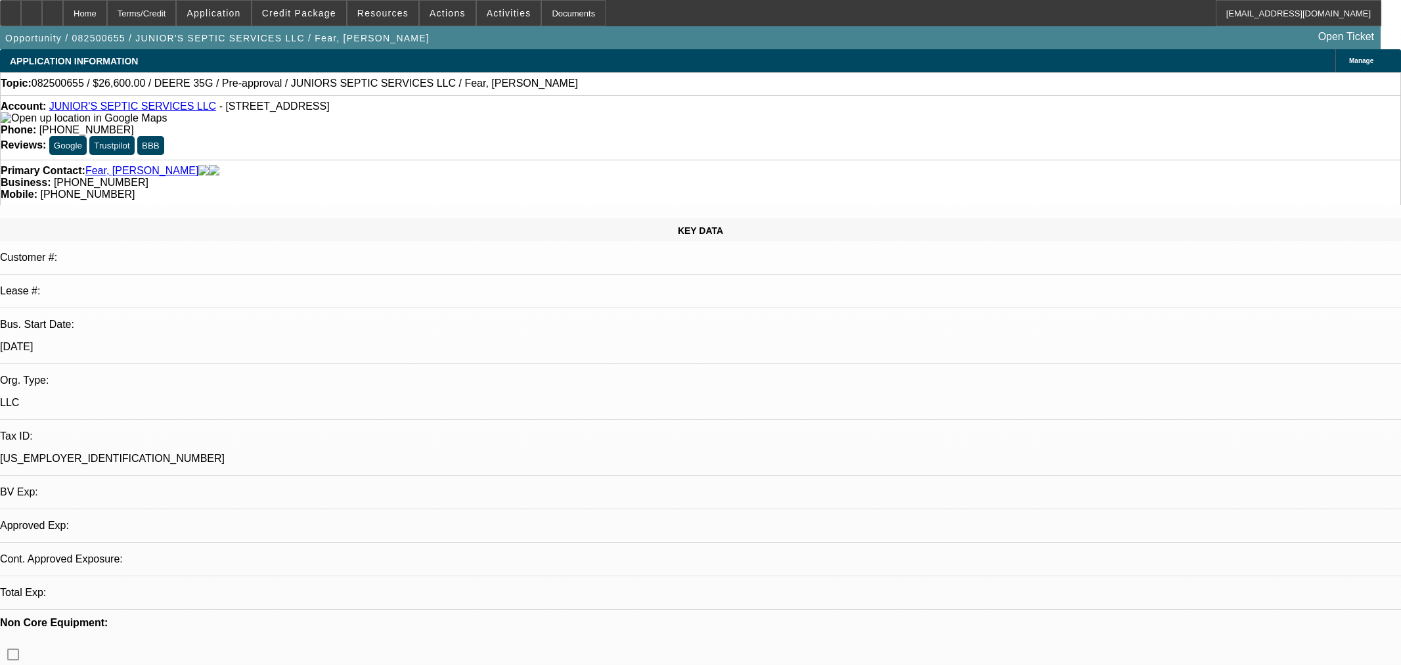
select select "2"
select select "0"
select select "6"
select select "2"
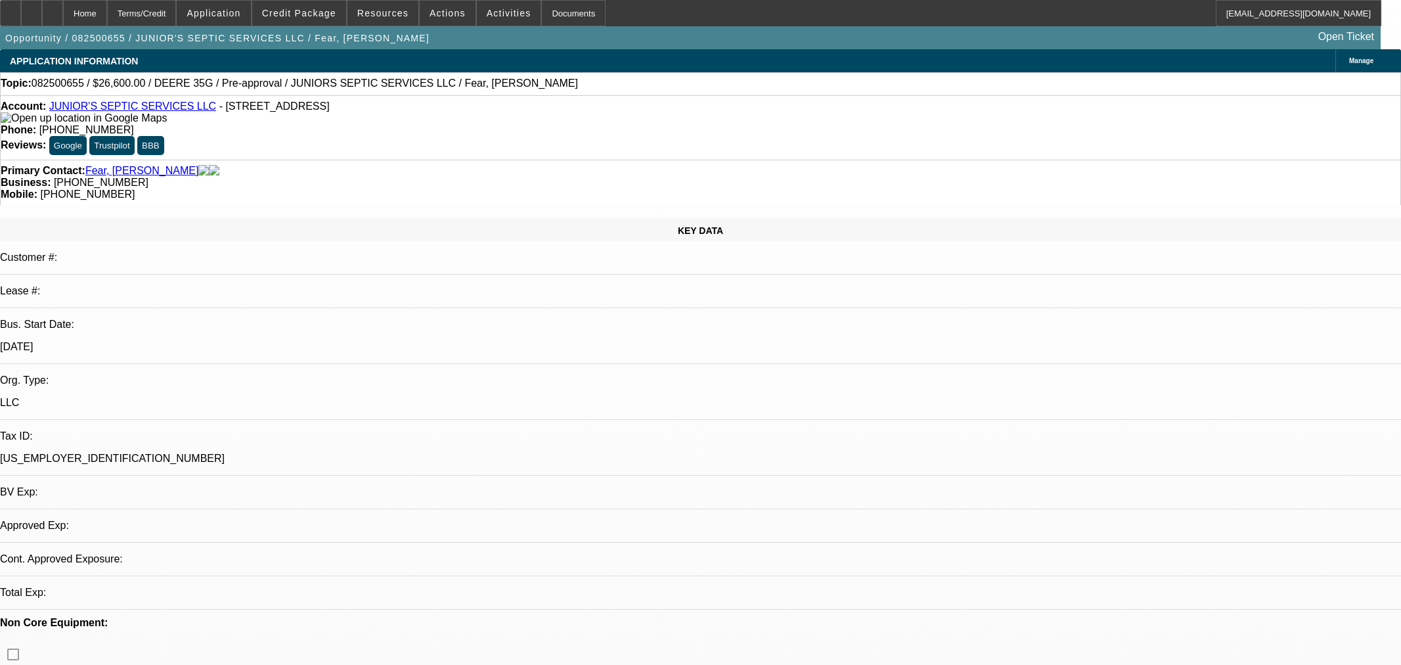
select select "2"
select select "0"
select select "6"
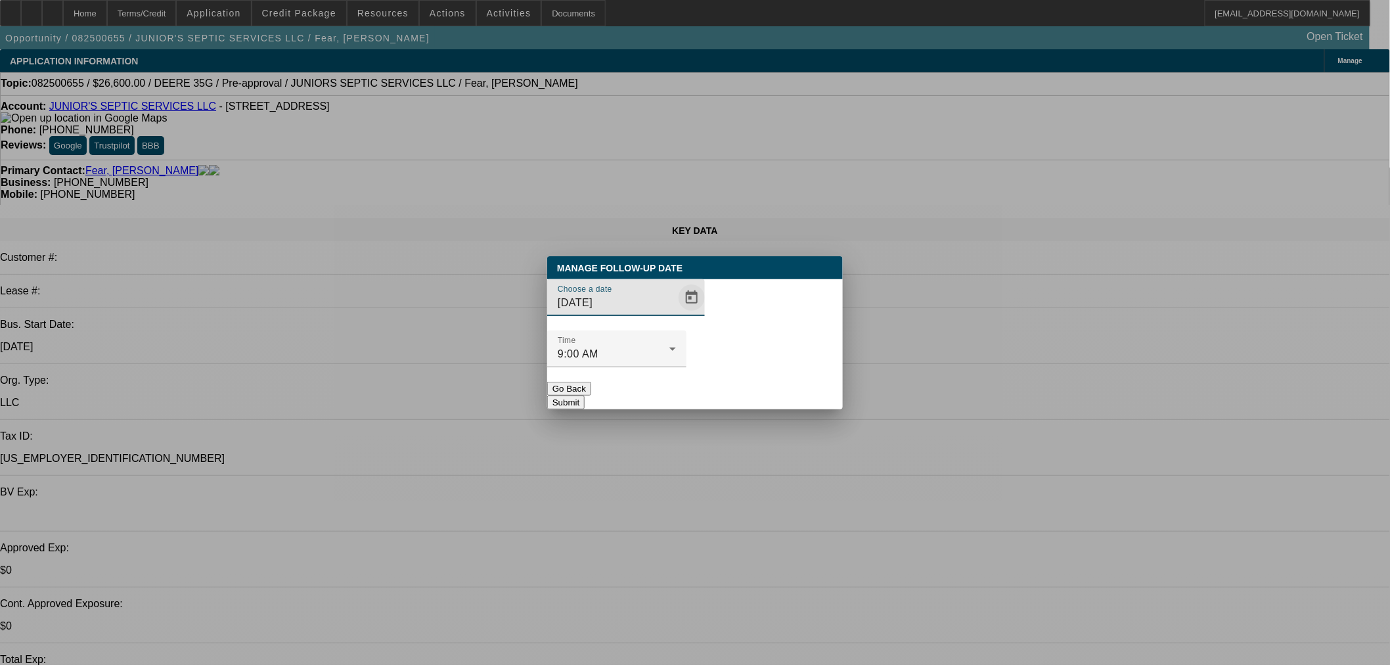
click at [676, 313] on span "Open calendar" at bounding box center [692, 298] width 32 height 32
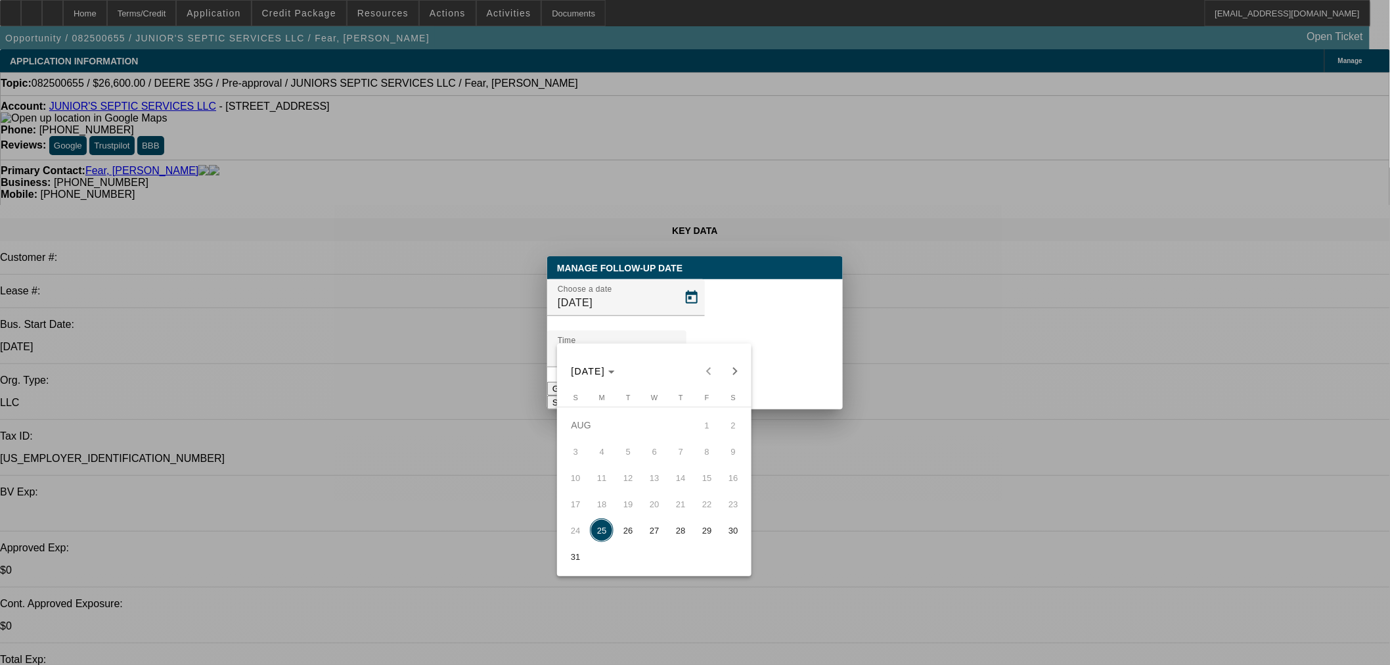
drag, startPoint x: 631, startPoint y: 533, endPoint x: 728, endPoint y: 426, distance: 144.6
click at [631, 534] on span "26" at bounding box center [628, 530] width 24 height 24
type input "[DATE]"
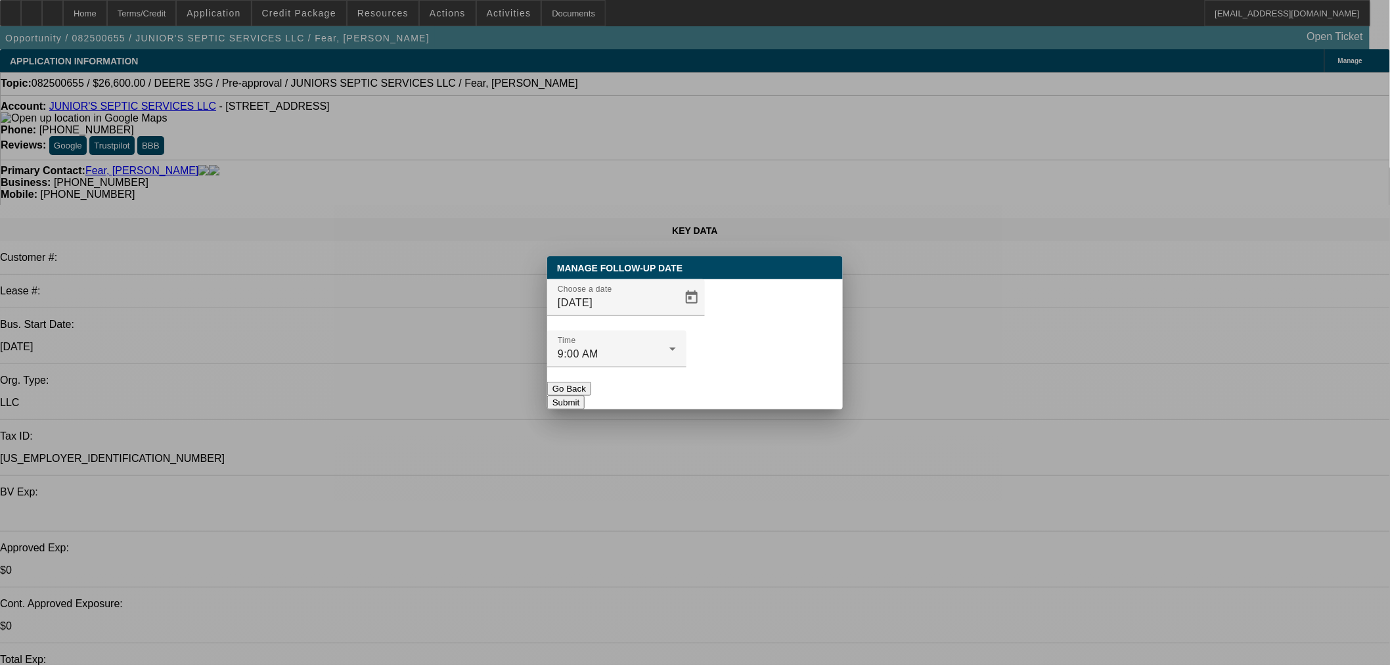
drag, startPoint x: 753, startPoint y: 375, endPoint x: 1050, endPoint y: 165, distance: 363.2
click at [585, 395] on button "Submit" at bounding box center [565, 402] width 37 height 14
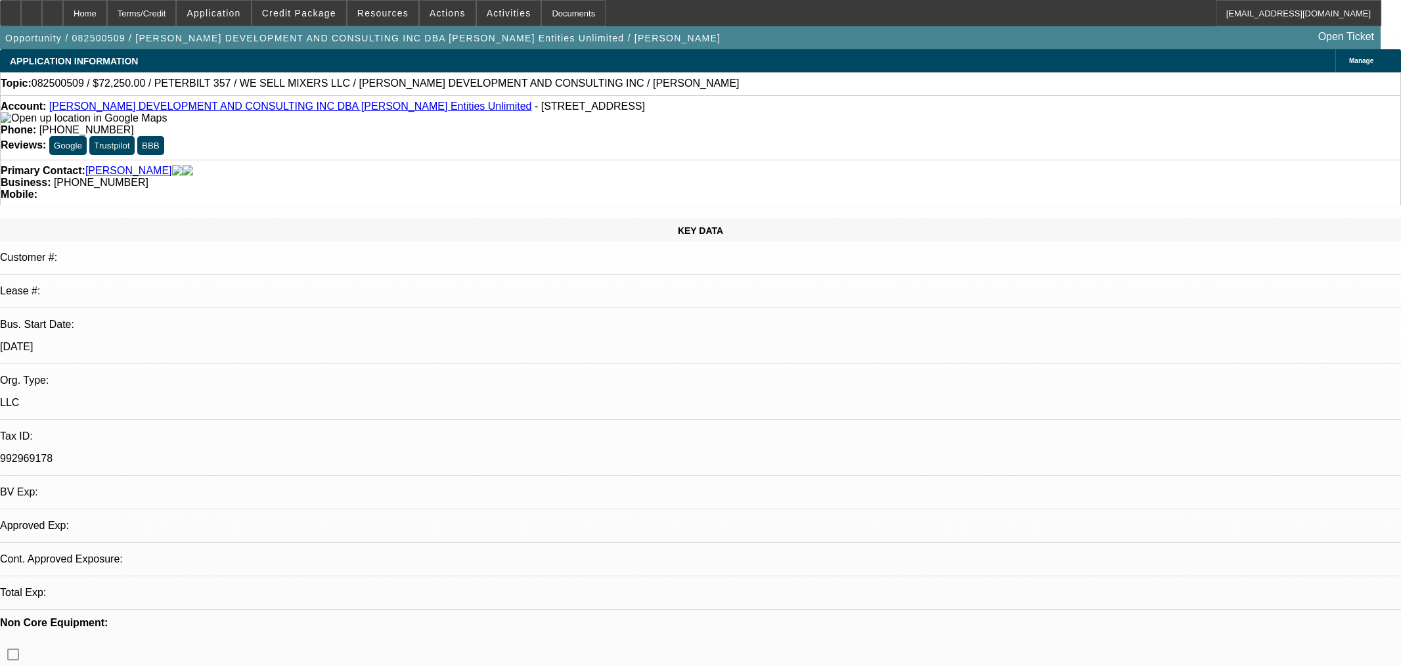
select select "0.15"
select select "2"
select select "0"
select select "6"
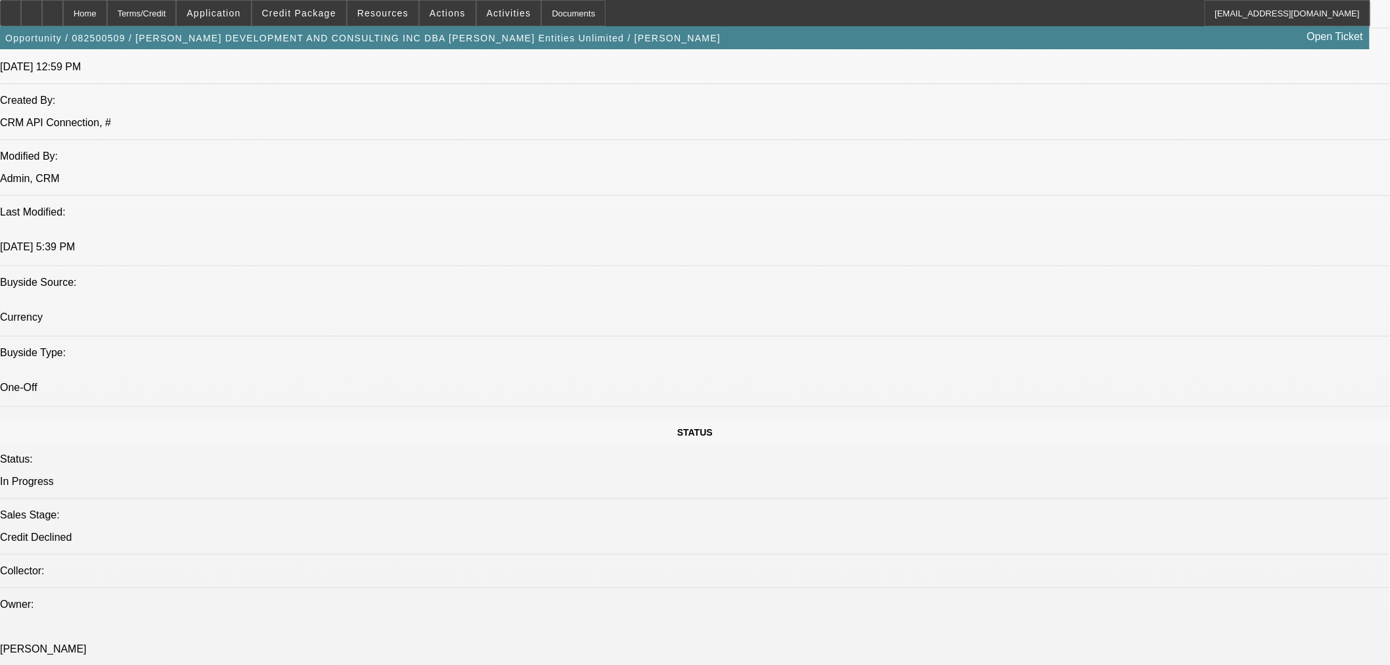
scroll to position [1337, 0]
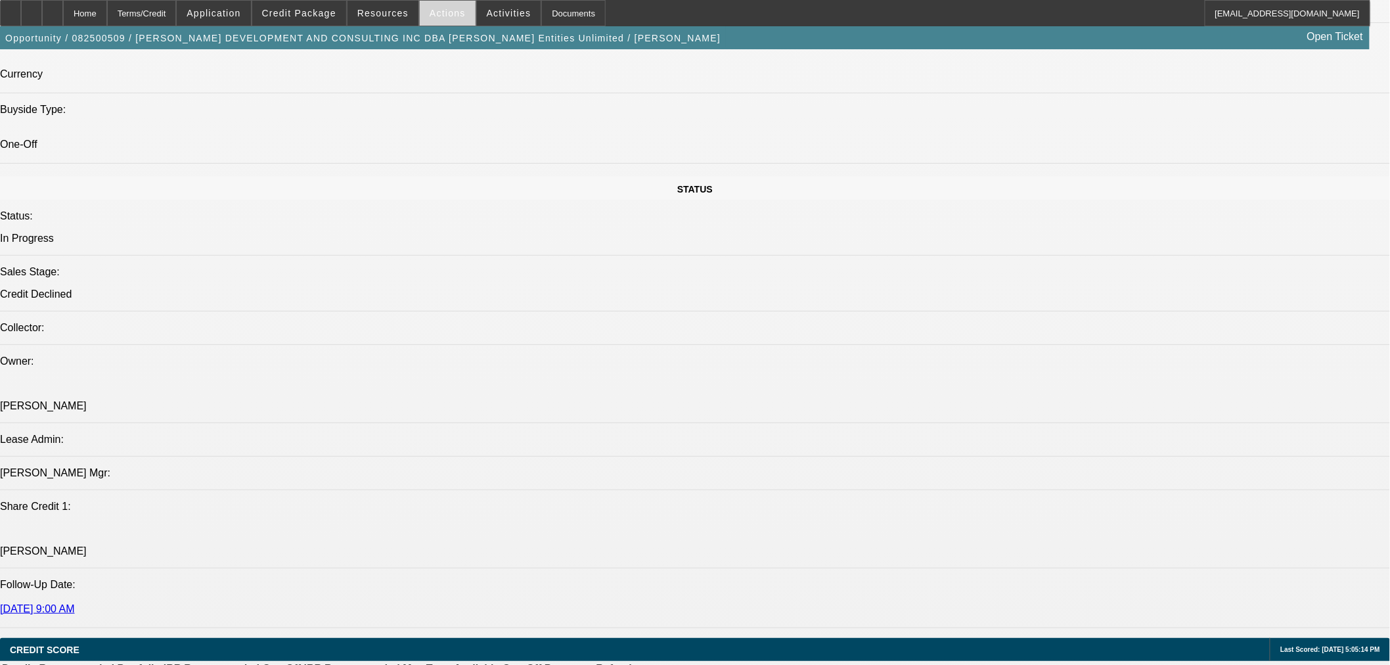
click at [430, 15] on span "Actions" at bounding box center [448, 13] width 36 height 11
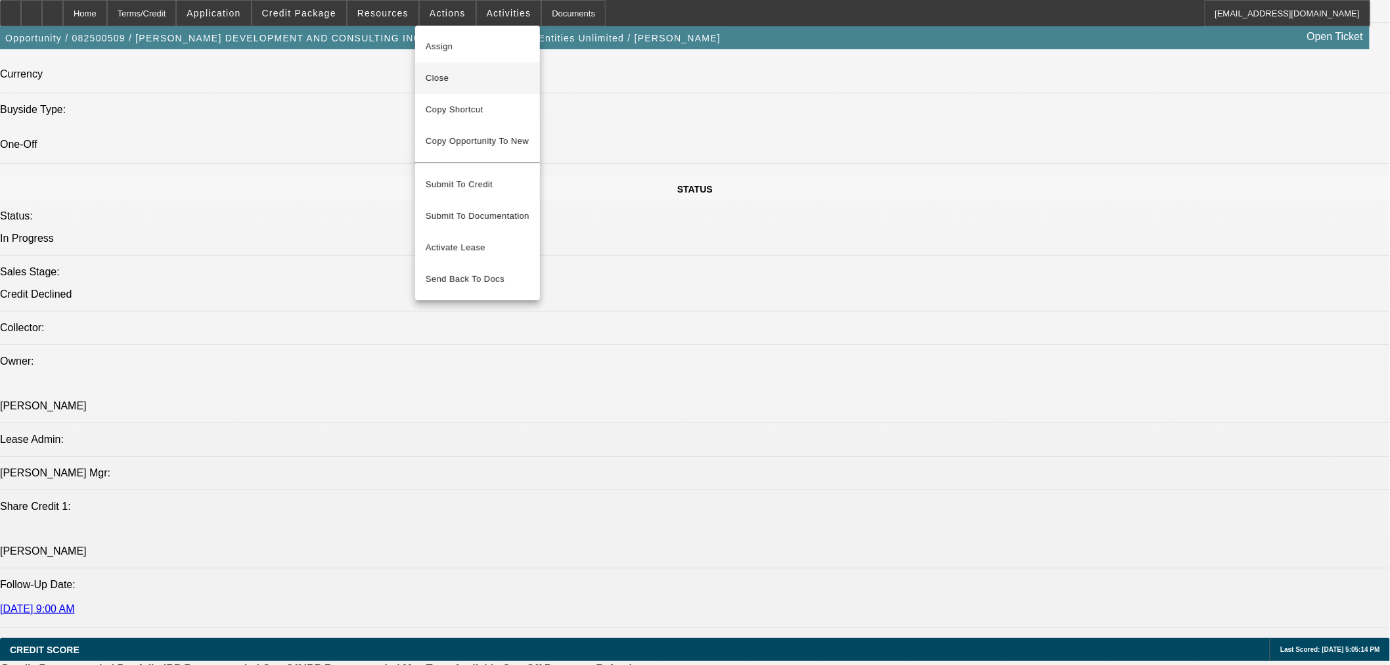
click at [457, 80] on span "Close" at bounding box center [478, 78] width 104 height 16
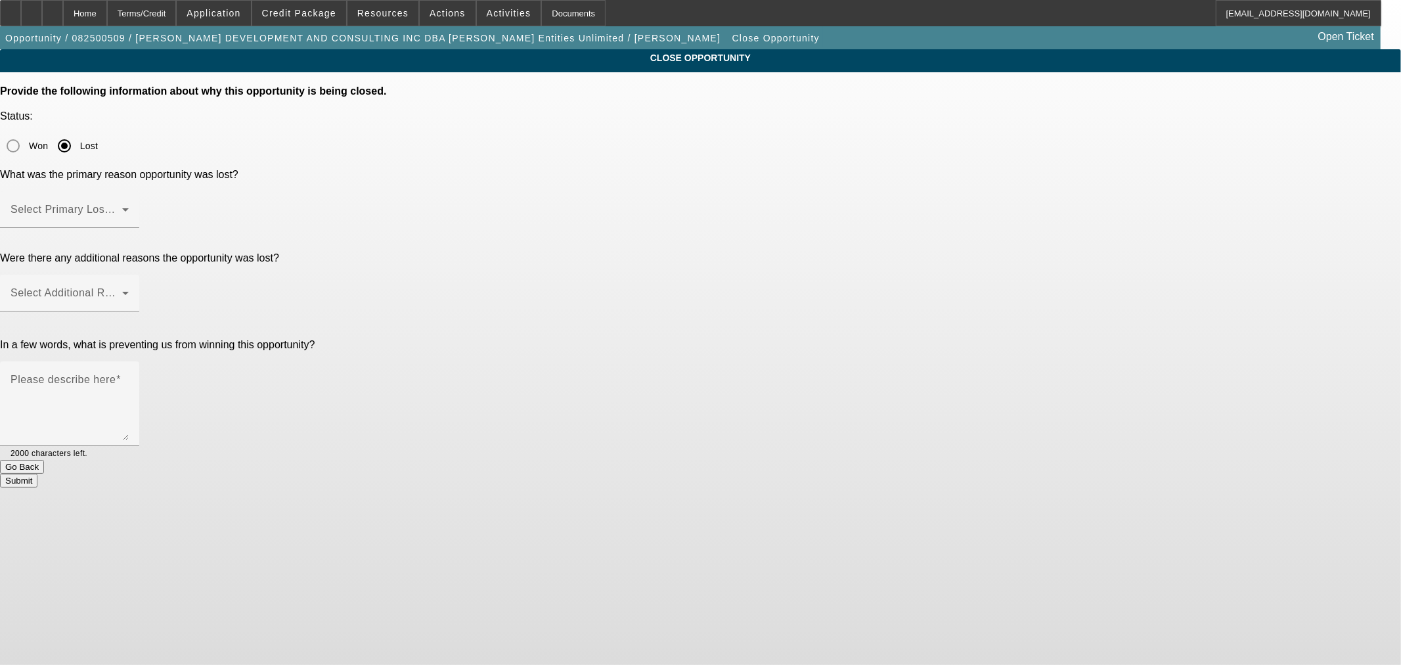
click at [139, 228] on div at bounding box center [69, 235] width 139 height 14
click at [122, 207] on span at bounding box center [67, 215] width 112 height 16
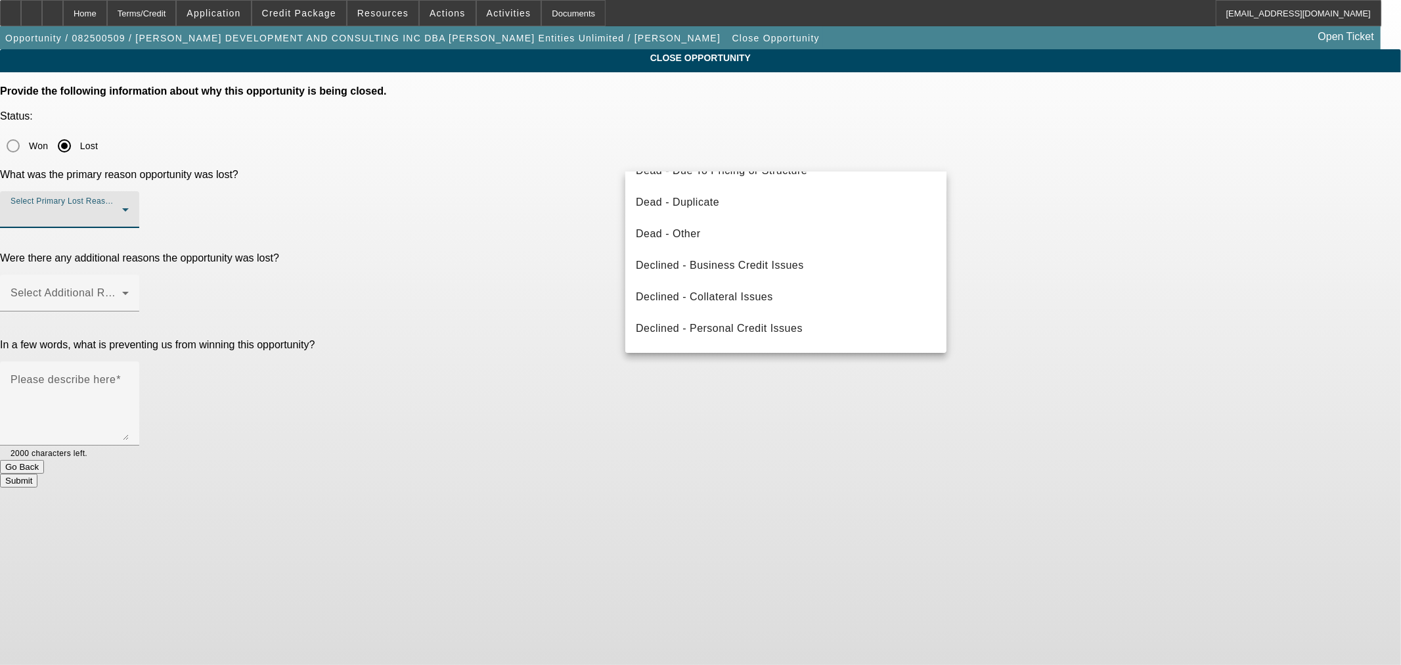
scroll to position [175, 0]
drag, startPoint x: 722, startPoint y: 266, endPoint x: 640, endPoint y: 246, distance: 84.4
click at [719, 266] on span "Declined - Collateral Issues" at bounding box center [704, 270] width 137 height 16
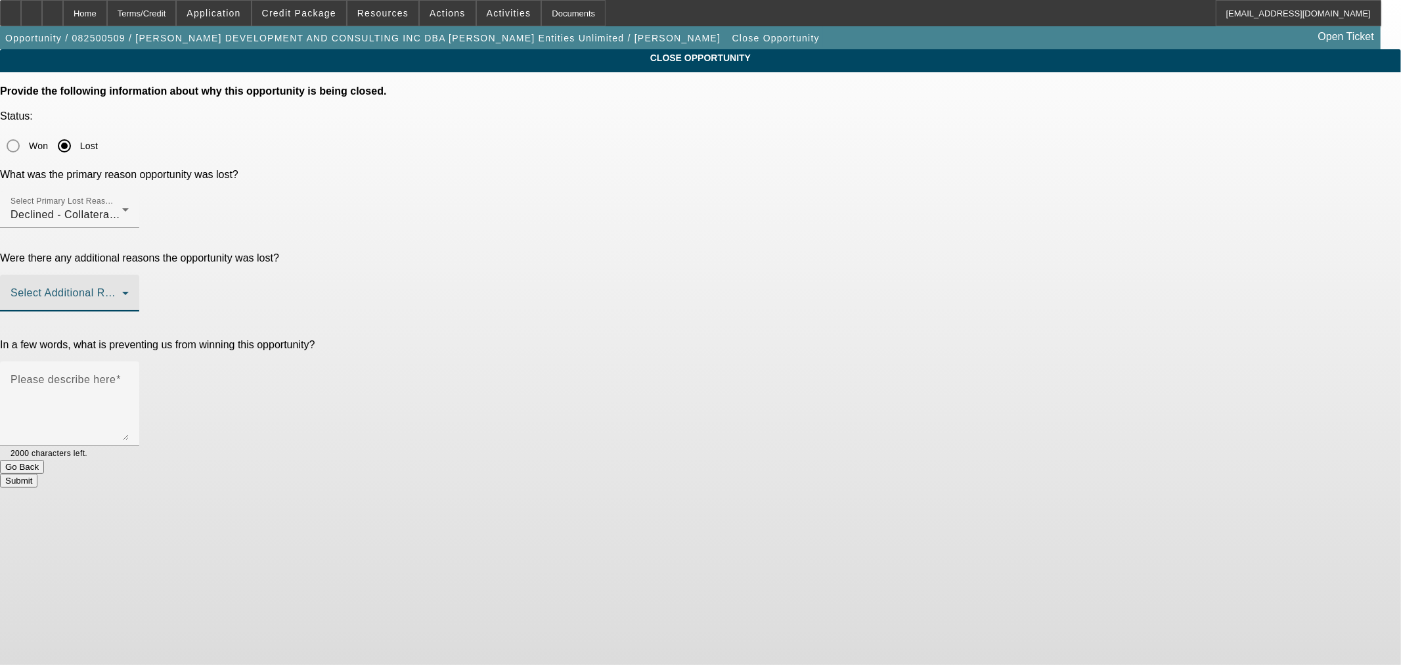
click at [122, 290] on span at bounding box center [67, 298] width 112 height 16
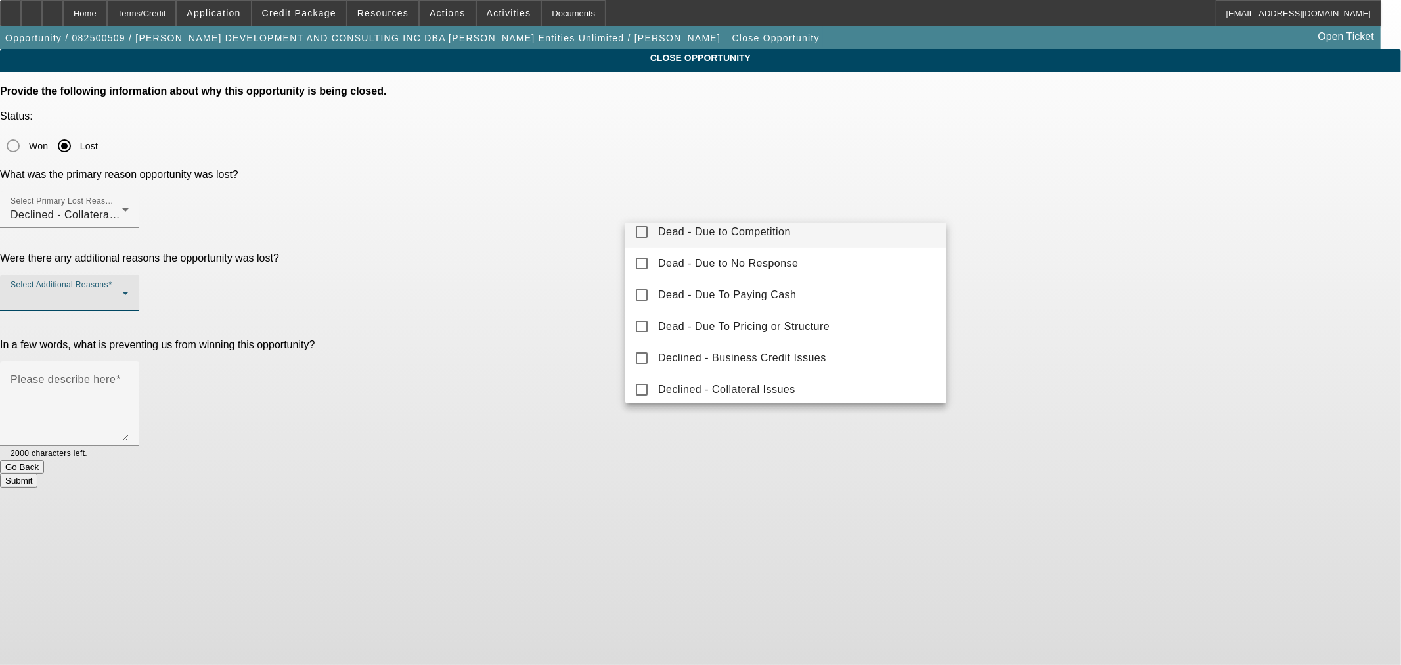
scroll to position [122, 0]
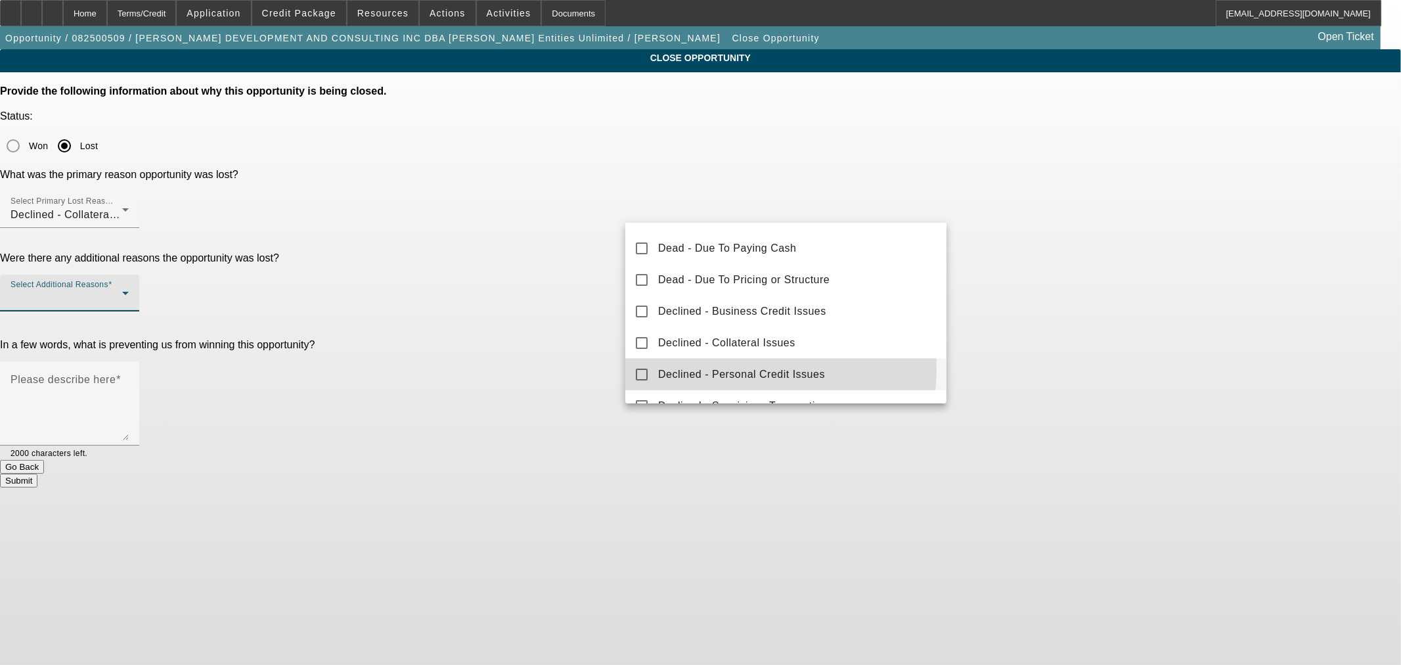
click at [728, 368] on span "Declined - Personal Credit Issues" at bounding box center [741, 374] width 167 height 16
click at [583, 276] on div at bounding box center [700, 332] width 1401 height 665
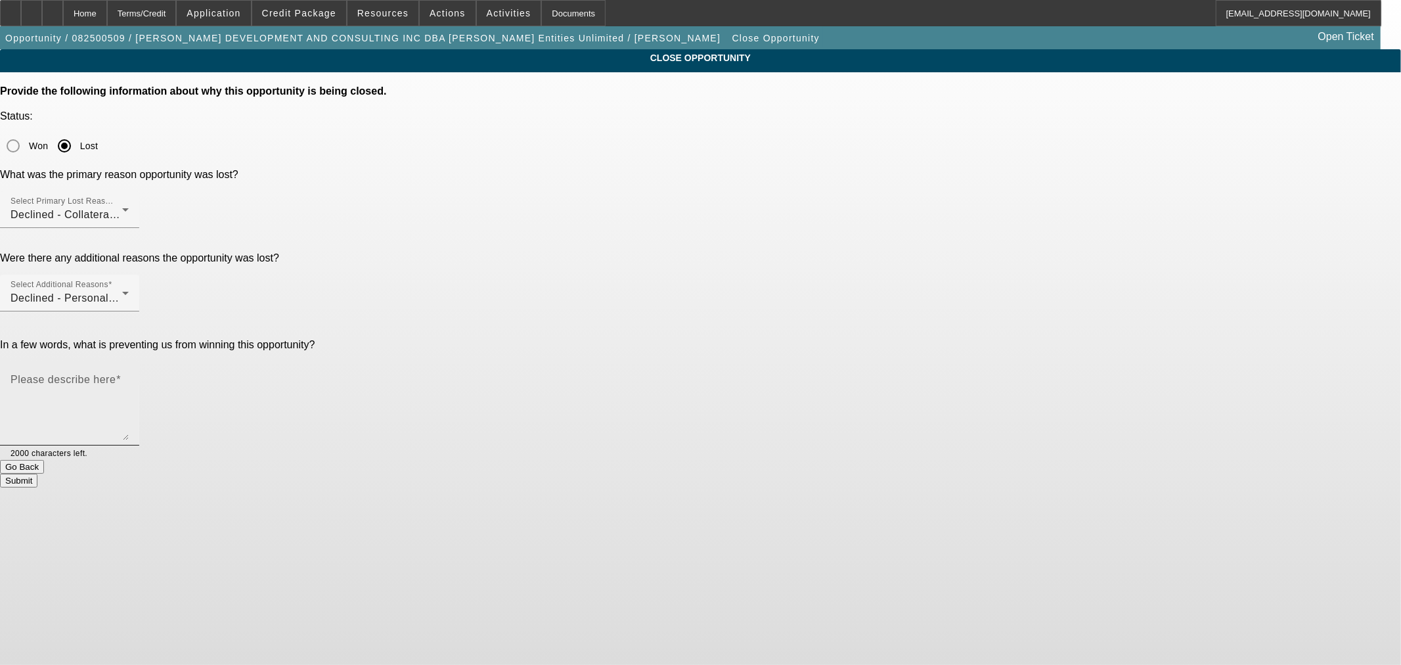
click at [129, 377] on textarea "Please describe here" at bounding box center [70, 408] width 118 height 63
paste textarea "• Short Time in Business • Low annualized revenue • Low auction value of asset …"
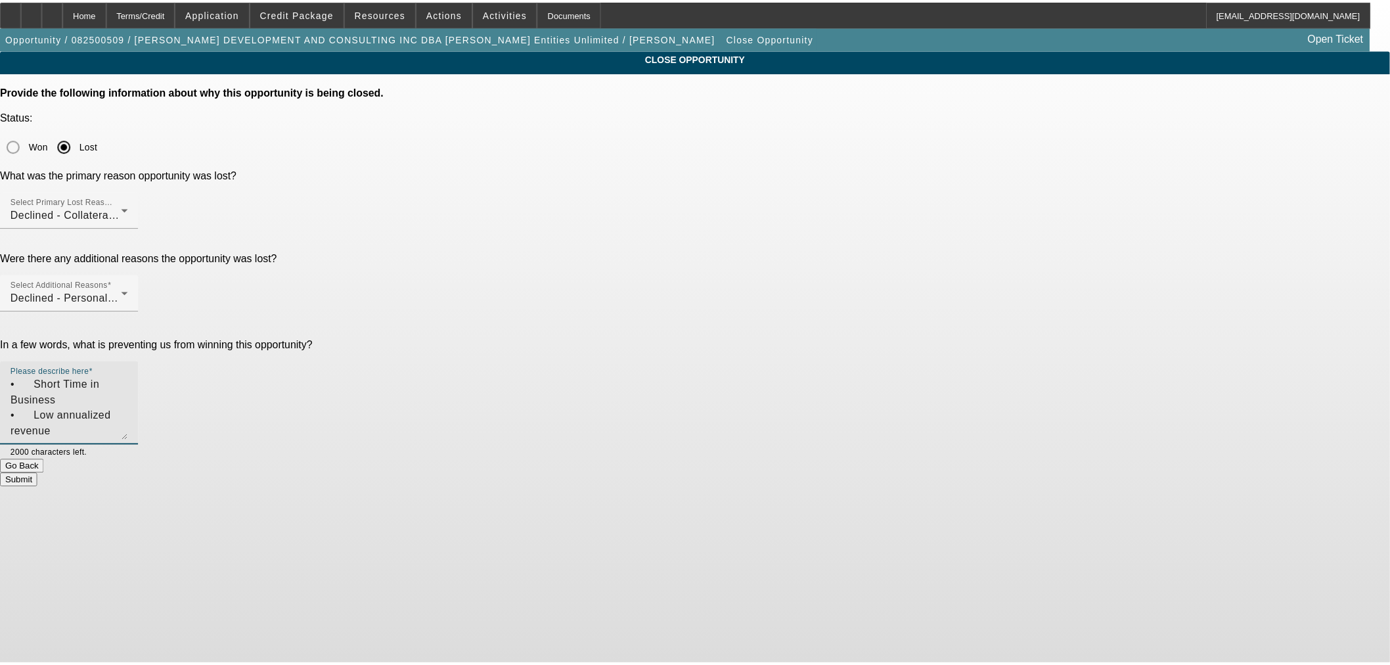
scroll to position [43, 0]
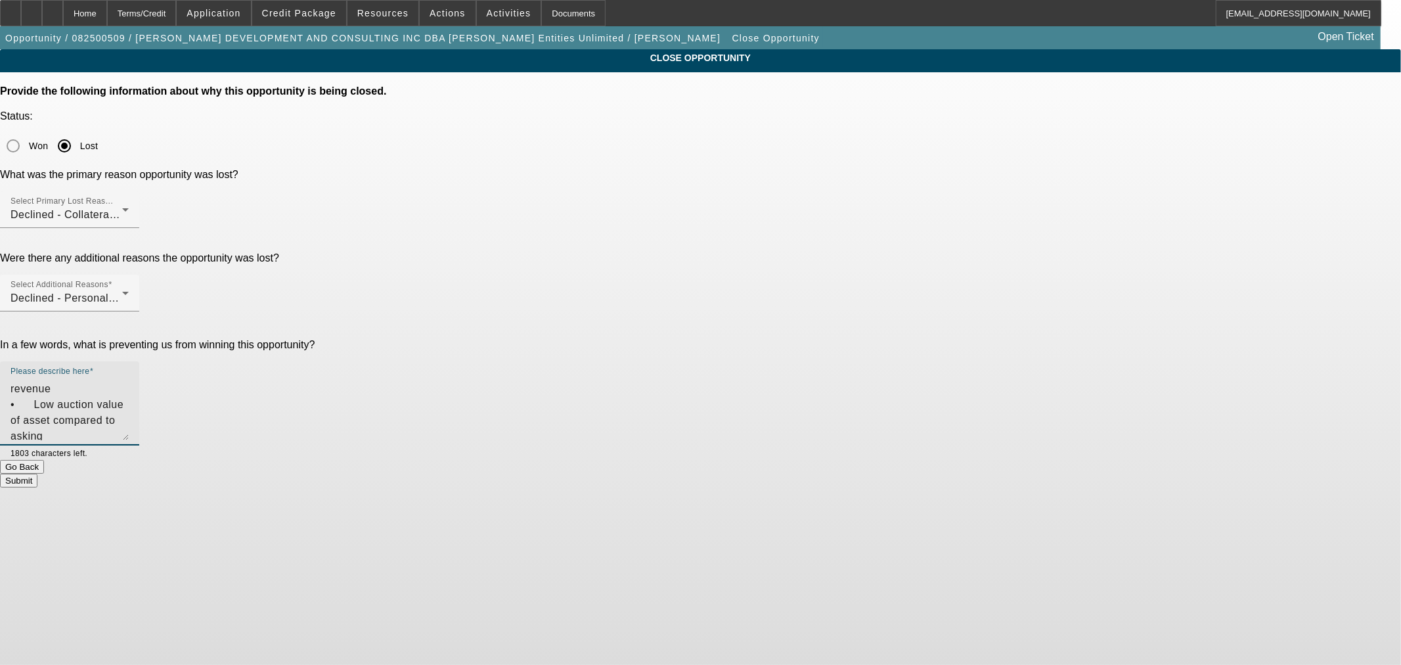
type textarea "• Short Time in Business • Low annualized revenue • Low auction value of asset …"
click at [37, 474] on button "Submit" at bounding box center [18, 481] width 37 height 14
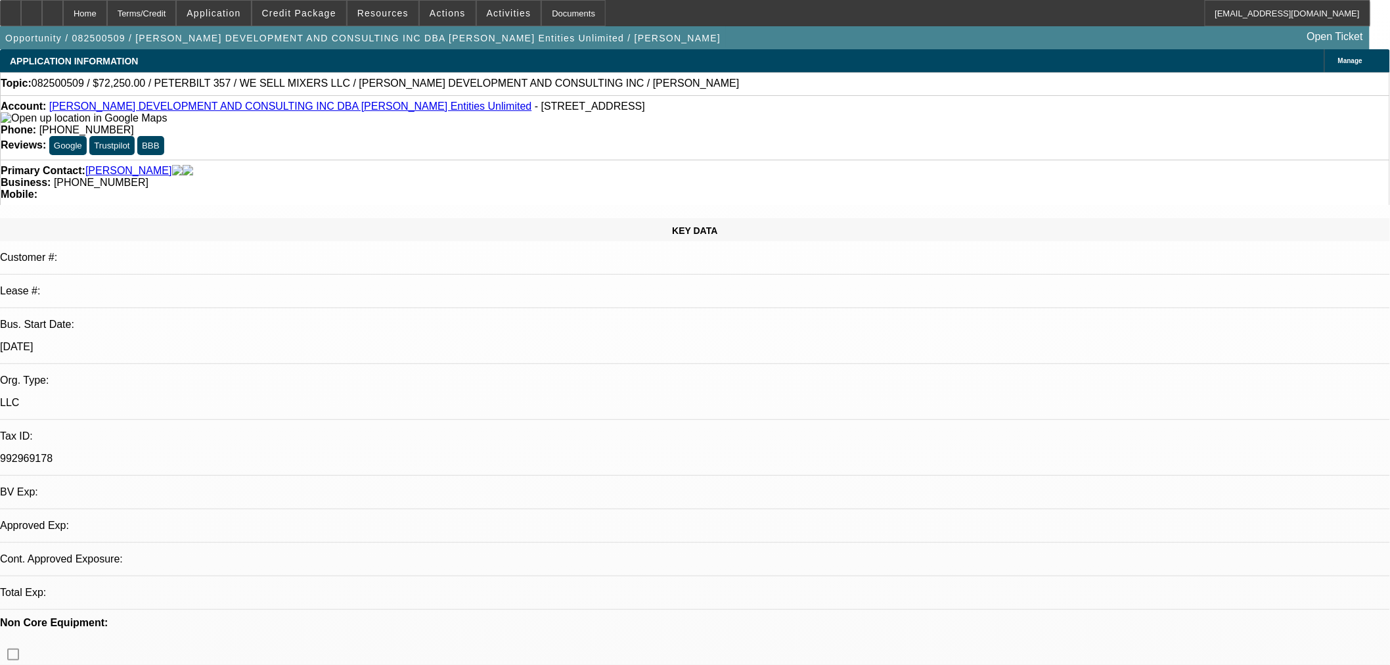
select select "0.15"
select select "2"
select select "0"
select select "6"
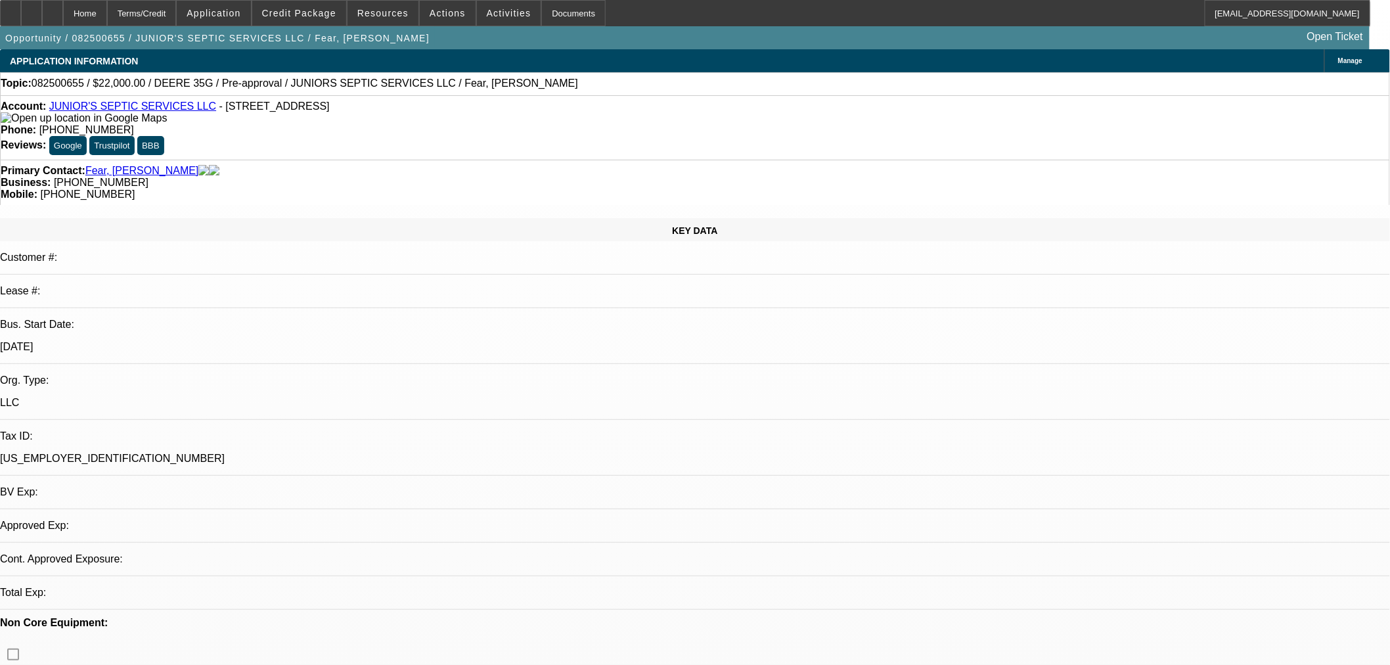
select select "0"
select select "2"
select select "0"
select select "6"
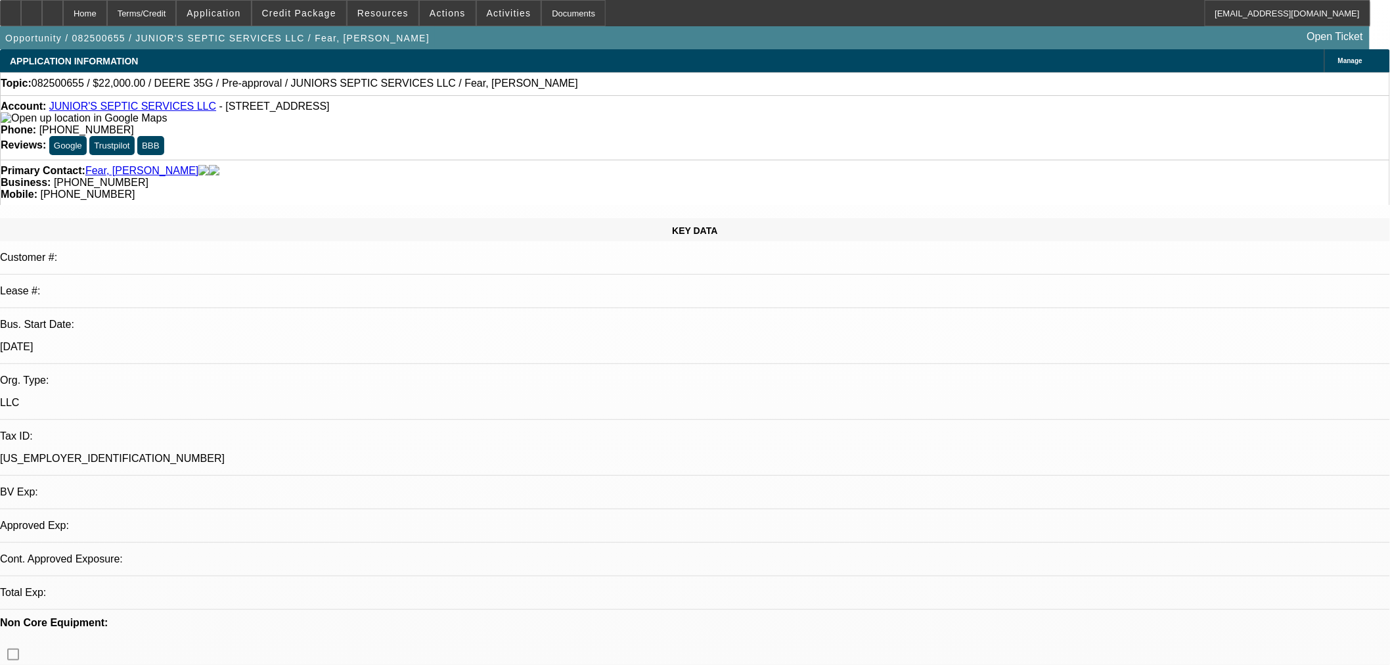
select select "2"
select select "0"
select select "6"
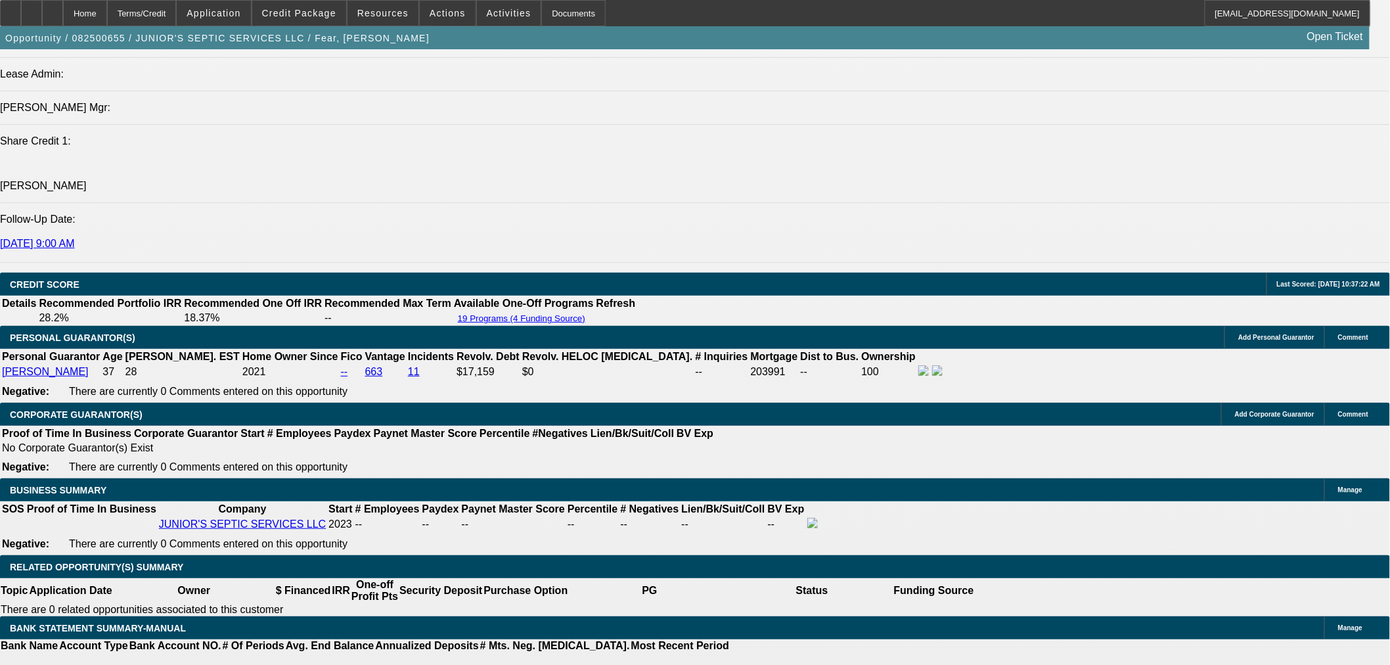
scroll to position [173, 0]
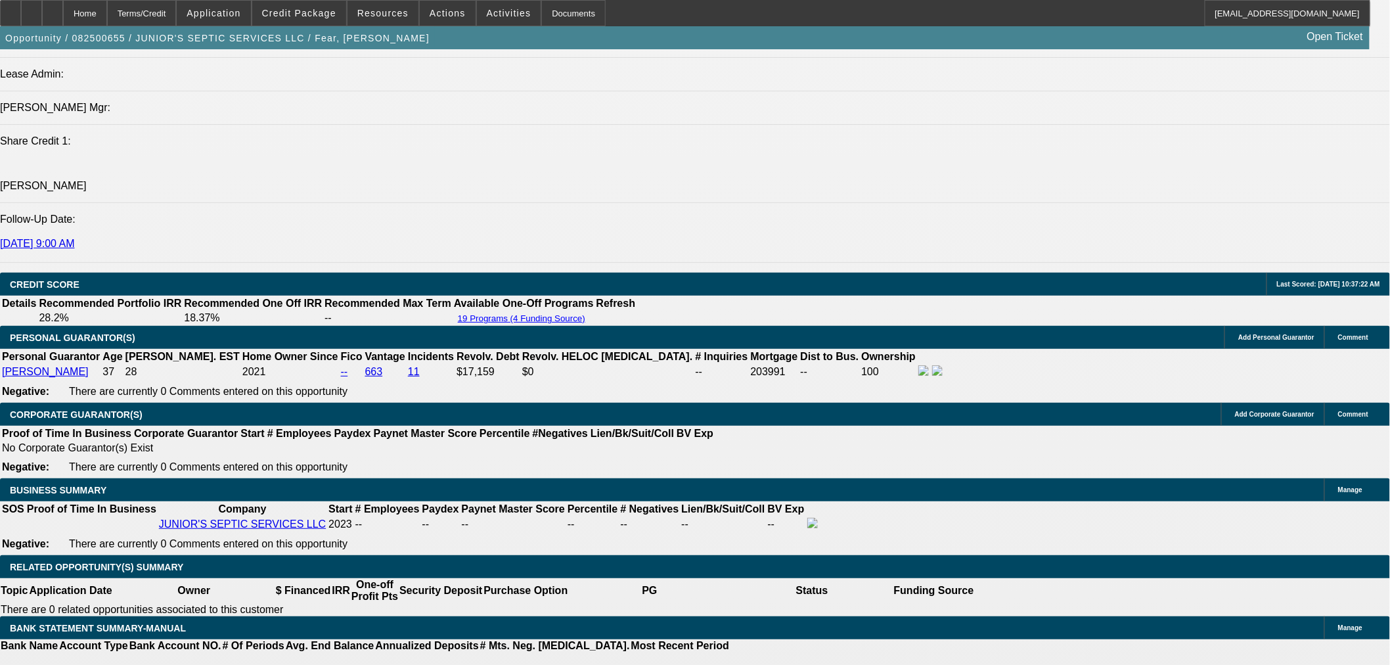
drag, startPoint x: 1214, startPoint y: 595, endPoint x: 1045, endPoint y: 593, distance: 168.8
copy td "[EMAIL_ADDRESS][PERSON_NAME][DOMAIN_NAME]"
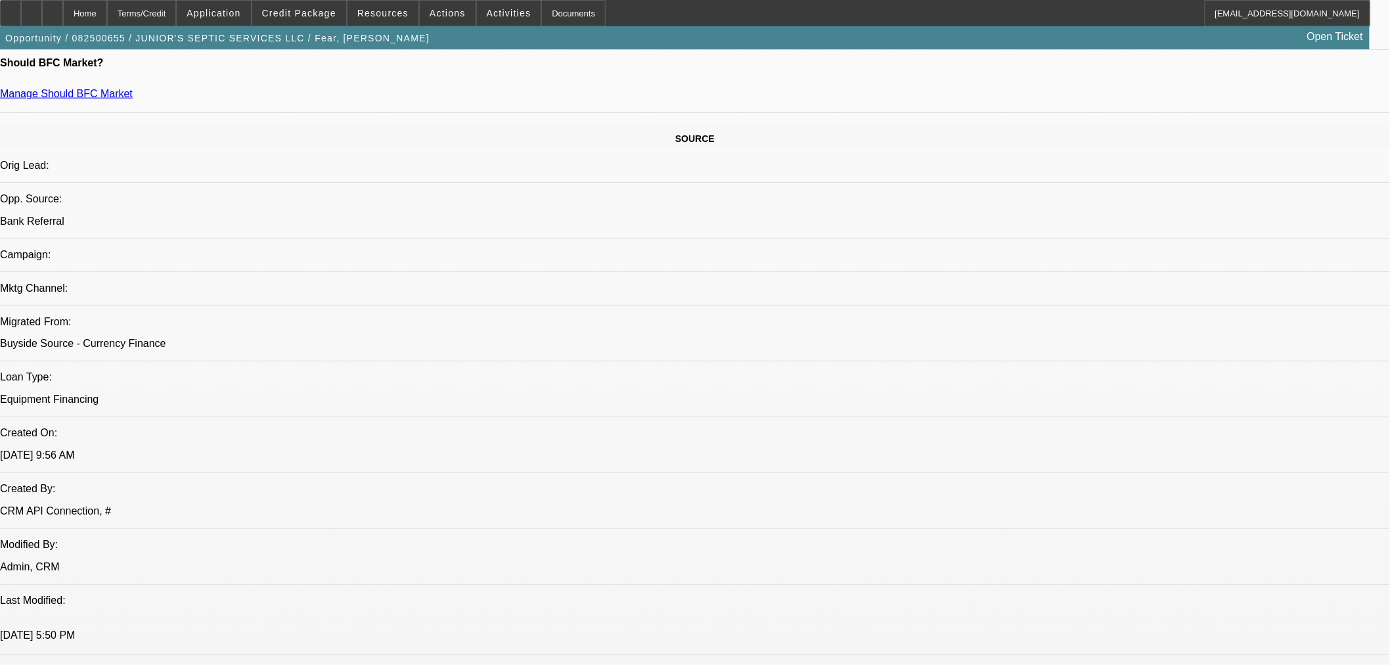
scroll to position [0, 0]
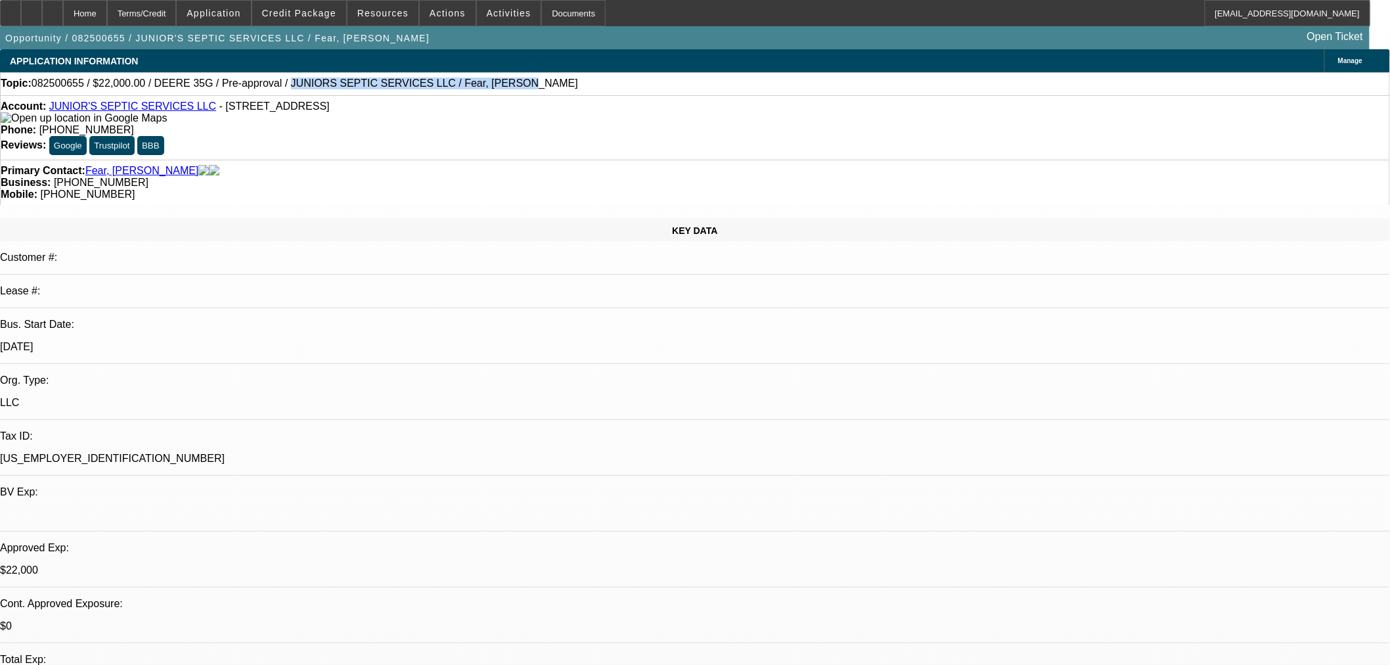
drag, startPoint x: 449, startPoint y: 87, endPoint x: 257, endPoint y: 89, distance: 192.4
click at [257, 89] on div "Topic: 082500655 / $22,000.00 / DEERE 35G / Pre-approval / JUNIORS SEPTIC SERVI…" at bounding box center [695, 83] width 1388 height 12
copy span "JUNIORS SEPTIC SERVICES LLC / Fear, [PERSON_NAME]"
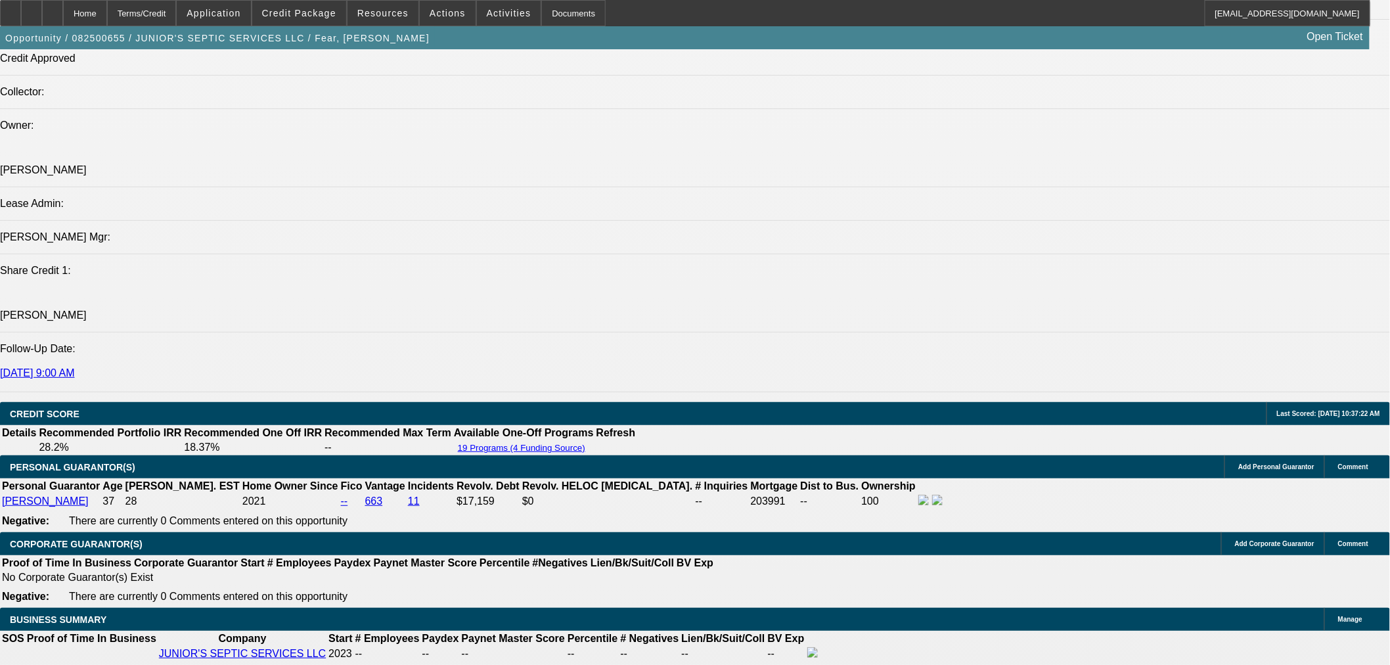
scroll to position [1702, 0]
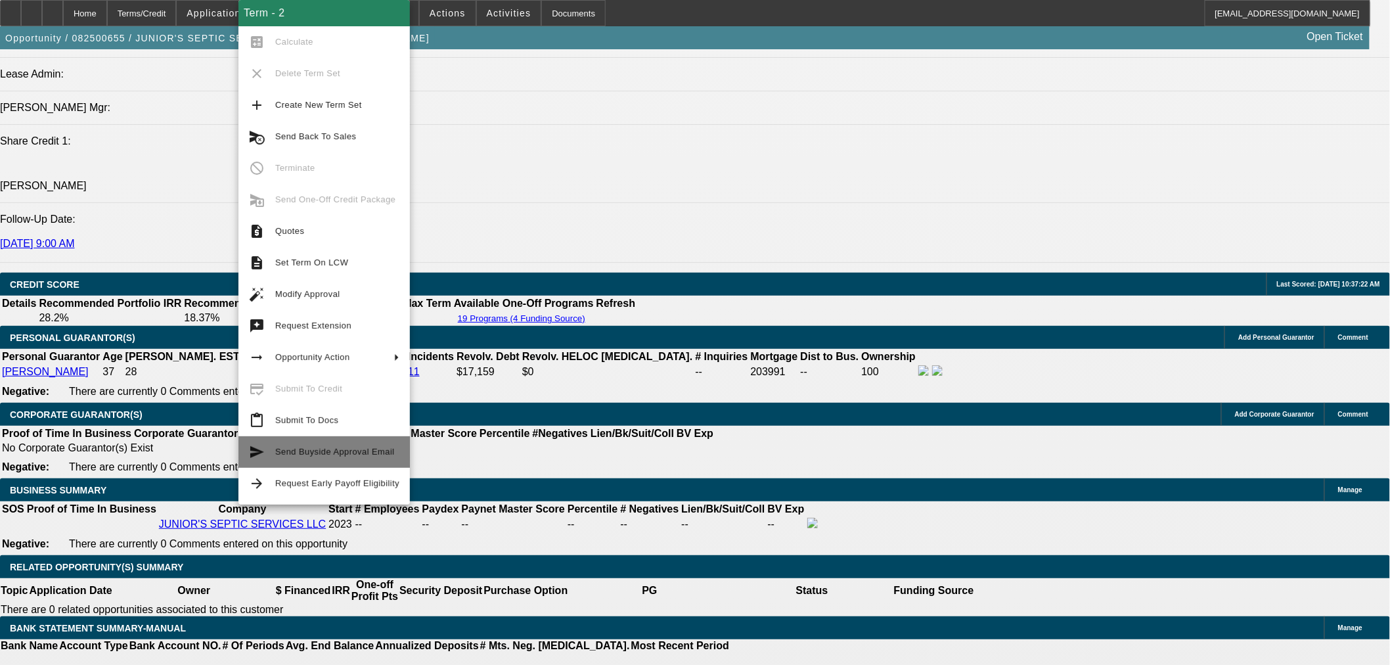
click at [338, 455] on span "Send Buyside Approval Email" at bounding box center [335, 452] width 120 height 10
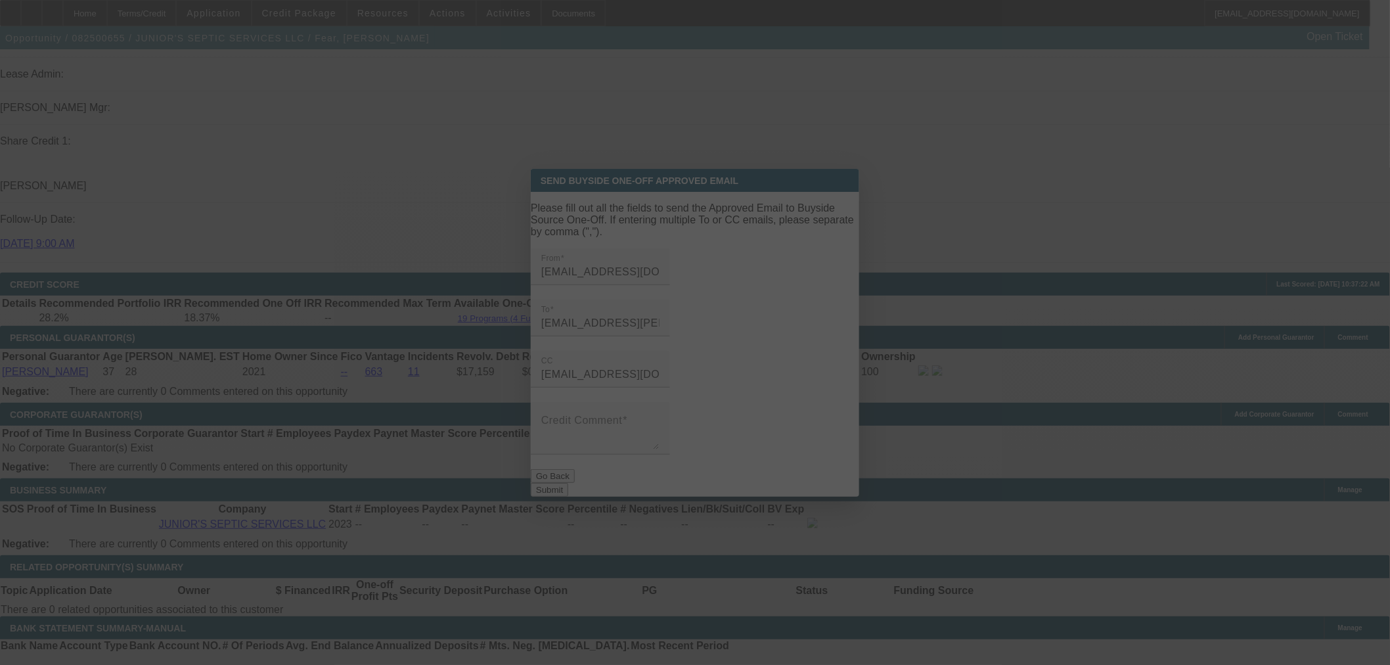
scroll to position [0, 0]
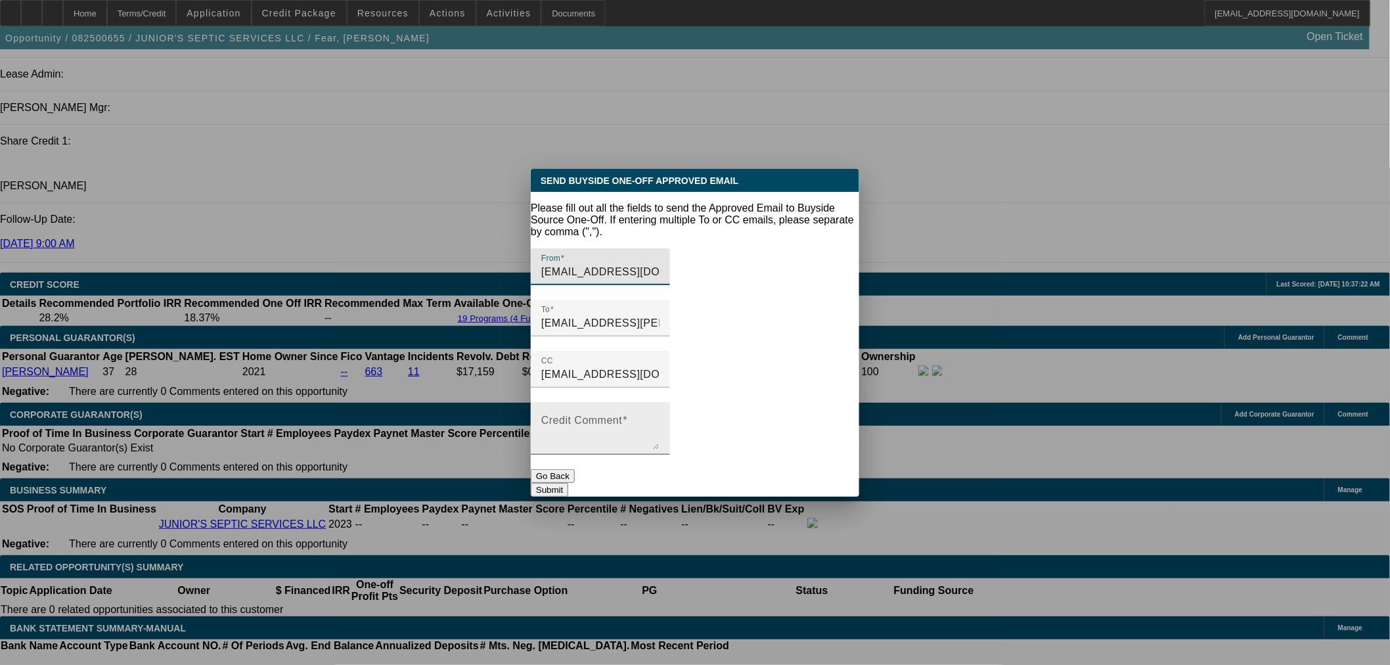
click at [659, 418] on textarea "Credit Comment" at bounding box center [600, 434] width 118 height 32
type textarea "Pre-Approval"
click at [568, 483] on button "Submit" at bounding box center [549, 490] width 37 height 14
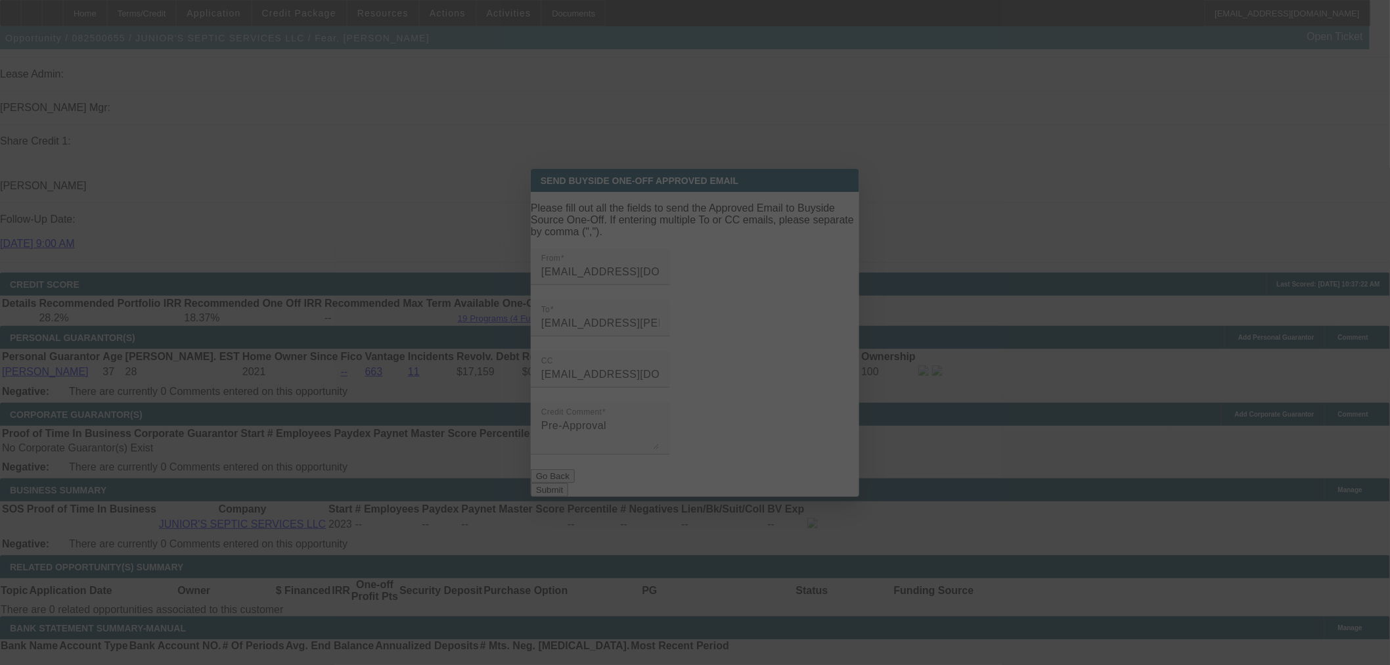
scroll to position [1702, 0]
